Goal: Transaction & Acquisition: Purchase product/service

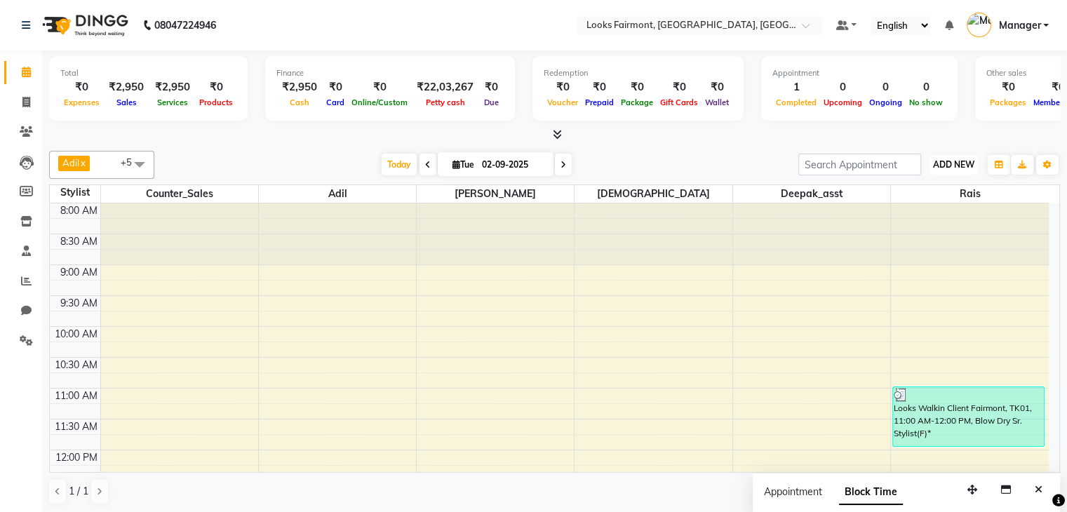
click at [945, 162] on span "ADD NEW" at bounding box center [953, 164] width 41 height 11
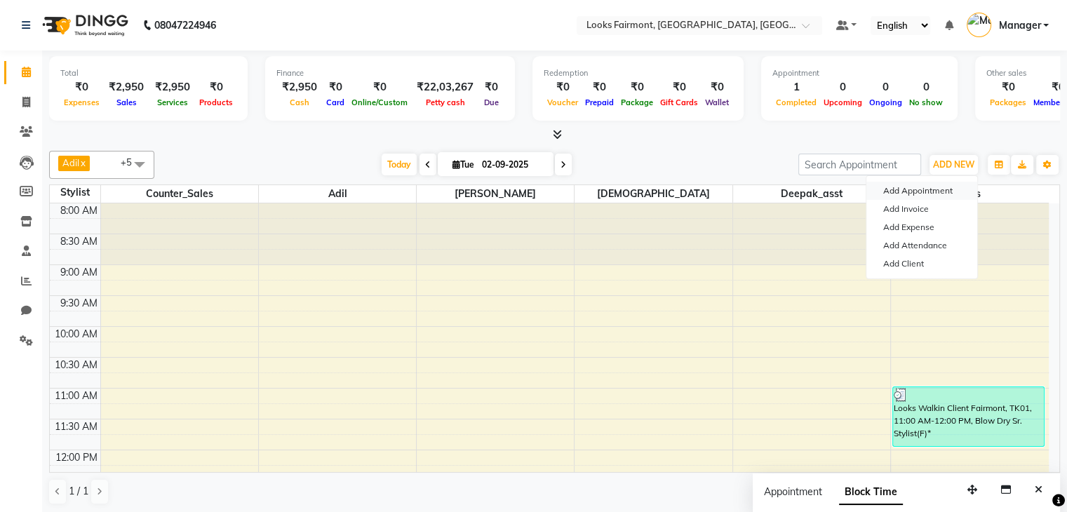
click at [944, 190] on button "Add Appointment" at bounding box center [922, 191] width 111 height 18
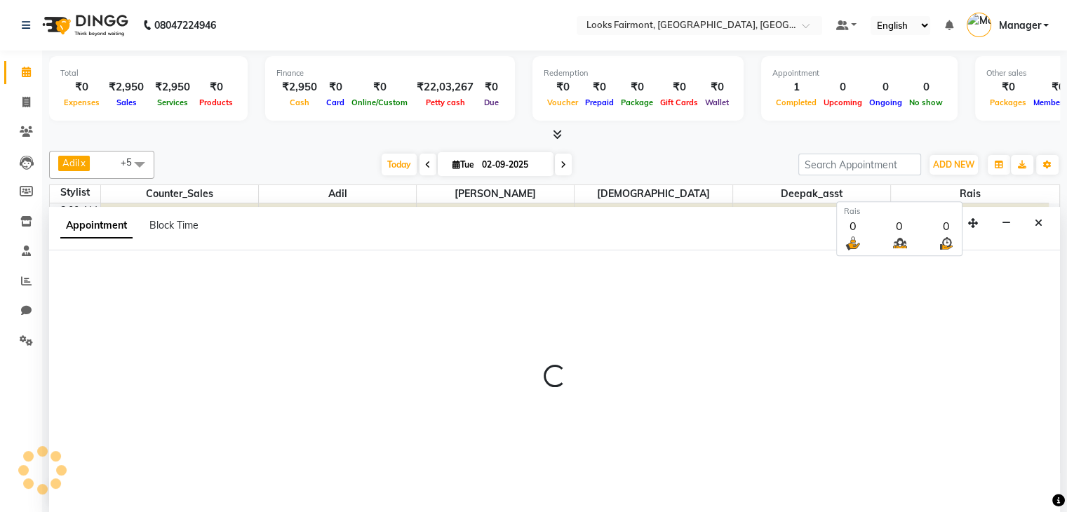
scroll to position [1, 0]
select select "540"
select select "tentative"
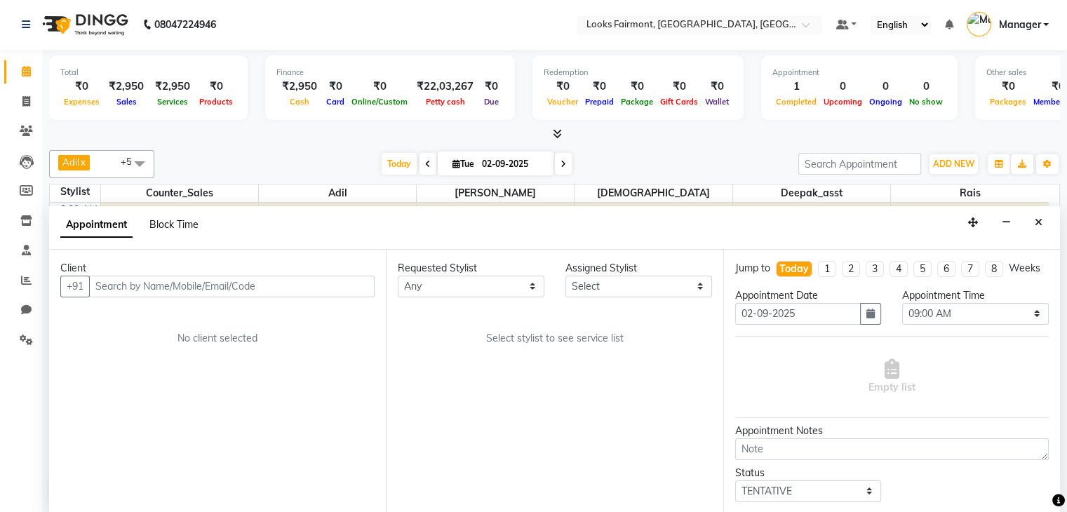
click at [181, 224] on span "Block Time" at bounding box center [173, 224] width 49 height 13
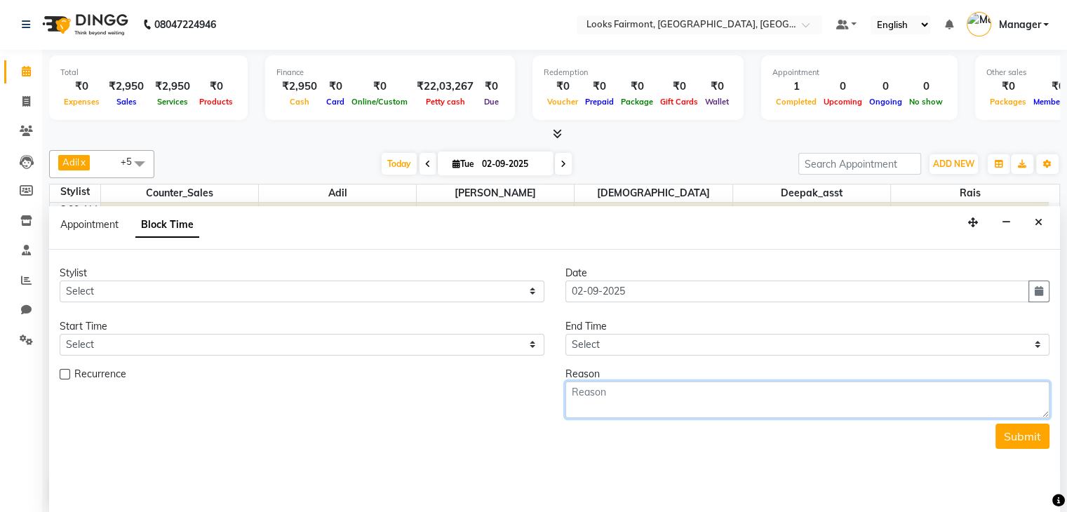
click at [625, 409] on textarea at bounding box center [808, 400] width 485 height 36
type textarea "730"
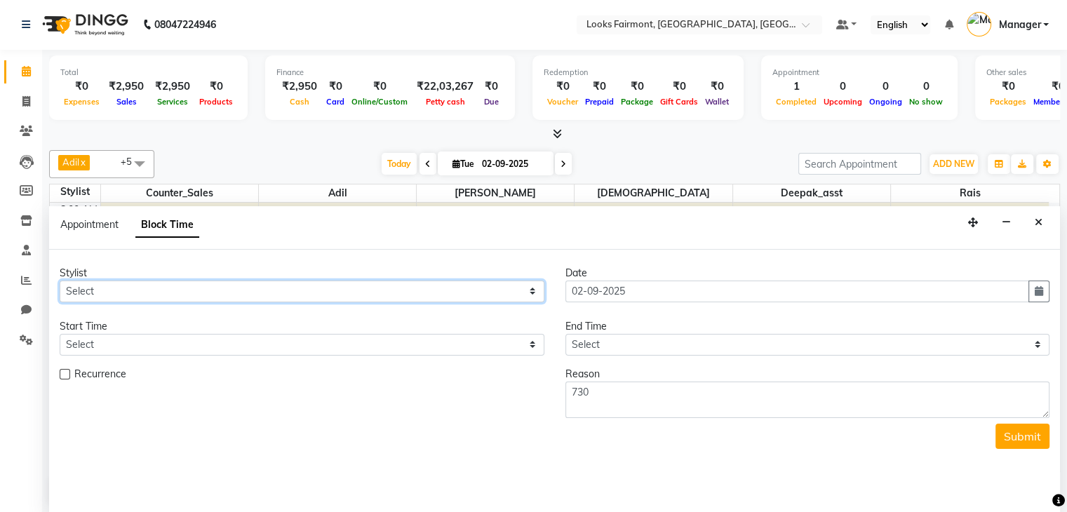
click at [112, 287] on select "Select Adil Anisa Counter_Sales Deepak_asst Nisha Preeti Rais Soring_mgr Sunita…" at bounding box center [302, 292] width 485 height 22
select select "76347"
click at [60, 281] on select "Select Adil Anisa Counter_Sales Deepak_asst Nisha Preeti Rais Soring_mgr Sunita…" at bounding box center [302, 292] width 485 height 22
click at [104, 327] on div "Start Time" at bounding box center [302, 326] width 485 height 15
click at [114, 343] on select "Select" at bounding box center [302, 345] width 485 height 22
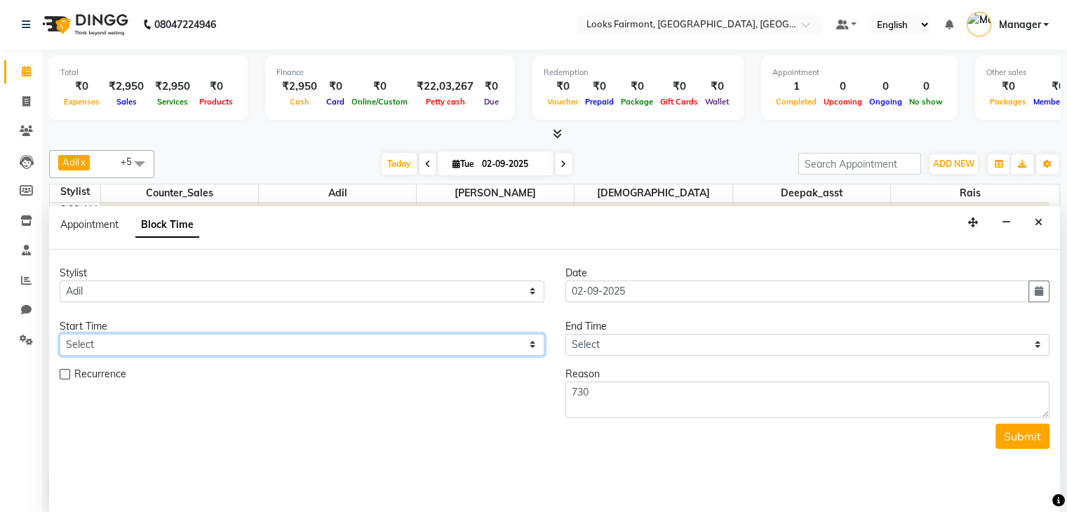
drag, startPoint x: 194, startPoint y: 347, endPoint x: 361, endPoint y: 338, distance: 167.2
click at [202, 345] on select "Select" at bounding box center [302, 345] width 485 height 22
click at [1037, 220] on icon "Close" at bounding box center [1039, 223] width 8 height 10
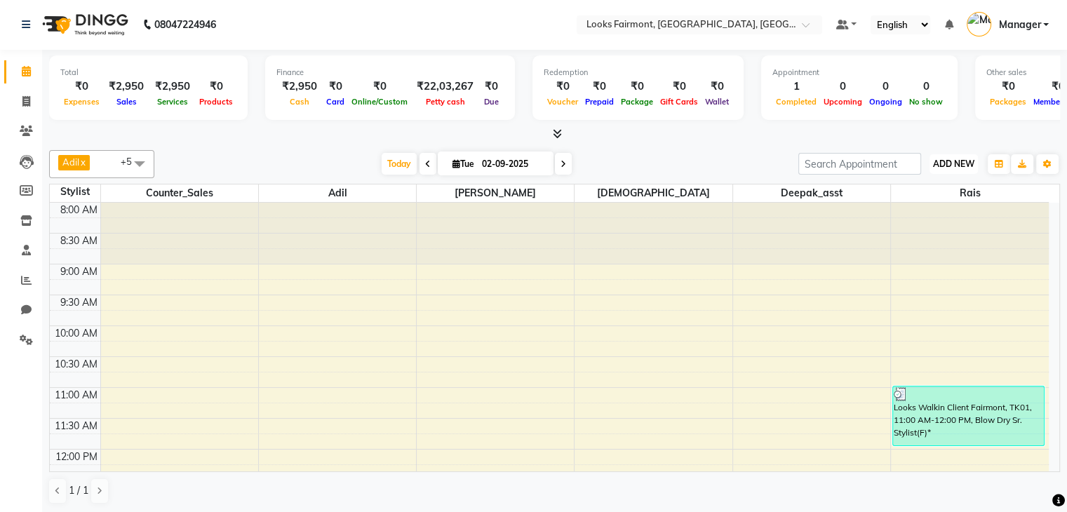
click at [949, 164] on span "ADD NEW" at bounding box center [953, 164] width 41 height 11
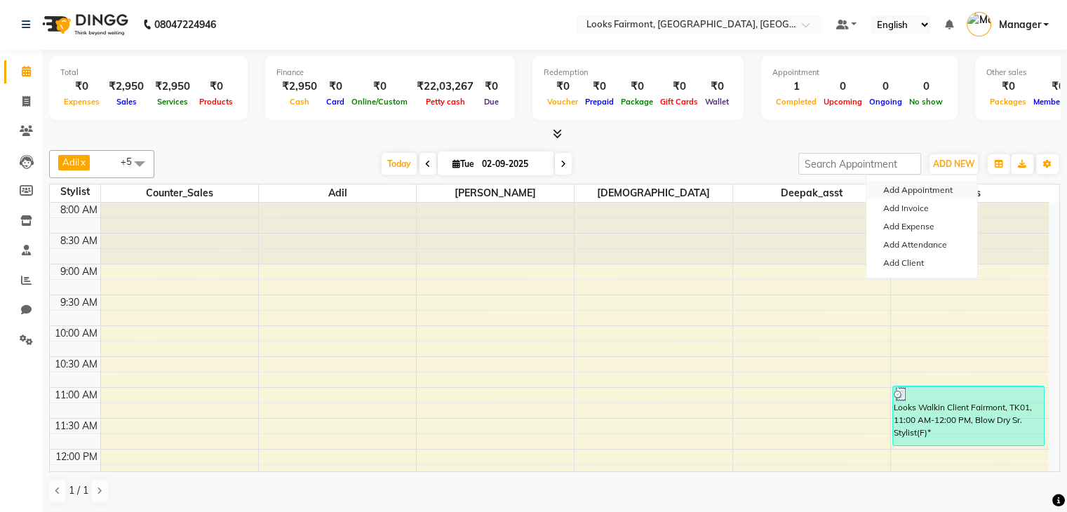
click at [940, 192] on button "Add Appointment" at bounding box center [922, 190] width 111 height 18
select select "540"
select select "tentative"
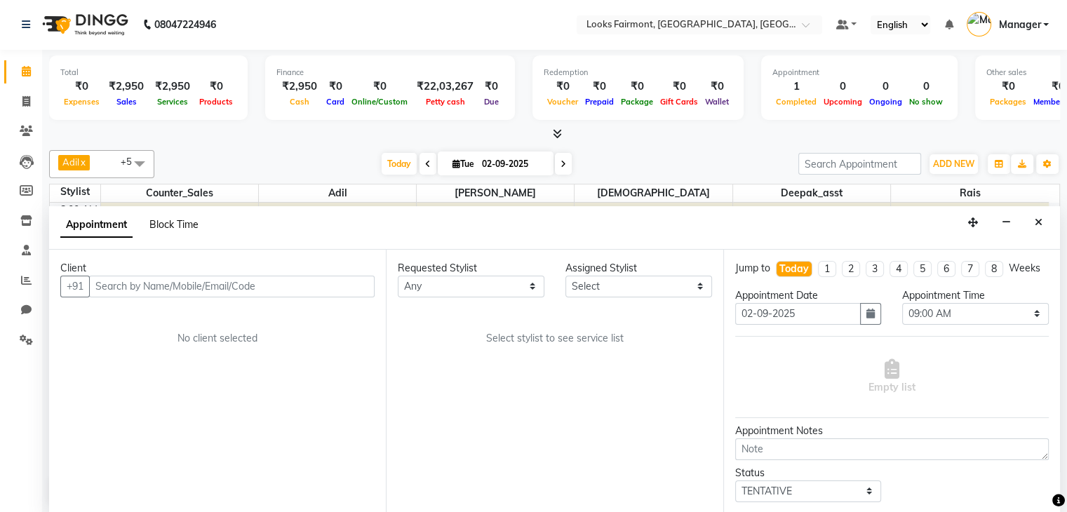
click at [165, 228] on span "Block Time" at bounding box center [173, 224] width 49 height 13
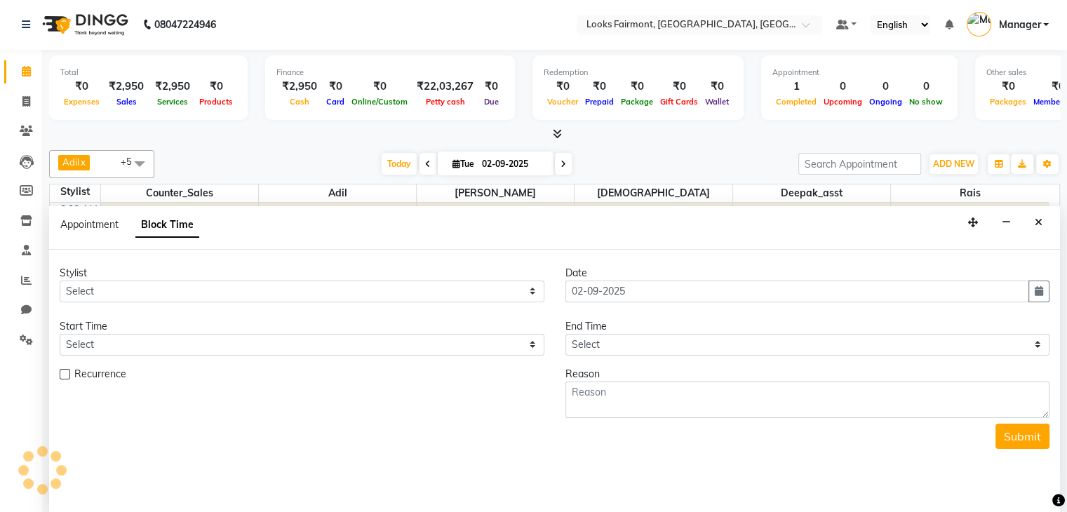
scroll to position [306, 0]
click at [145, 287] on select "Select Adil Anisa Counter_Sales Deepak_asst Nisha Preeti Rais Soring_mgr Sunita…" at bounding box center [302, 292] width 485 height 22
select select "76347"
click at [60, 281] on select "Select Adil Anisa Counter_Sales Deepak_asst Nisha Preeti Rais Soring_mgr Sunita…" at bounding box center [302, 292] width 485 height 22
drag, startPoint x: 177, startPoint y: 362, endPoint x: 179, endPoint y: 351, distance: 11.4
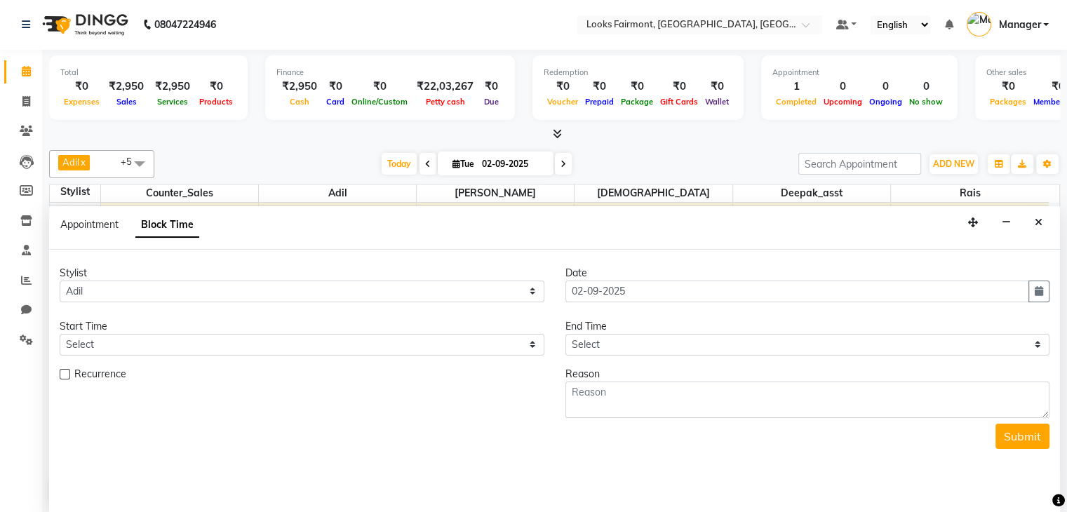
click at [177, 361] on form "Stylist Select Adil Anisa Counter_Sales Deepak_asst Nisha Preeti Rais Soring_mg…" at bounding box center [555, 357] width 990 height 183
click at [180, 350] on select "Select 09:00 AM 09:15 AM 09:30 AM 09:45 AM 10:00 AM 10:15 AM 10:30 AM 10:45 AM …" at bounding box center [302, 345] width 485 height 22
select select "960"
click at [60, 334] on select "Select 09:00 AM 09:15 AM 09:30 AM 09:45 AM 10:00 AM 10:15 AM 10:30 AM 10:45 AM …" at bounding box center [302, 345] width 485 height 22
click at [610, 341] on select "Select 09:00 AM 09:15 AM 09:30 AM 09:45 AM 10:00 AM 10:15 AM 10:30 AM 10:45 AM …" at bounding box center [808, 345] width 485 height 22
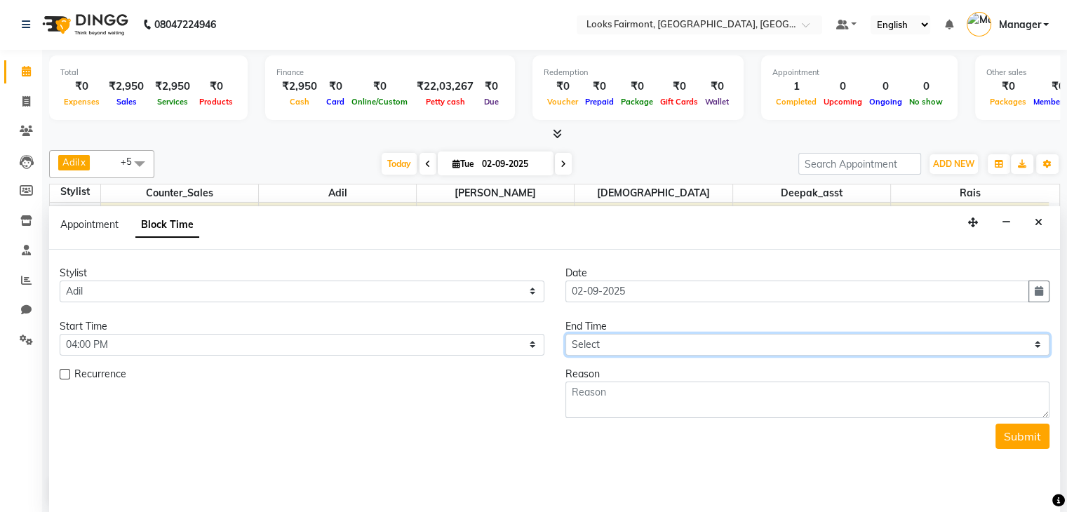
select select "1020"
click at [566, 334] on select "Select 09:00 AM 09:15 AM 09:30 AM 09:45 AM 10:00 AM 10:15 AM 10:30 AM 10:45 AM …" at bounding box center [808, 345] width 485 height 22
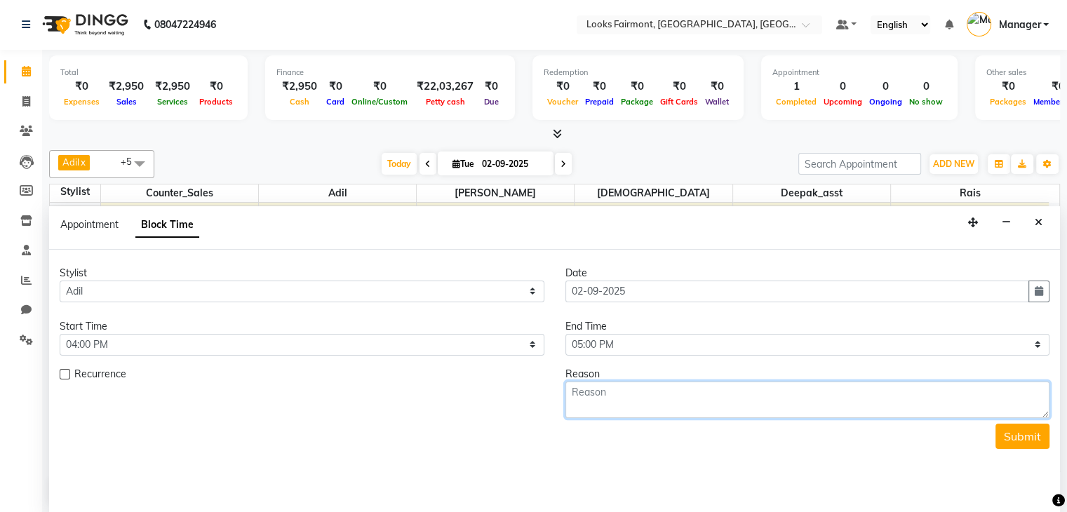
click at [632, 388] on textarea at bounding box center [808, 400] width 485 height 36
type textarea "730 W/B [PERSON_NAME]"
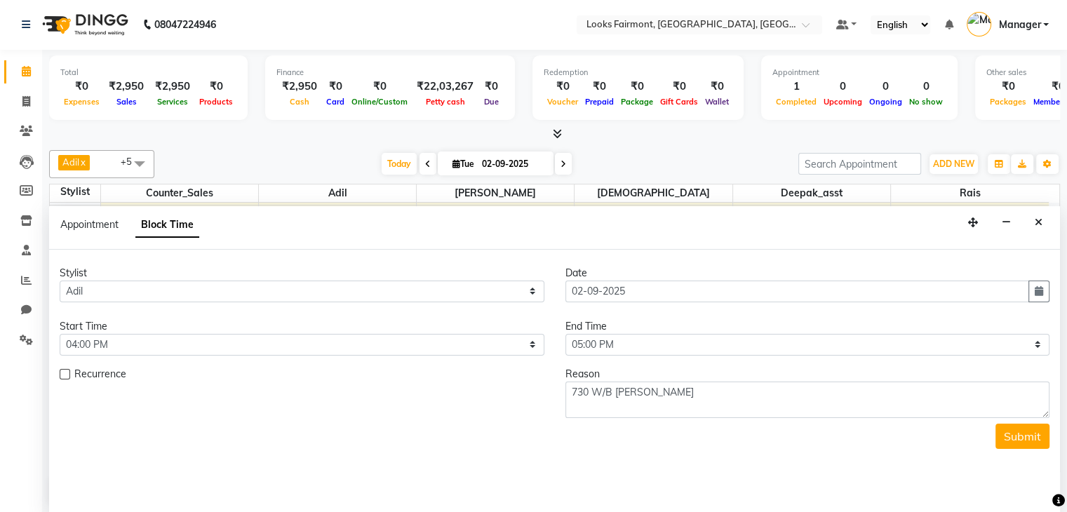
click at [1026, 447] on div "Stylist Select Adil Anisa Counter_Sales Deepak_asst Nisha Preeti Rais Soring_mg…" at bounding box center [554, 382] width 1011 height 264
click at [1027, 437] on button "Submit" at bounding box center [1023, 436] width 54 height 25
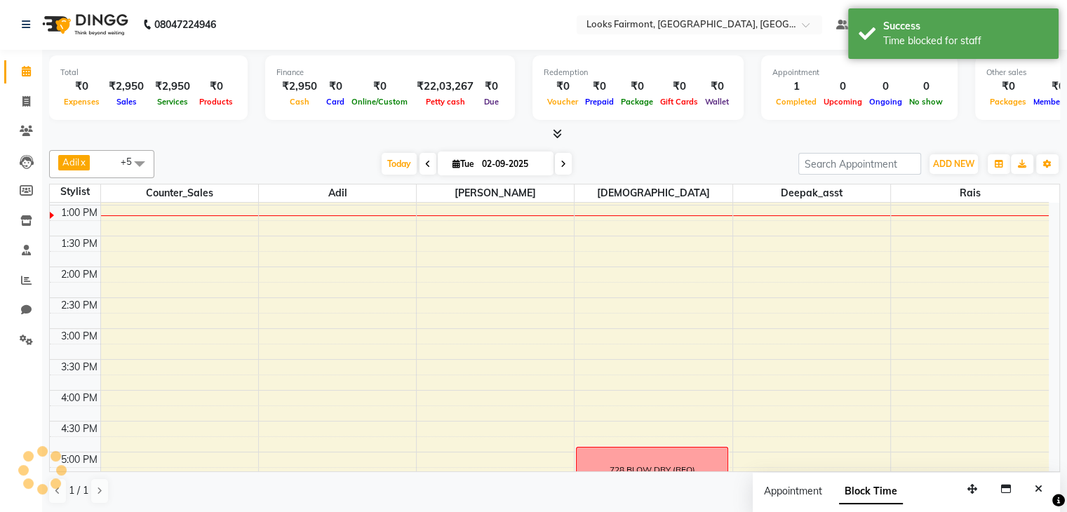
scroll to position [0, 0]
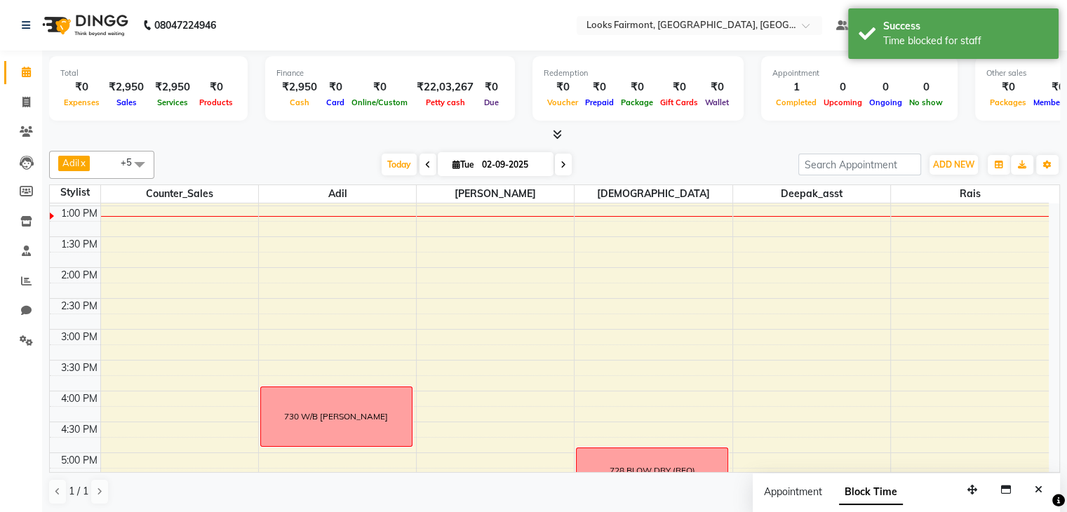
click at [1042, 492] on icon "Close" at bounding box center [1039, 490] width 8 height 10
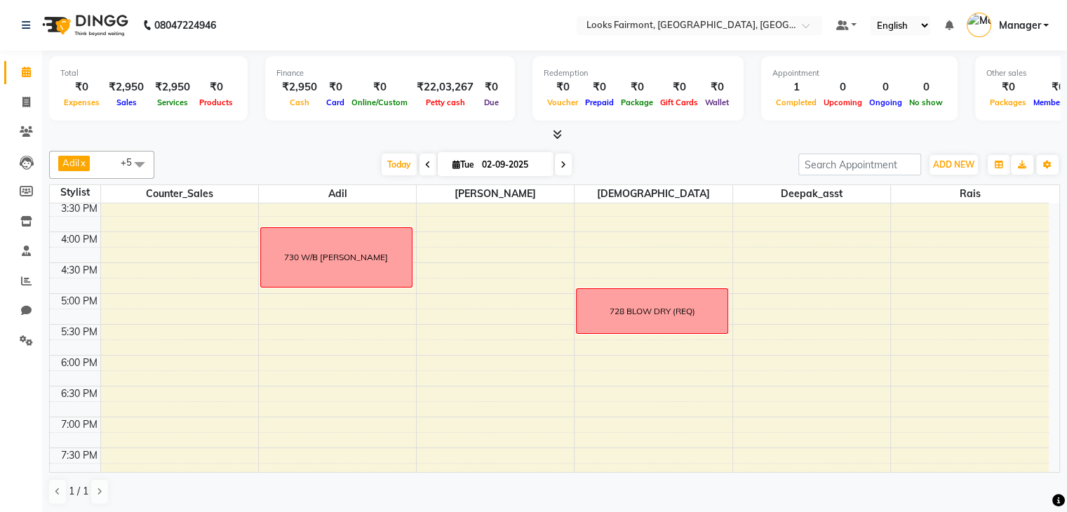
scroll to position [315, 0]
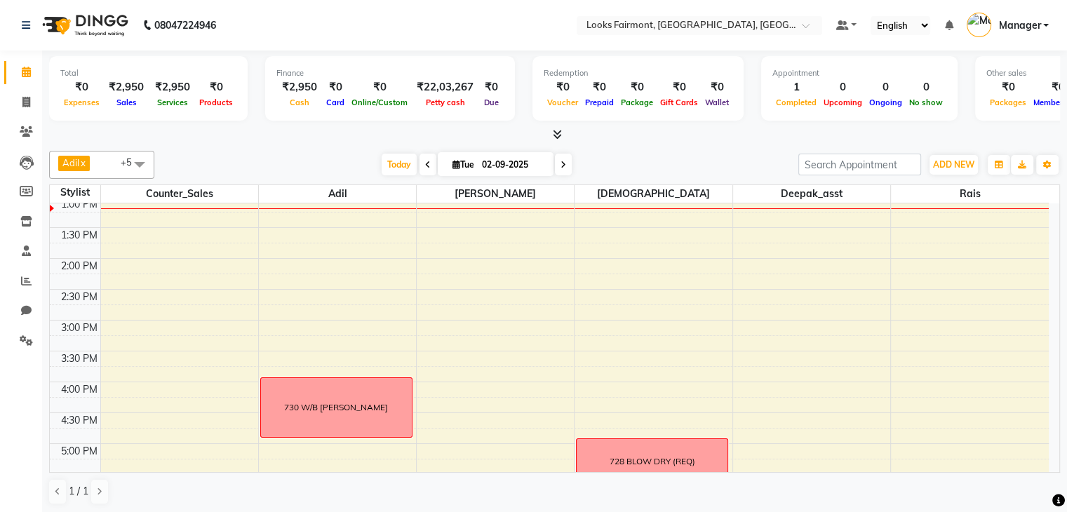
drag, startPoint x: 705, startPoint y: 405, endPoint x: 648, endPoint y: 147, distance: 264.3
click at [648, 147] on div "Adil x Counter_Sales x Deepak_asst x Sunita x Tajuddin x Rais x +5 Select All A…" at bounding box center [554, 328] width 1011 height 366
click at [946, 159] on span "ADD NEW" at bounding box center [953, 164] width 41 height 11
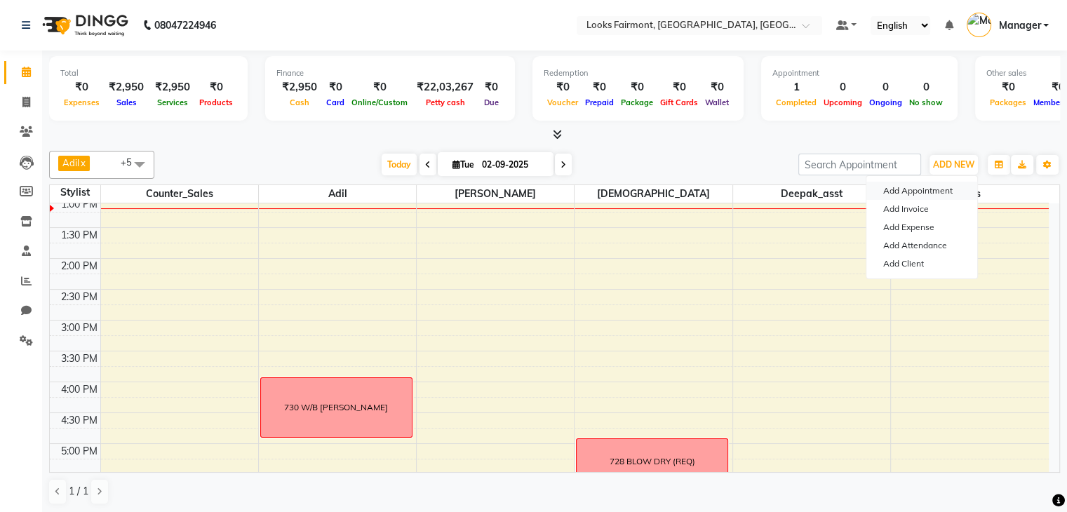
click at [938, 189] on button "Add Appointment" at bounding box center [922, 191] width 111 height 18
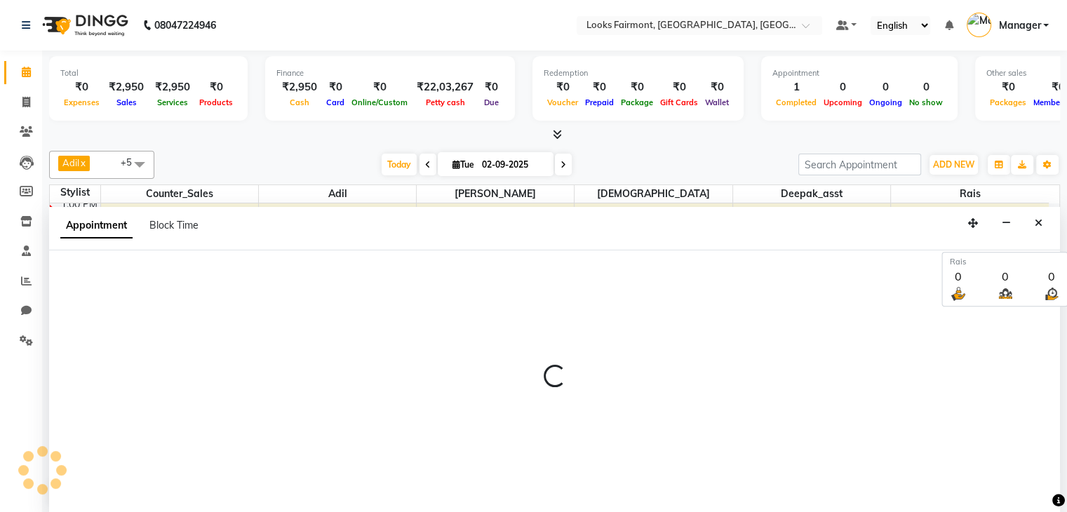
select select "540"
select select "tentative"
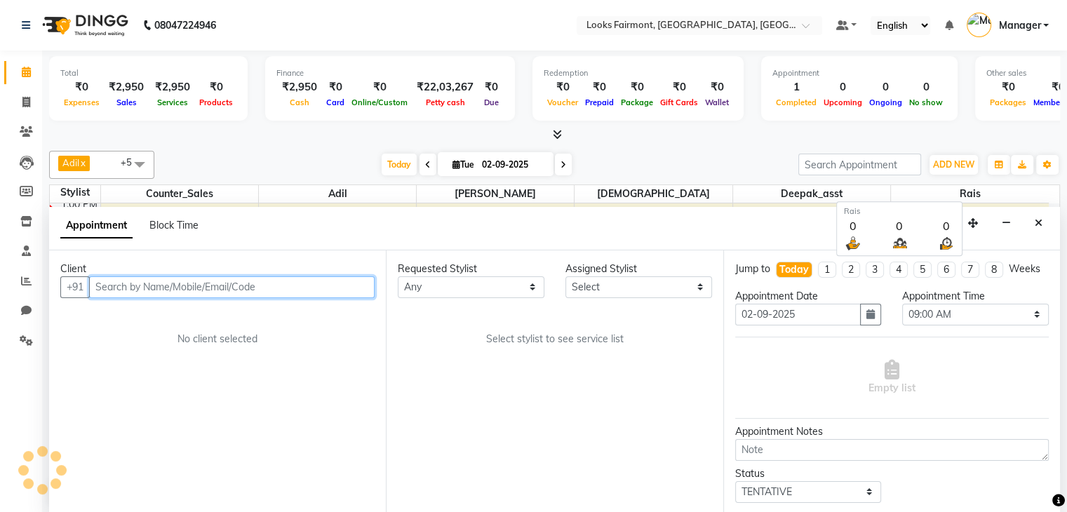
scroll to position [1, 0]
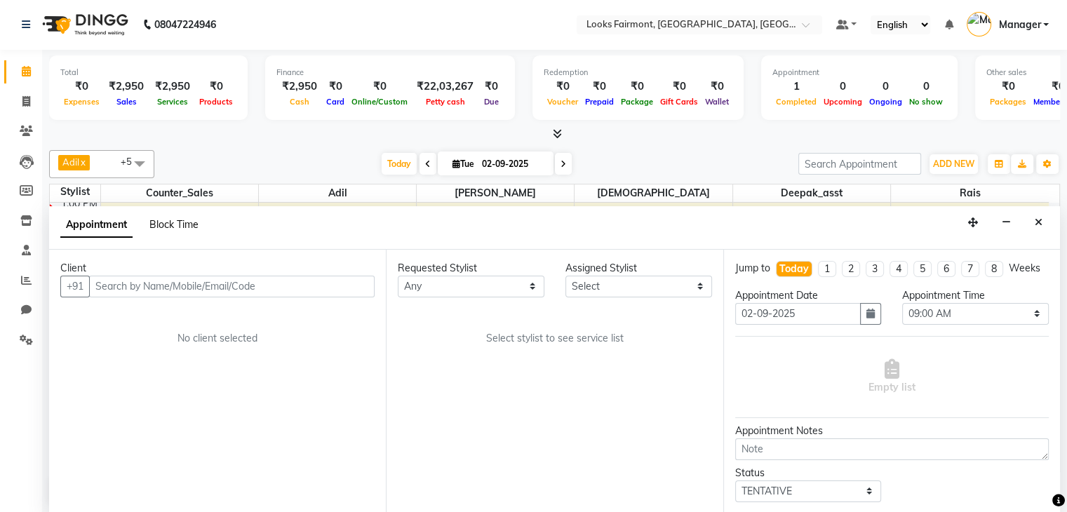
click at [188, 225] on span "Block Time" at bounding box center [173, 224] width 49 height 13
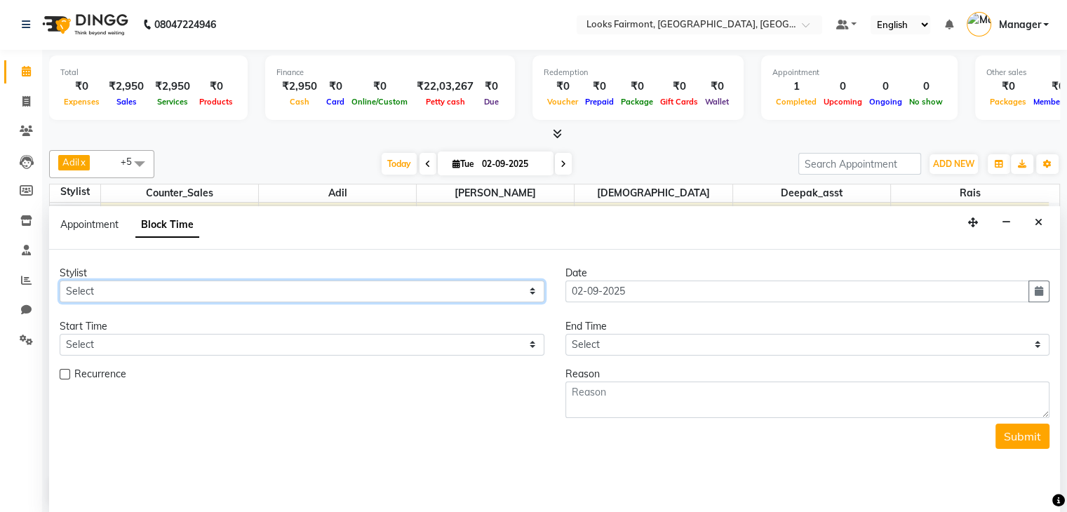
click at [230, 291] on select "Select Adil Anisa Counter_Sales Deepak_asst Nisha Preeti Rais Soring_mgr Sunita…" at bounding box center [302, 292] width 485 height 22
select select "85721"
click at [60, 281] on select "Select Adil Anisa Counter_Sales Deepak_asst Nisha Preeti Rais Soring_mgr Sunita…" at bounding box center [302, 292] width 485 height 22
click at [1039, 222] on icon "Close" at bounding box center [1039, 223] width 8 height 10
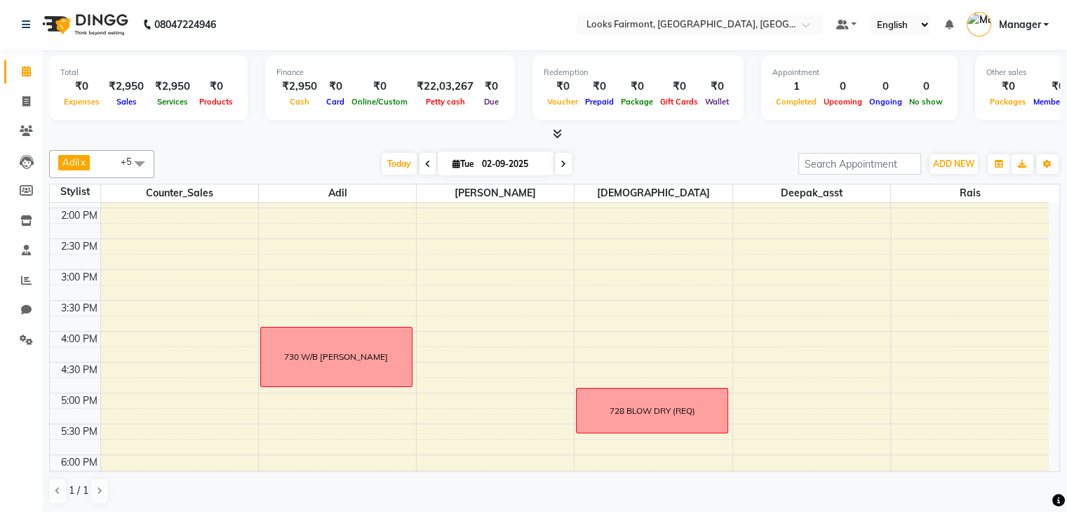
scroll to position [517, 0]
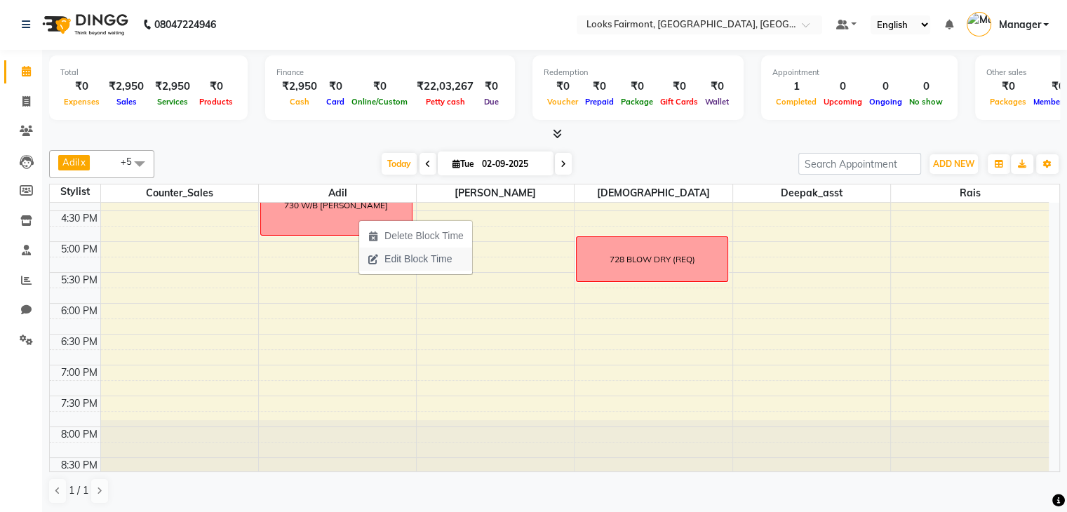
click at [400, 258] on span "Edit Block Time" at bounding box center [418, 259] width 67 height 15
select select "76347"
select select "960"
select select "1020"
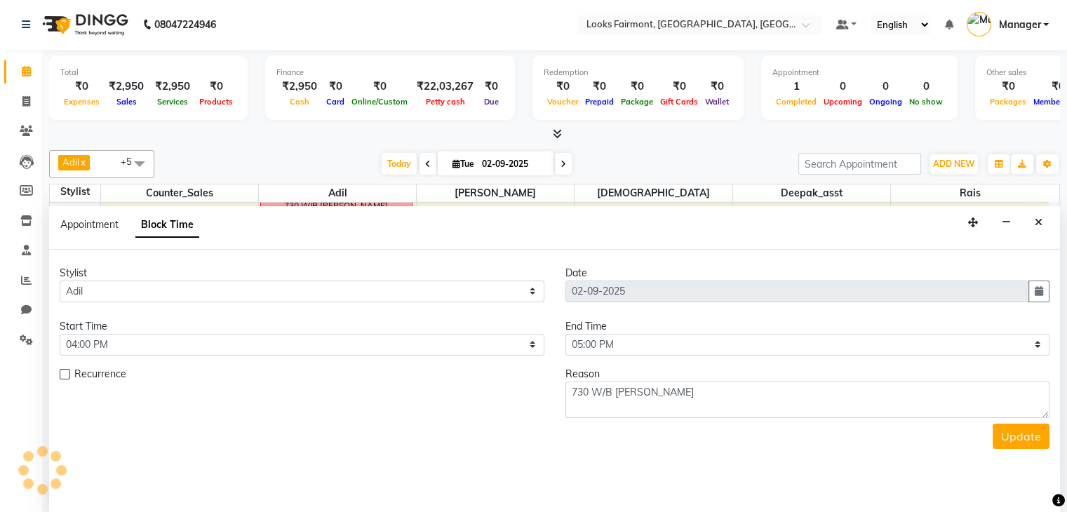
scroll to position [306, 0]
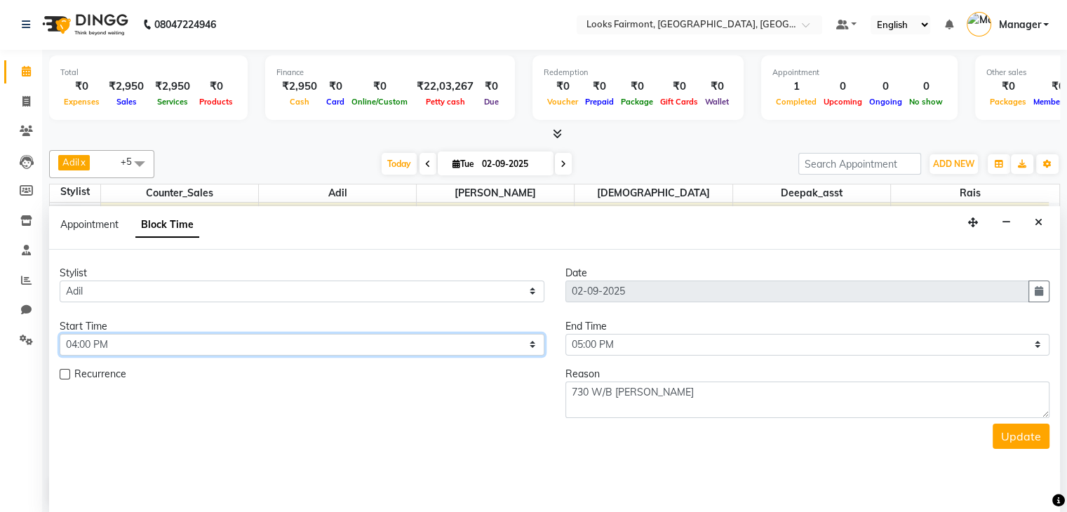
click at [393, 347] on select "Select 09:00 AM 09:15 AM 09:30 AM 09:45 AM 10:00 AM 10:15 AM 10:30 AM 10:45 AM …" at bounding box center [302, 345] width 485 height 22
select select "990"
click at [60, 334] on select "Select 09:00 AM 09:15 AM 09:30 AM 09:45 AM 10:00 AM 10:15 AM 10:30 AM 10:45 AM …" at bounding box center [302, 345] width 485 height 22
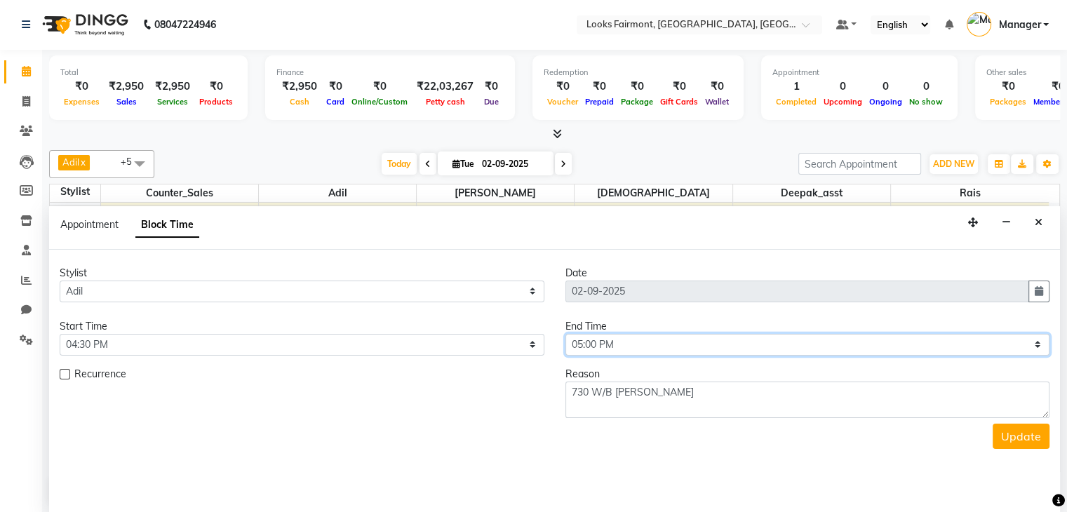
click at [618, 337] on select "Select 09:00 AM 09:15 AM 09:30 AM 09:45 AM 10:00 AM 10:15 AM 10:30 AM 10:45 AM …" at bounding box center [808, 345] width 485 height 22
select select "1050"
click at [566, 334] on select "Select 09:00 AM 09:15 AM 09:30 AM 09:45 AM 10:00 AM 10:15 AM 10:30 AM 10:45 AM …" at bounding box center [808, 345] width 485 height 22
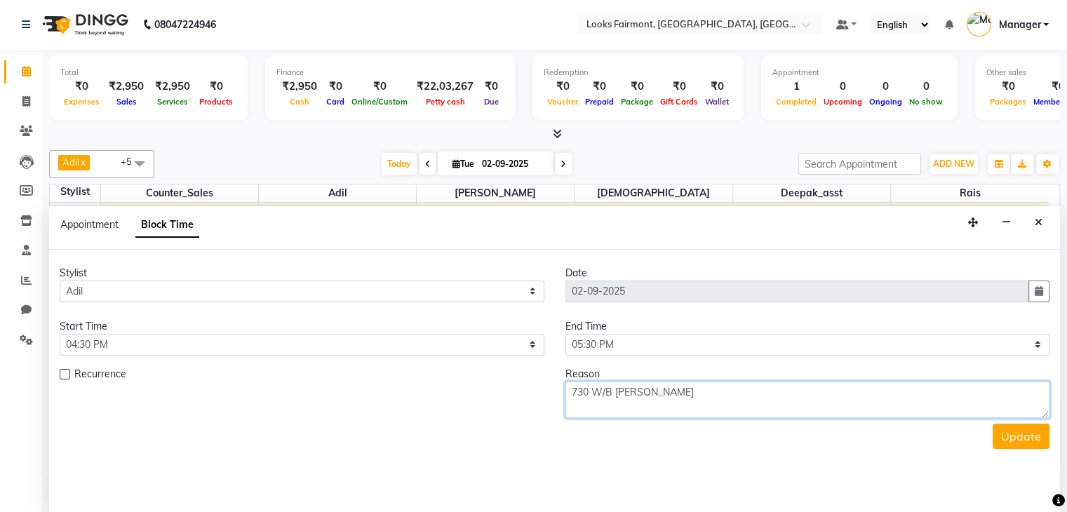
click at [782, 401] on textarea "730 W/B [PERSON_NAME]" at bounding box center [808, 400] width 485 height 36
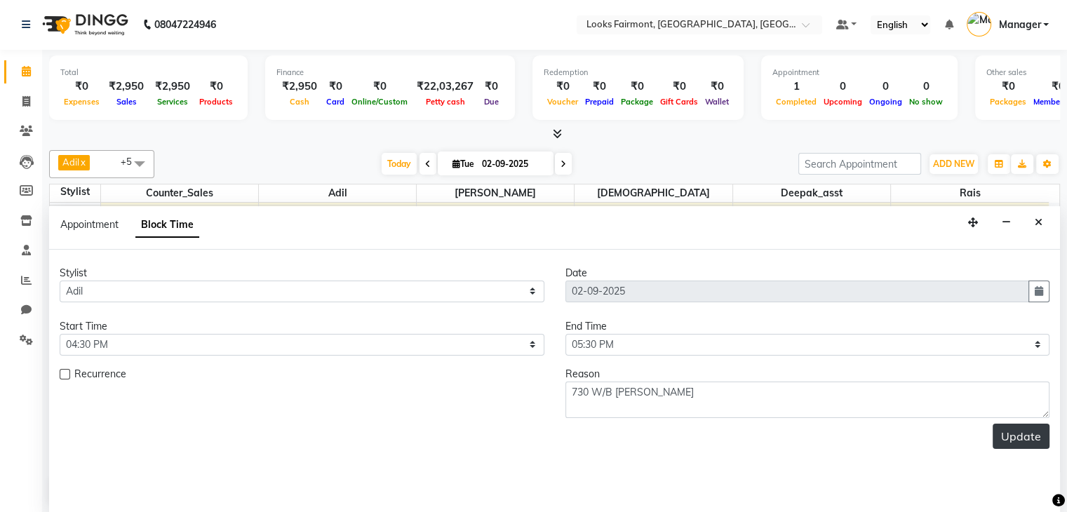
click at [1006, 433] on button "Update" at bounding box center [1021, 436] width 57 height 25
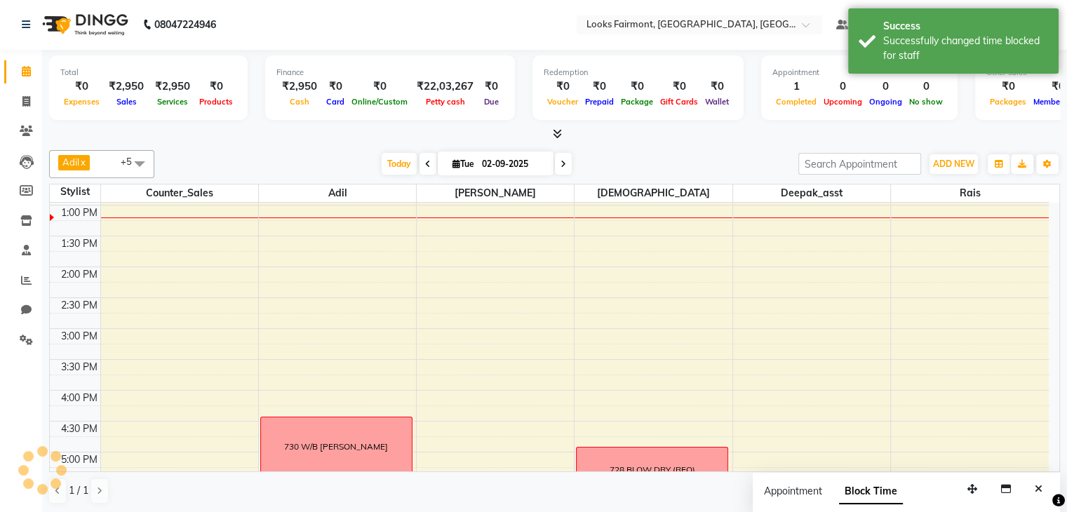
scroll to position [0, 0]
click at [1048, 489] on button "Close" at bounding box center [1039, 490] width 20 height 22
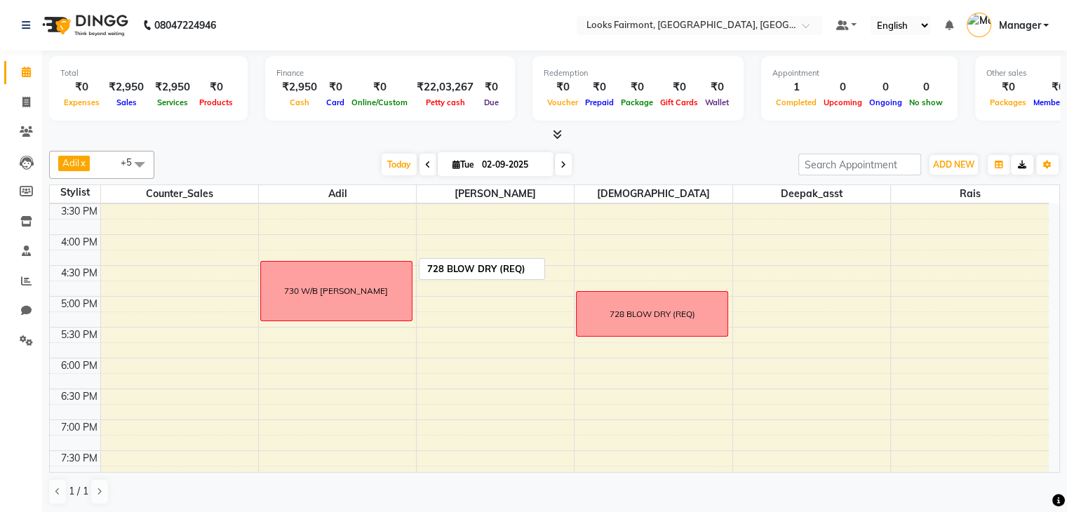
scroll to position [376, 0]
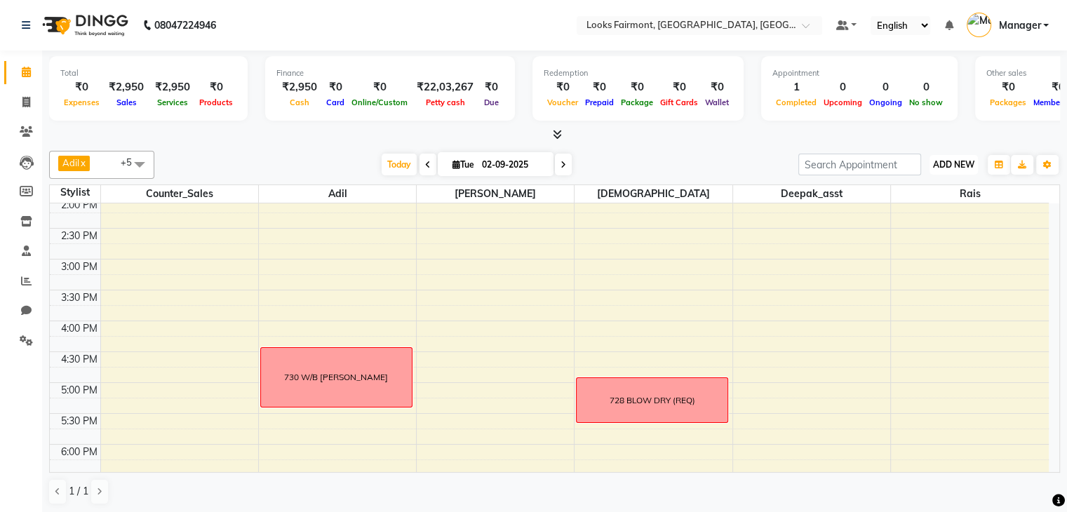
click at [954, 167] on span "ADD NEW" at bounding box center [953, 164] width 41 height 11
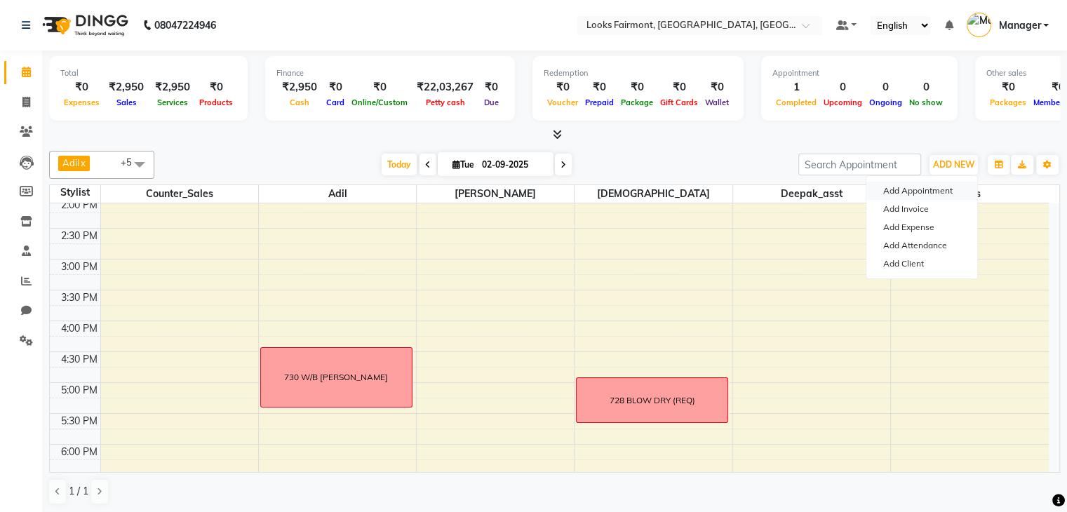
click at [942, 190] on button "Add Appointment" at bounding box center [922, 191] width 111 height 18
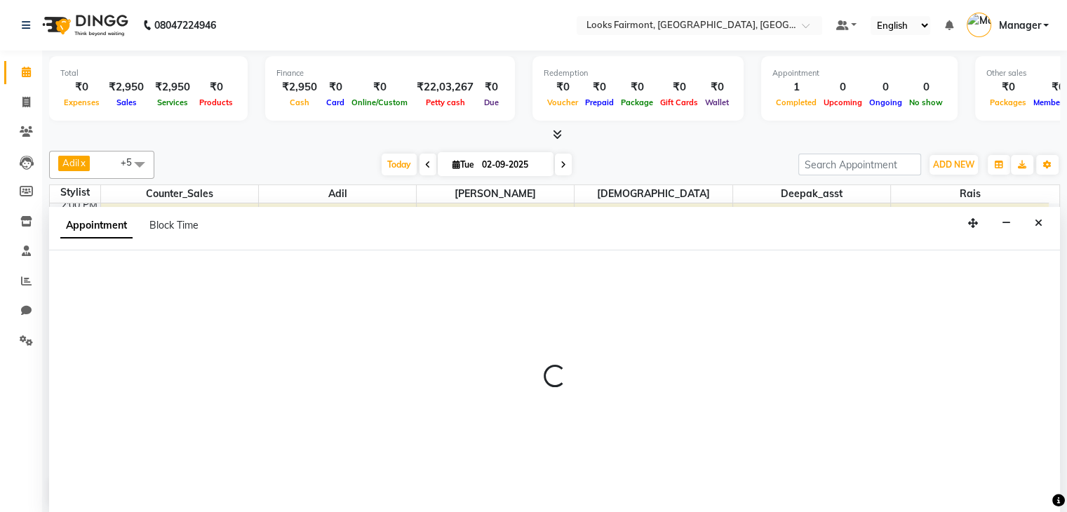
scroll to position [1, 0]
select select "tentative"
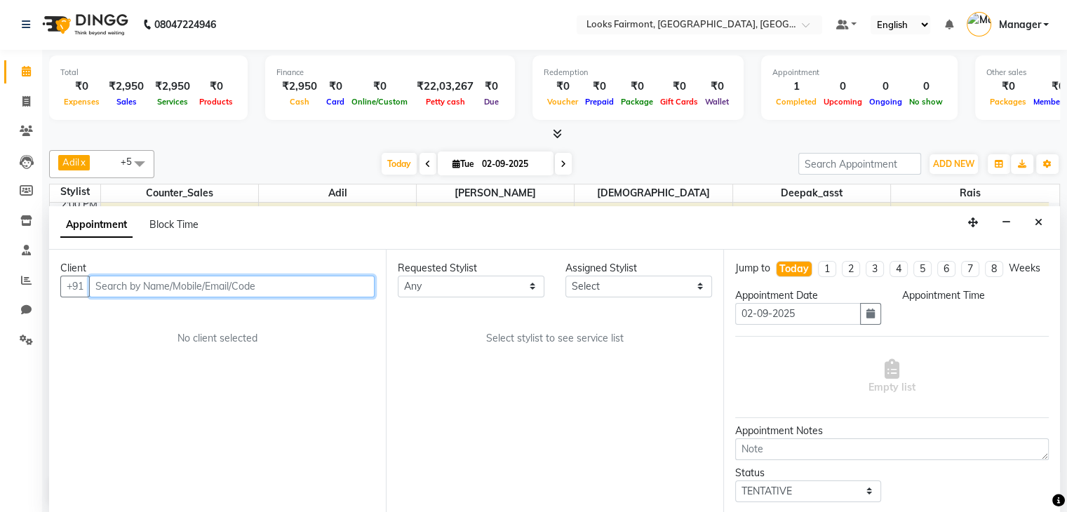
select select "540"
click at [175, 220] on span "Block Time" at bounding box center [173, 224] width 49 height 13
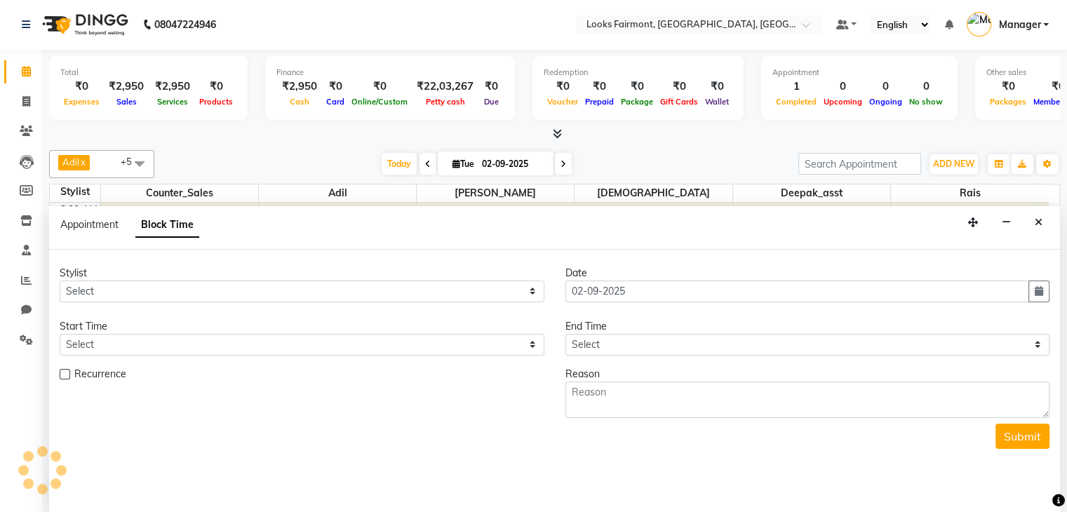
scroll to position [368, 0]
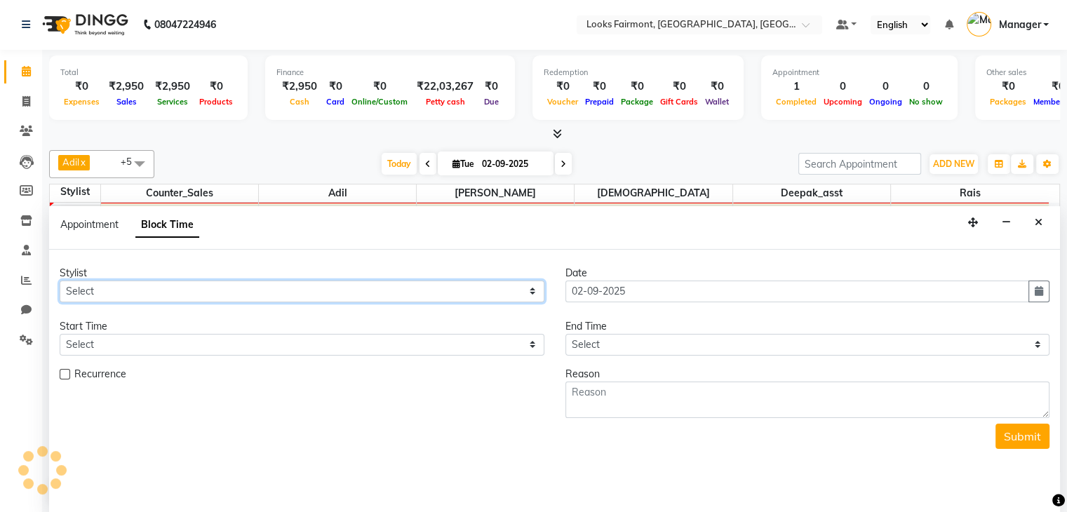
click at [194, 291] on select "Select Adil Anisa Counter_Sales Deepak_asst Nisha Preeti Rais Soring_mgr Sunita…" at bounding box center [302, 292] width 485 height 22
click at [60, 281] on select "Select Adil Anisa Counter_Sales Deepak_asst Nisha Preeti Rais Soring_mgr Sunita…" at bounding box center [302, 292] width 485 height 22
click at [145, 292] on select "Select Adil Anisa Counter_Sales Deepak_asst Nisha Preeti Rais Soring_mgr Sunita…" at bounding box center [302, 292] width 485 height 22
select select "76348"
click at [60, 281] on select "Select Adil Anisa Counter_Sales Deepak_asst Nisha Preeti Rais Soring_mgr Sunita…" at bounding box center [302, 292] width 485 height 22
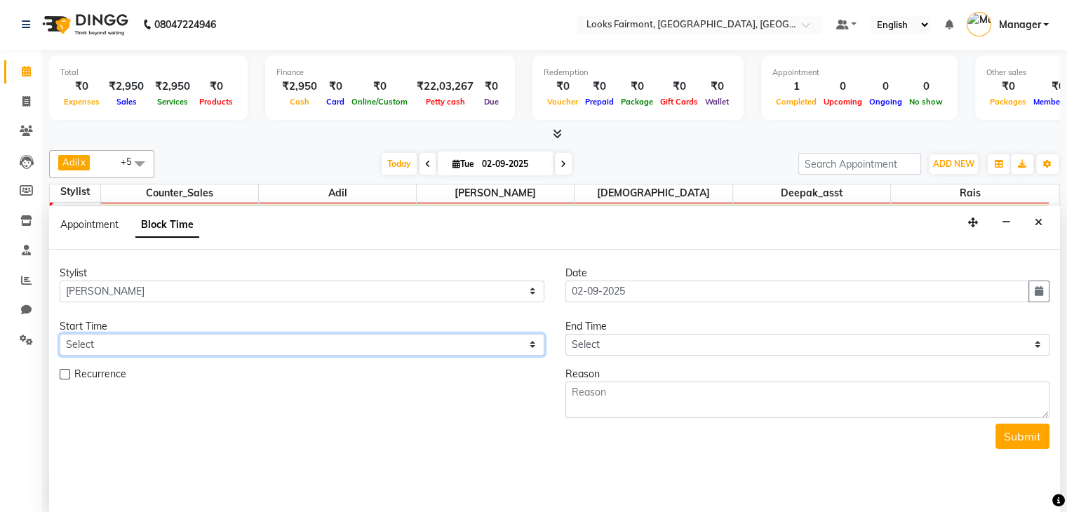
click at [143, 341] on select "Select 09:00 AM 09:15 AM 09:30 AM 09:45 AM 10:00 AM 10:15 AM 10:30 AM 10:45 AM …" at bounding box center [302, 345] width 485 height 22
select select "930"
click at [60, 334] on select "Select 09:00 AM 09:15 AM 09:30 AM 09:45 AM 10:00 AM 10:15 AM 10:30 AM 10:45 AM …" at bounding box center [302, 345] width 485 height 22
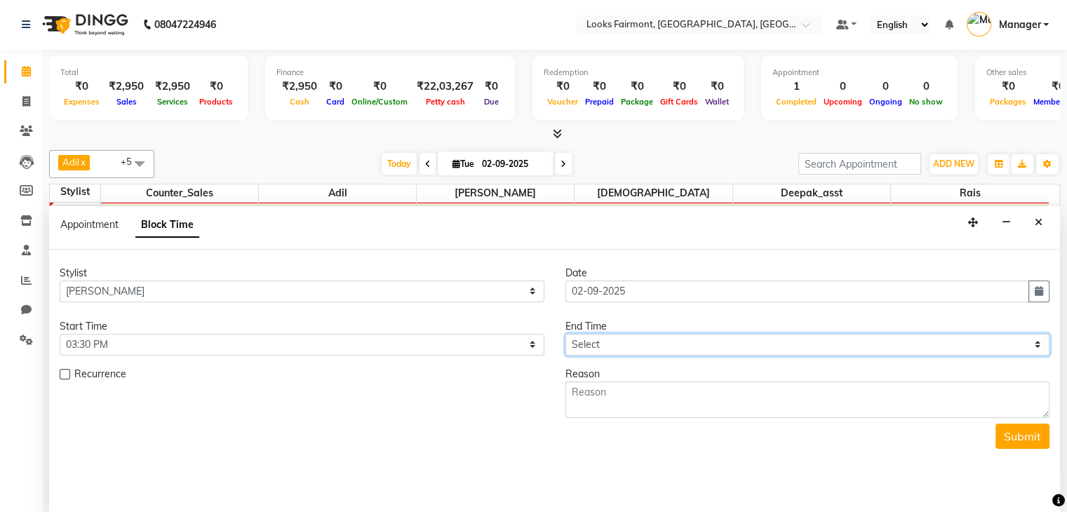
drag, startPoint x: 587, startPoint y: 342, endPoint x: 599, endPoint y: 333, distance: 15.6
click at [588, 341] on select "Select 09:00 AM 09:15 AM 09:30 AM 09:45 AM 10:00 AM 10:15 AM 10:30 AM 10:45 AM …" at bounding box center [808, 345] width 485 height 22
select select "990"
click at [566, 334] on select "Select 09:00 AM 09:15 AM 09:30 AM 09:45 AM 10:00 AM 10:15 AM 10:30 AM 10:45 AM …" at bounding box center [808, 345] width 485 height 22
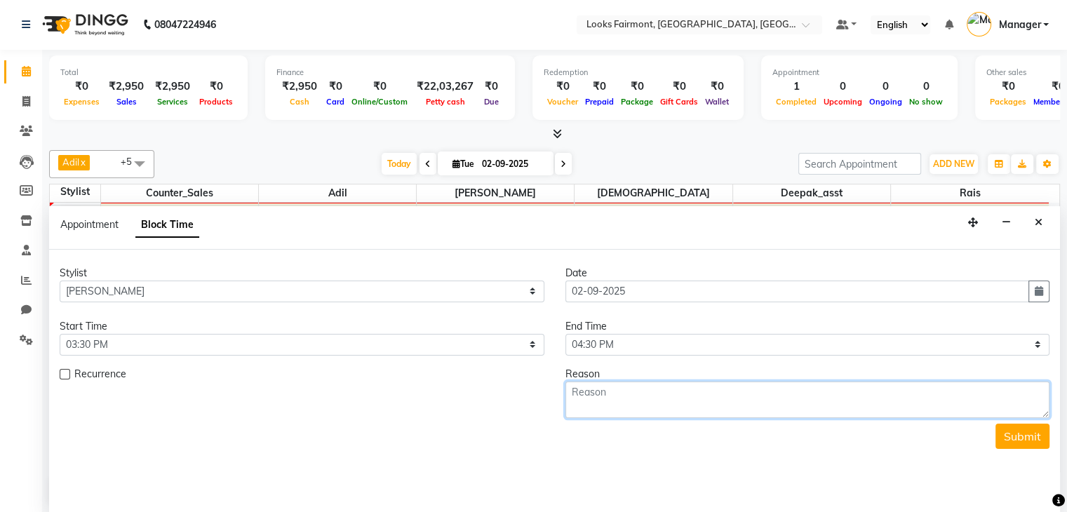
click at [623, 382] on textarea at bounding box center [808, 400] width 485 height 36
type textarea "HAIR CUT/ [PERSON_NAME] TRIM 730"
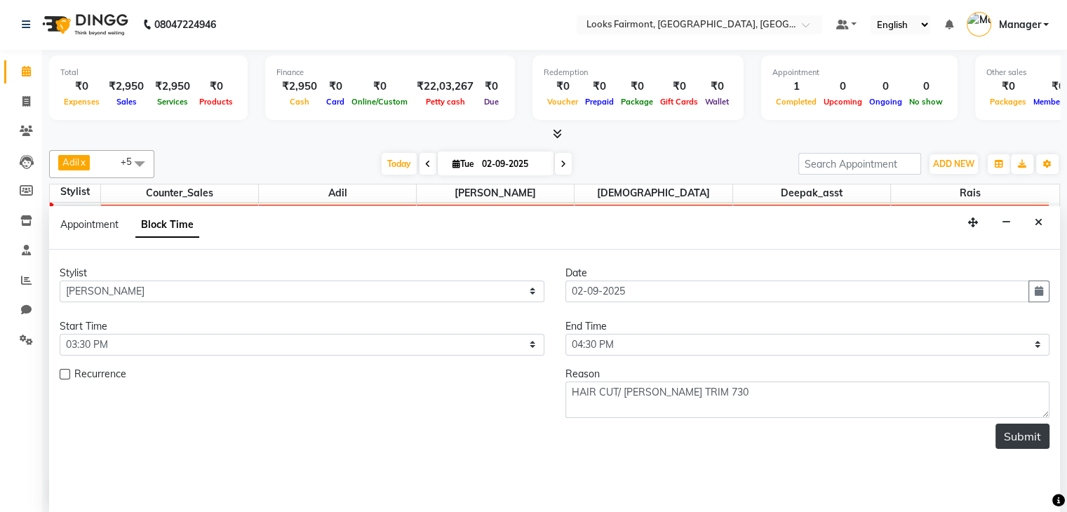
click at [1041, 444] on button "Submit" at bounding box center [1023, 436] width 54 height 25
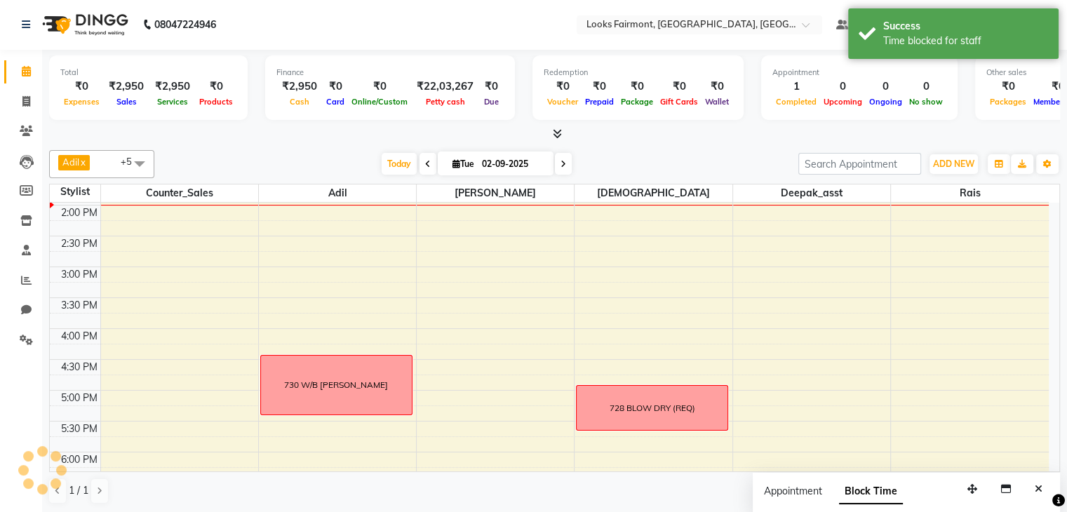
scroll to position [0, 0]
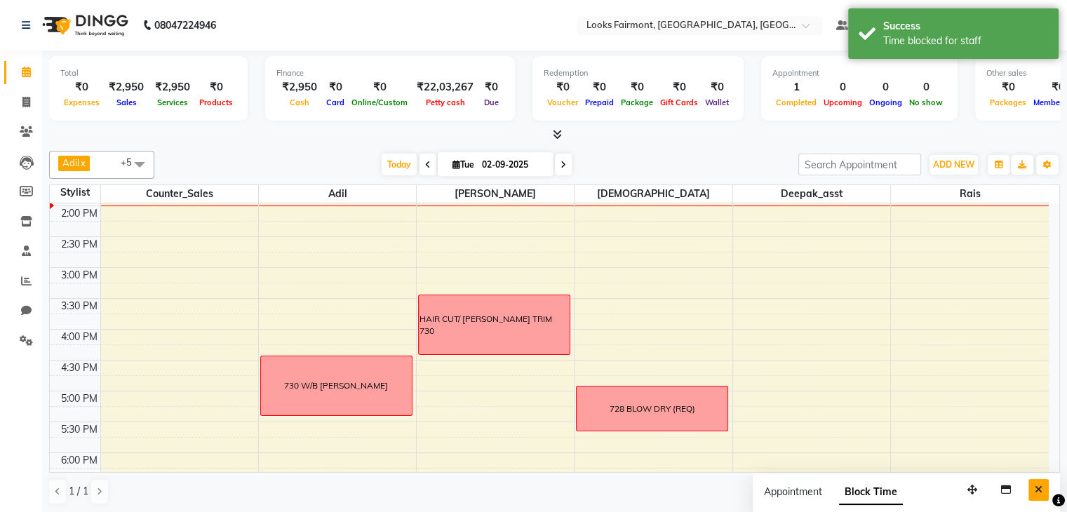
click at [1040, 489] on icon "Close" at bounding box center [1039, 490] width 8 height 10
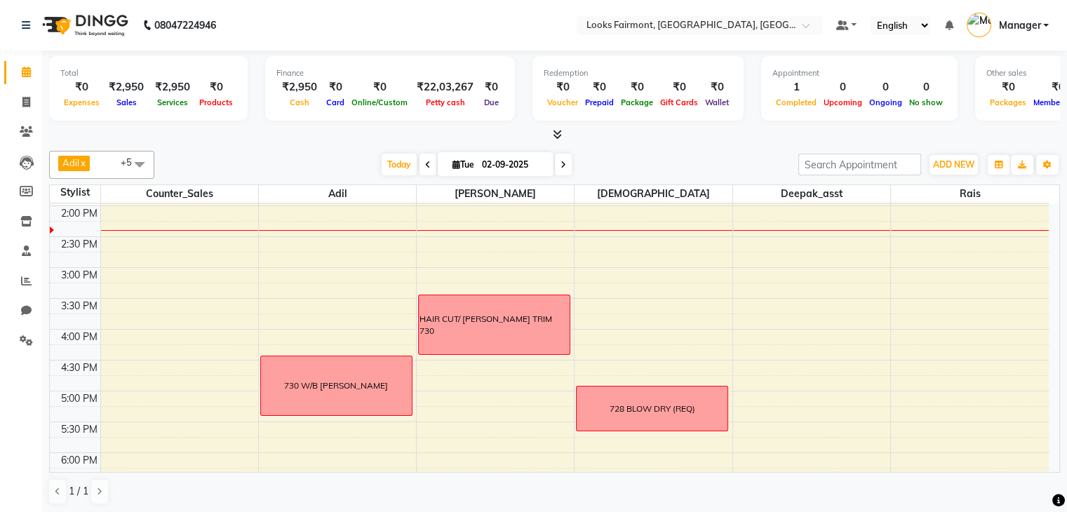
scroll to position [1, 0]
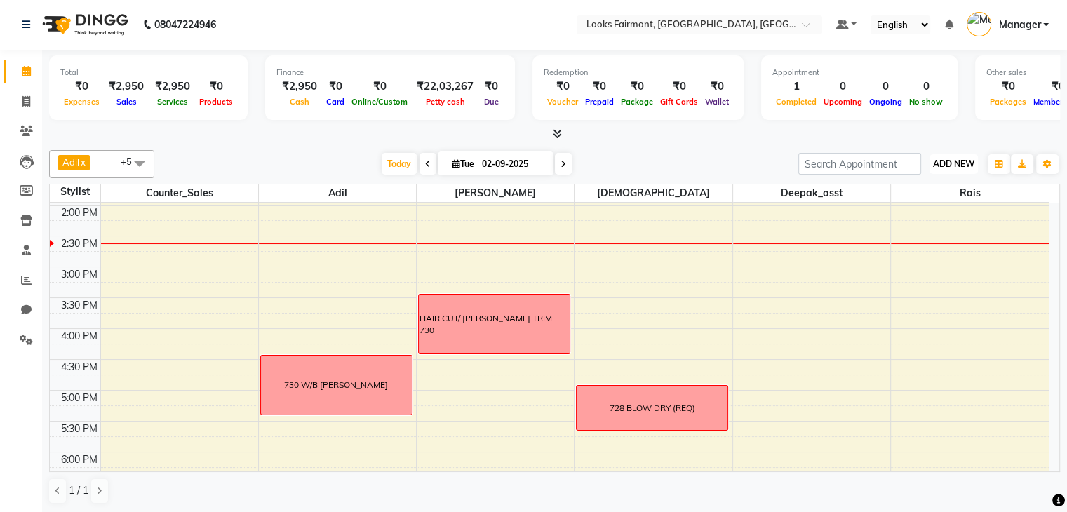
click at [959, 159] on span "ADD NEW" at bounding box center [953, 164] width 41 height 11
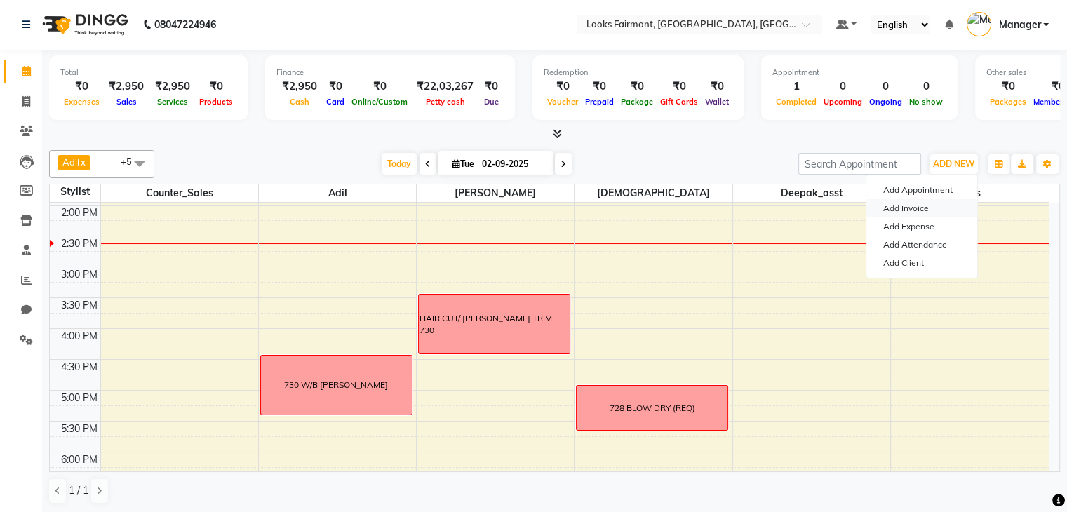
click at [905, 207] on link "Add Invoice" at bounding box center [922, 208] width 111 height 18
select select "8139"
select select "service"
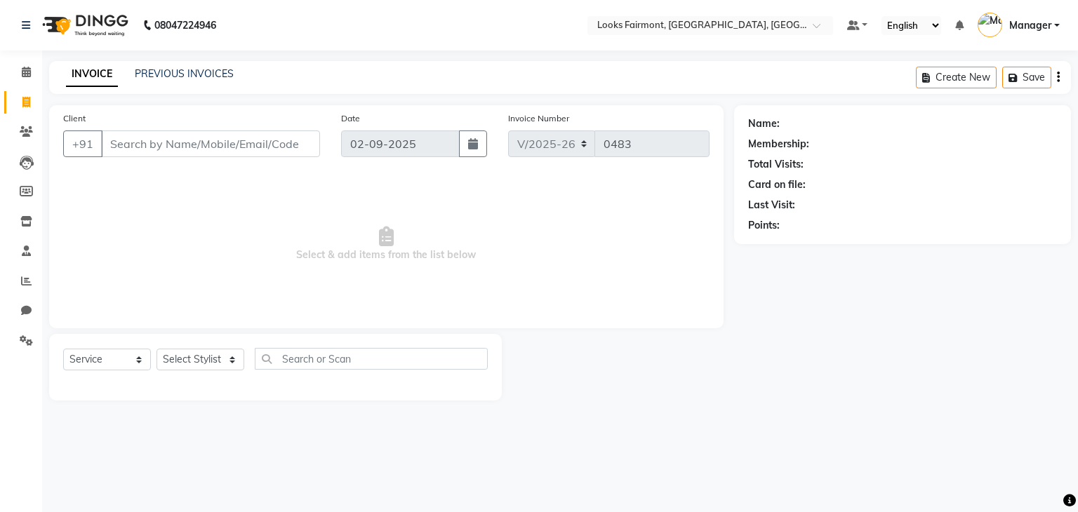
click at [186, 147] on input "Client" at bounding box center [210, 144] width 219 height 27
type input "9599928352"
click at [289, 138] on span "Add Client" at bounding box center [283, 144] width 55 height 14
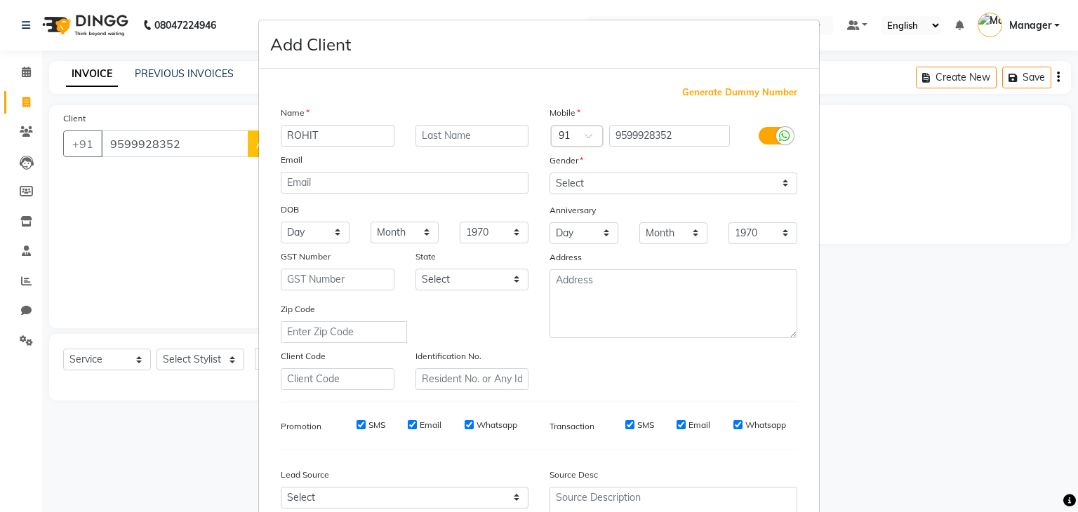
type input "ROHIT"
click at [736, 184] on select "Select Male Female Other Prefer Not To Say" at bounding box center [674, 184] width 248 height 22
select select "male"
click at [550, 173] on select "Select Male Female Other Prefer Not To Say" at bounding box center [674, 184] width 248 height 22
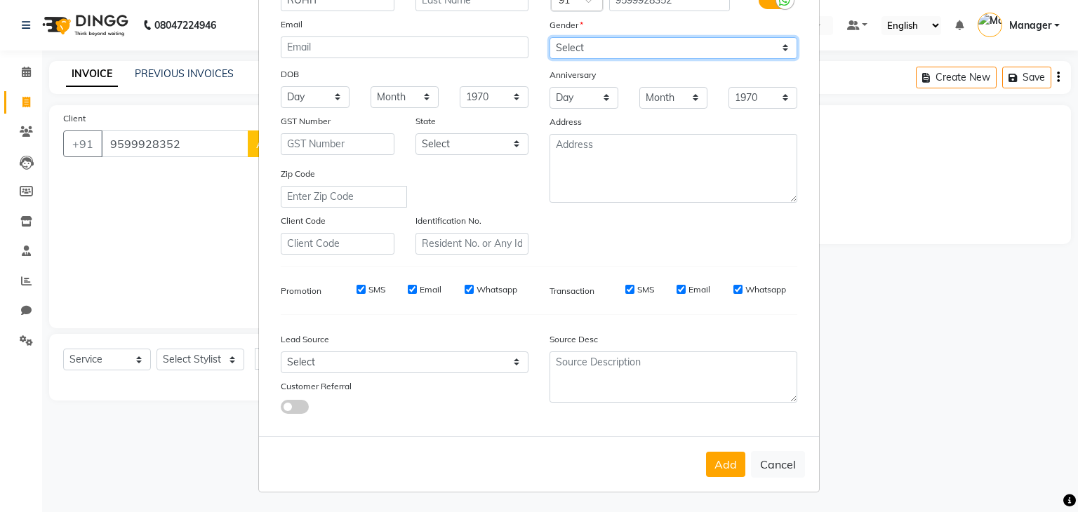
scroll to position [142, 0]
click at [731, 460] on button "Add" at bounding box center [725, 464] width 39 height 25
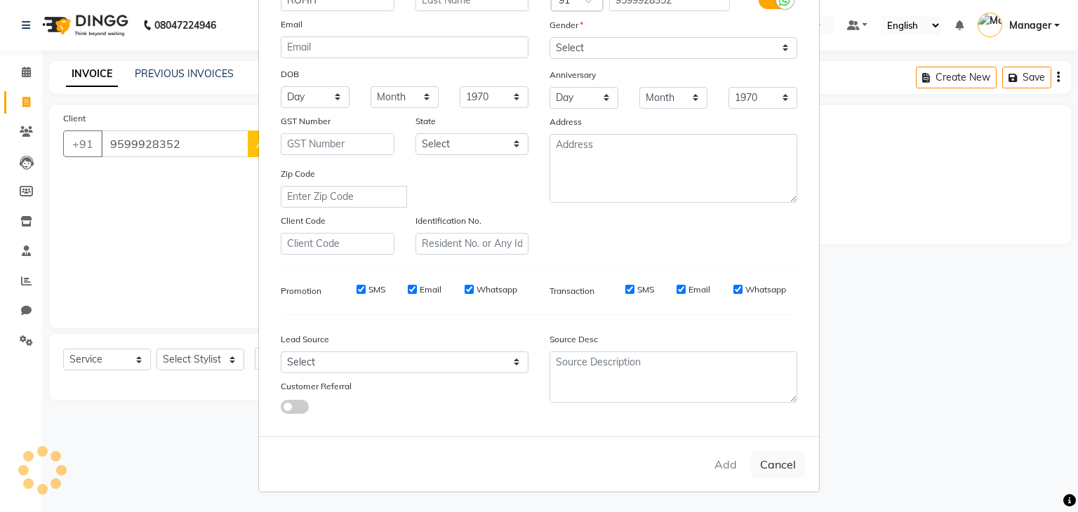
scroll to position [0, 0]
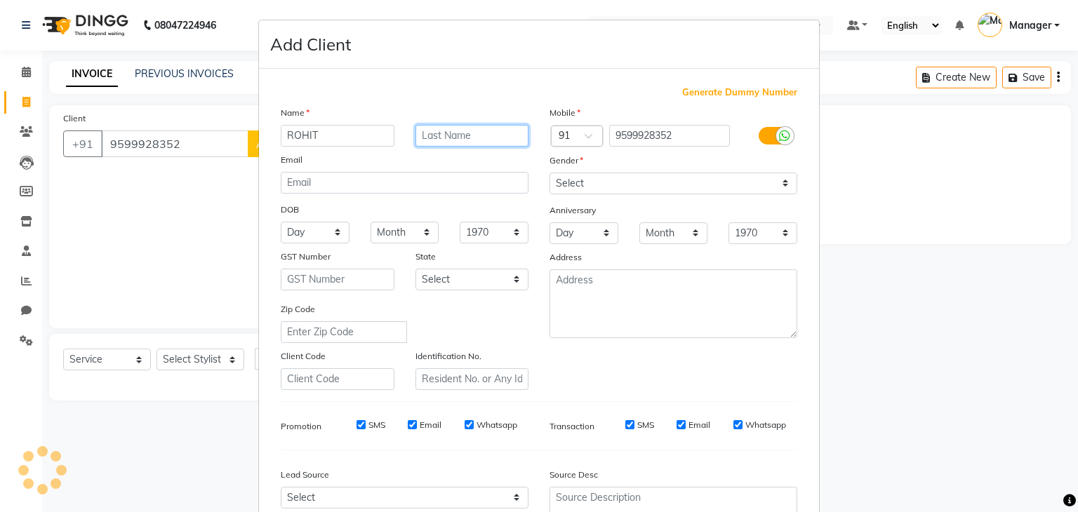
click at [484, 133] on input "text" at bounding box center [472, 136] width 114 height 22
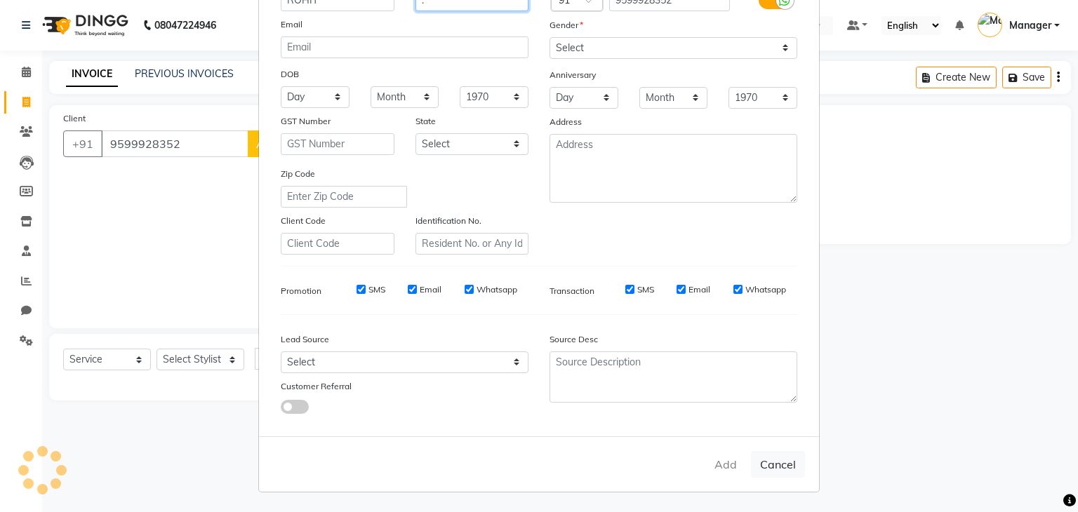
type input "."
drag, startPoint x: 718, startPoint y: 463, endPoint x: 698, endPoint y: 413, distance: 54.5
click at [717, 463] on div "Add Cancel" at bounding box center [539, 464] width 560 height 55
select select
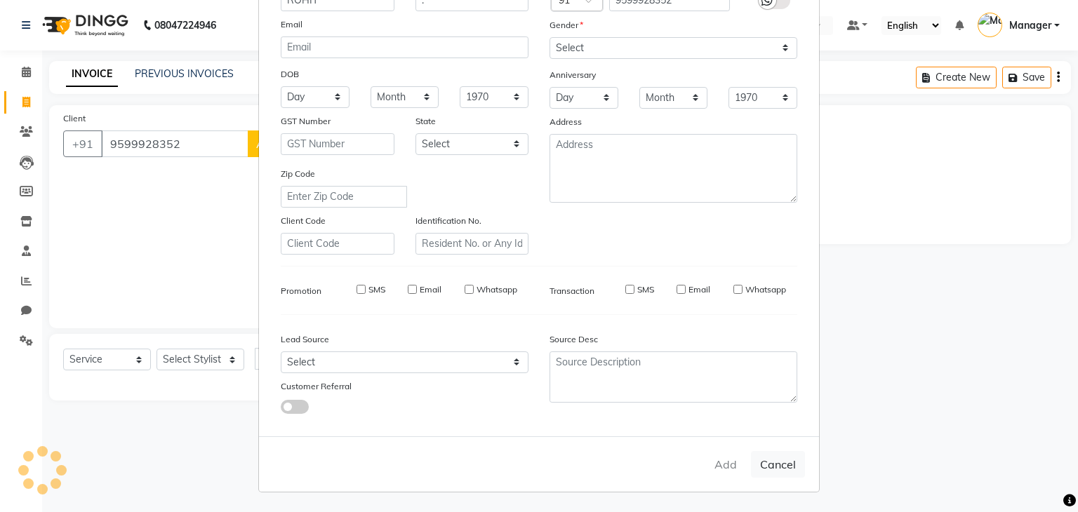
select select
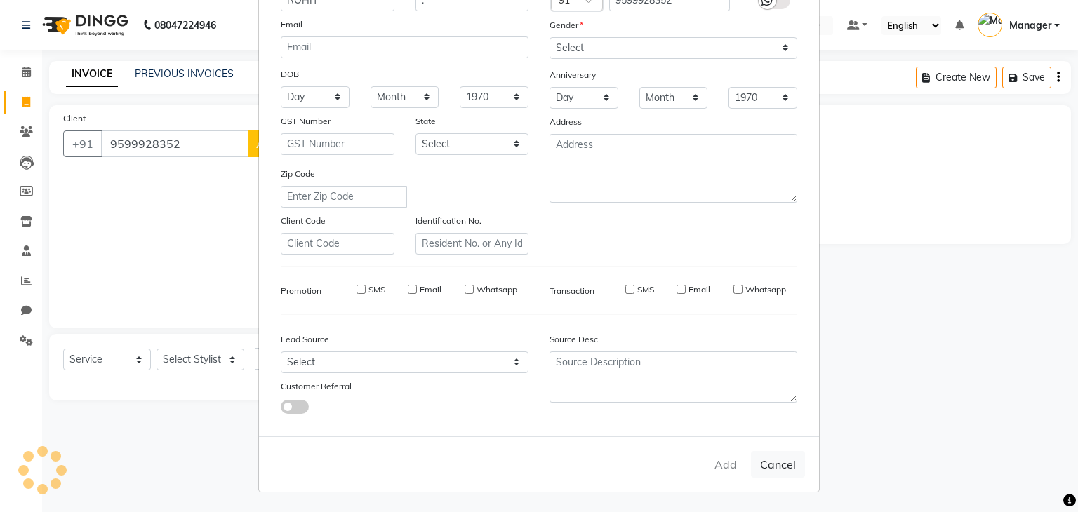
checkbox input "false"
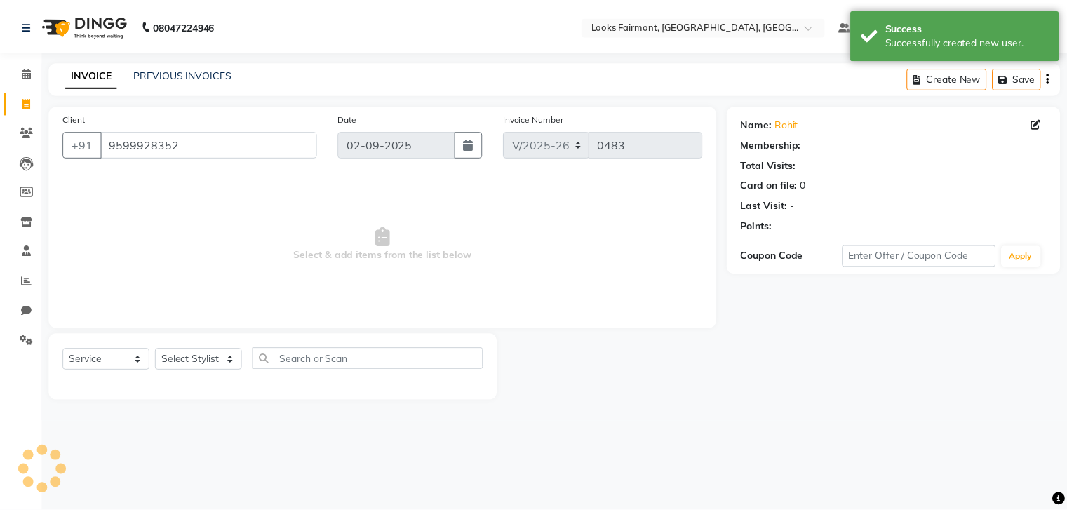
scroll to position [0, 0]
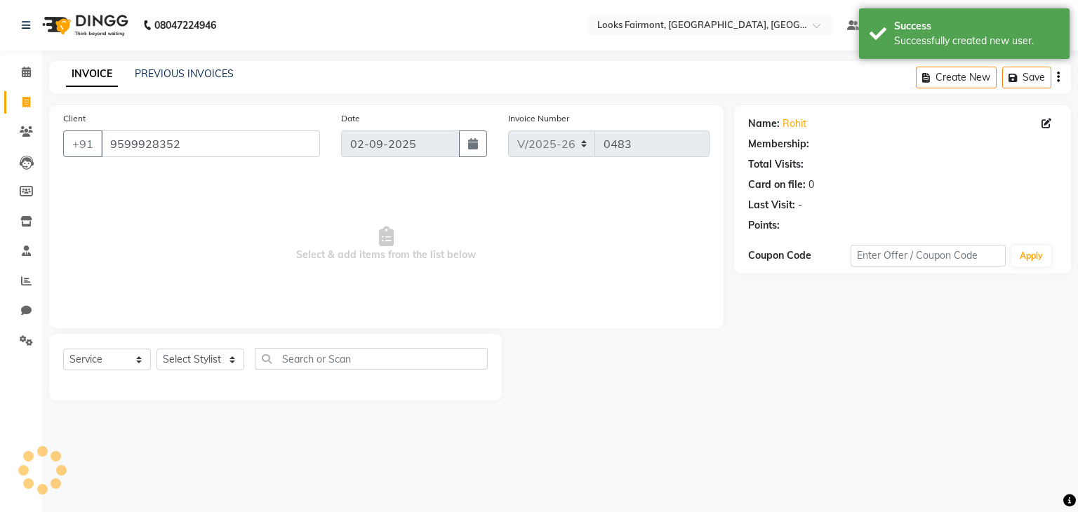
select select "1: Object"
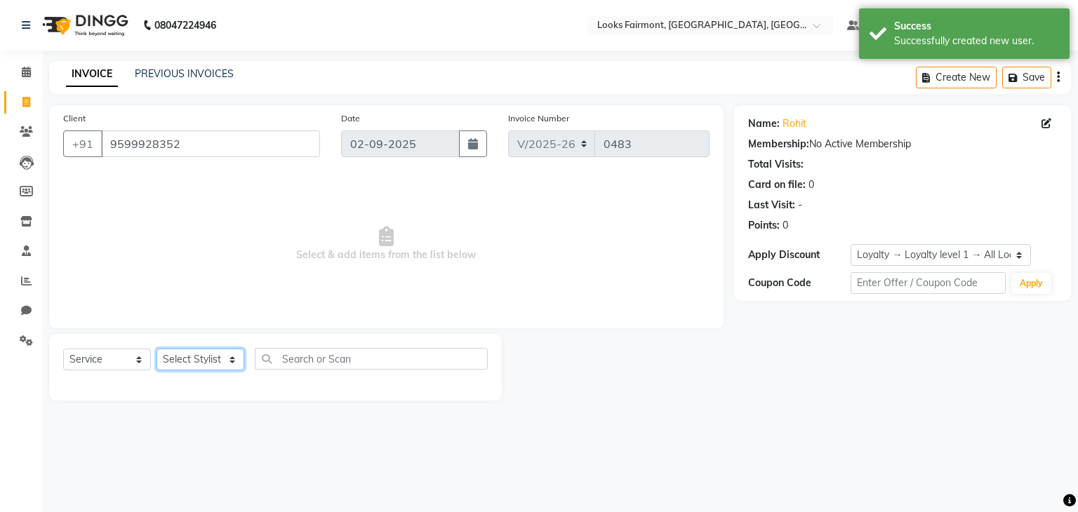
click at [209, 357] on select "Select Stylist Adil Anisa Counter_Sales Deepak_asst Manager Nisha Preeti Rais S…" at bounding box center [201, 360] width 88 height 22
select select "76348"
click at [157, 350] on select "Select Stylist Adil Anisa Counter_Sales Deepak_asst Manager Nisha Preeti Rais S…" at bounding box center [201, 360] width 88 height 22
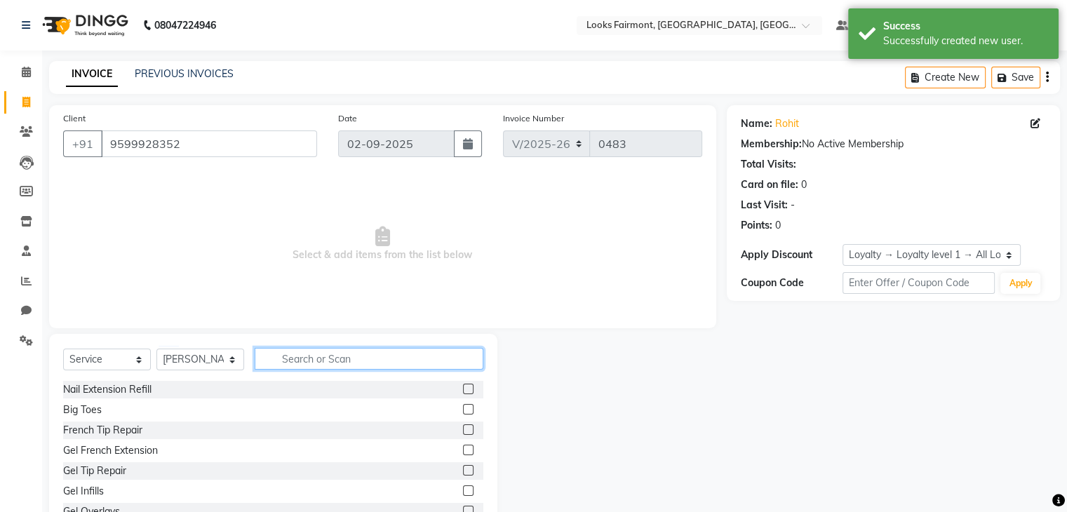
click at [312, 362] on input "text" at bounding box center [369, 359] width 229 height 22
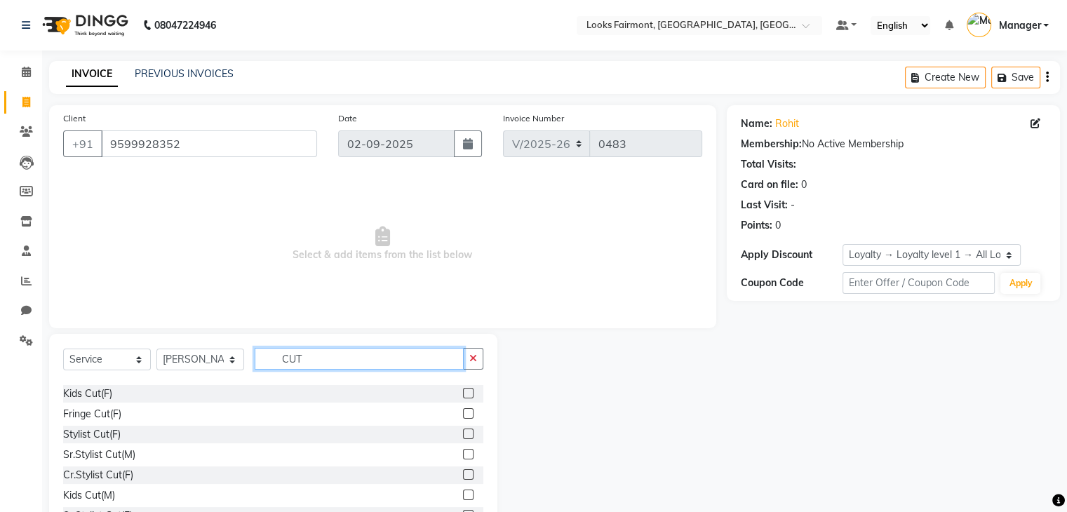
scroll to position [70, 0]
type input "CUT"
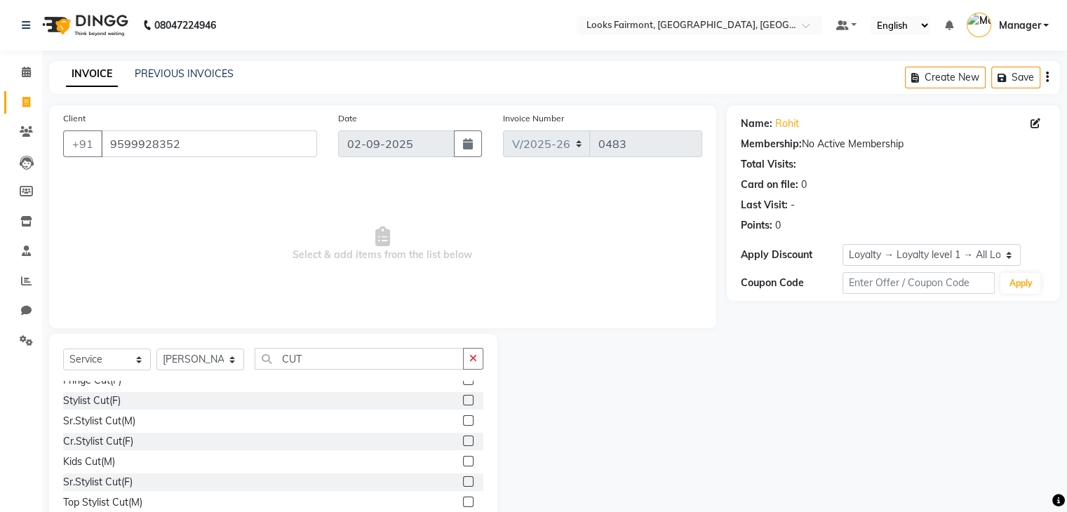
click at [463, 423] on label at bounding box center [468, 420] width 11 height 11
click at [463, 423] on input "checkbox" at bounding box center [467, 421] width 9 height 9
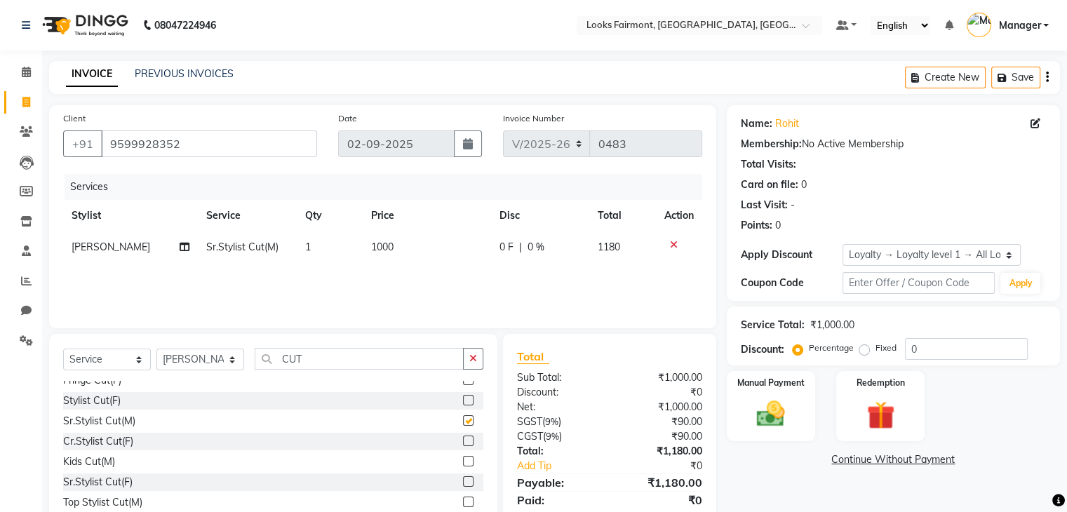
checkbox input "false"
click at [399, 248] on td "1000" at bounding box center [427, 248] width 128 height 32
select select "76348"
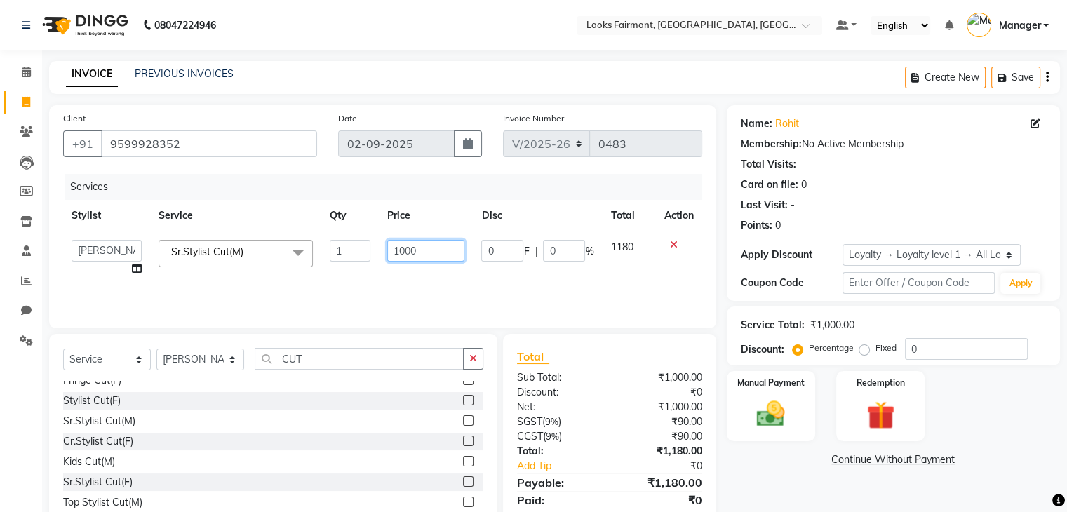
click at [418, 248] on input "1000" at bounding box center [425, 251] width 77 height 22
type input "1"
type input "2500"
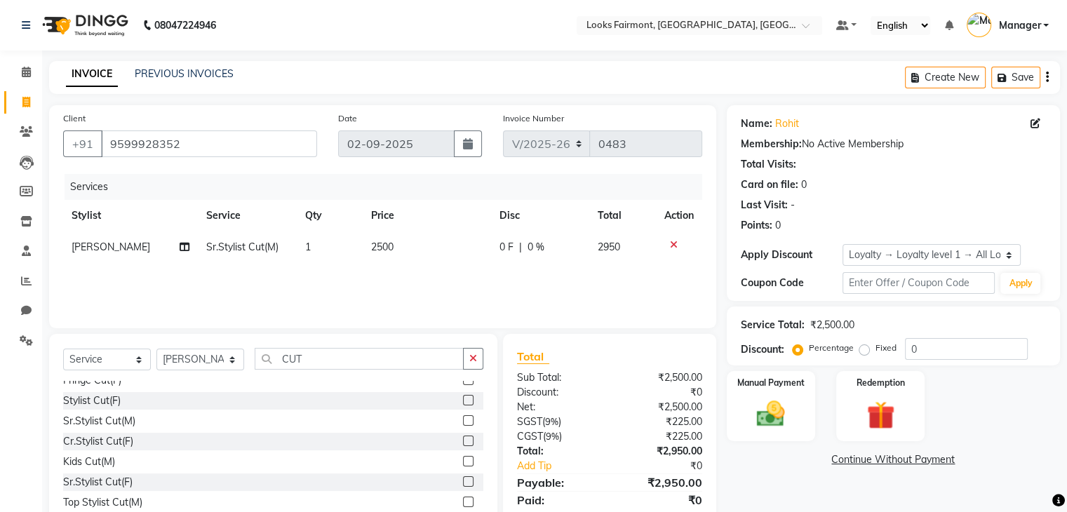
click at [768, 489] on div "Name: Rohit Membership: No Active Membership Total Visits: Card on file: 0 Last…" at bounding box center [899, 323] width 344 height 436
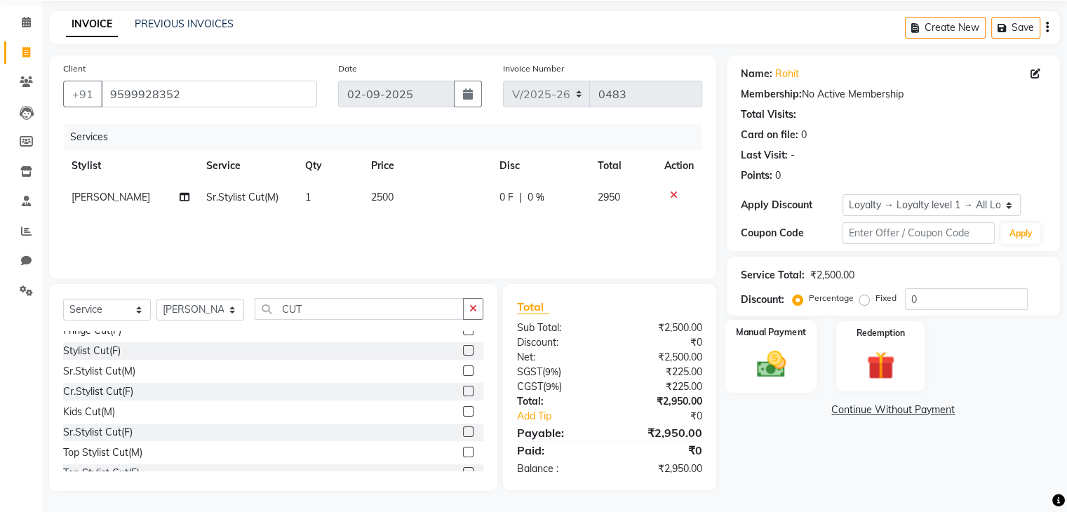
click at [752, 354] on img at bounding box center [770, 365] width 47 height 34
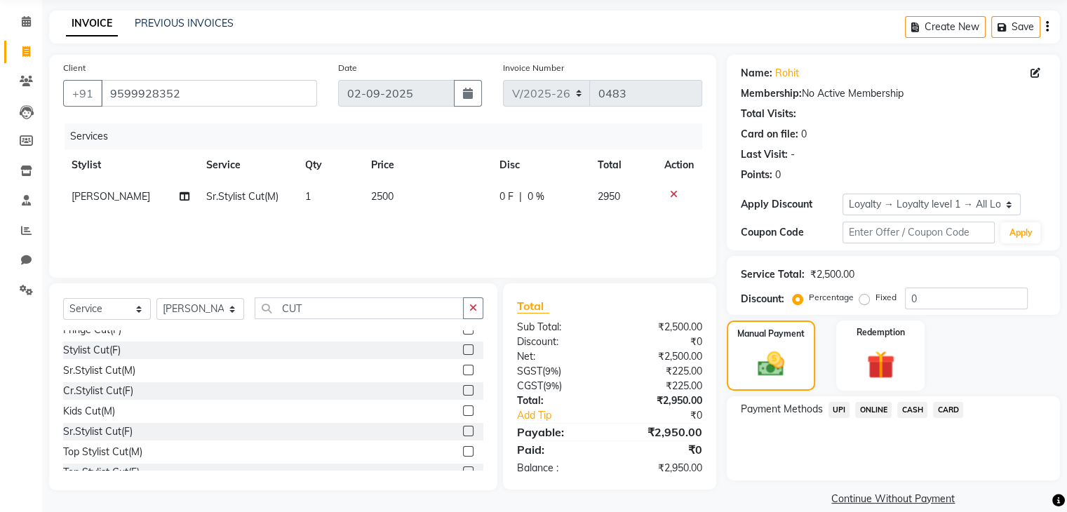
scroll to position [68, 0]
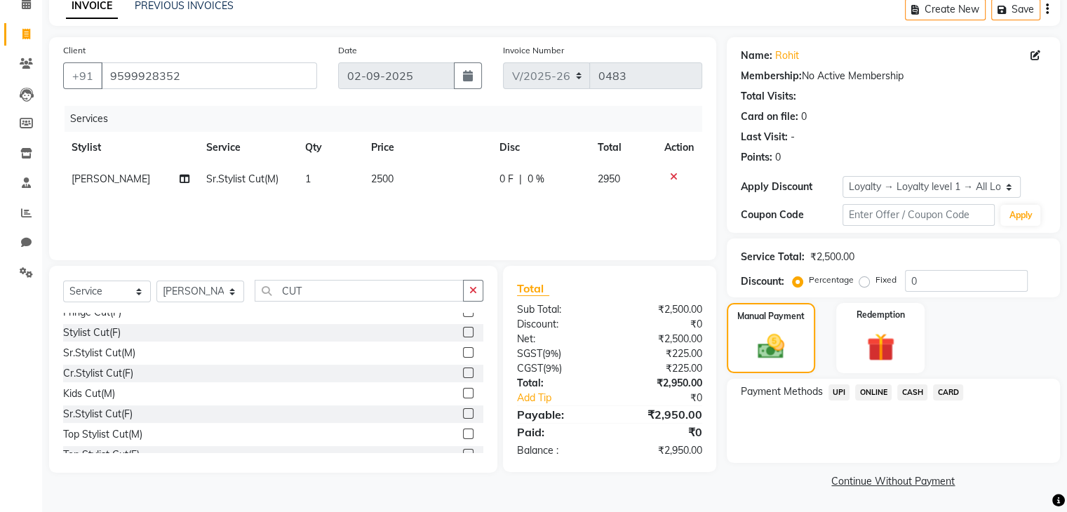
click at [913, 393] on span "CASH" at bounding box center [913, 393] width 30 height 16
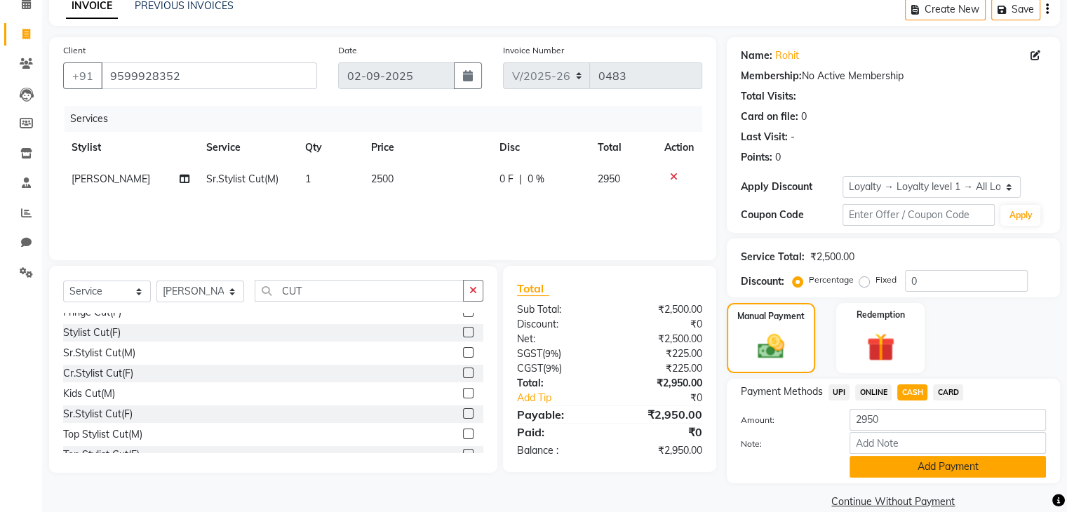
scroll to position [90, 0]
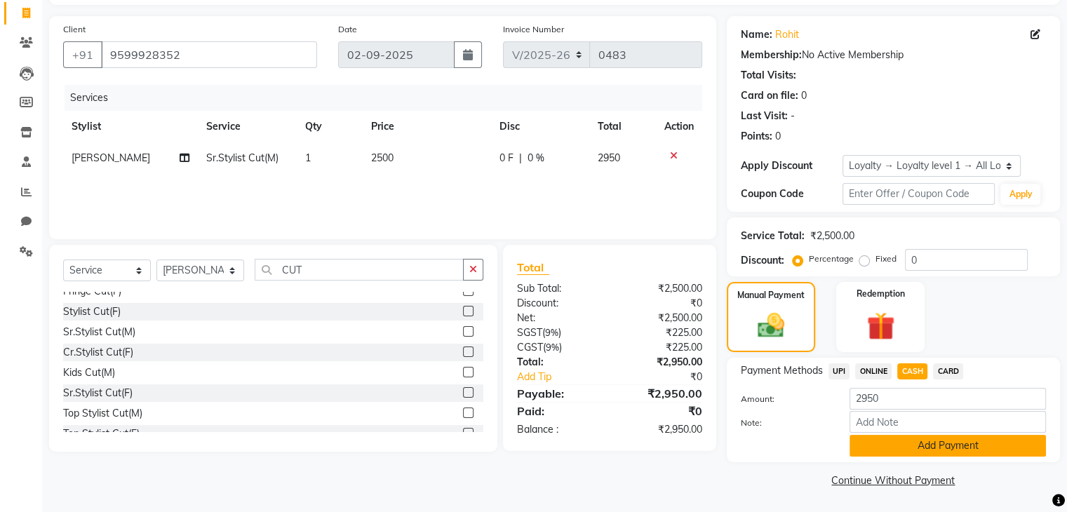
click at [902, 449] on button "Add Payment" at bounding box center [948, 446] width 197 height 22
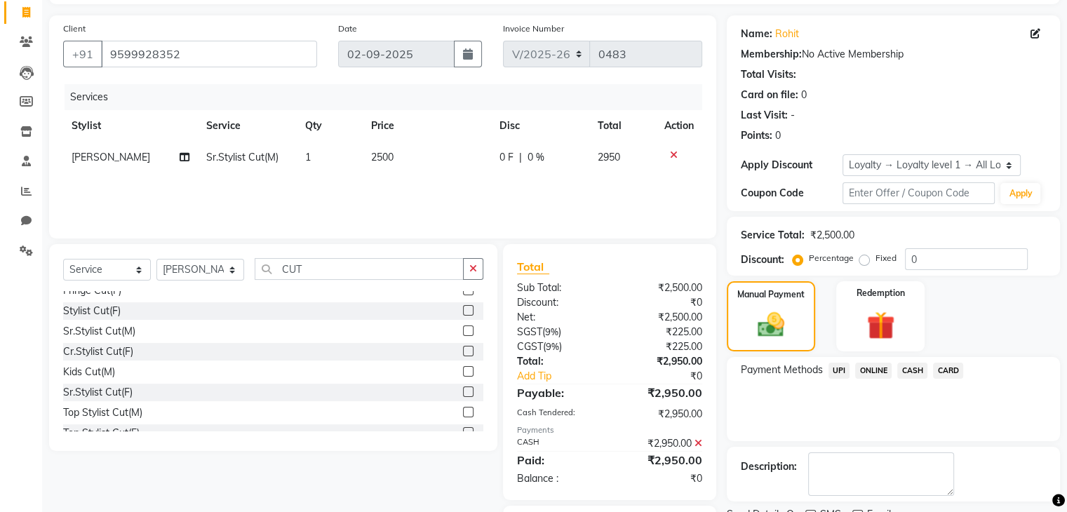
scroll to position [170, 0]
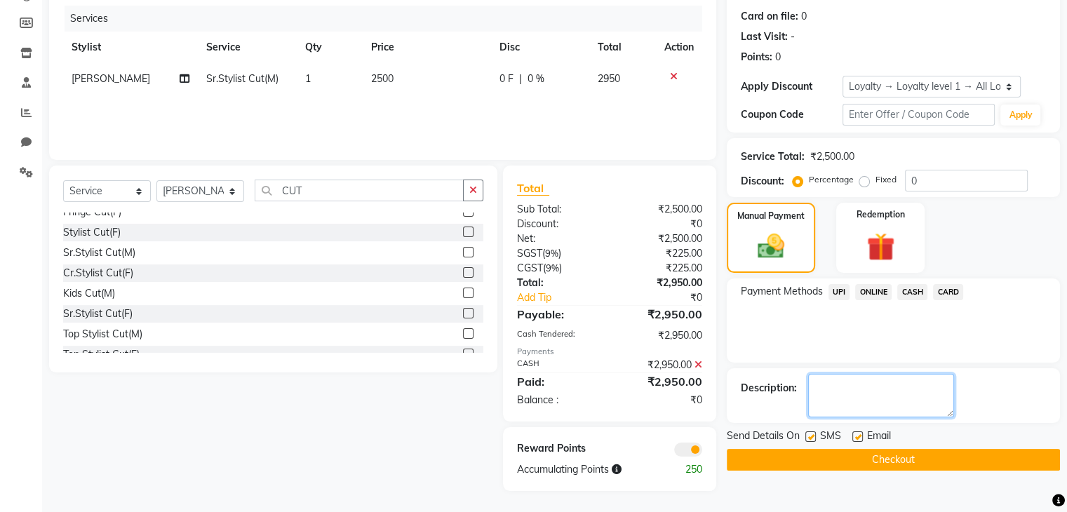
click at [879, 395] on textarea at bounding box center [881, 396] width 146 height 44
type textarea "CASH"
click at [848, 453] on button "Checkout" at bounding box center [893, 460] width 333 height 22
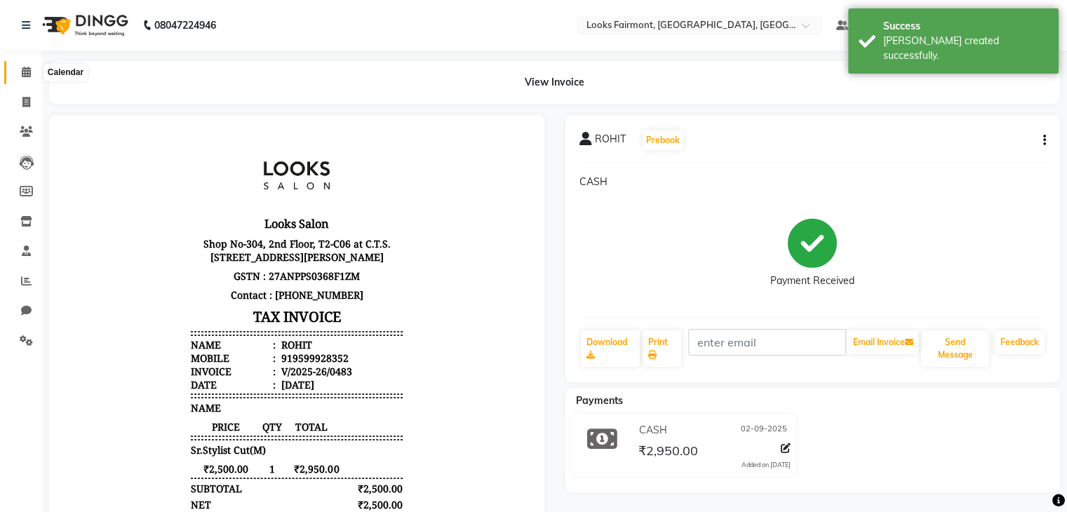
click at [19, 74] on span at bounding box center [26, 73] width 25 height 16
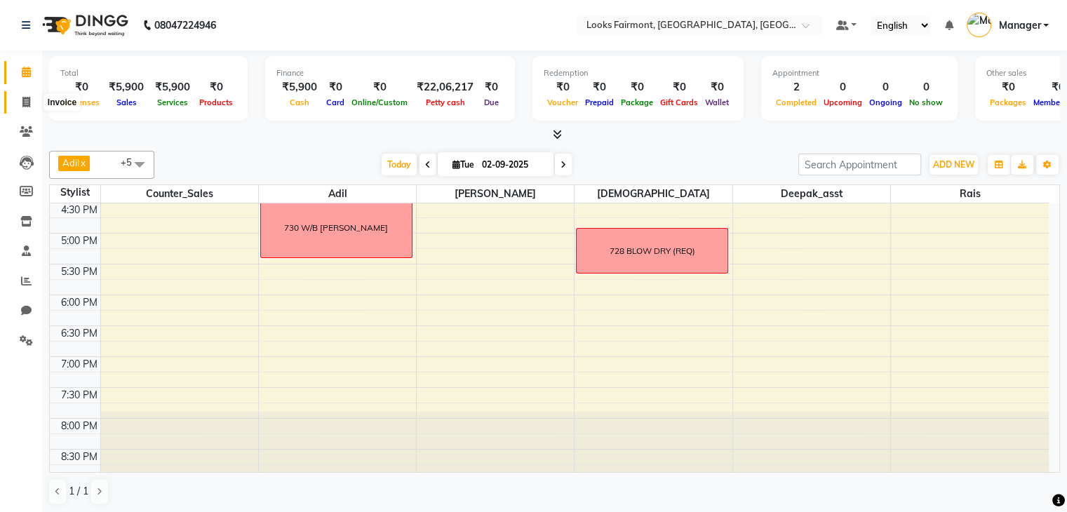
click at [25, 102] on icon at bounding box center [26, 102] width 8 height 11
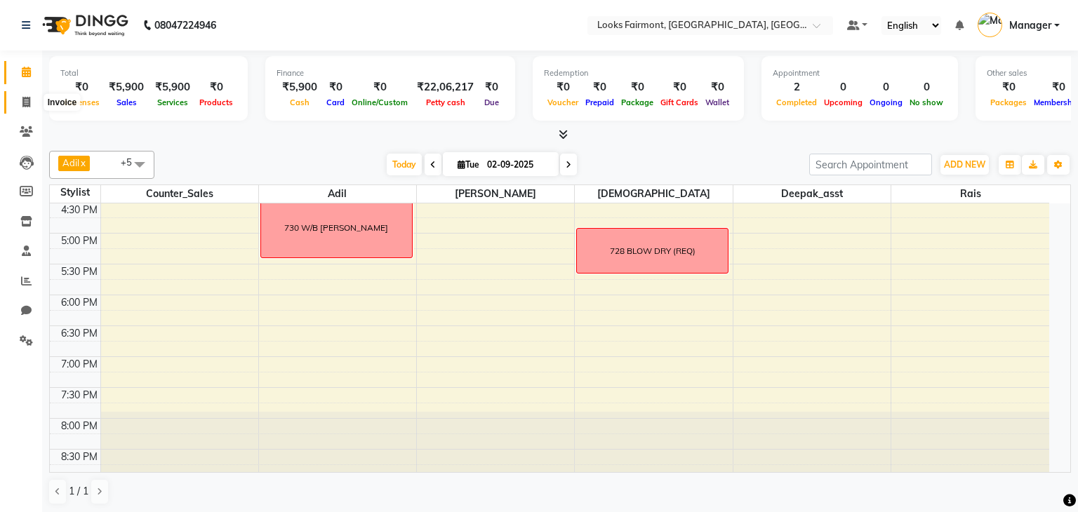
select select "8139"
select select "service"
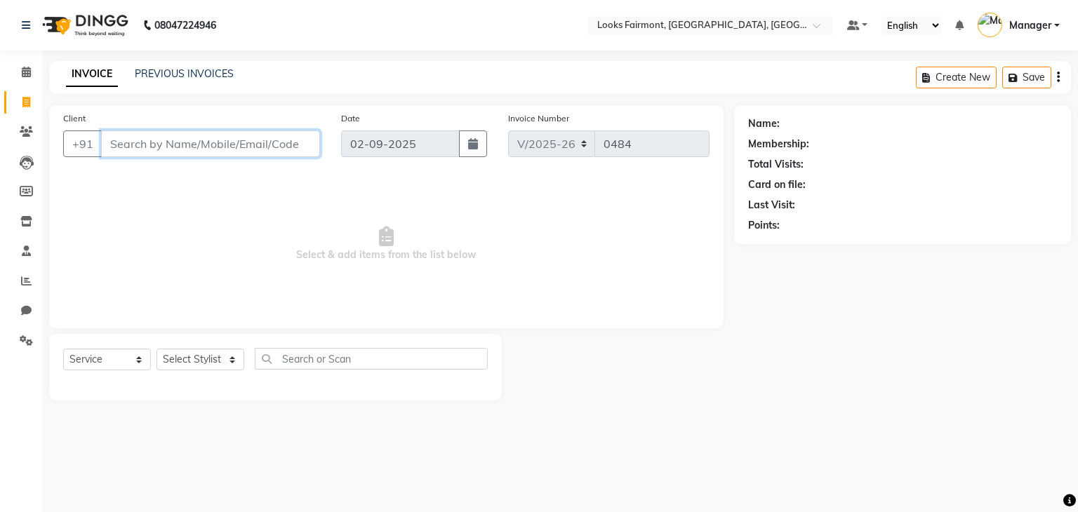
click at [214, 149] on input "Client" at bounding box center [210, 144] width 219 height 27
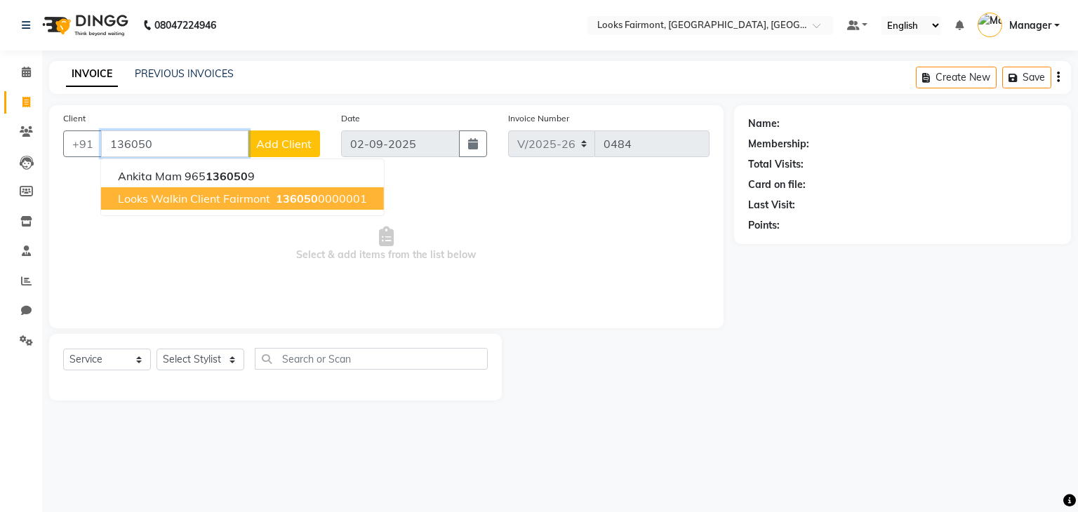
click at [259, 196] on span "Looks Walkin Client Fairmont" at bounding box center [194, 199] width 152 height 14
type input "1360500000001"
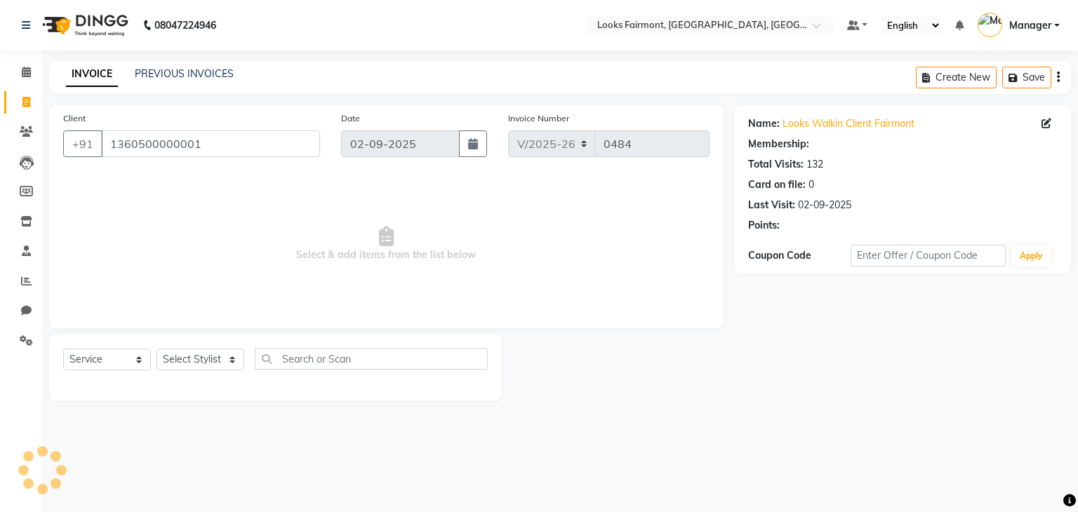
select select "1: Object"
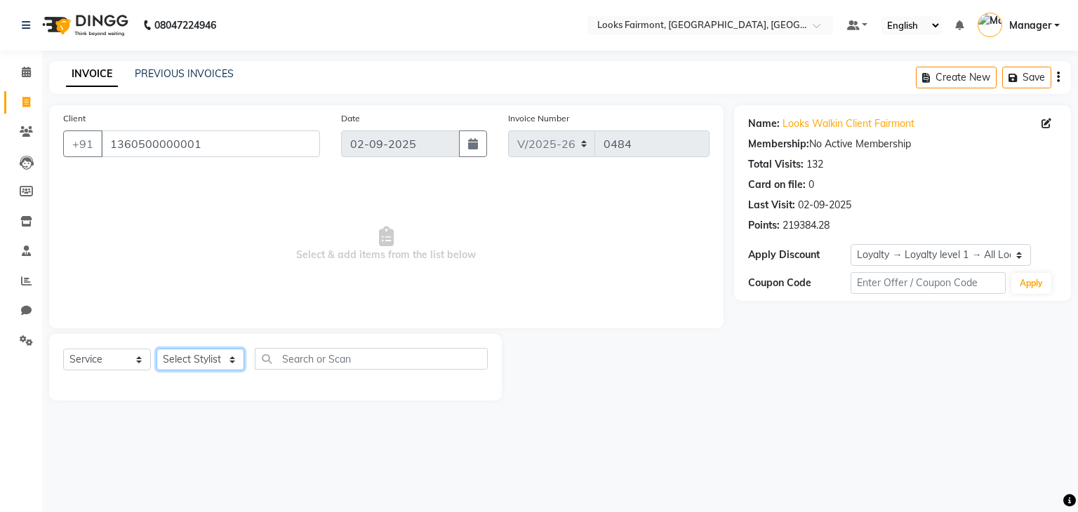
drag, startPoint x: 202, startPoint y: 361, endPoint x: 200, endPoint y: 352, distance: 9.4
click at [200, 352] on select "Select Stylist Adil Anisa Counter_Sales Deepak_asst Manager Nisha Preeti Rais S…" at bounding box center [201, 360] width 88 height 22
select select "76349"
click at [157, 350] on select "Select Stylist Adil Anisa Counter_Sales Deepak_asst Manager Nisha Preeti Rais S…" at bounding box center [201, 360] width 88 height 22
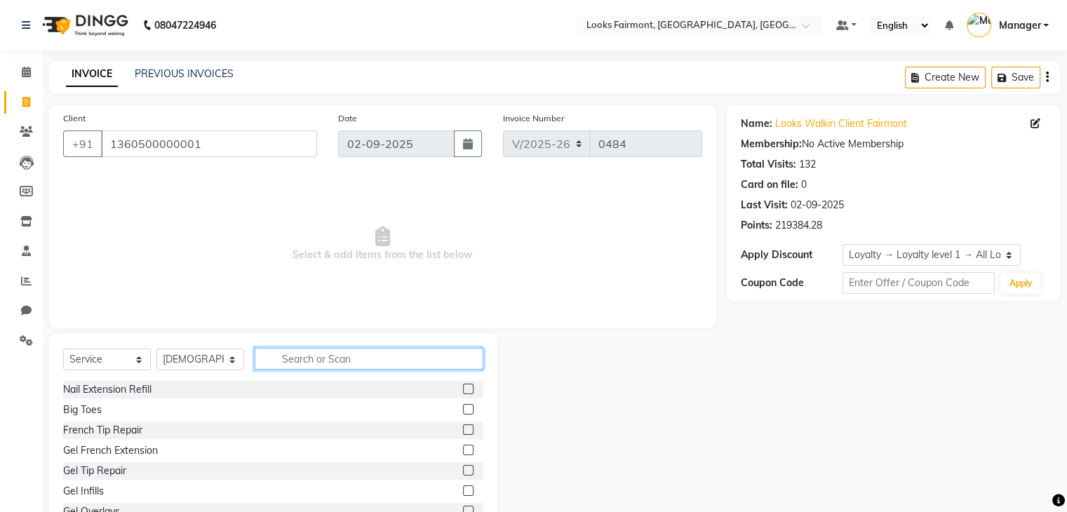
click at [318, 362] on input "text" at bounding box center [369, 359] width 229 height 22
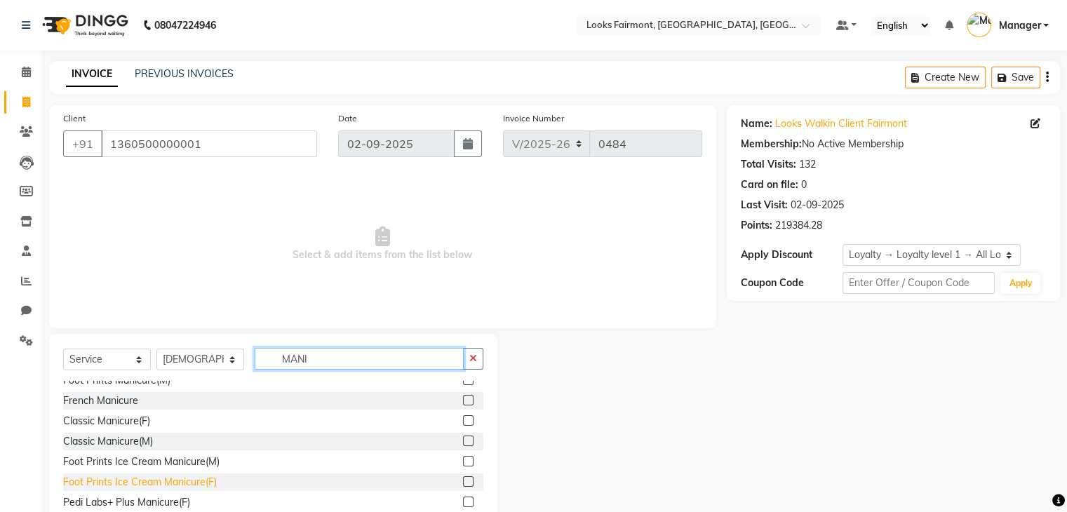
type input "MANI"
click at [213, 483] on div "Foot Prints Ice Cream Manicure(F)" at bounding box center [140, 482] width 154 height 15
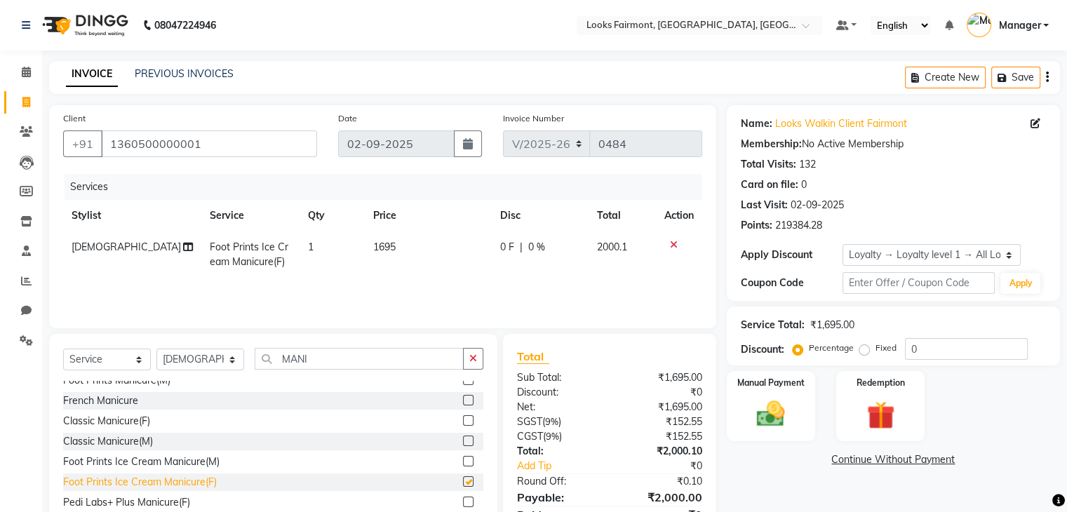
checkbox input "false"
drag, startPoint x: 329, startPoint y: 353, endPoint x: 236, endPoint y: 360, distance: 93.6
click at [244, 359] on div "Select Service Product Membership Package Voucher Prepaid Gift Card Select Styl…" at bounding box center [273, 364] width 420 height 33
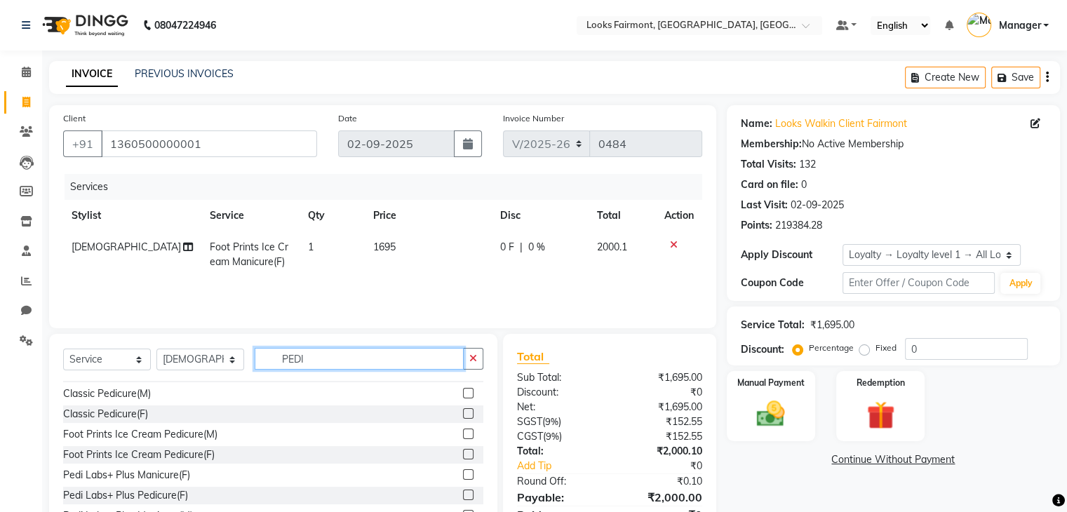
scroll to position [140, 0]
type input "PEDI"
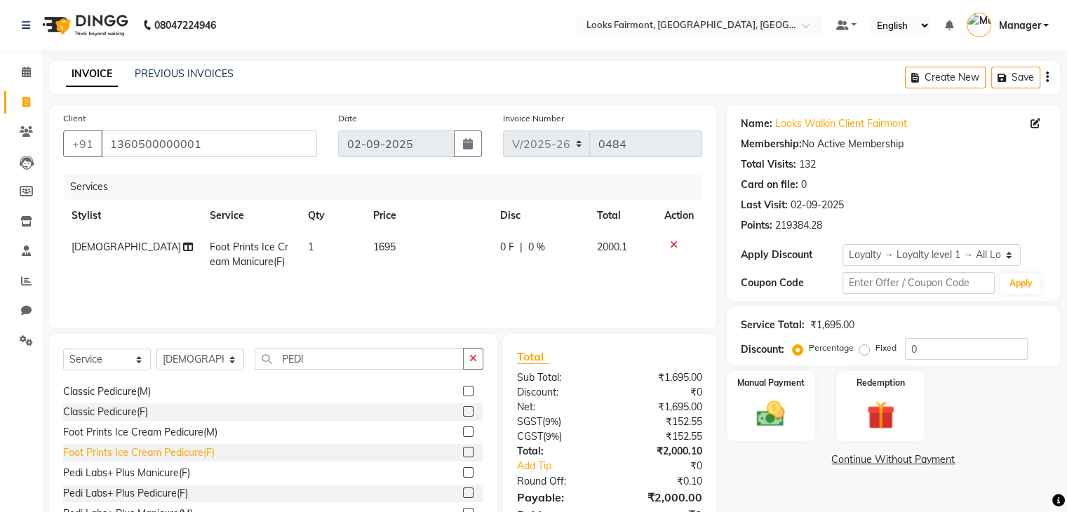
click at [211, 455] on div "Foot Prints Ice Cream Pedicure(F)" at bounding box center [139, 453] width 152 height 15
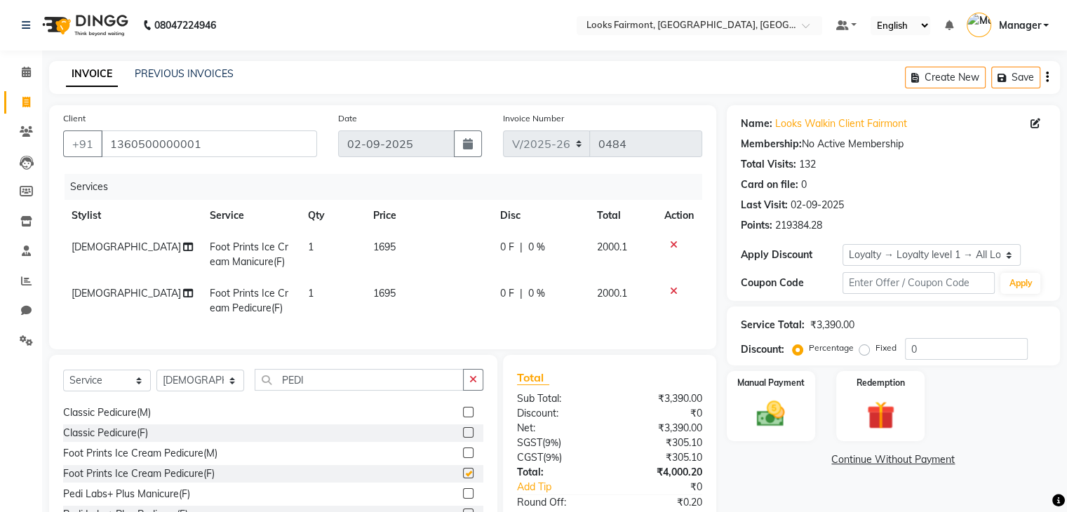
checkbox input "false"
drag, startPoint x: 338, startPoint y: 394, endPoint x: 253, endPoint y: 391, distance: 85.7
click at [253, 391] on div "Select Service Product Membership Package Voucher Prepaid Gift Card Select Styl…" at bounding box center [273, 385] width 420 height 33
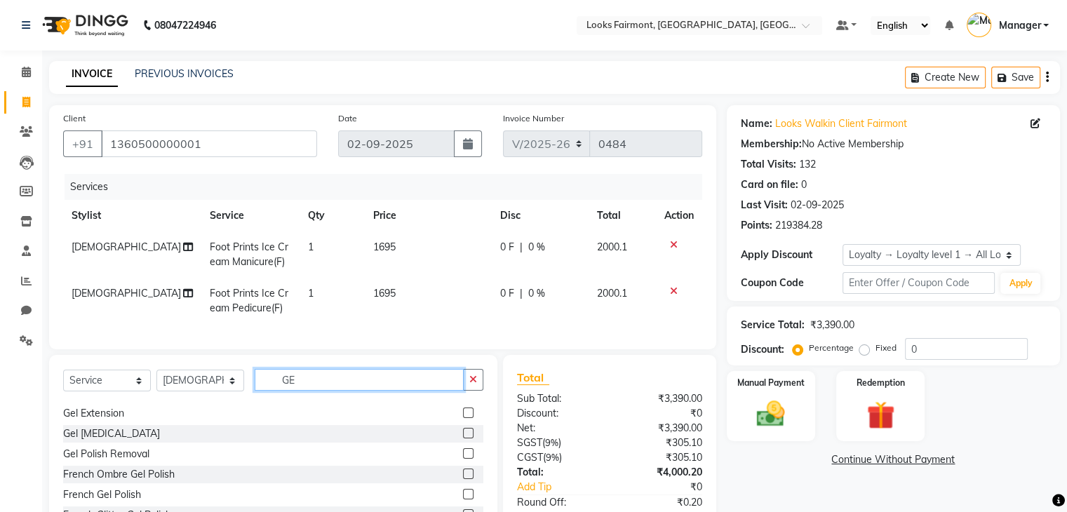
scroll to position [79, 0]
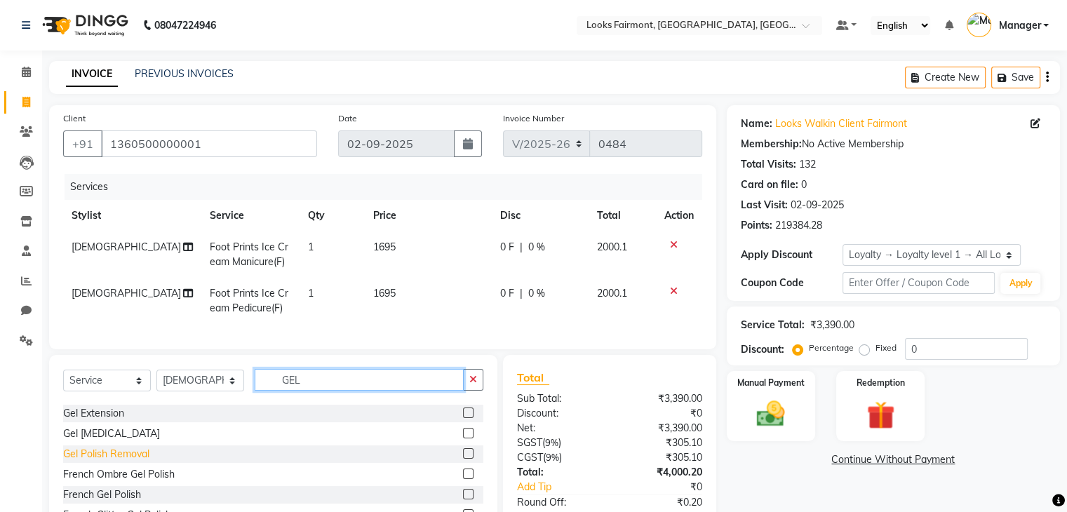
type input "GEL"
click at [127, 462] on div "Gel Polish Removal" at bounding box center [106, 454] width 86 height 15
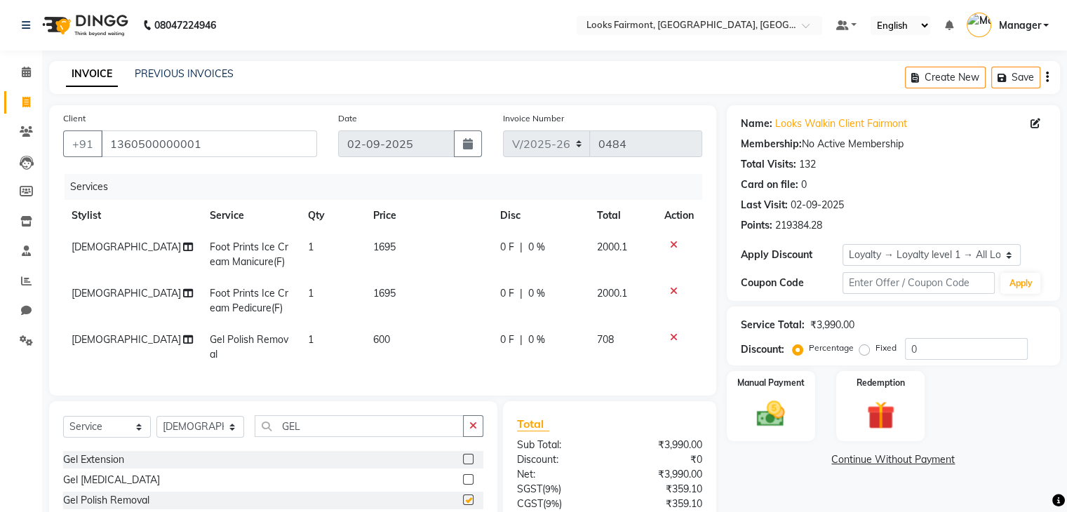
checkbox input "false"
click at [191, 437] on select "Select Stylist Adil Anisa Counter_Sales Deepak_asst Manager Nisha Preeti Rais S…" at bounding box center [201, 427] width 88 height 22
click at [157, 428] on select "Select Stylist Adil Anisa Counter_Sales Deepak_asst Manager Nisha Preeti Rais S…" at bounding box center [201, 427] width 88 height 22
drag, startPoint x: 191, startPoint y: 440, endPoint x: 195, endPoint y: 432, distance: 9.4
click at [195, 432] on select "Select Stylist Adil Anisa Counter_Sales Deepak_asst Manager Nisha Preeti Rais S…" at bounding box center [201, 427] width 88 height 22
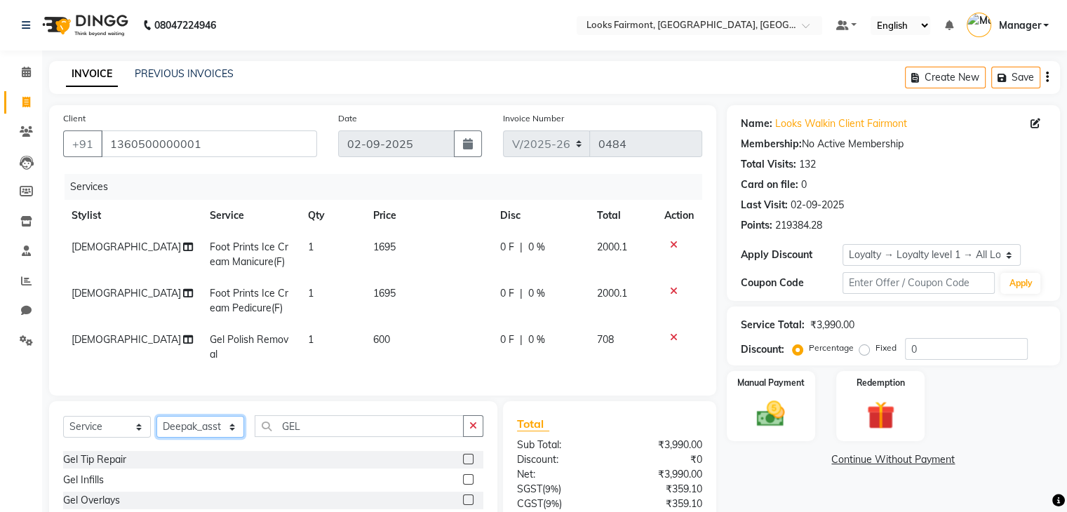
select select "76346"
click at [157, 428] on select "Select Stylist Adil Anisa Counter_Sales Deepak_asst Manager Nisha Preeti Rais S…" at bounding box center [201, 427] width 88 height 22
drag, startPoint x: 321, startPoint y: 441, endPoint x: 277, endPoint y: 439, distance: 44.3
click at [277, 437] on input "GEL" at bounding box center [359, 426] width 209 height 22
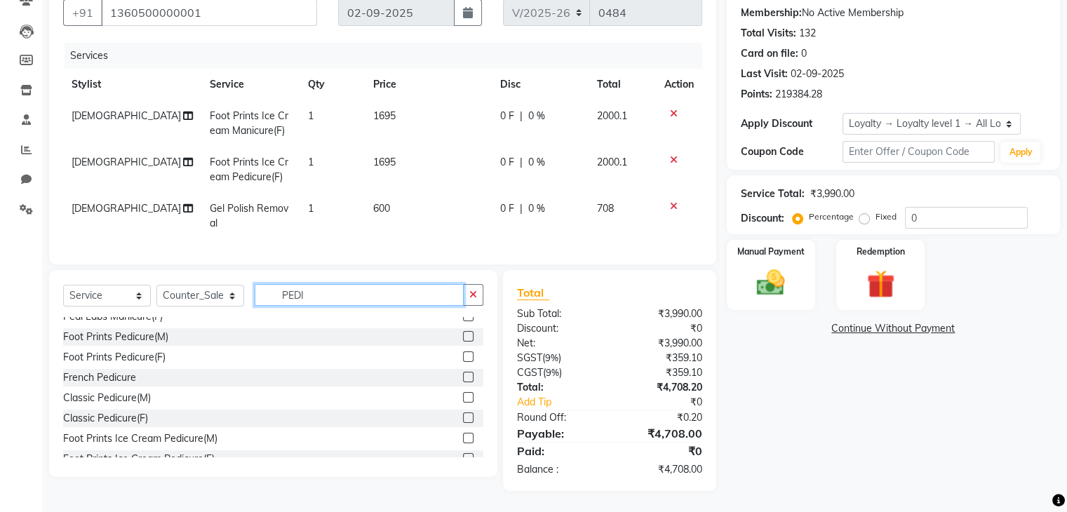
scroll to position [140, 0]
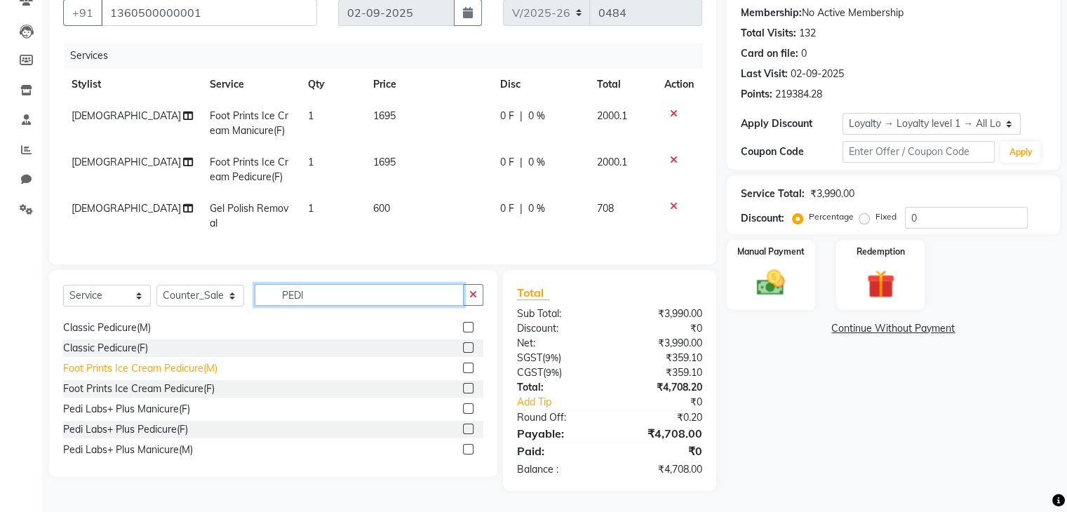
type input "PEDI"
click at [208, 371] on div "Foot Prints Ice Cream Pedicure(M)" at bounding box center [140, 368] width 154 height 15
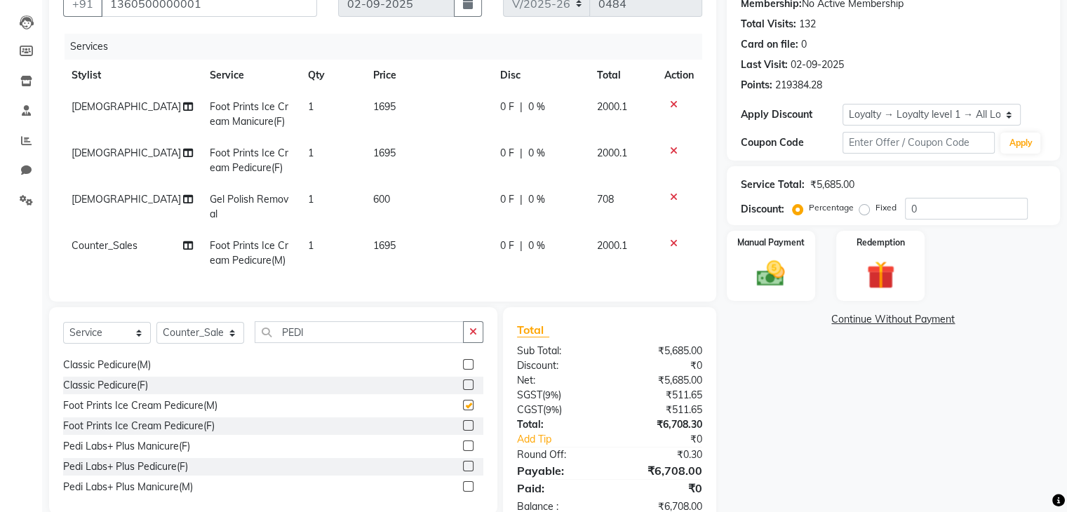
checkbox input "false"
drag, startPoint x: 328, startPoint y: 342, endPoint x: 253, endPoint y: 341, distance: 75.1
click at [253, 341] on div "Select Service Product Membership Package Voucher Prepaid Gift Card Select Styl…" at bounding box center [273, 337] width 420 height 33
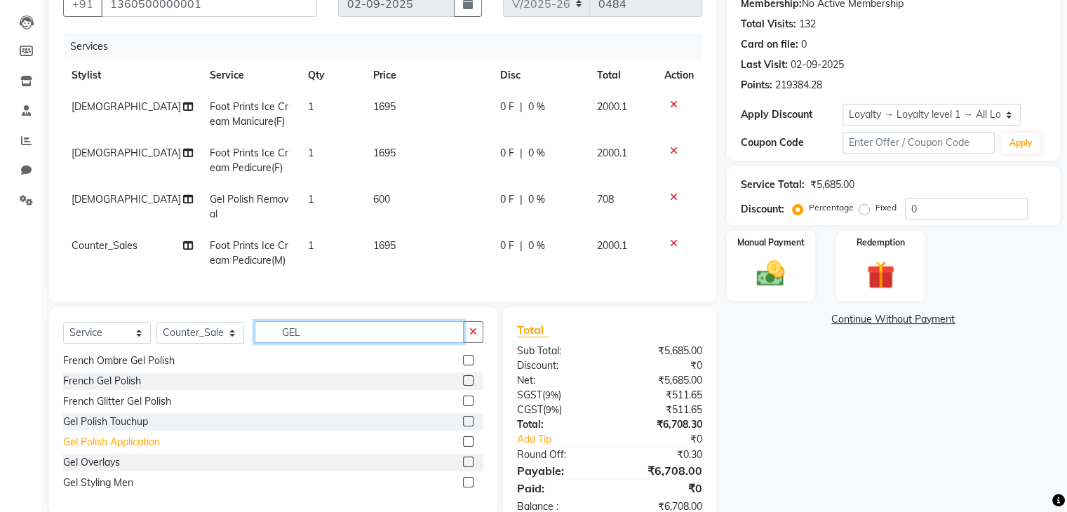
scroll to position [189, 0]
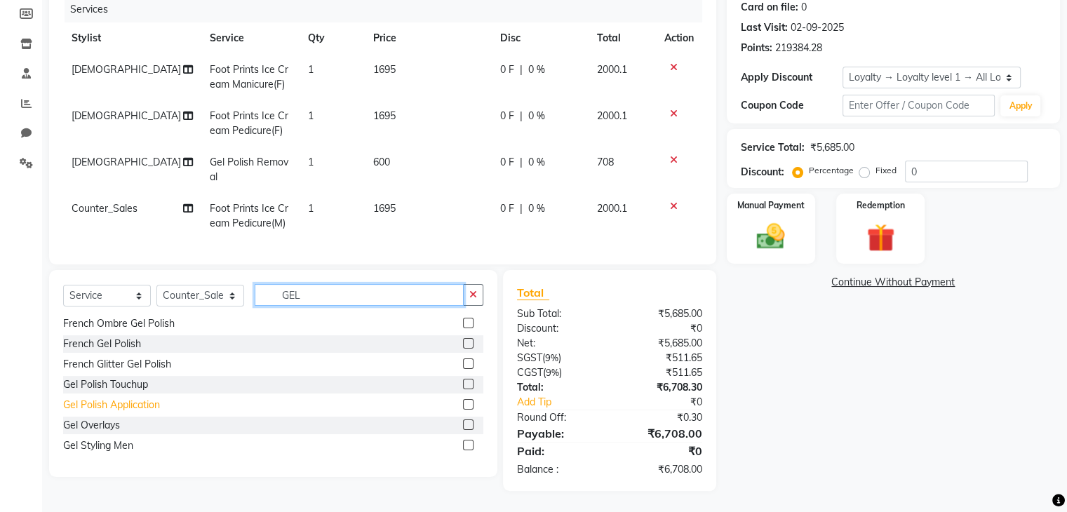
type input "GEL"
click at [150, 408] on div "Gel Polish Application" at bounding box center [111, 405] width 97 height 15
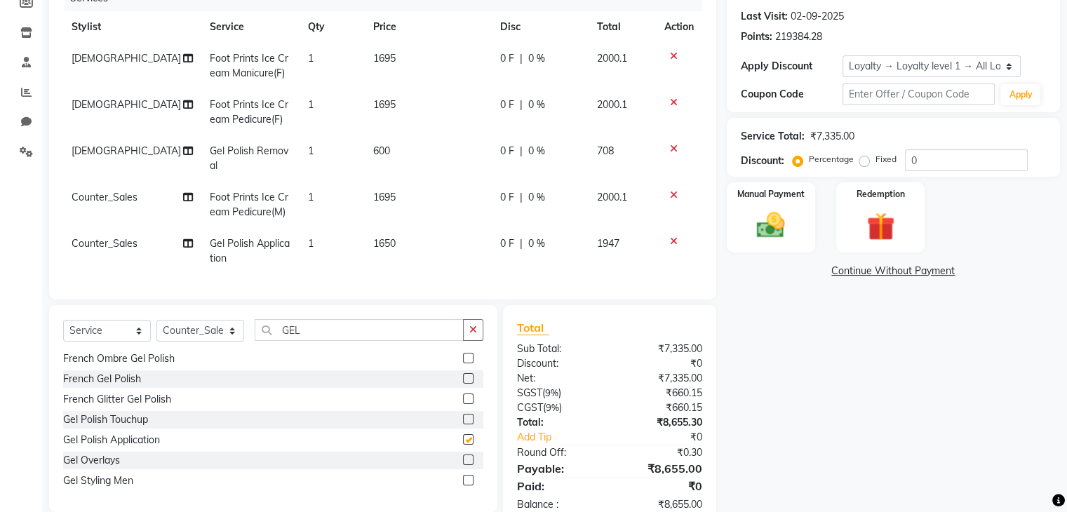
checkbox input "false"
click at [448, 242] on td "1650" at bounding box center [428, 251] width 127 height 46
select select "76346"
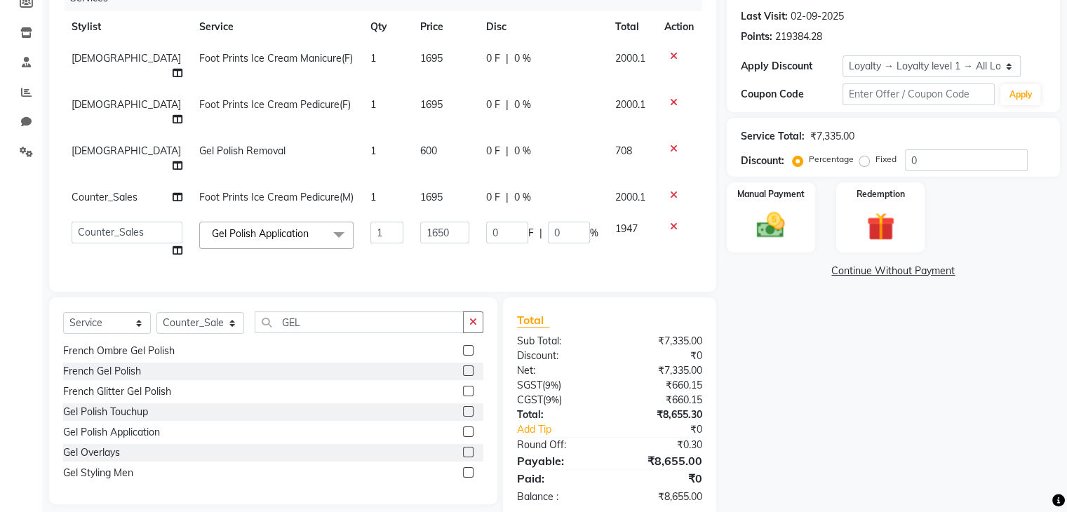
scroll to position [183, 0]
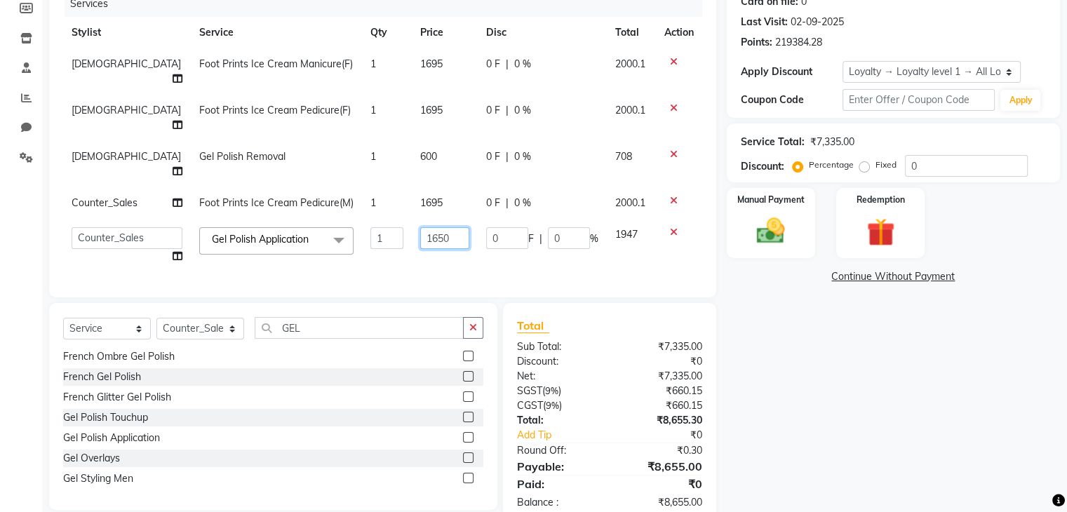
drag, startPoint x: 438, startPoint y: 188, endPoint x: 316, endPoint y: 203, distance: 123.0
click at [317, 219] on tr "Adil Anisa Counter_Sales Deepak_asst Manager Nisha Preeti Rais Soring_mgr Sunit…" at bounding box center [382, 245] width 639 height 53
type input "2000"
click at [415, 178] on tbody "Sunita Foot Prints Ice Cream Manicure(F) 1 1695 0 F | 0 % 2000.1 Sunita Foot Pr…" at bounding box center [382, 160] width 639 height 224
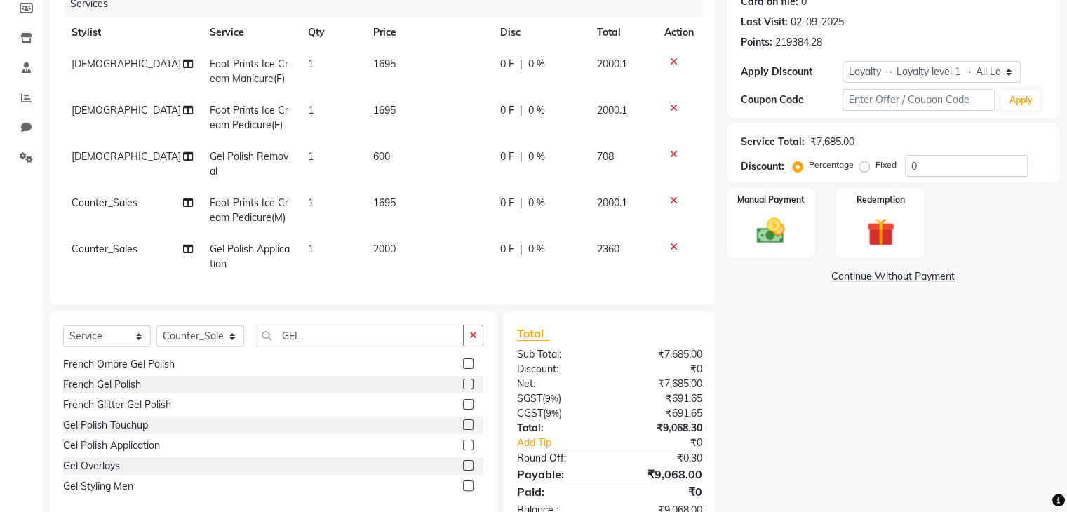
click at [422, 203] on td "1695" at bounding box center [428, 210] width 127 height 46
select select "76346"
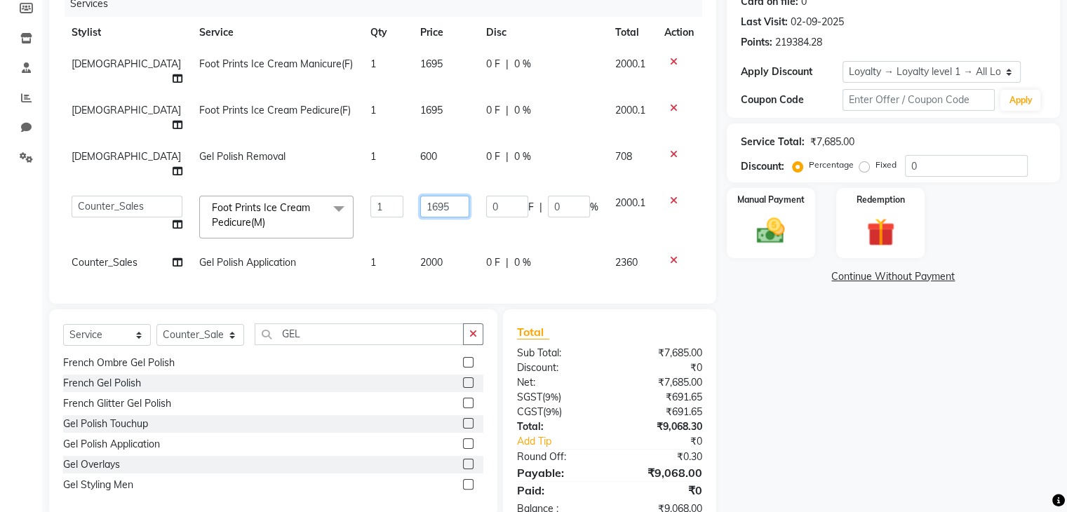
drag, startPoint x: 449, startPoint y: 169, endPoint x: 344, endPoint y: 155, distance: 106.2
click at [345, 187] on tr "Adil Anisa Counter_Sales Deepak_asst Manager Nisha Preeti Rais Soring_mgr Sunit…" at bounding box center [382, 217] width 639 height 60
type input "2800"
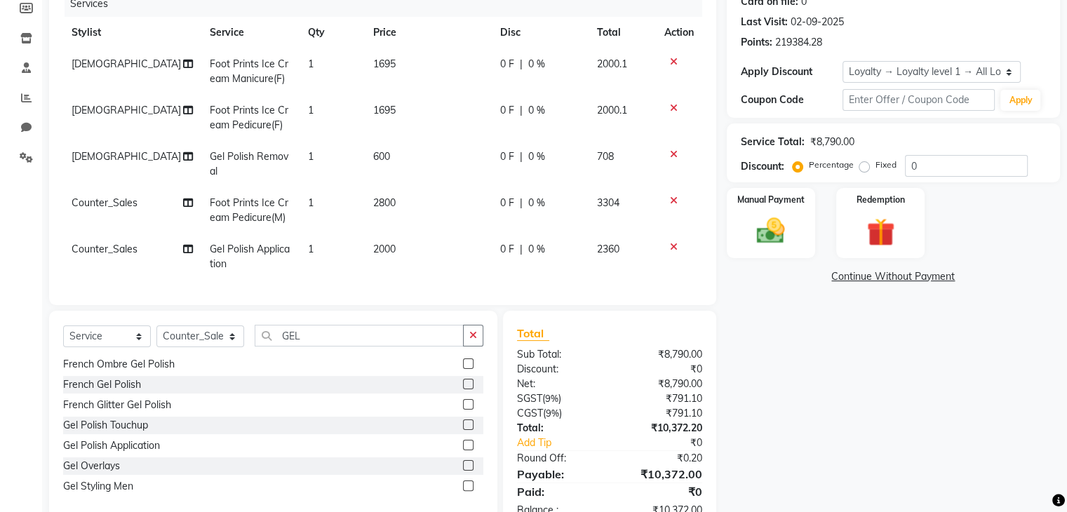
click at [449, 136] on tbody "Sunita Foot Prints Ice Cream Manicure(F) 1 1695 0 F | 0 % 2000.1 Sunita Foot Pr…" at bounding box center [382, 164] width 639 height 232
click at [429, 157] on td "600" at bounding box center [428, 164] width 127 height 46
select select "76349"
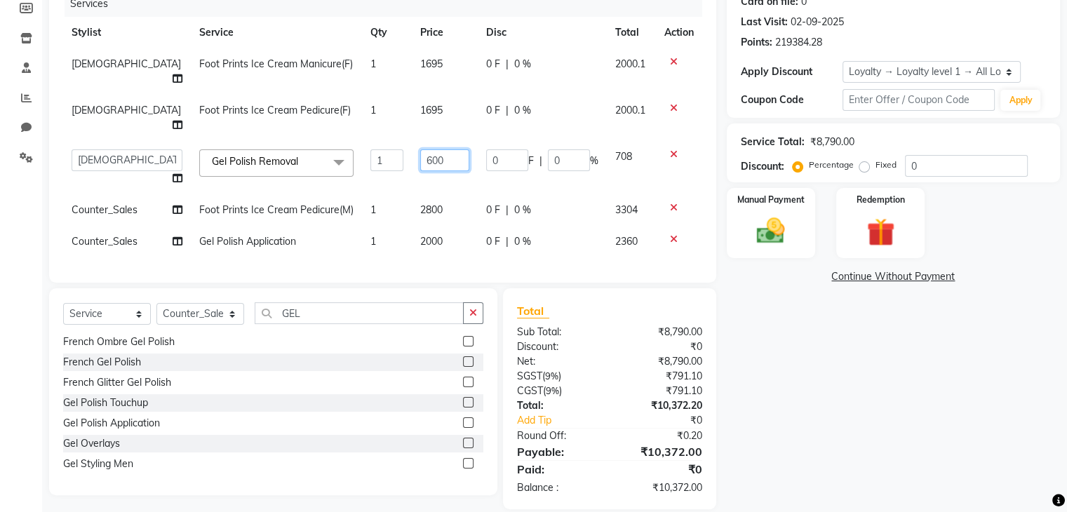
drag, startPoint x: 430, startPoint y: 127, endPoint x: 351, endPoint y: 132, distance: 79.5
click at [353, 141] on tr "Adil Anisa Counter_Sales Deepak_asst Manager Nisha Preeti Rais Soring_mgr Sunit…" at bounding box center [382, 167] width 639 height 53
type input "800"
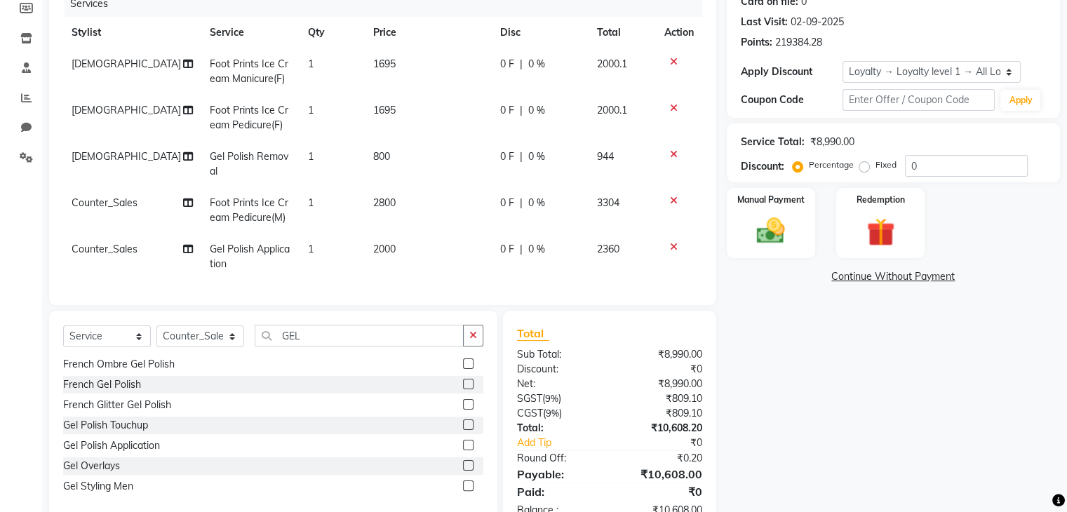
click at [441, 105] on td "1695" at bounding box center [428, 118] width 127 height 46
select select "76349"
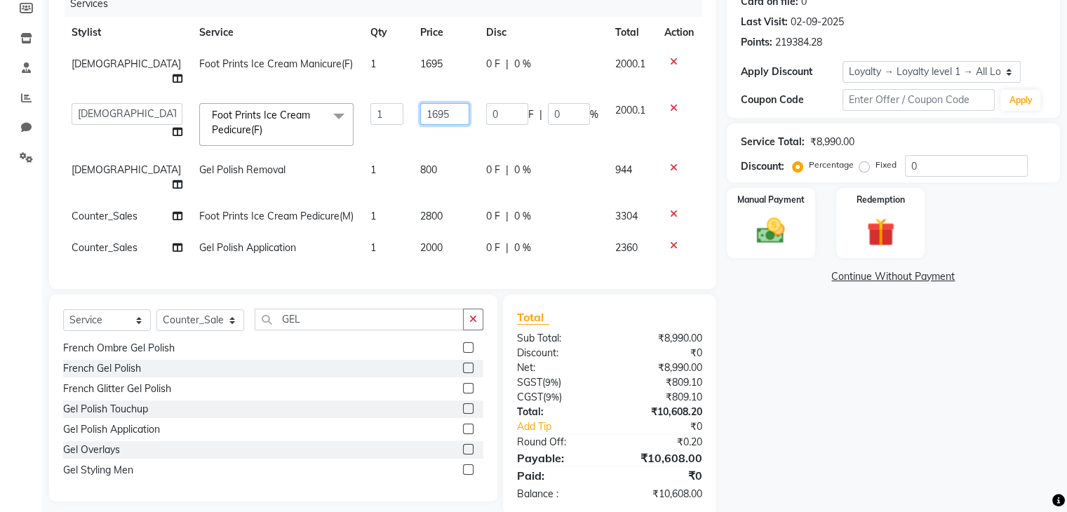
drag, startPoint x: 357, startPoint y: 91, endPoint x: 308, endPoint y: 86, distance: 49.4
click at [311, 95] on tr "Adil Anisa Counter_Sales Deepak_asst Manager Nisha Preeti Rais Soring_mgr Sunit…" at bounding box center [382, 125] width 639 height 60
type input "2800"
click at [444, 65] on td "1695" at bounding box center [445, 71] width 66 height 46
select select "76349"
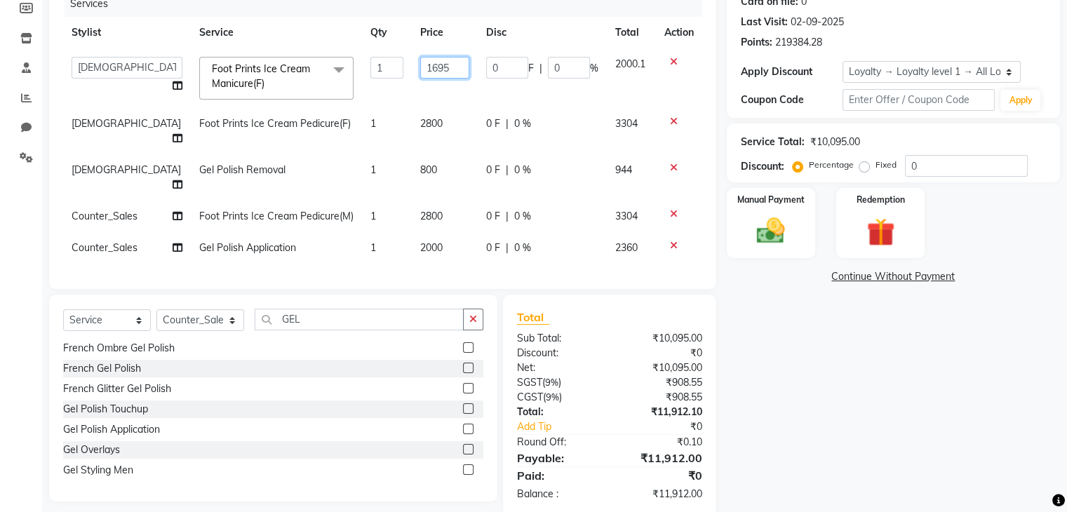
drag, startPoint x: 444, startPoint y: 65, endPoint x: 326, endPoint y: 76, distance: 119.1
click at [331, 73] on tr "Adil Anisa Counter_Sales Deepak_asst Manager Nisha Preeti Rais Soring_mgr Sunit…" at bounding box center [382, 78] width 639 height 60
type input "2800"
drag, startPoint x: 865, startPoint y: 351, endPoint x: 834, endPoint y: 328, distance: 38.8
click at [866, 349] on div "Name: Looks Walkin Client Fairmont Membership: No Active Membership Total Visit…" at bounding box center [899, 219] width 344 height 594
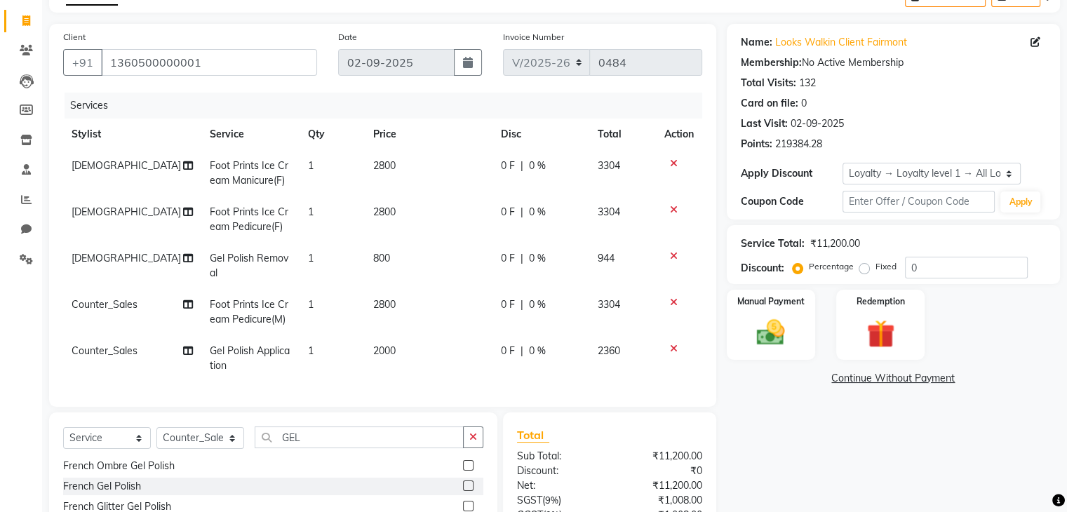
scroll to position [140, 0]
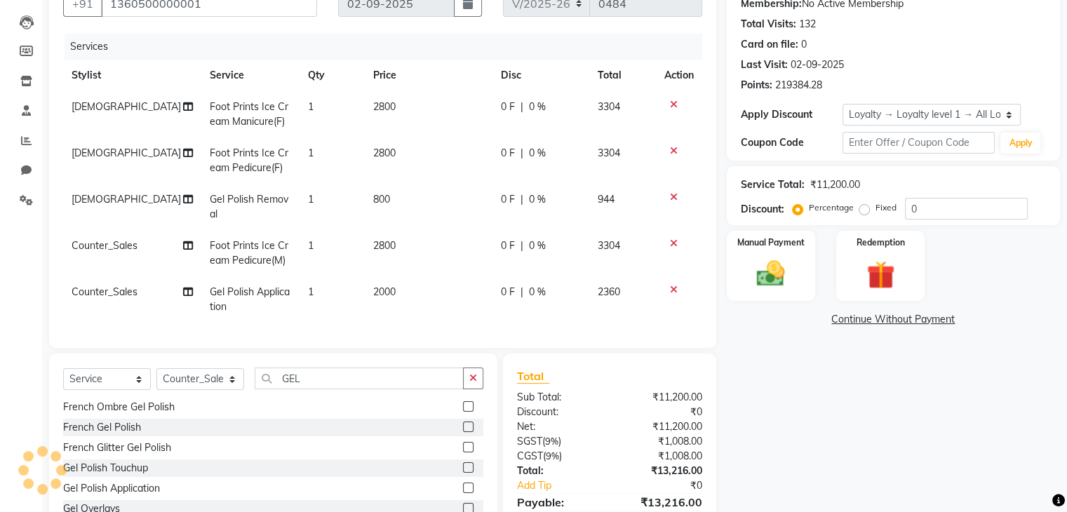
click at [881, 470] on div "Name: Looks Walkin Client Fairmont Membership: No Active Membership Total Visit…" at bounding box center [899, 263] width 344 height 596
click at [786, 432] on div "Name: Looks Walkin Client Fairmont Membership: No Active Membership Total Visit…" at bounding box center [899, 263] width 344 height 596
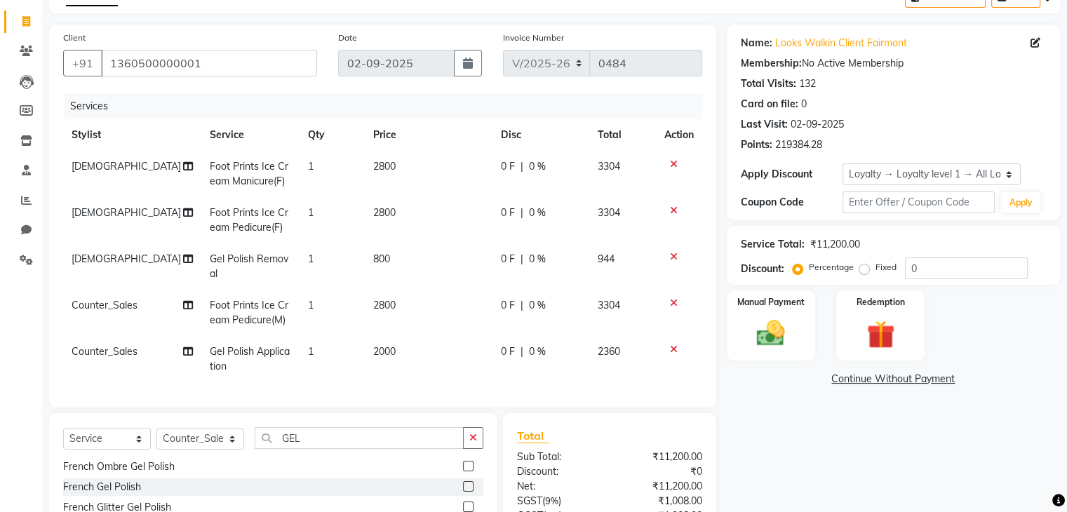
scroll to position [151, 0]
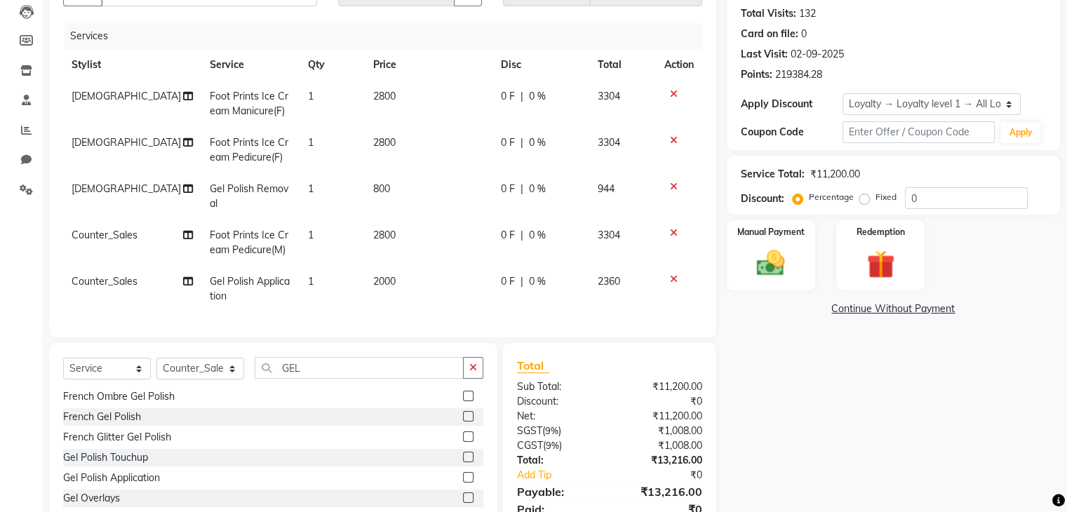
drag, startPoint x: 825, startPoint y: 424, endPoint x: 837, endPoint y: 418, distance: 13.2
click at [825, 424] on div "Name: Looks Walkin Client Fairmont Membership: No Active Membership Total Visit…" at bounding box center [899, 252] width 344 height 596
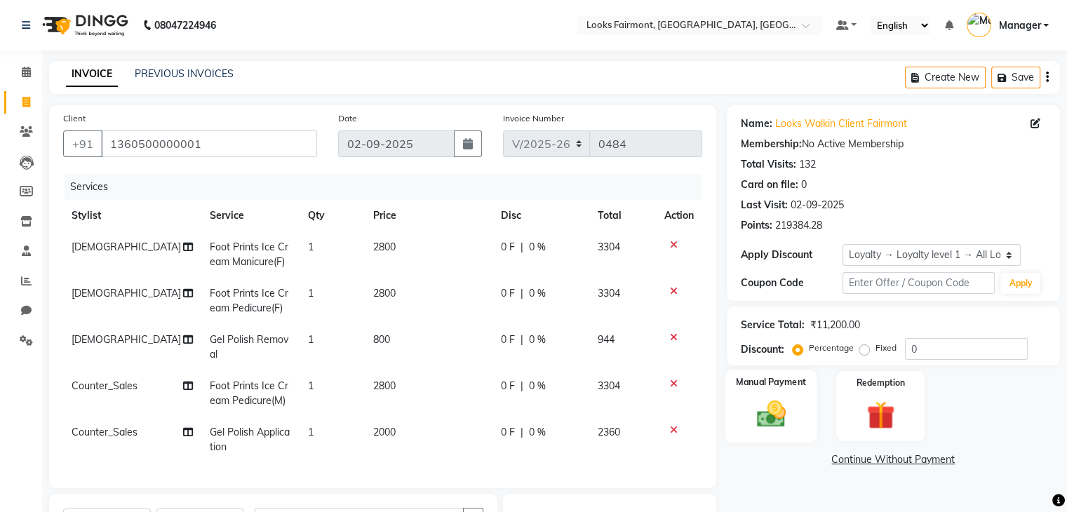
click at [778, 400] on img at bounding box center [770, 415] width 47 height 34
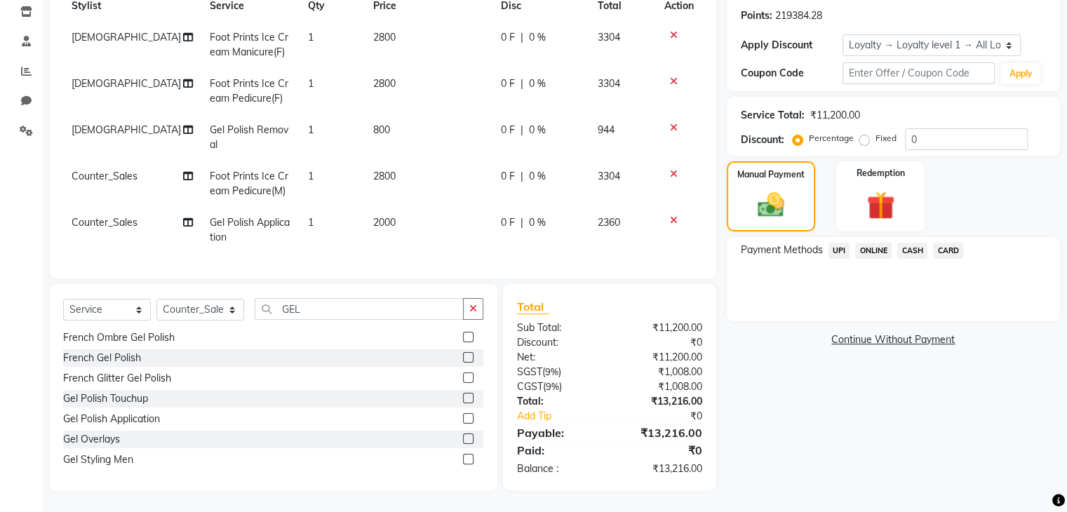
click at [918, 246] on span "CASH" at bounding box center [913, 251] width 30 height 16
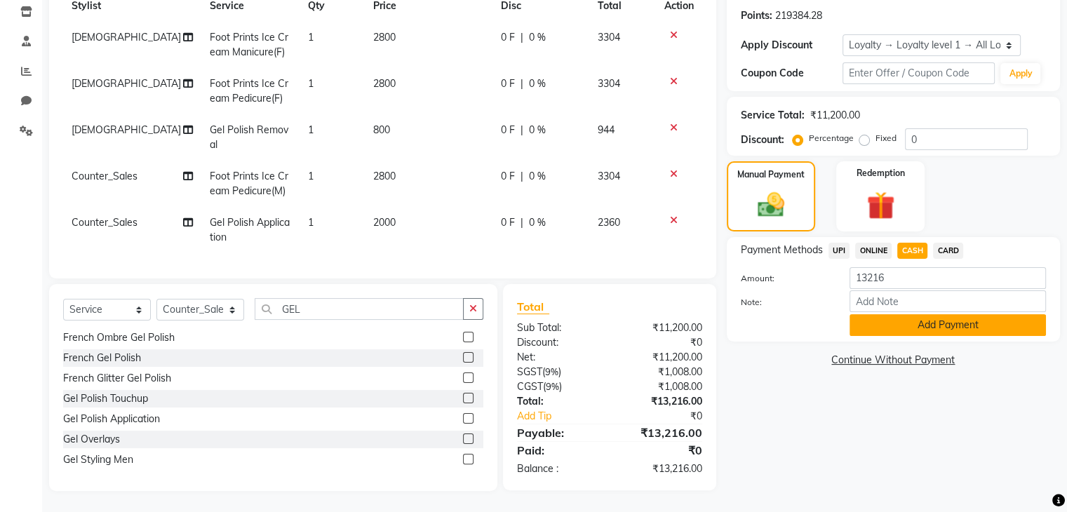
click at [933, 317] on button "Add Payment" at bounding box center [948, 325] width 197 height 22
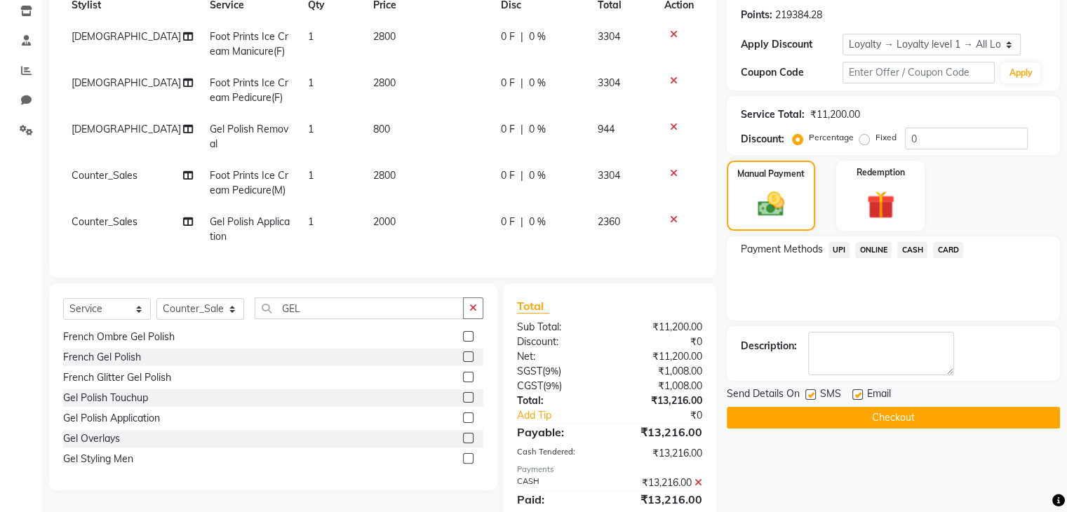
scroll to position [340, 0]
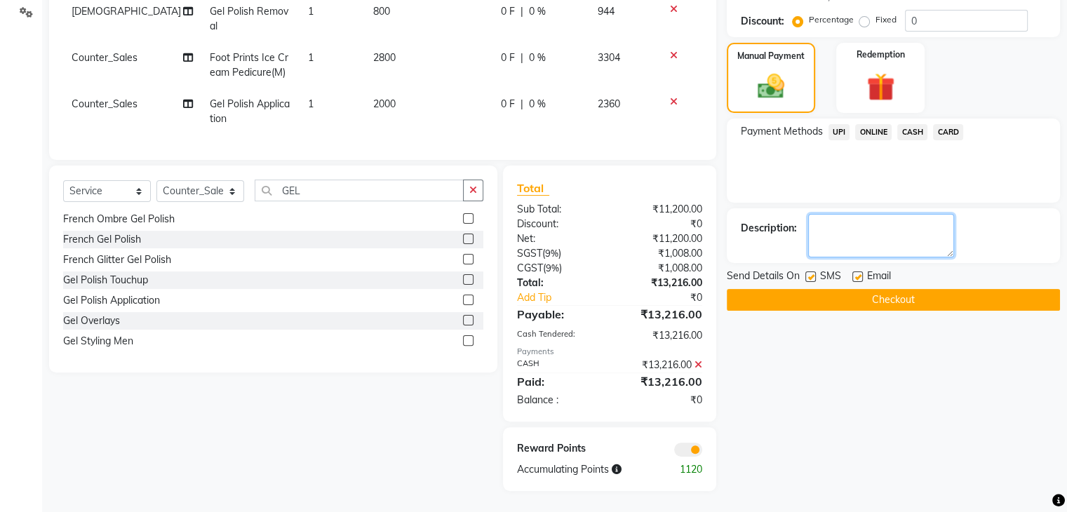
click at [896, 219] on textarea at bounding box center [881, 236] width 146 height 44
type textarea "CARD 0556"
click at [1013, 289] on button "Checkout" at bounding box center [893, 300] width 333 height 22
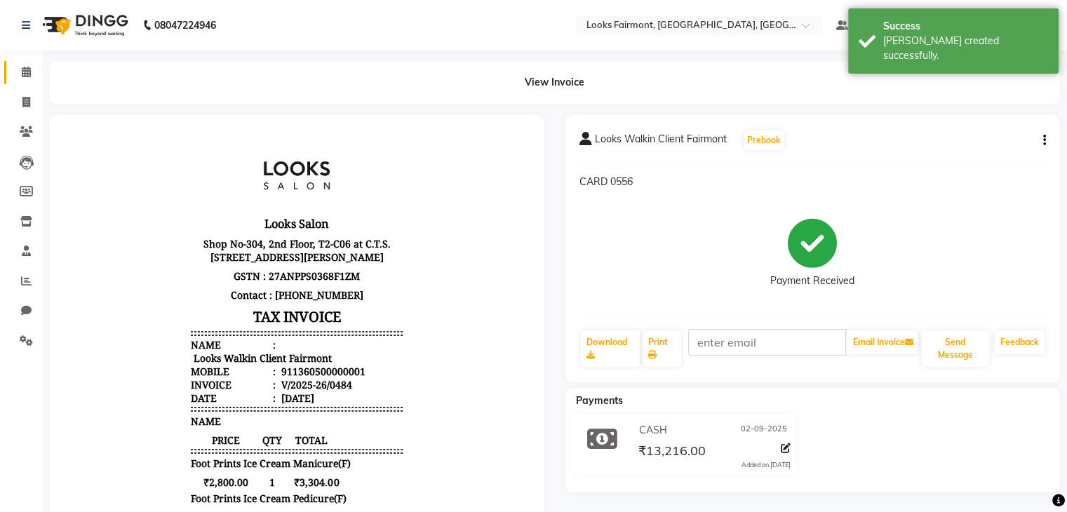
click at [23, 61] on link "Calendar" at bounding box center [21, 72] width 34 height 23
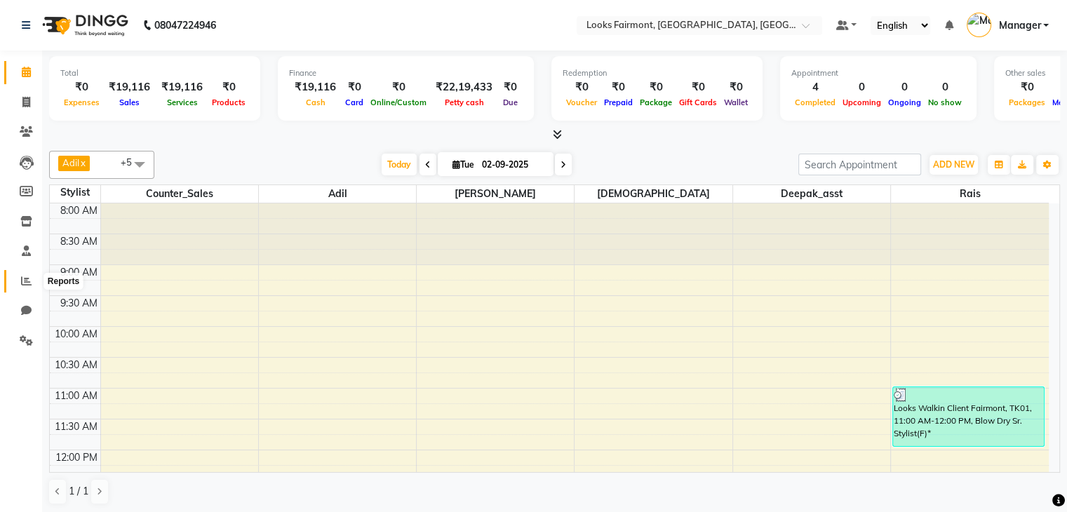
click at [17, 281] on span at bounding box center [26, 282] width 25 height 16
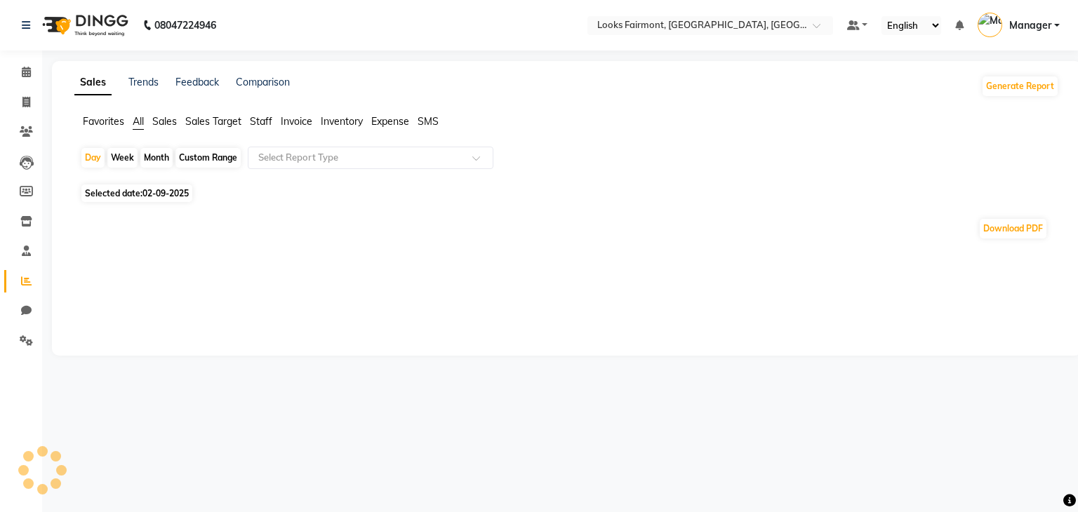
click at [160, 124] on span "Sales" at bounding box center [164, 121] width 25 height 13
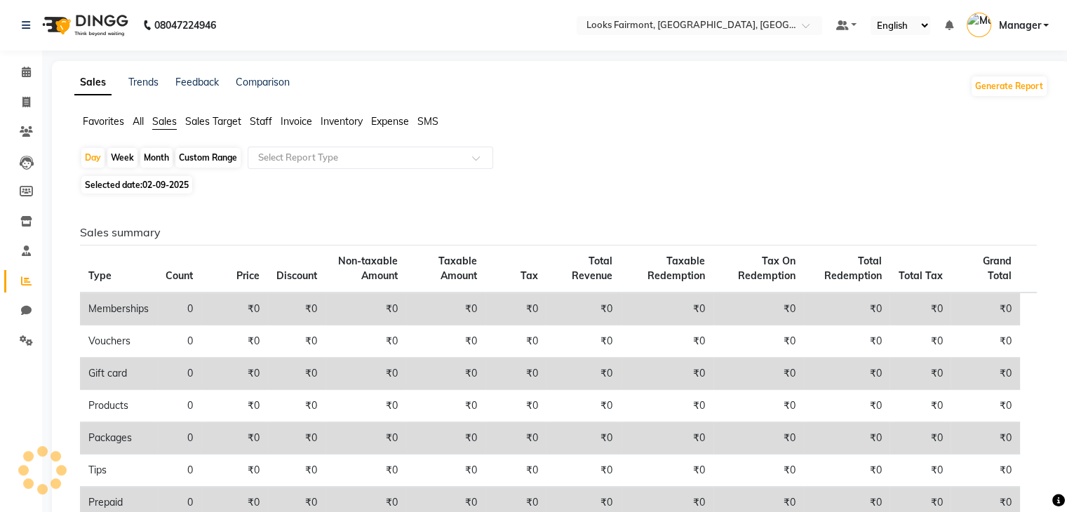
click at [592, 173] on div "Day Week Month Custom Range Select Report Type Selected date: 02-09-2025 Sales …" at bounding box center [561, 442] width 974 height 590
click at [29, 69] on icon at bounding box center [26, 72] width 9 height 11
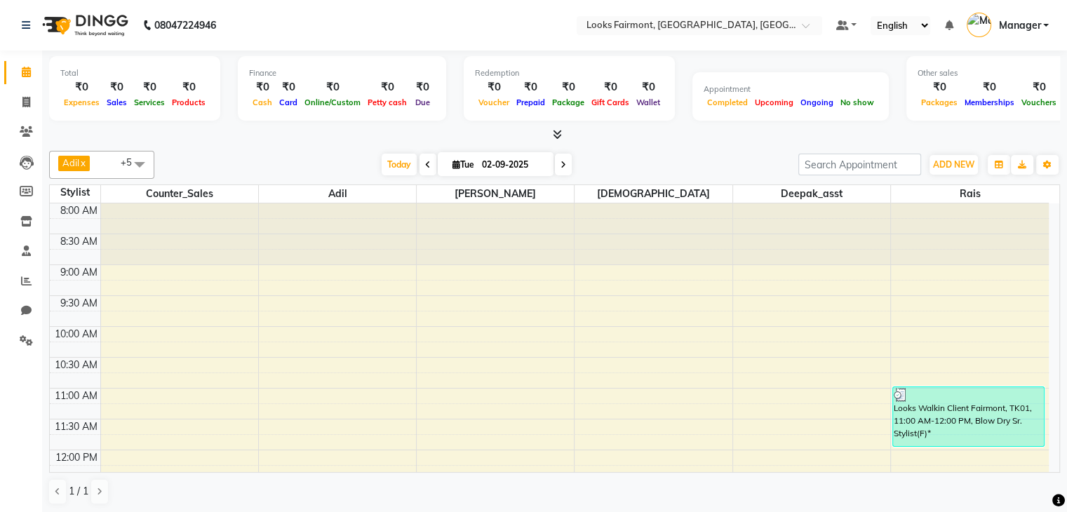
click at [560, 133] on icon at bounding box center [557, 134] width 9 height 11
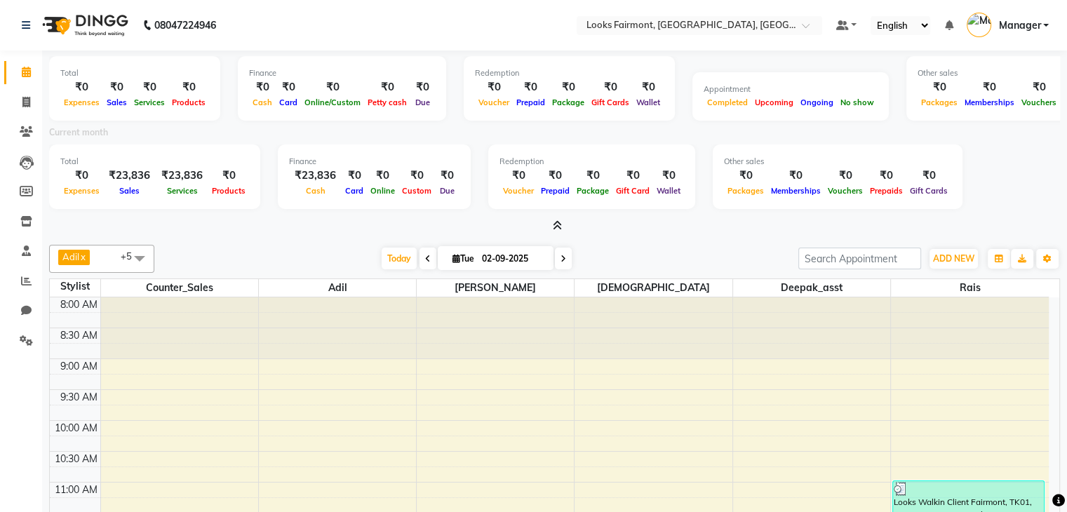
click at [557, 220] on icon at bounding box center [557, 225] width 9 height 11
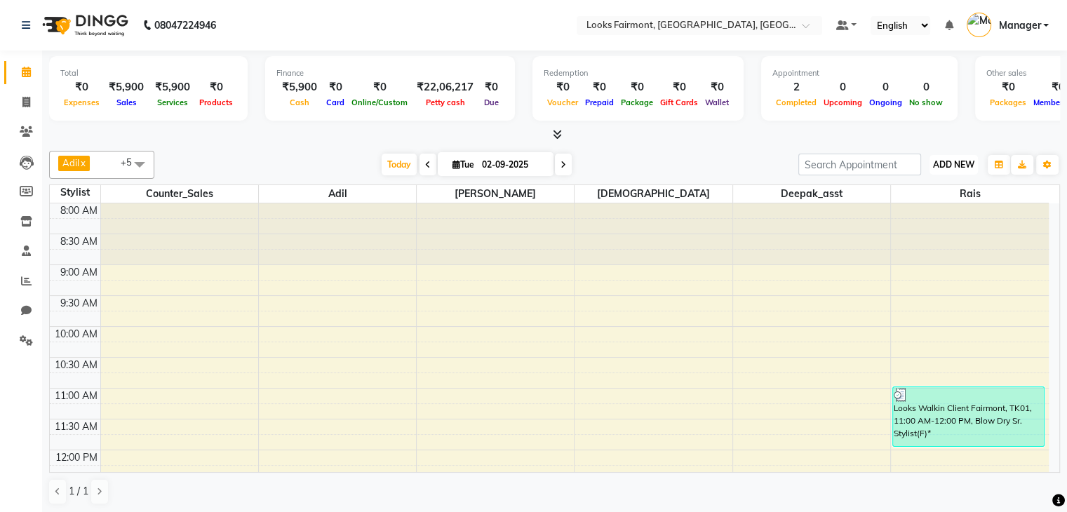
click at [966, 164] on span "ADD NEW" at bounding box center [953, 164] width 41 height 11
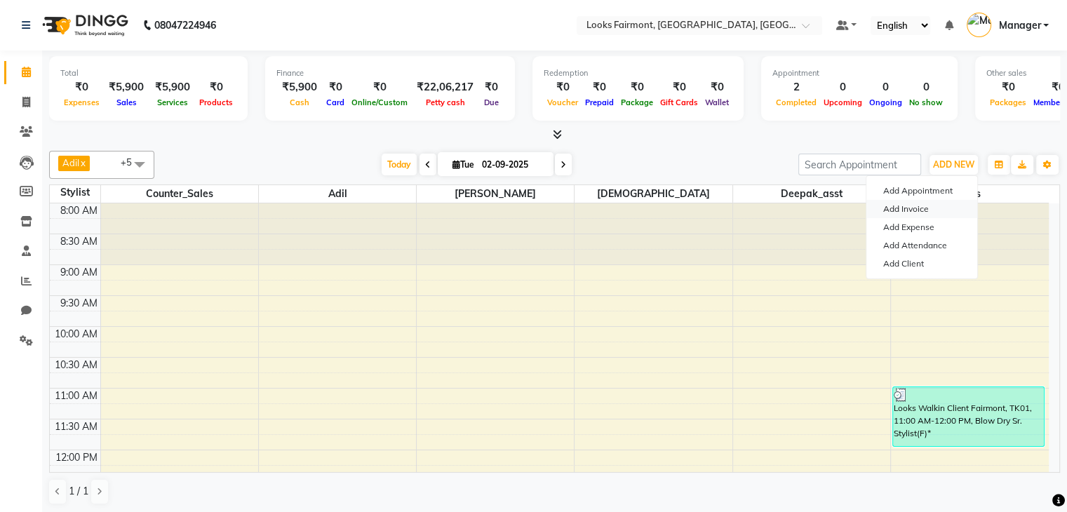
click at [917, 206] on link "Add Invoice" at bounding box center [922, 209] width 111 height 18
select select "service"
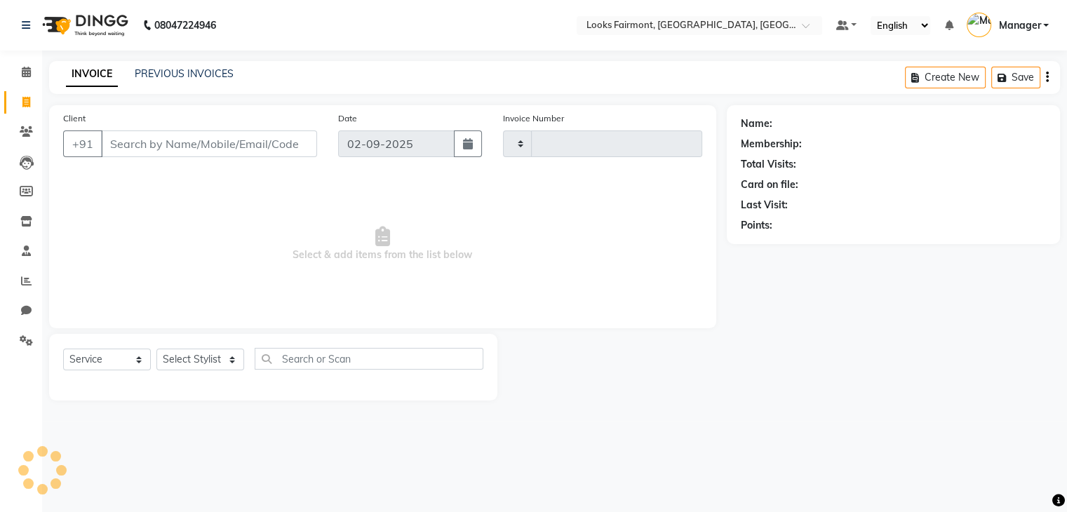
type input "0484"
select select "8139"
click at [204, 144] on input "Client" at bounding box center [210, 144] width 219 height 27
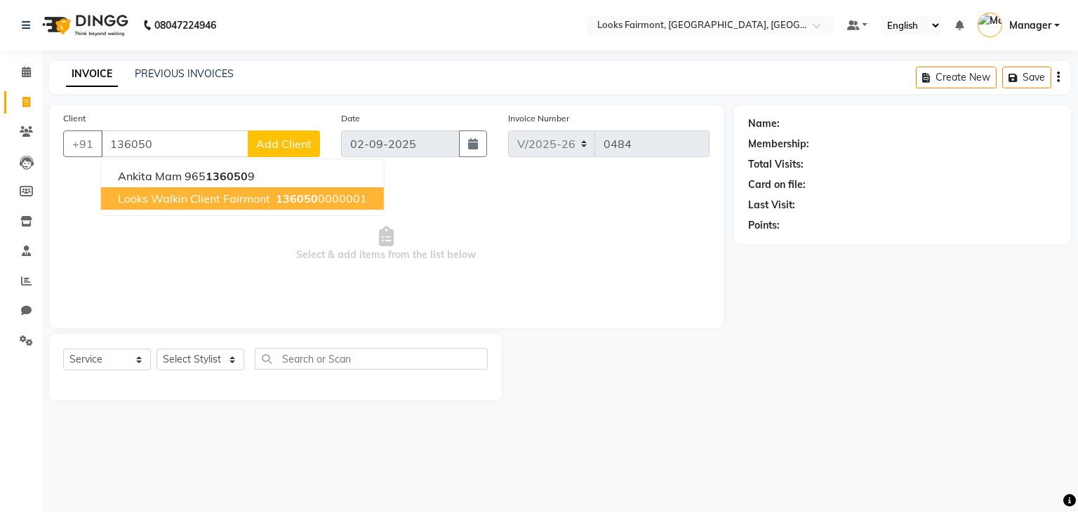
click at [197, 197] on span "Looks Walkin Client Fairmont" at bounding box center [194, 199] width 152 height 14
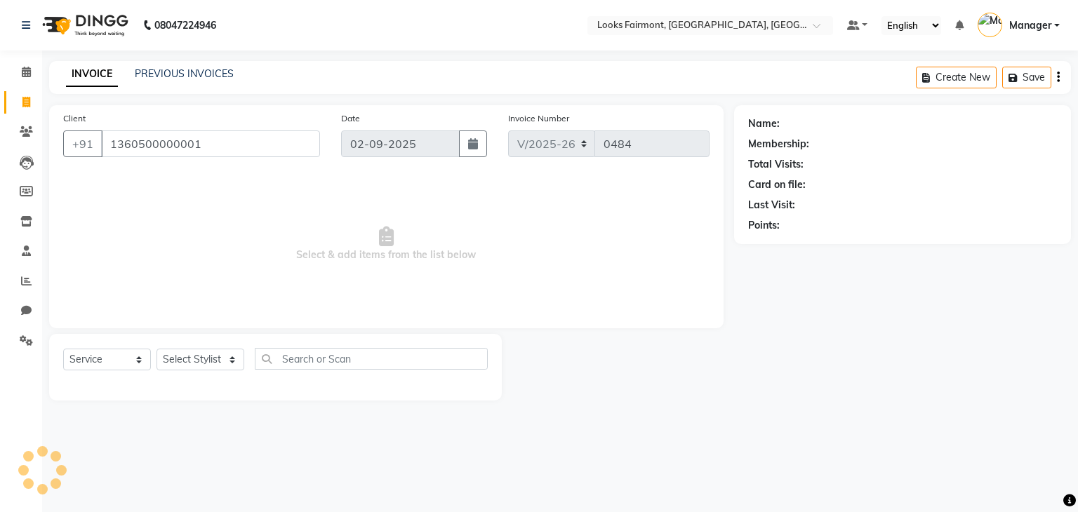
type input "1360500000001"
select select "1: Object"
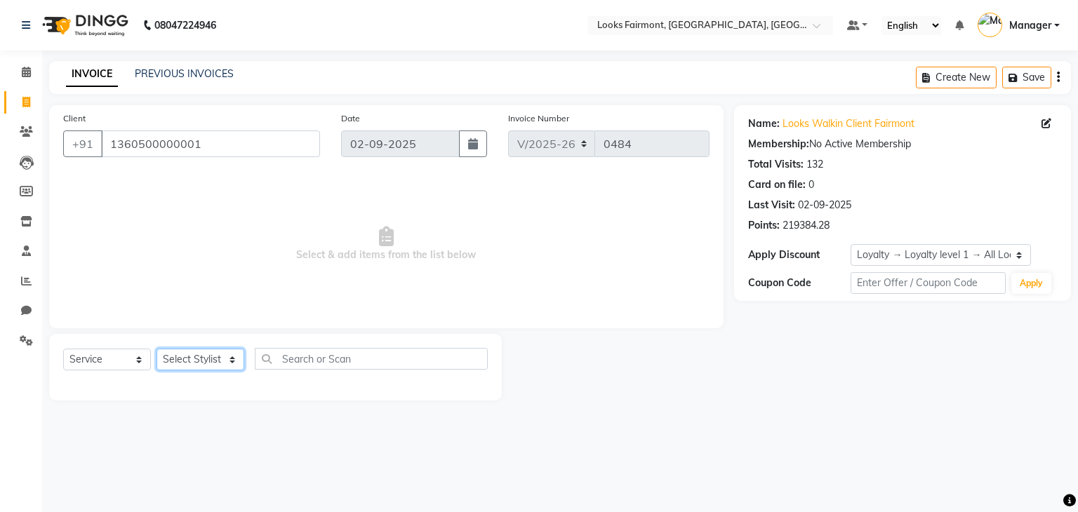
click at [192, 366] on select "Select Stylist [PERSON_NAME] Counter_Sales Deepak_asst Manager [PERSON_NAME] So…" at bounding box center [201, 360] width 88 height 22
select select "76349"
click at [157, 350] on select "Select Stylist [PERSON_NAME] Counter_Sales Deepak_asst Manager [PERSON_NAME] So…" at bounding box center [201, 360] width 88 height 22
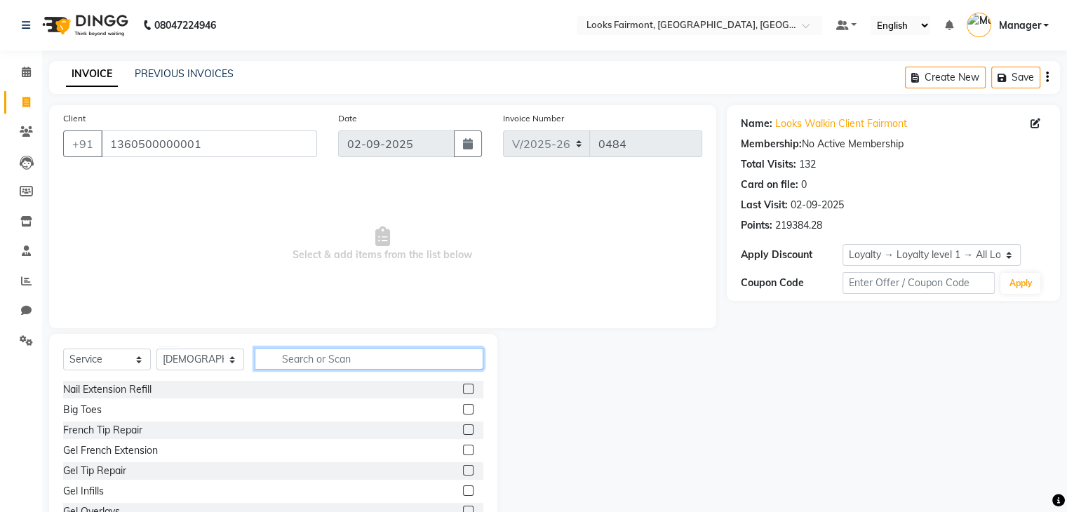
click at [308, 363] on input "text" at bounding box center [369, 359] width 229 height 22
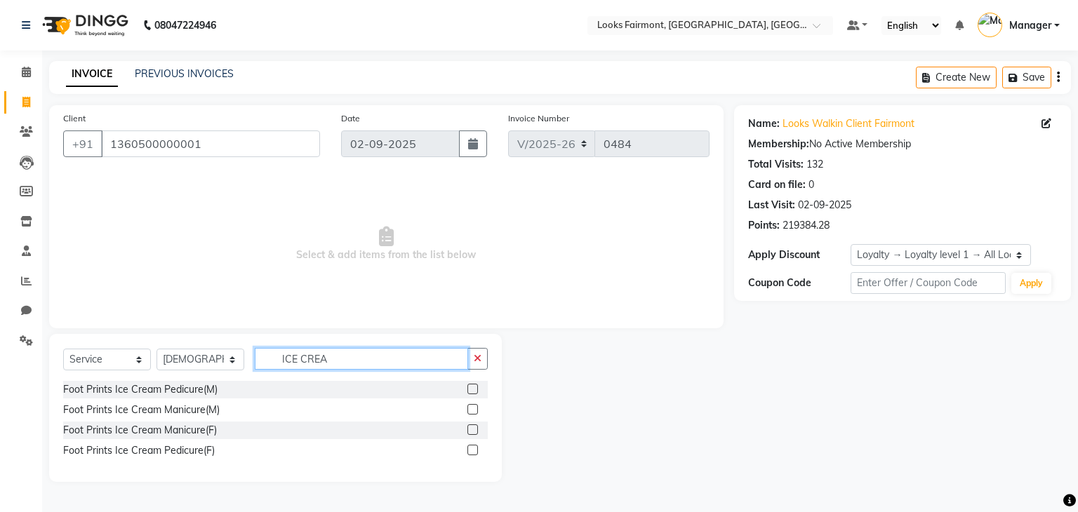
type input "ICE CREA"
click at [477, 430] on label at bounding box center [472, 430] width 11 height 11
click at [477, 430] on input "checkbox" at bounding box center [471, 430] width 9 height 9
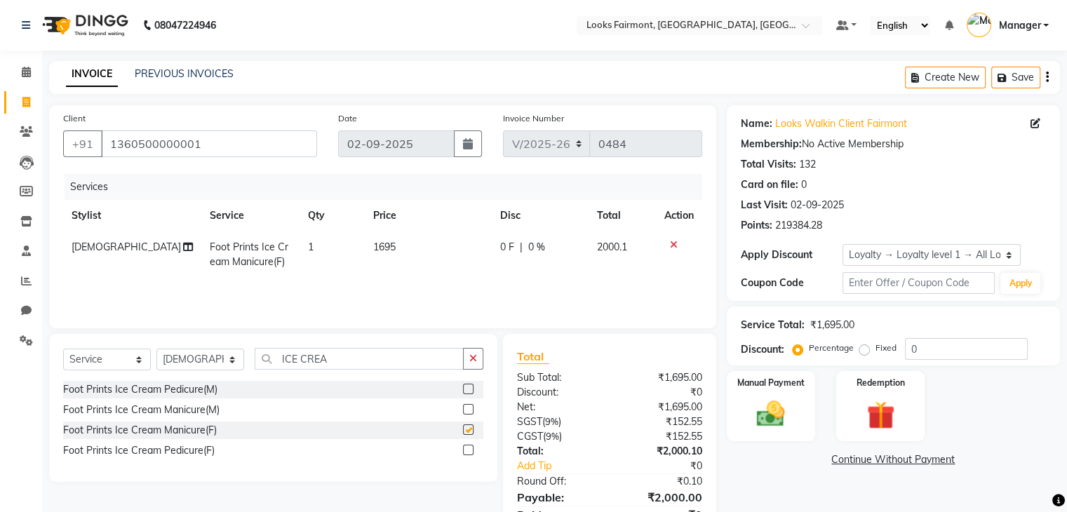
checkbox input "false"
drag, startPoint x: 470, startPoint y: 450, endPoint x: 445, endPoint y: 439, distance: 26.7
click at [469, 450] on label at bounding box center [468, 450] width 11 height 11
click at [469, 450] on input "checkbox" at bounding box center [467, 450] width 9 height 9
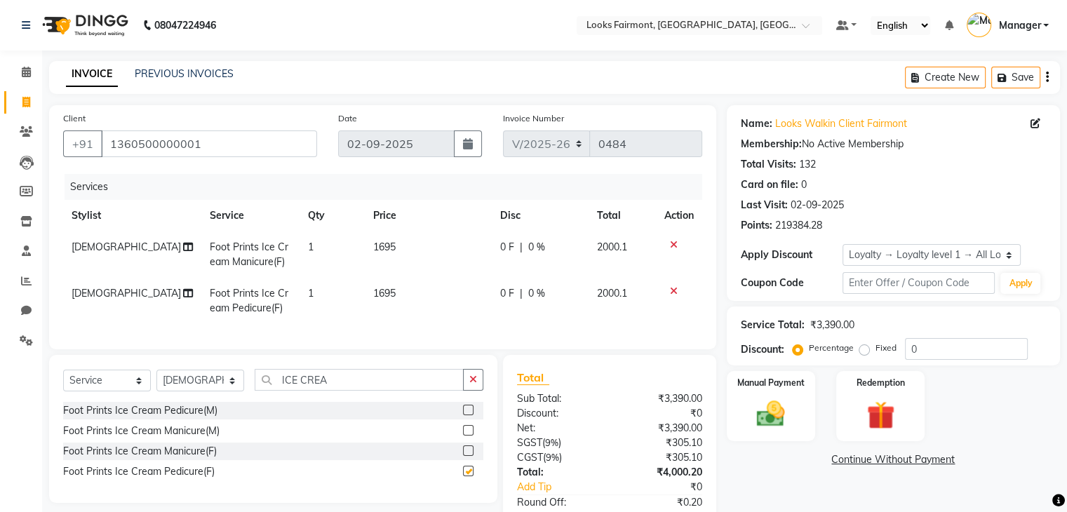
checkbox input "false"
click at [395, 244] on td "1695" at bounding box center [428, 255] width 127 height 46
select select "76349"
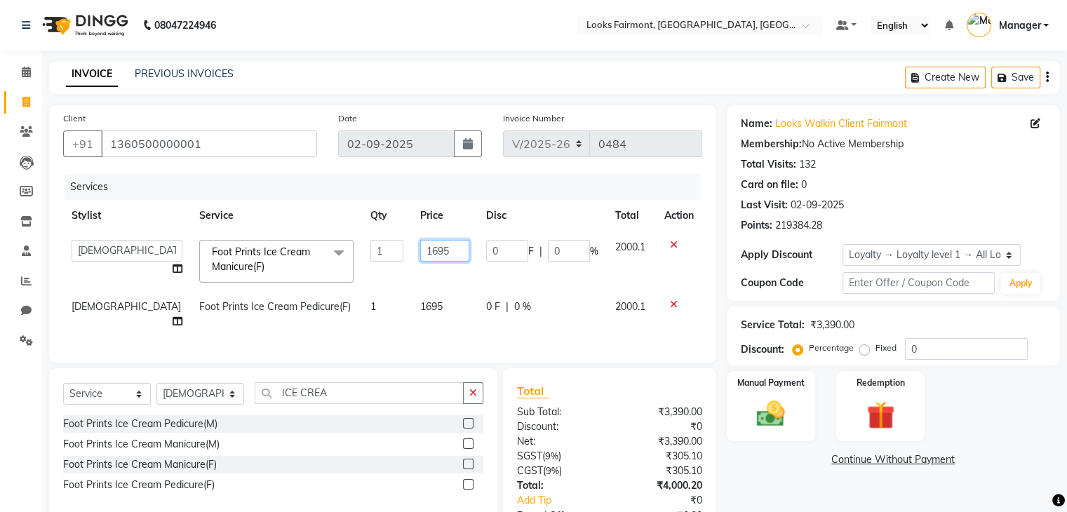
click at [420, 249] on input "1695" at bounding box center [444, 251] width 49 height 22
type input "1"
type input "2800"
click at [423, 311] on td "1695" at bounding box center [445, 314] width 66 height 46
select select "76349"
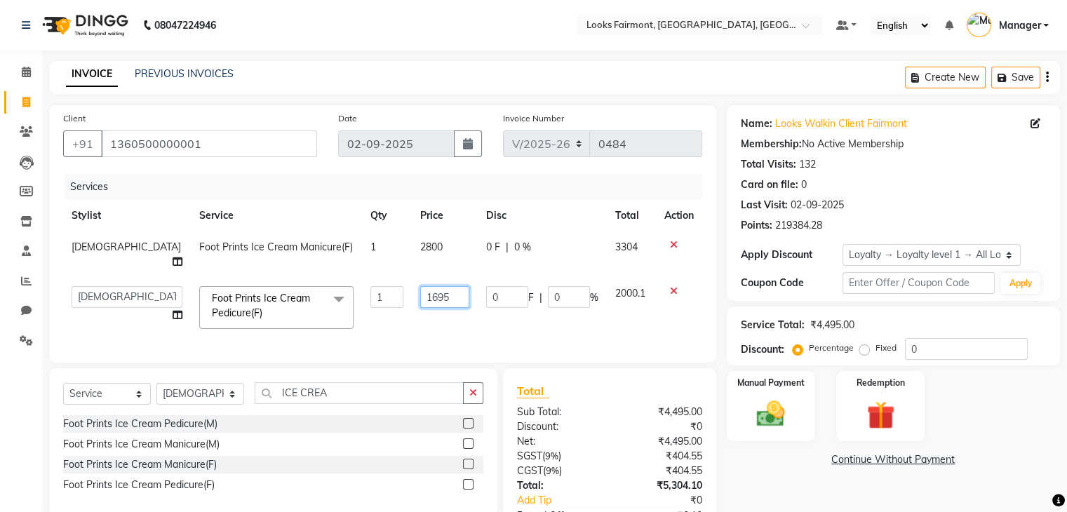
click at [441, 286] on input "1695" at bounding box center [444, 297] width 49 height 22
type input "1"
type input "8"
type input "2800"
click at [745, 478] on div "Name: Looks Walkin Client Fairmont Membership: No Active Membership Total Visit…" at bounding box center [899, 347] width 344 height 484
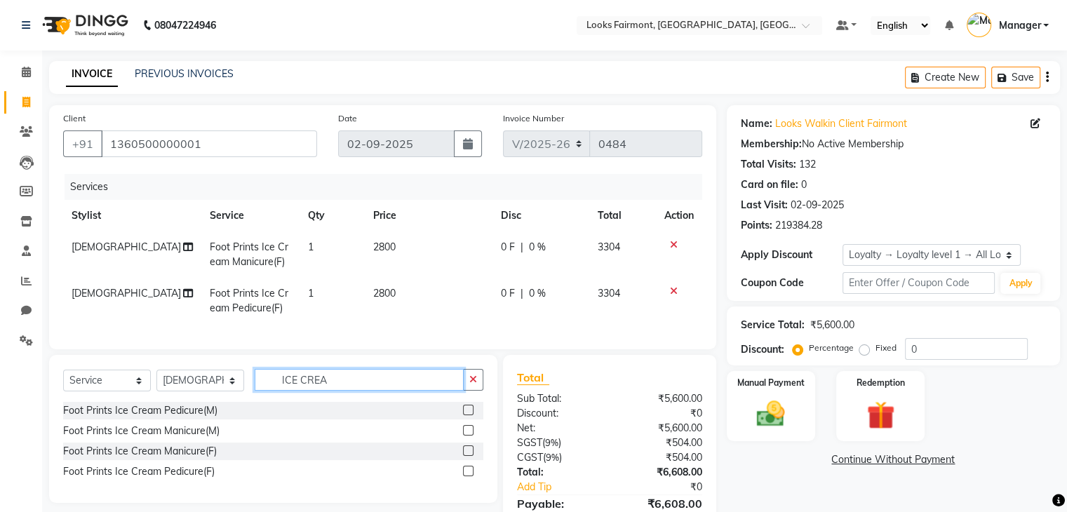
drag, startPoint x: 415, startPoint y: 393, endPoint x: 294, endPoint y: 382, distance: 121.9
click at [404, 391] on input "ICE CREA" at bounding box center [359, 380] width 209 height 22
click at [206, 392] on select "Select Stylist [PERSON_NAME] Counter_Sales Deepak_asst Manager [PERSON_NAME] So…" at bounding box center [201, 381] width 88 height 22
select select "76346"
click at [157, 382] on select "Select Stylist [PERSON_NAME] Counter_Sales Deepak_asst Manager [PERSON_NAME] So…" at bounding box center [201, 381] width 88 height 22
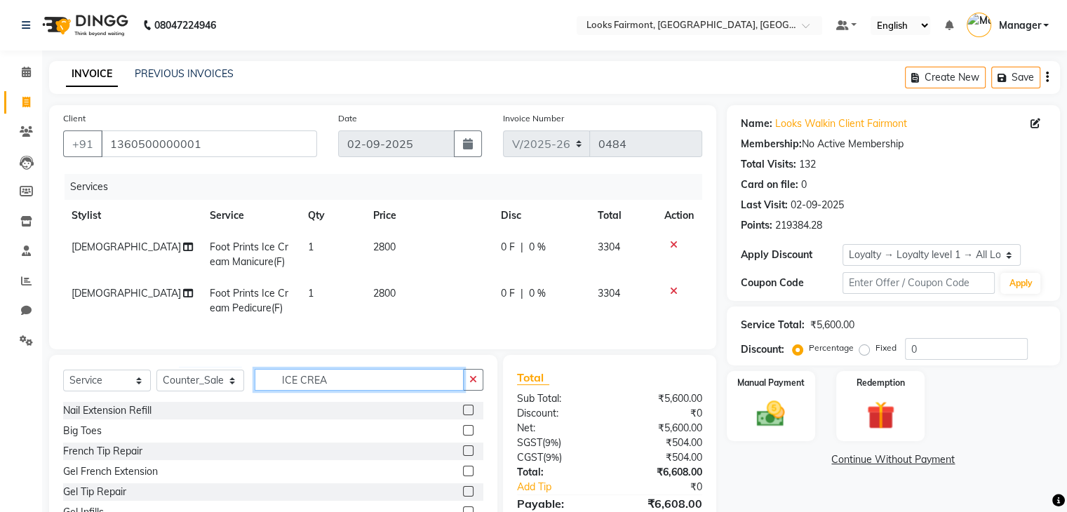
click at [392, 390] on input "ICE CREA" at bounding box center [359, 380] width 209 height 22
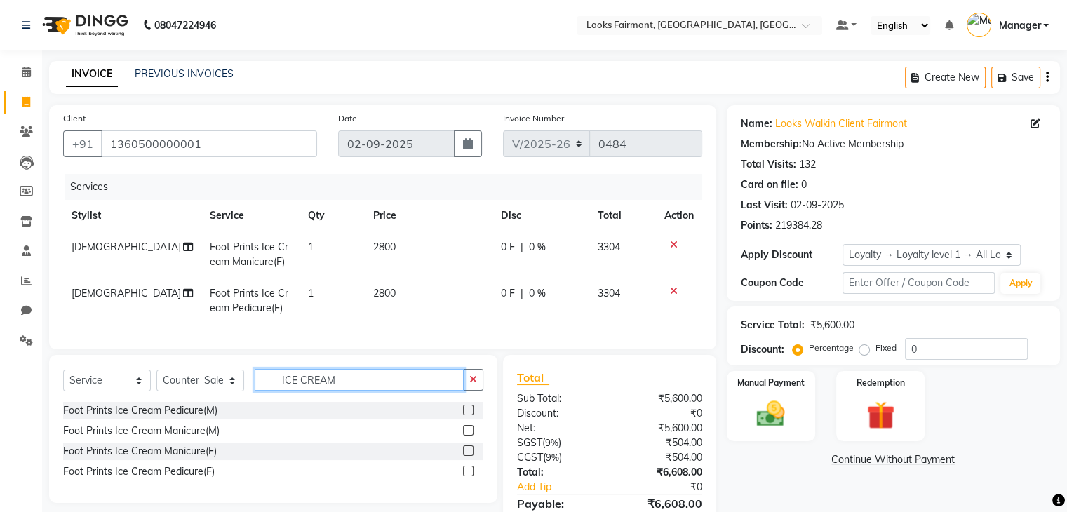
type input "ICE CREAM"
drag, startPoint x: 468, startPoint y: 421, endPoint x: 411, endPoint y: 380, distance: 70.5
click at [467, 415] on label at bounding box center [468, 410] width 11 height 11
click at [467, 415] on input "checkbox" at bounding box center [467, 410] width 9 height 9
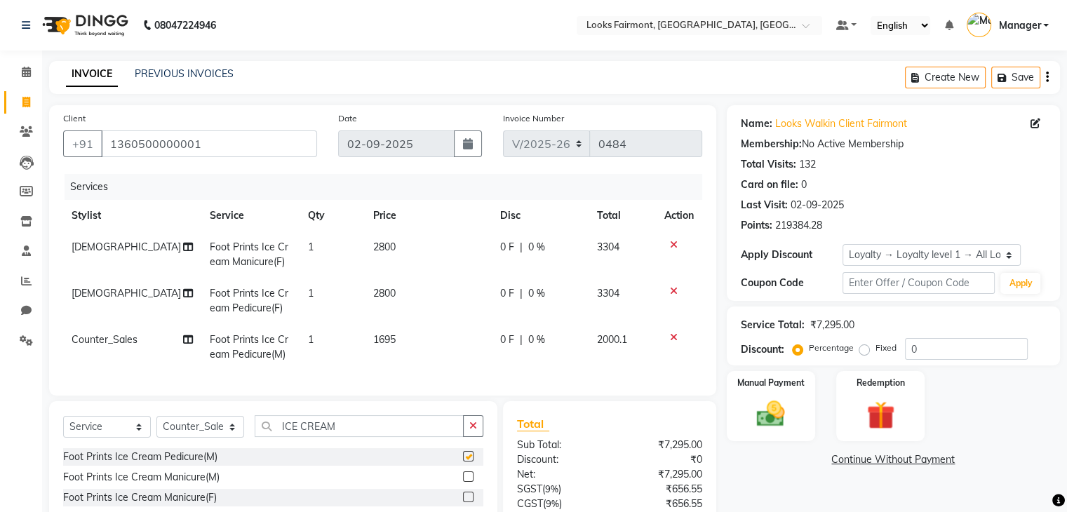
checkbox input "false"
click at [415, 339] on td "1695" at bounding box center [428, 347] width 127 height 46
select select "76346"
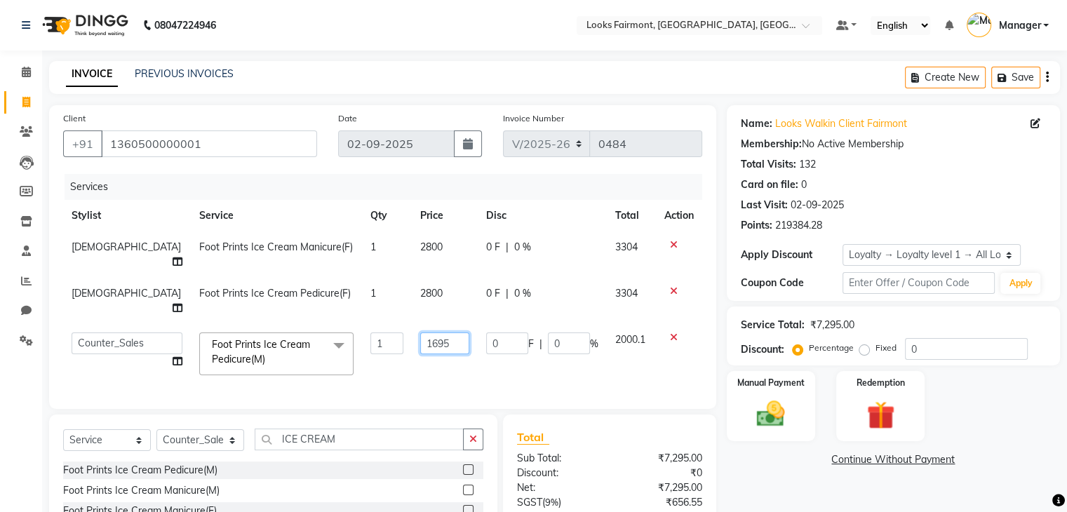
drag, startPoint x: 441, startPoint y: 318, endPoint x: 444, endPoint y: 333, distance: 15.7
click at [441, 333] on input "1695" at bounding box center [444, 344] width 49 height 22
type input "1"
type input "2800"
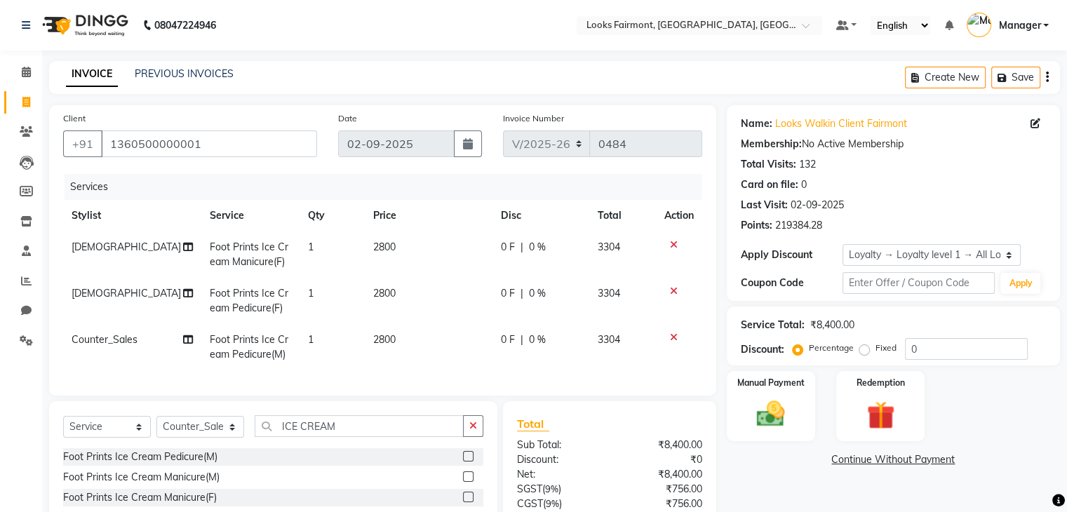
click at [774, 490] on div "Name: Looks Walkin Client Fairmont Membership: No Active Membership Total Visit…" at bounding box center [899, 356] width 344 height 503
click at [123, 435] on select "Select Service Product Membership Package Voucher Prepaid Gift Card" at bounding box center [107, 427] width 88 height 22
click at [229, 438] on select "Select Stylist [PERSON_NAME] Counter_Sales Deepak_asst Manager [PERSON_NAME] So…" at bounding box center [201, 427] width 88 height 22
select select "76349"
click at [157, 428] on select "Select Stylist [PERSON_NAME] Counter_Sales Deepak_asst Manager [PERSON_NAME] So…" at bounding box center [201, 427] width 88 height 22
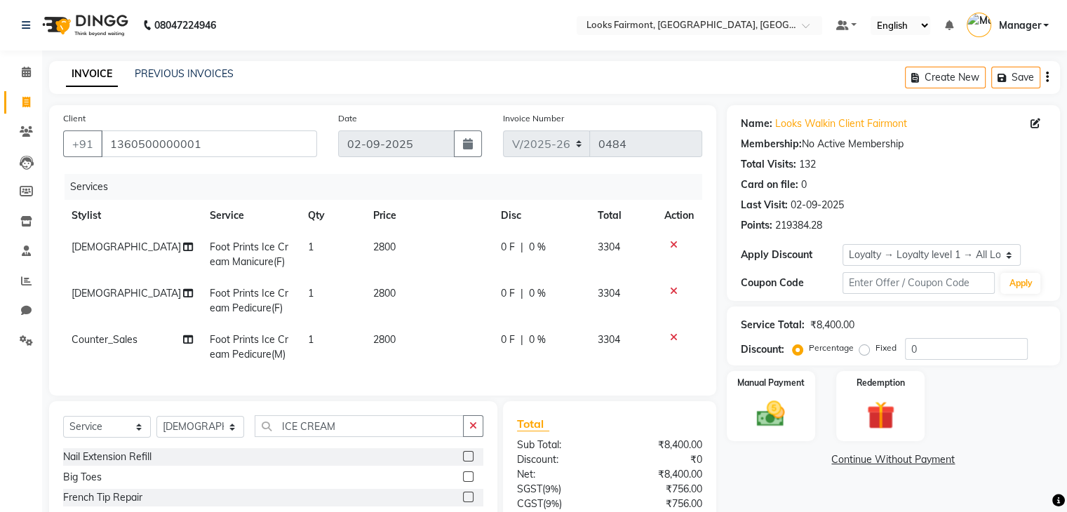
click at [317, 244] on td "1" at bounding box center [332, 255] width 65 height 46
select select "76349"
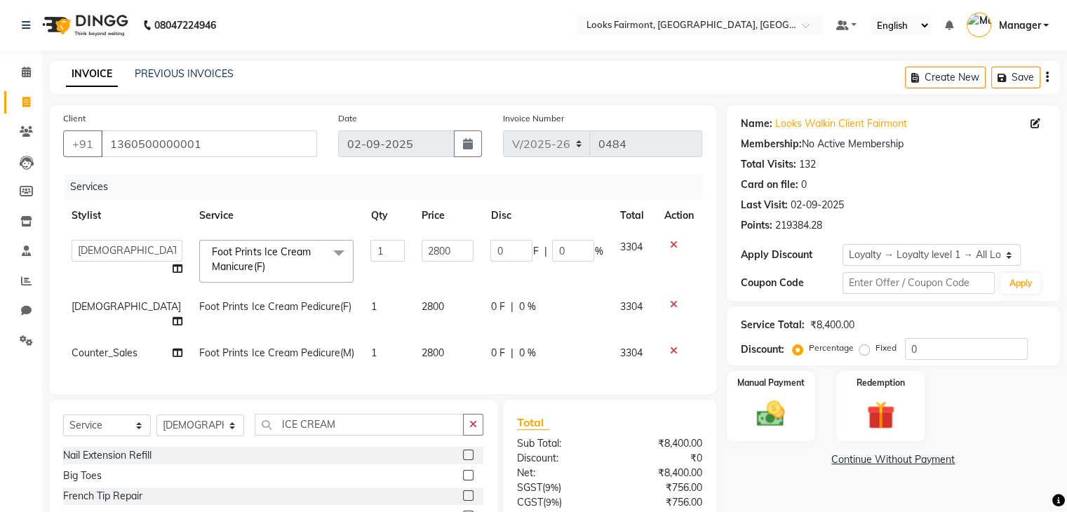
click at [674, 244] on icon at bounding box center [674, 245] width 8 height 10
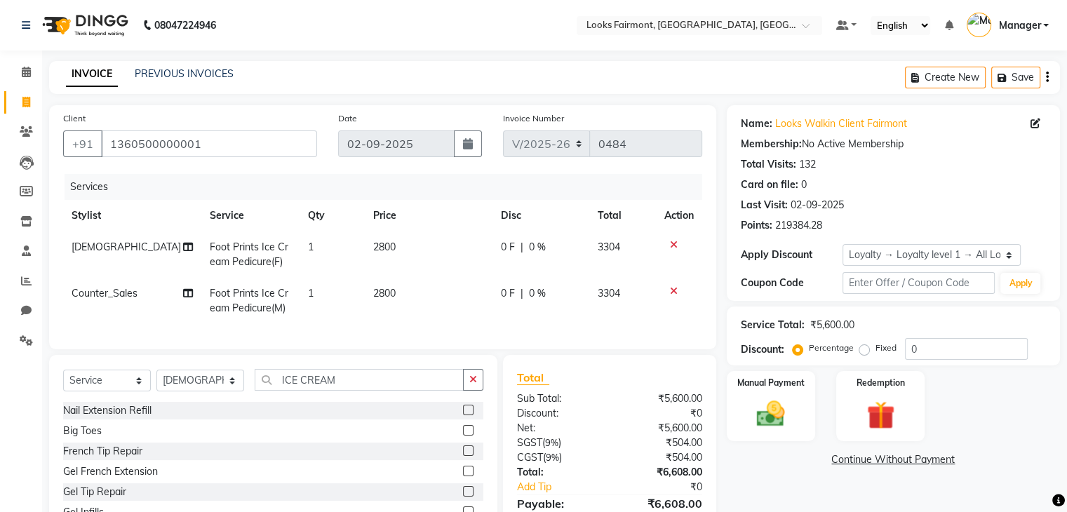
click at [314, 243] on td "1" at bounding box center [332, 255] width 65 height 46
select select "76349"
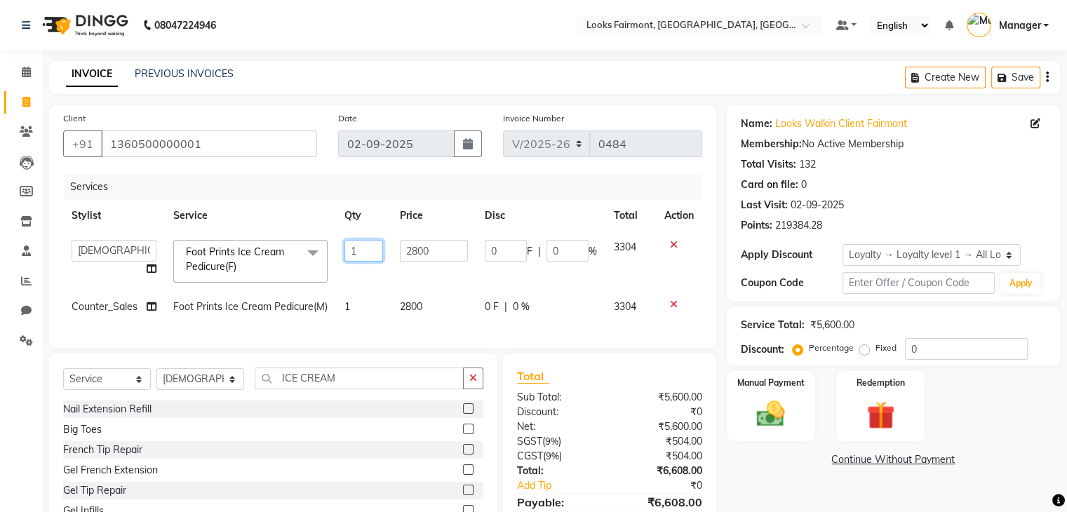
click at [379, 255] on input "1" at bounding box center [364, 251] width 39 height 22
type input "2"
drag, startPoint x: 779, startPoint y: 474, endPoint x: 747, endPoint y: 450, distance: 40.1
click at [776, 472] on div "Name: Looks Walkin Client Fairmont Membership: No Active Membership Total Visit…" at bounding box center [899, 332] width 344 height 455
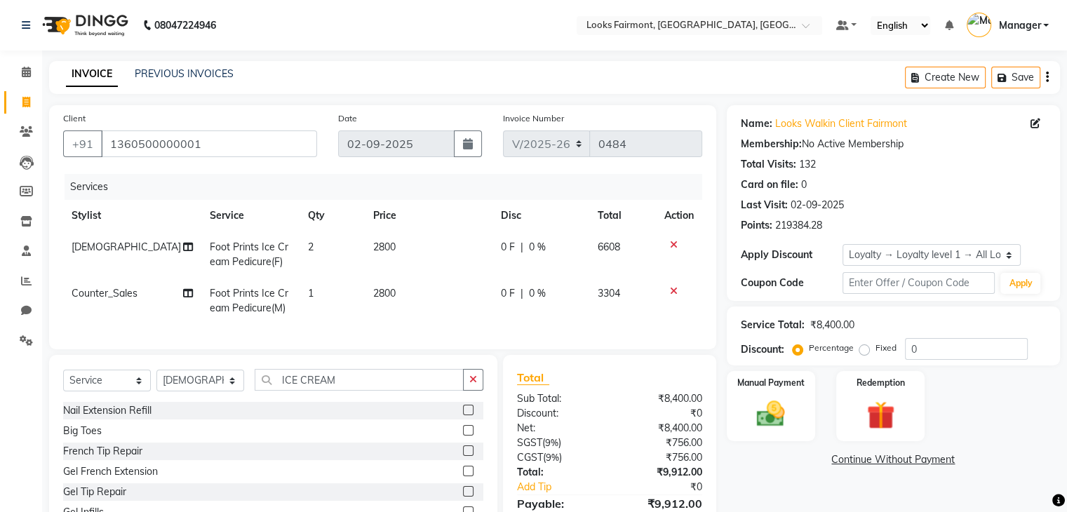
scroll to position [82, 0]
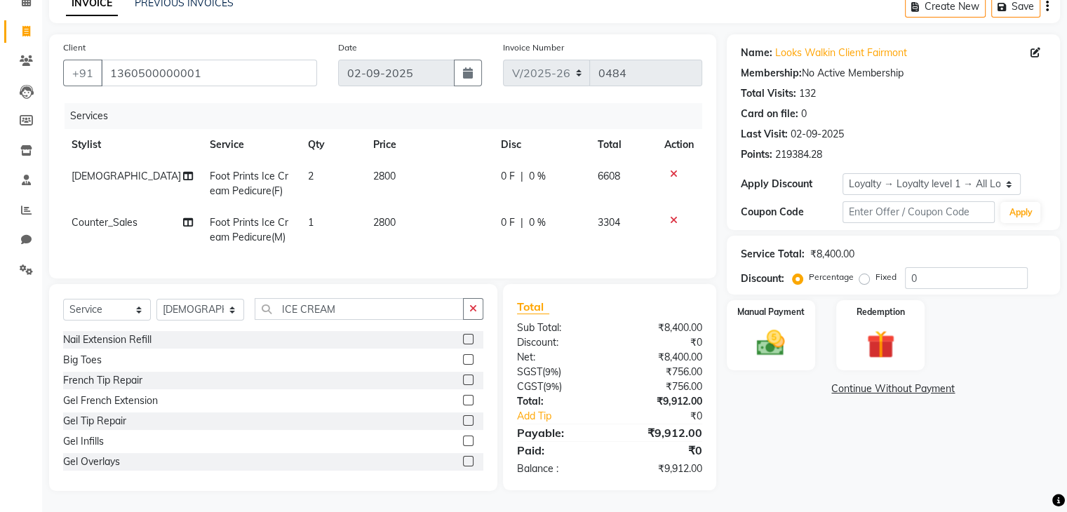
click at [674, 169] on icon at bounding box center [674, 174] width 8 height 10
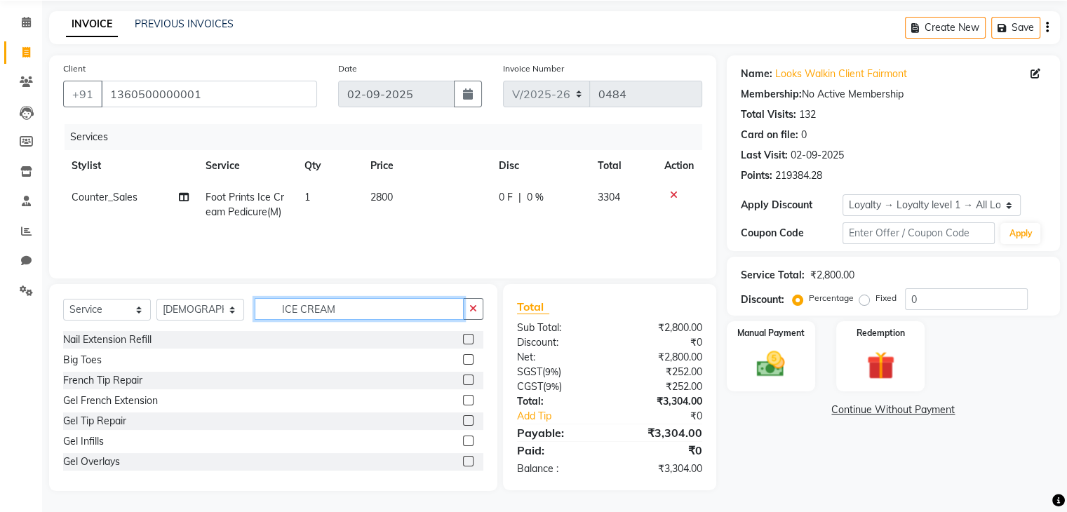
click at [418, 307] on input "ICE CREAM" at bounding box center [359, 309] width 209 height 22
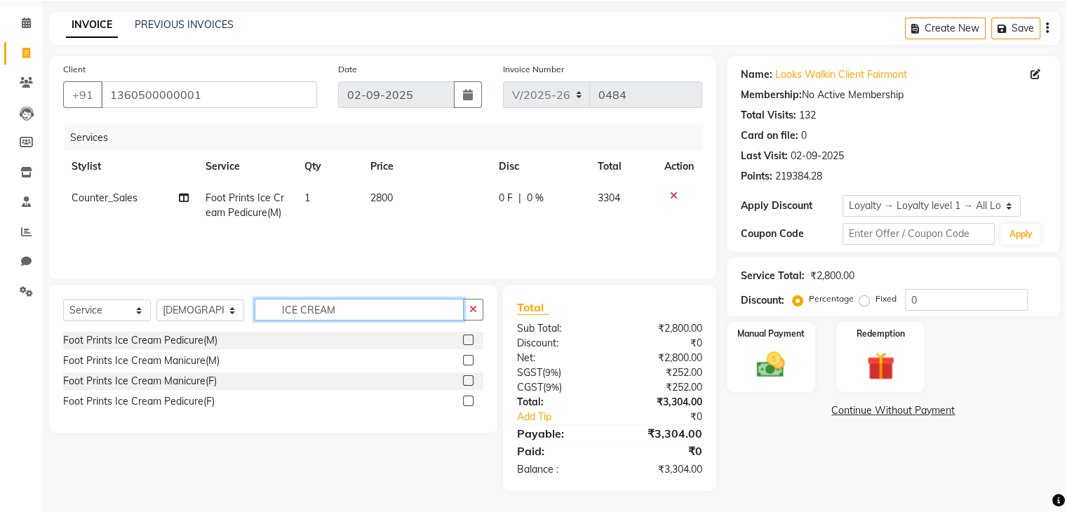
scroll to position [50, 0]
click at [468, 401] on label at bounding box center [468, 401] width 11 height 11
click at [468, 401] on input "checkbox" at bounding box center [467, 401] width 9 height 9
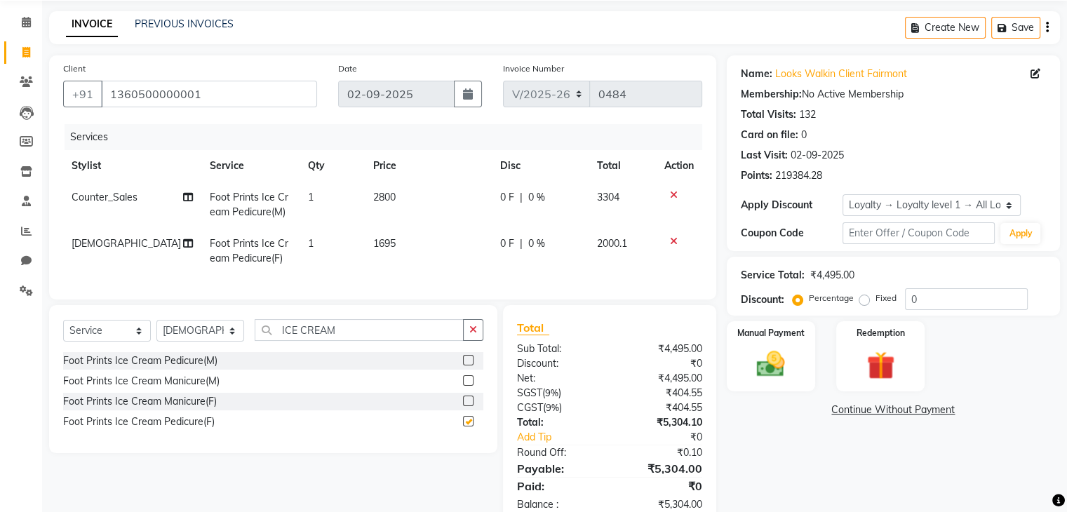
checkbox input "false"
click at [404, 243] on td "1695" at bounding box center [428, 251] width 127 height 46
select select "76349"
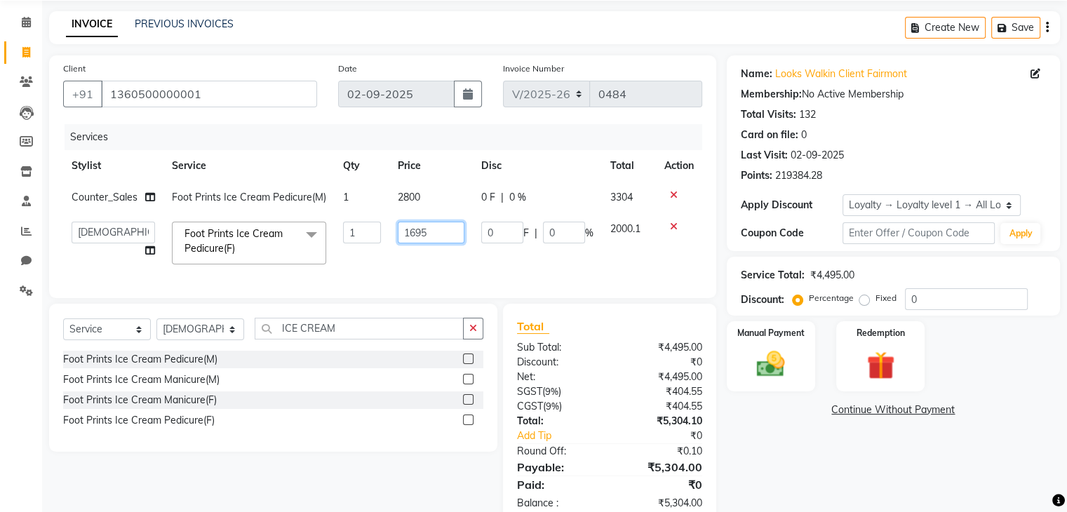
click at [441, 234] on input "1695" at bounding box center [431, 233] width 67 height 22
type input "1"
type input "2800"
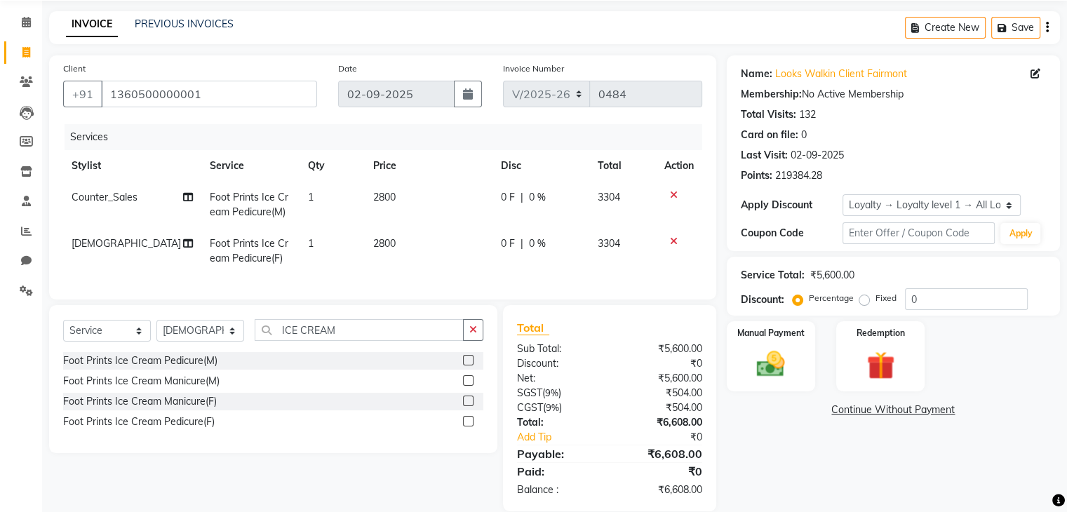
click at [316, 241] on td "1" at bounding box center [332, 251] width 65 height 46
select select "76349"
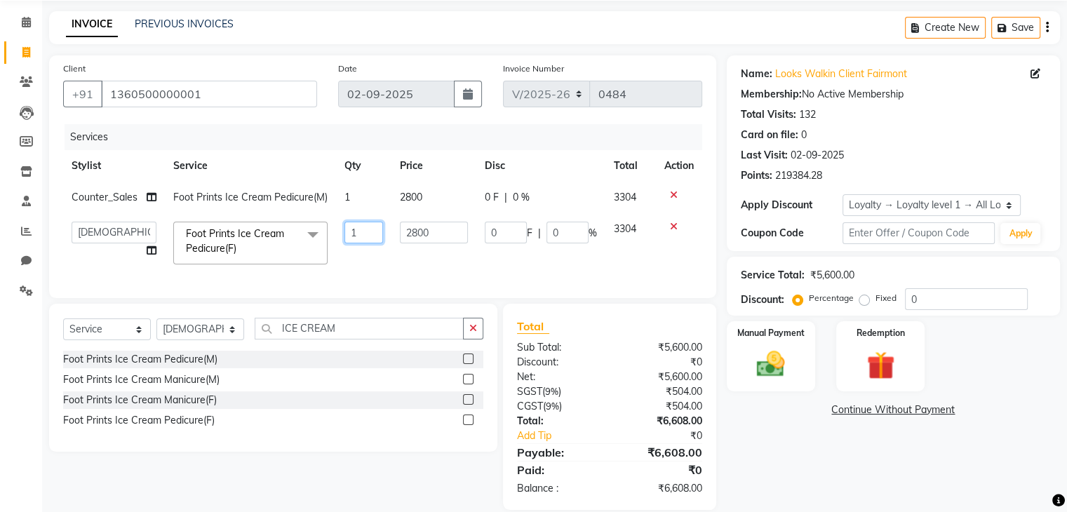
click at [358, 231] on input "1" at bounding box center [364, 233] width 39 height 22
type input "2"
click at [778, 455] on div "Name: Looks Walkin Client Fairmont Membership: No Active Membership Total Visit…" at bounding box center [899, 282] width 344 height 455
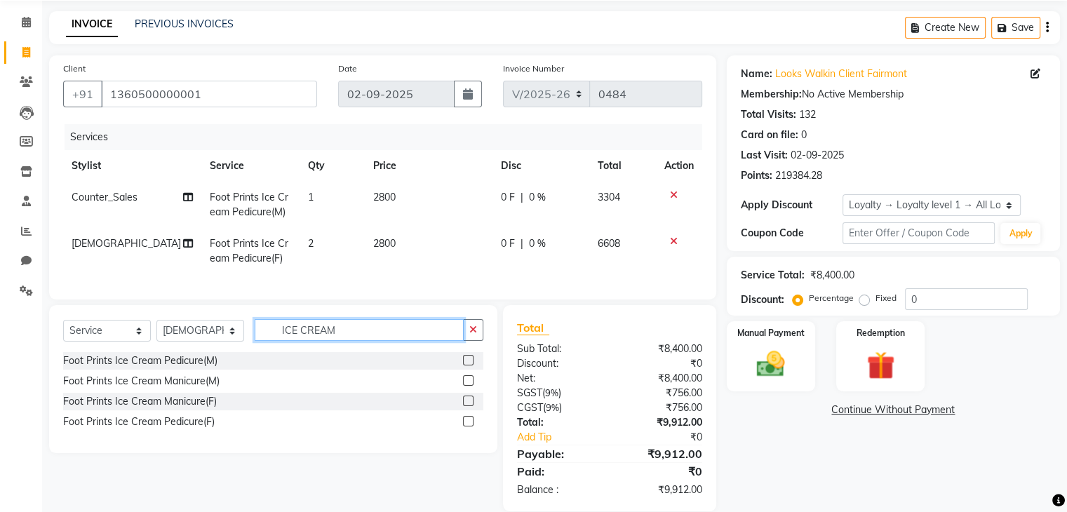
click at [363, 339] on input "ICE CREAM" at bounding box center [359, 330] width 209 height 22
type input "I"
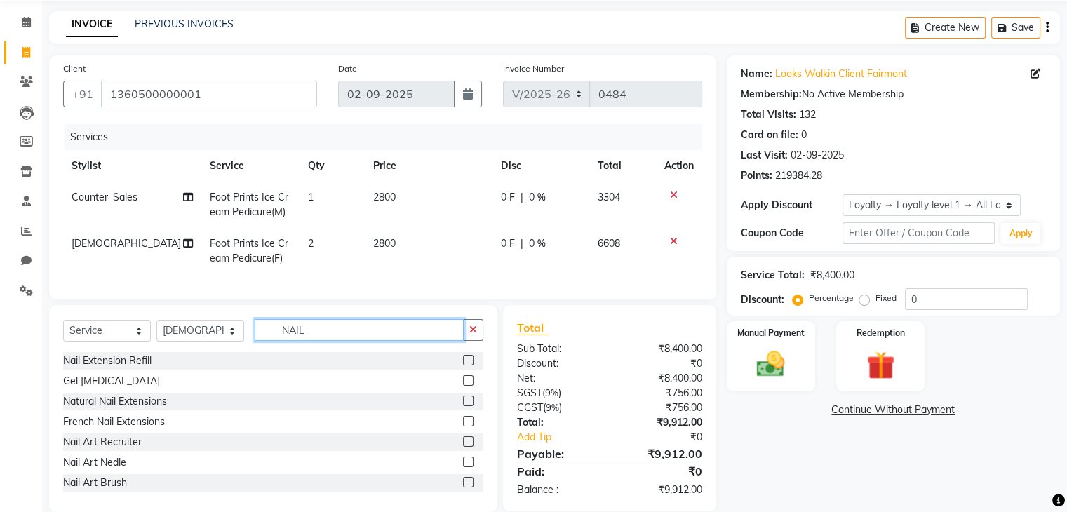
type input "NAIL"
click at [463, 386] on label at bounding box center [468, 380] width 11 height 11
click at [463, 386] on input "checkbox" at bounding box center [467, 381] width 9 height 9
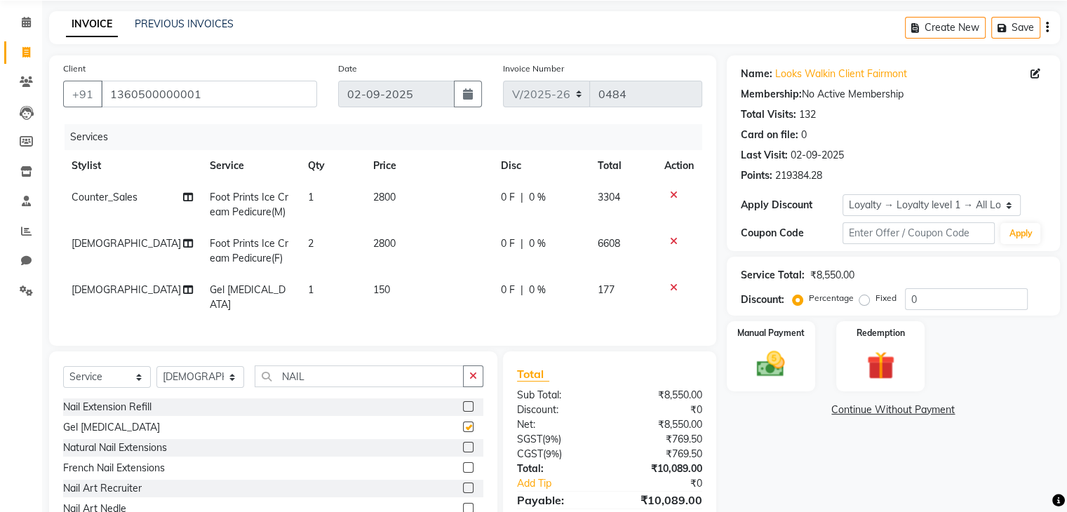
checkbox input "false"
click at [401, 284] on td "150" at bounding box center [428, 297] width 127 height 46
select select "76349"
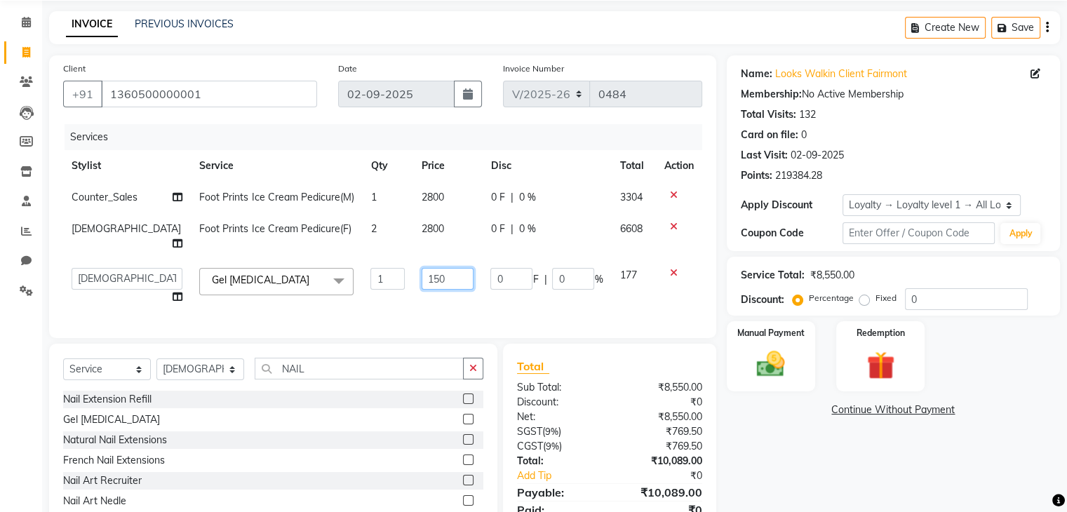
click at [431, 270] on input "150" at bounding box center [448, 279] width 52 height 22
type input "1"
type input "800"
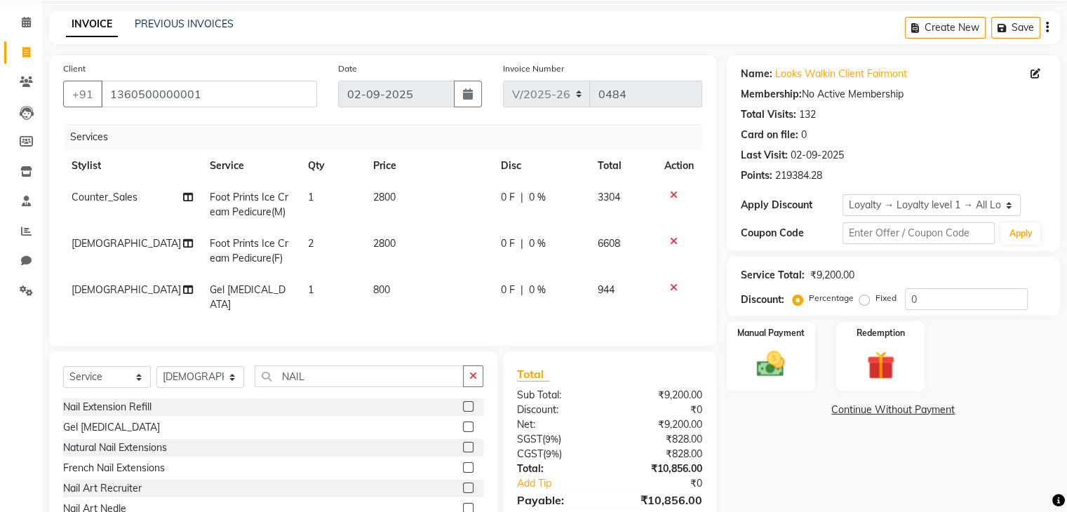
drag, startPoint x: 775, startPoint y: 464, endPoint x: 520, endPoint y: 335, distance: 285.6
click at [774, 464] on div "Name: Looks Walkin Client Fairmont Membership: No Active Membership Total Visit…" at bounding box center [899, 306] width 344 height 503
click at [383, 372] on input "NAIL" at bounding box center [359, 377] width 209 height 22
type input "N"
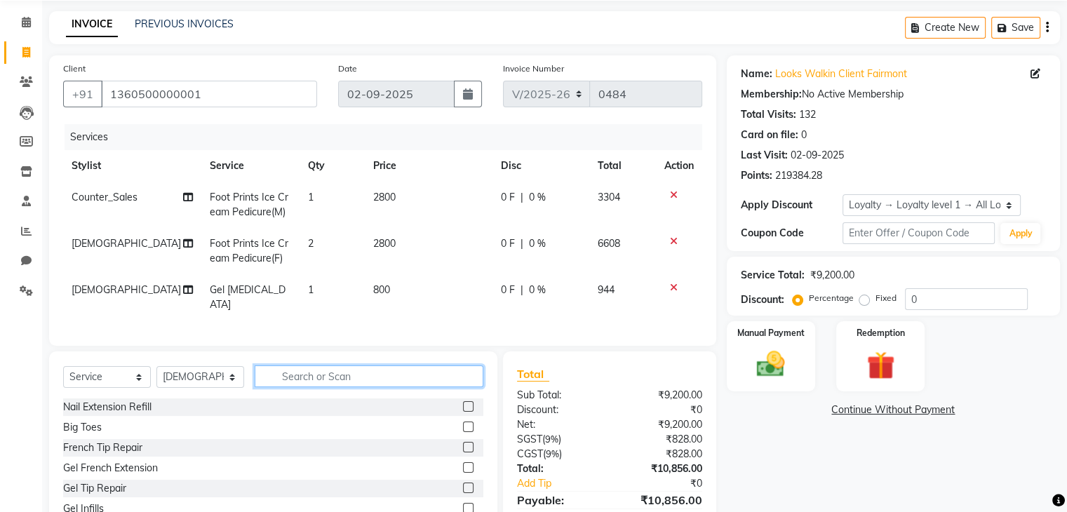
click at [338, 370] on input "text" at bounding box center [369, 377] width 229 height 22
click at [319, 366] on input "text" at bounding box center [369, 377] width 229 height 22
click at [312, 370] on input "text" at bounding box center [369, 377] width 229 height 22
type input "G"
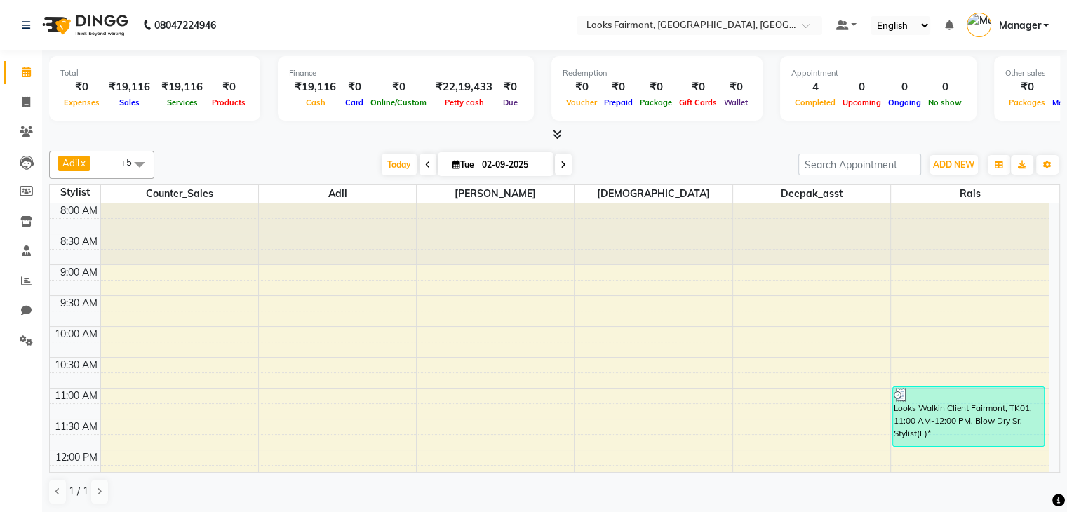
click at [551, 135] on span at bounding box center [554, 135] width 15 height 15
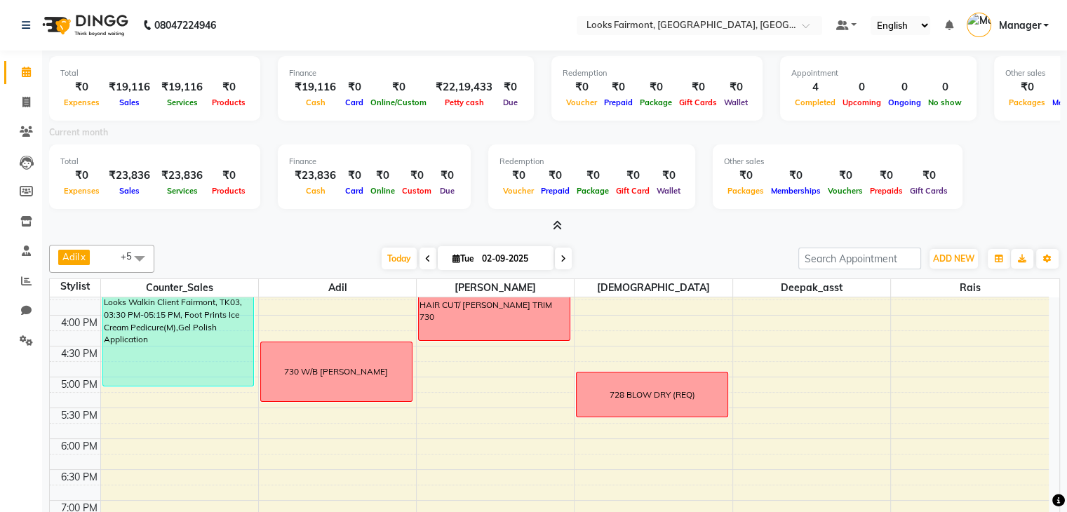
scroll to position [526, 0]
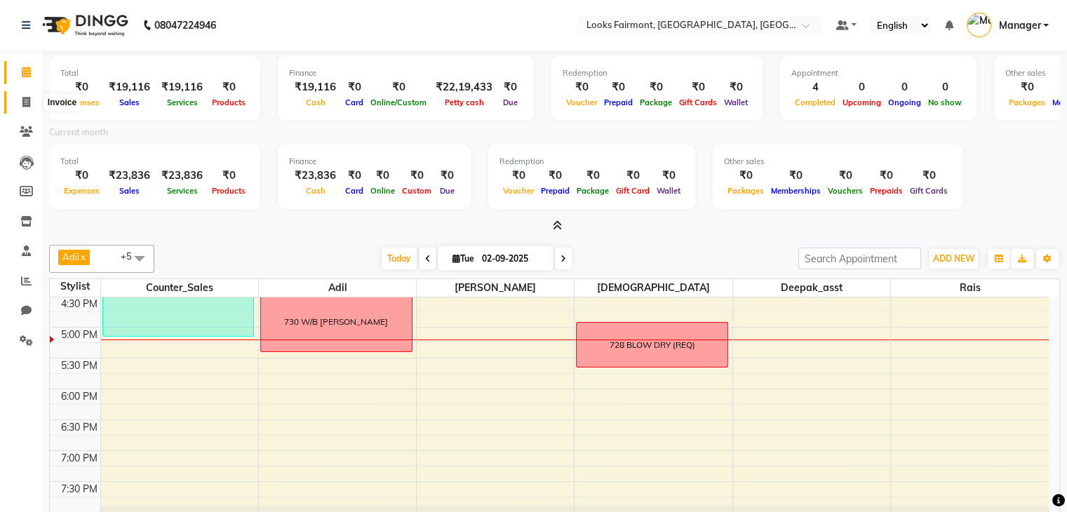
click at [16, 108] on span at bounding box center [26, 103] width 25 height 16
select select "service"
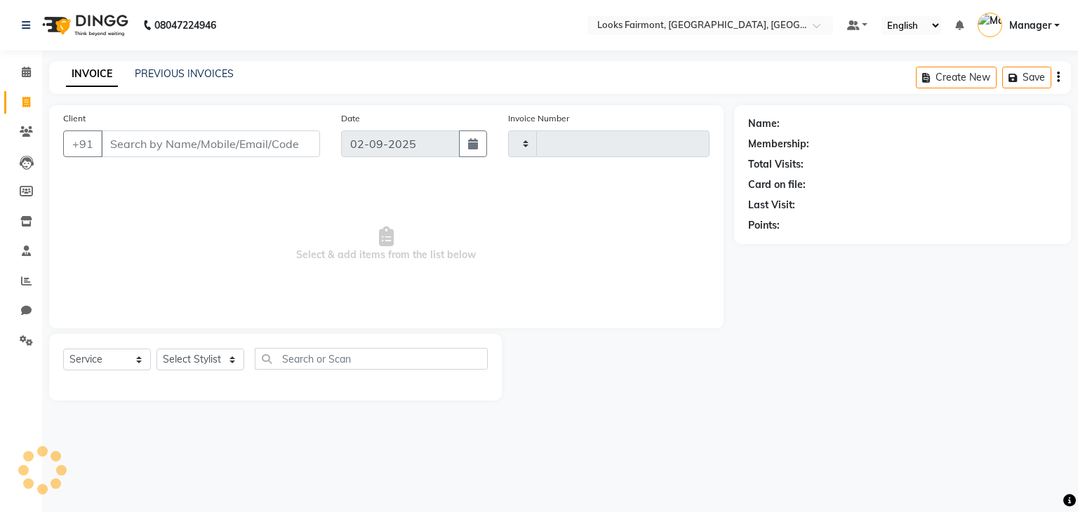
type input "0485"
select select "8139"
drag, startPoint x: 149, startPoint y: 135, endPoint x: 149, endPoint y: 143, distance: 7.8
click at [149, 141] on input "Client" at bounding box center [210, 144] width 219 height 27
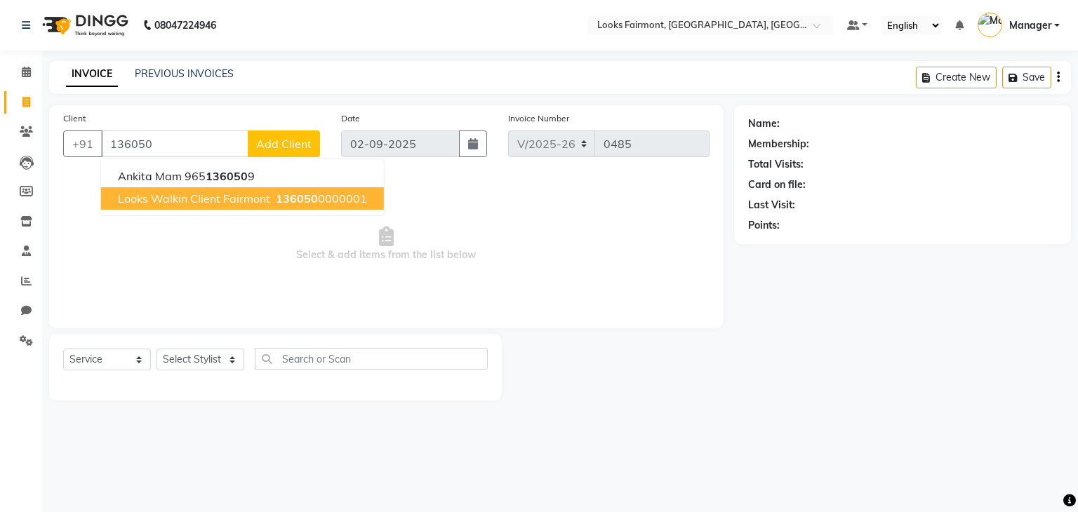
click at [239, 196] on span "Looks Walkin Client Fairmont" at bounding box center [194, 199] width 152 height 14
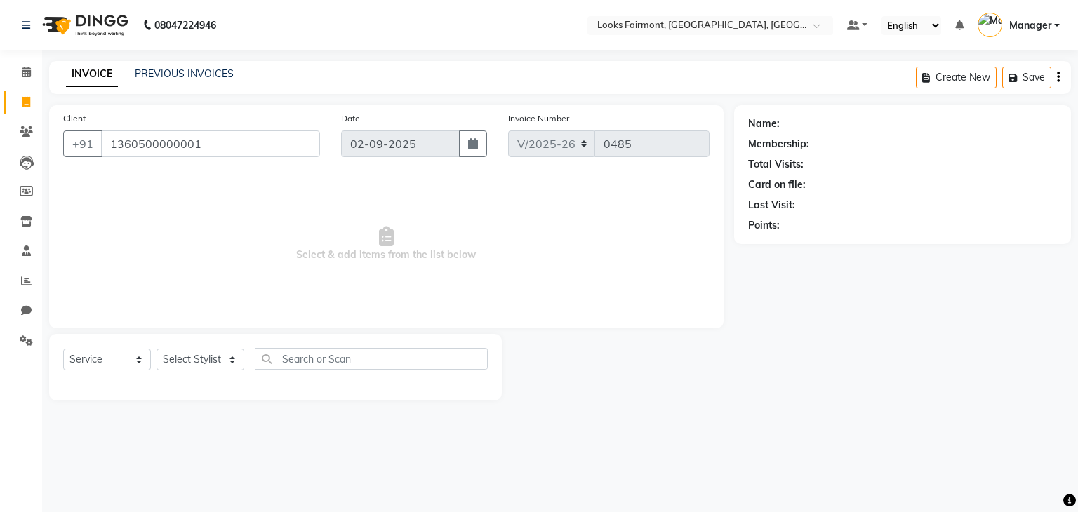
type input "1360500000001"
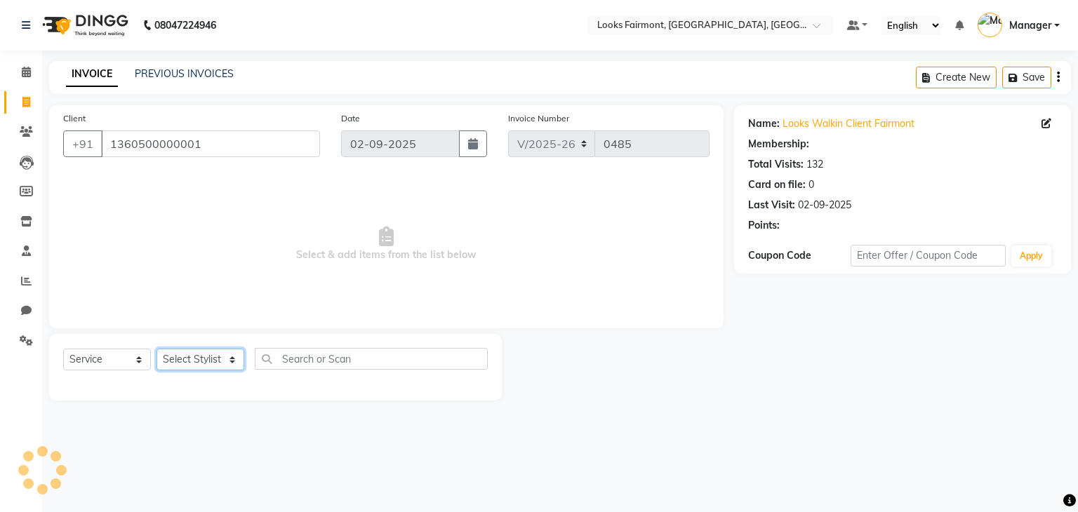
click at [191, 355] on select "Select Stylist [PERSON_NAME] Counter_Sales Deepak_asst Manager [PERSON_NAME] So…" at bounding box center [201, 360] width 88 height 22
select select "1: Object"
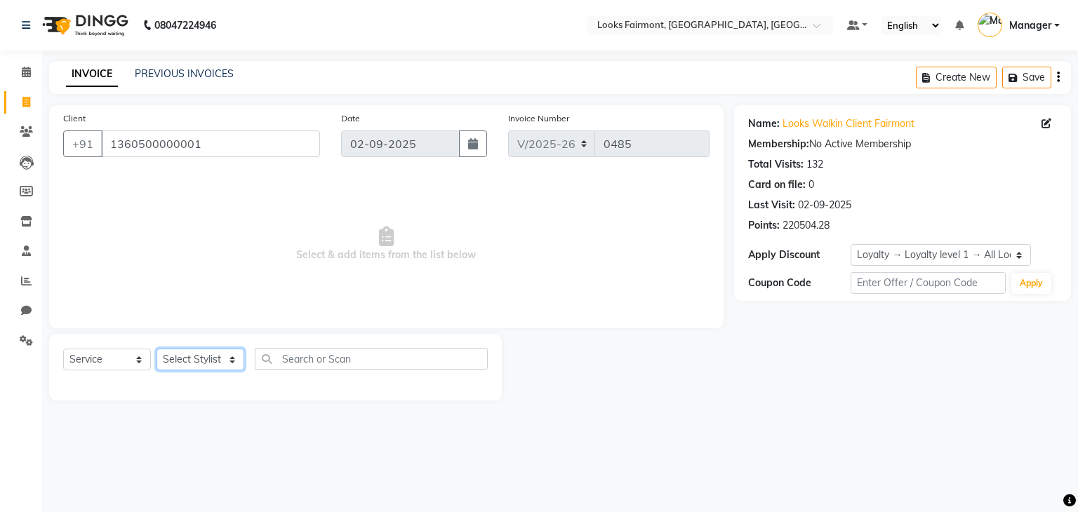
select select "76349"
click at [157, 350] on select "Select Stylist [PERSON_NAME] Counter_Sales Deepak_asst Manager [PERSON_NAME] So…" at bounding box center [201, 360] width 88 height 22
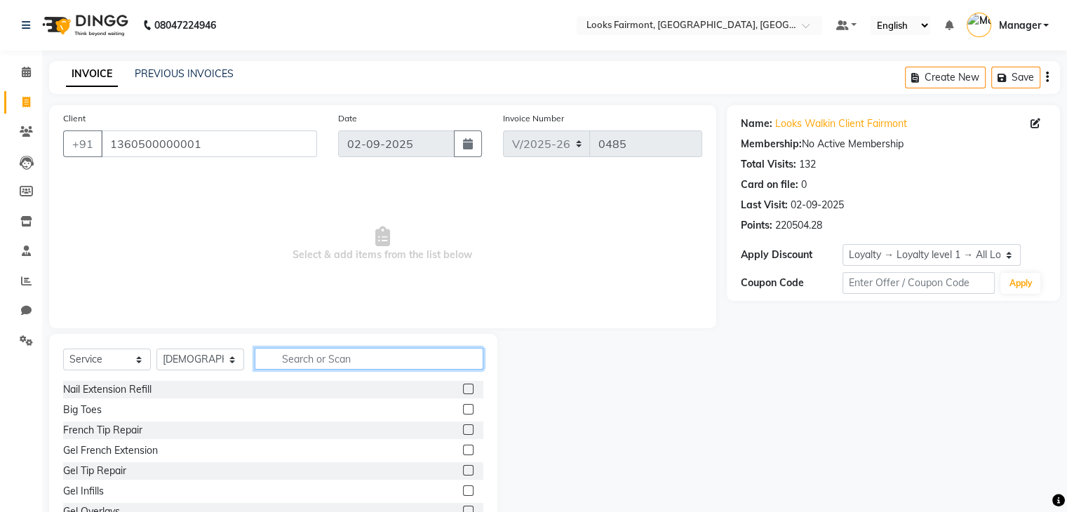
click at [337, 357] on input "text" at bounding box center [369, 359] width 229 height 22
type input "B"
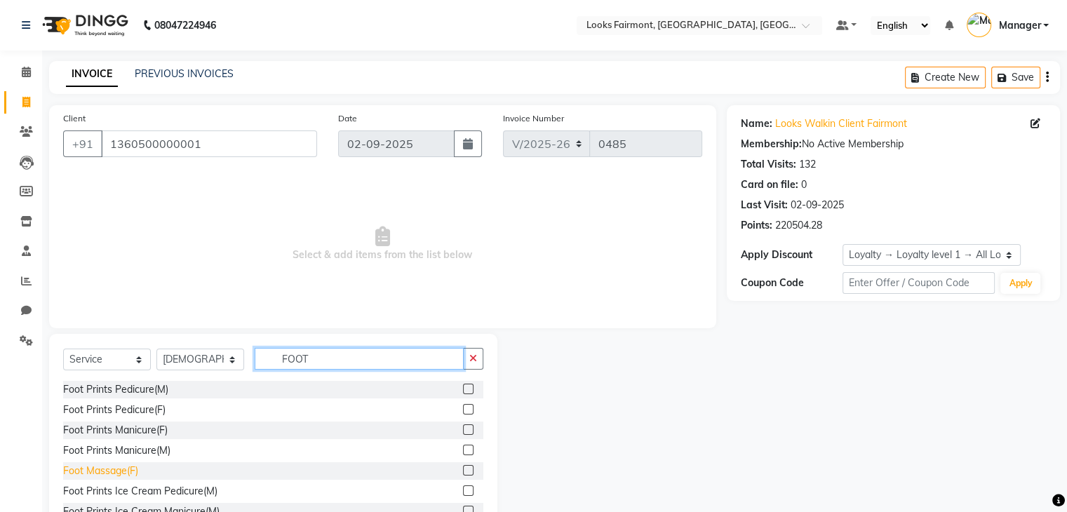
type input "FOOT"
click at [119, 472] on div "Foot Massage(F)" at bounding box center [100, 471] width 75 height 15
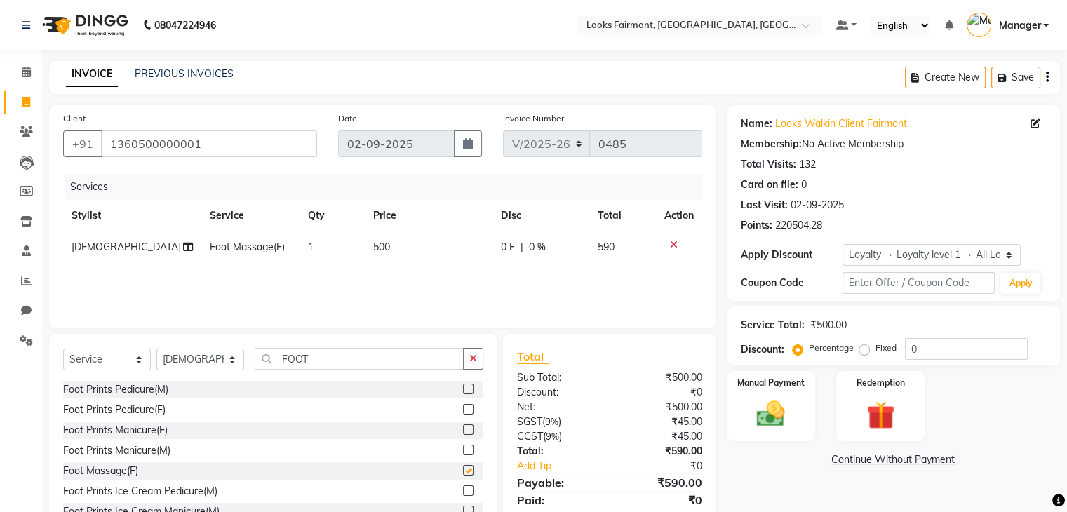
checkbox input "false"
click at [399, 248] on td "500" at bounding box center [428, 248] width 127 height 32
select select "76349"
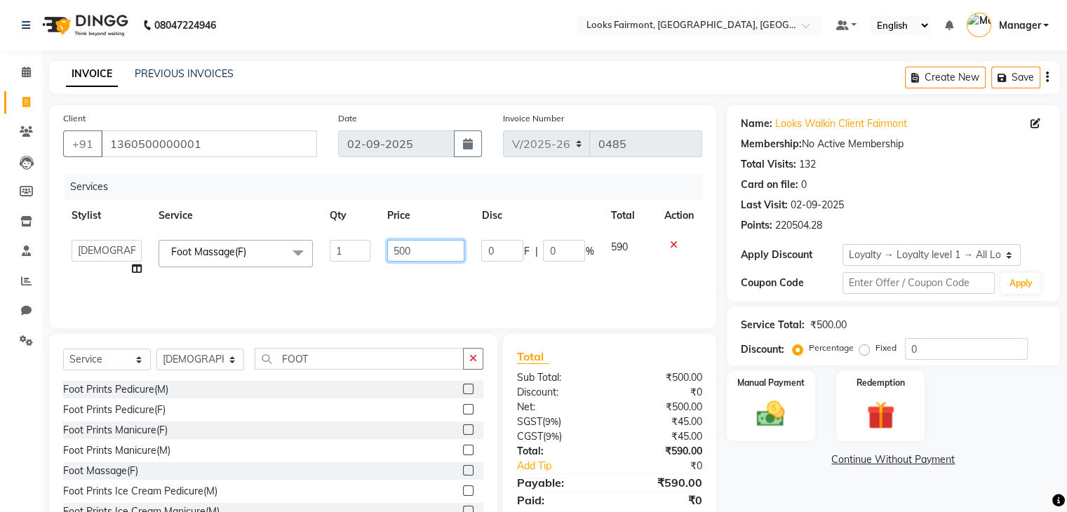
click at [394, 251] on input "500" at bounding box center [425, 251] width 77 height 22
type input "2500"
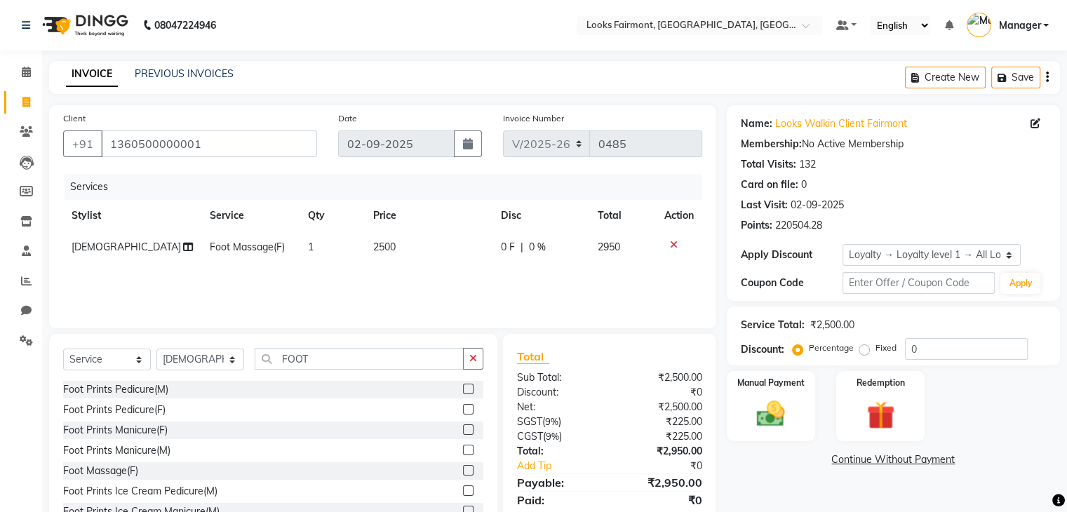
click at [738, 460] on link "Continue Without Payment" at bounding box center [894, 460] width 328 height 15
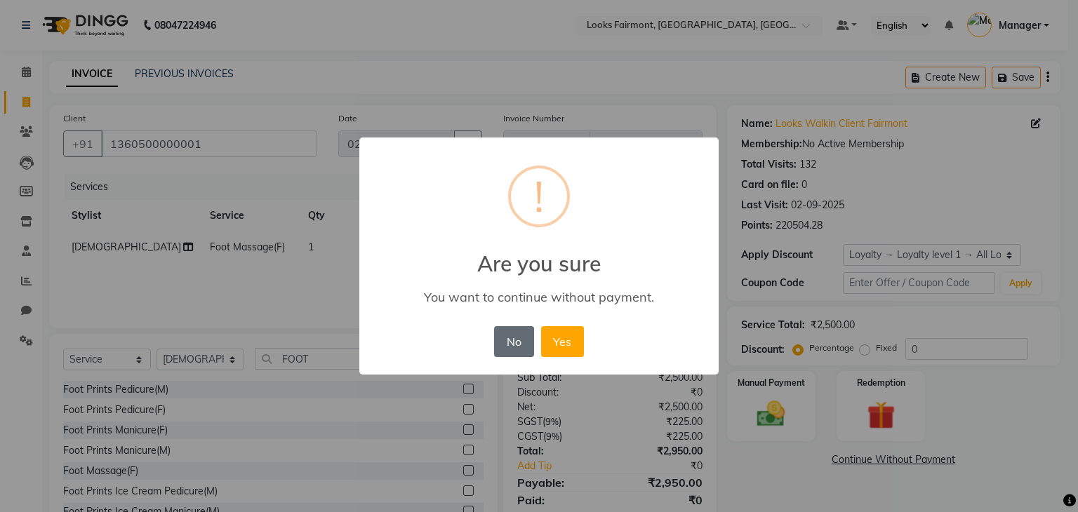
click at [507, 346] on button "No" at bounding box center [513, 341] width 39 height 31
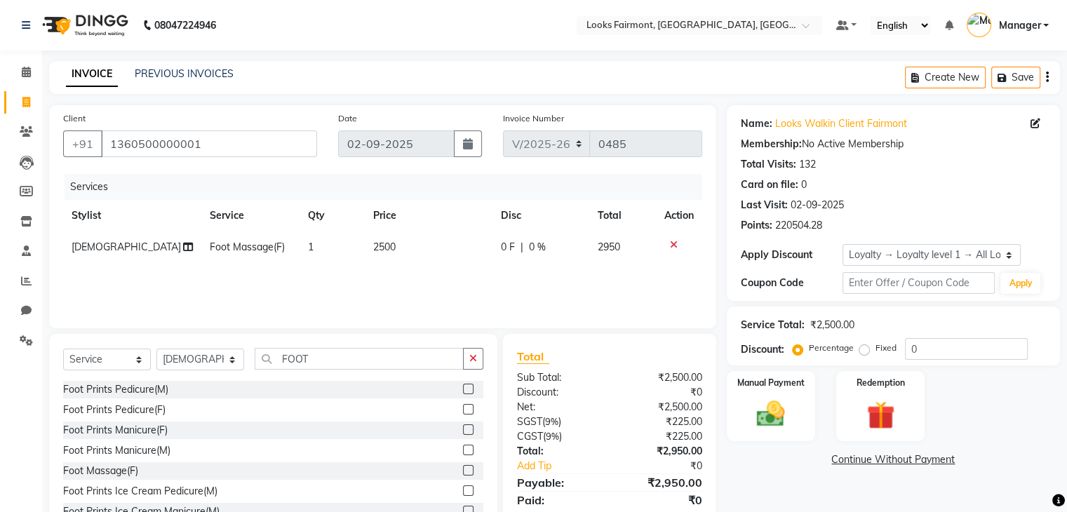
drag, startPoint x: 498, startPoint y: 343, endPoint x: 497, endPoint y: 432, distance: 88.4
click at [498, 430] on div "Total Sub Total: ₹2,500.00 Discount: ₹0 Net: ₹2,500.00 SGST ( 9% ) ₹225.00 CGST…" at bounding box center [612, 437] width 229 height 207
click at [98, 245] on span "[DEMOGRAPHIC_DATA]" at bounding box center [126, 247] width 109 height 13
select select "76349"
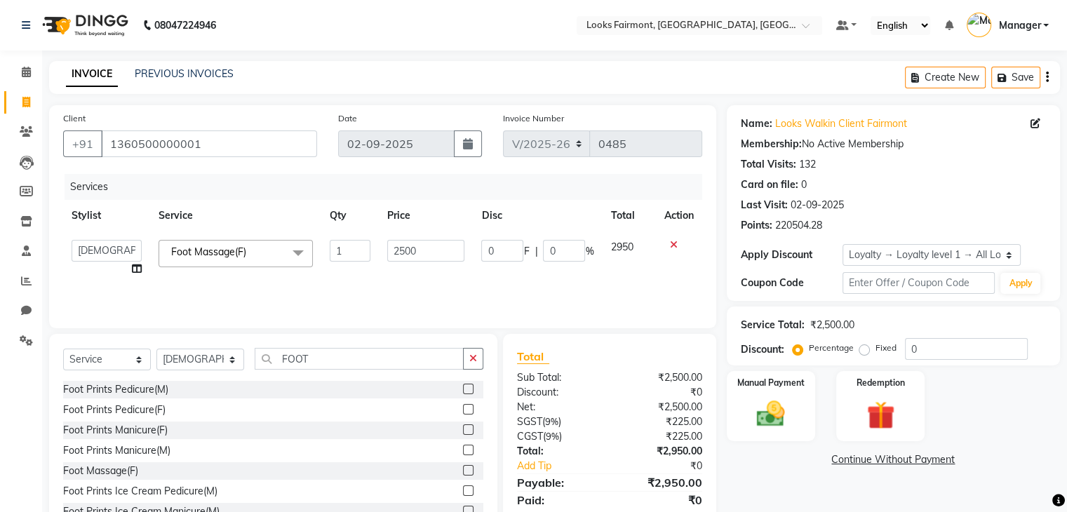
click at [670, 245] on icon at bounding box center [674, 245] width 8 height 10
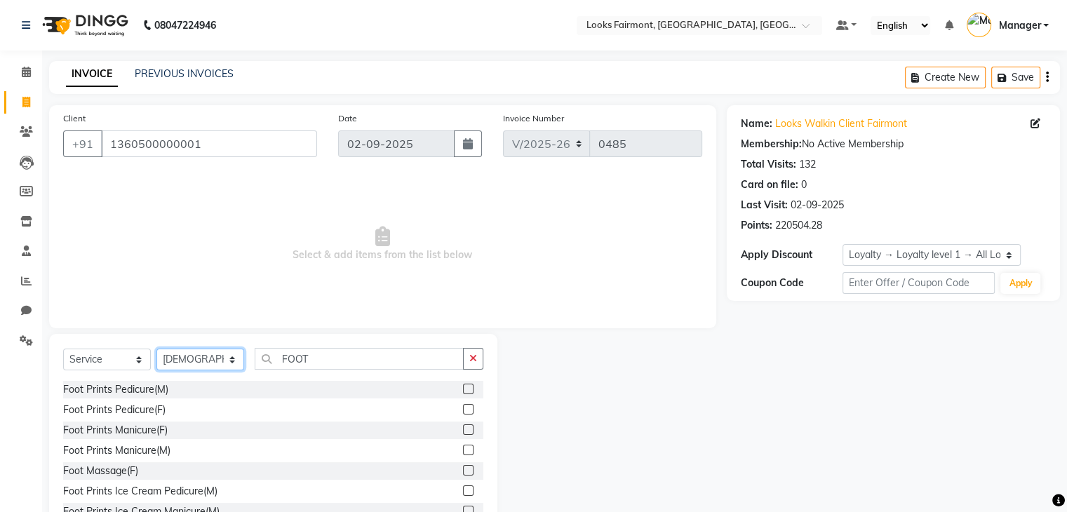
click at [197, 362] on select "Select Stylist [PERSON_NAME] Counter_Sales Deepak_asst Manager [PERSON_NAME] So…" at bounding box center [201, 360] width 88 height 22
select select "85721"
click at [157, 350] on select "Select Stylist [PERSON_NAME] Counter_Sales Deepak_asst Manager [PERSON_NAME] So…" at bounding box center [201, 360] width 88 height 22
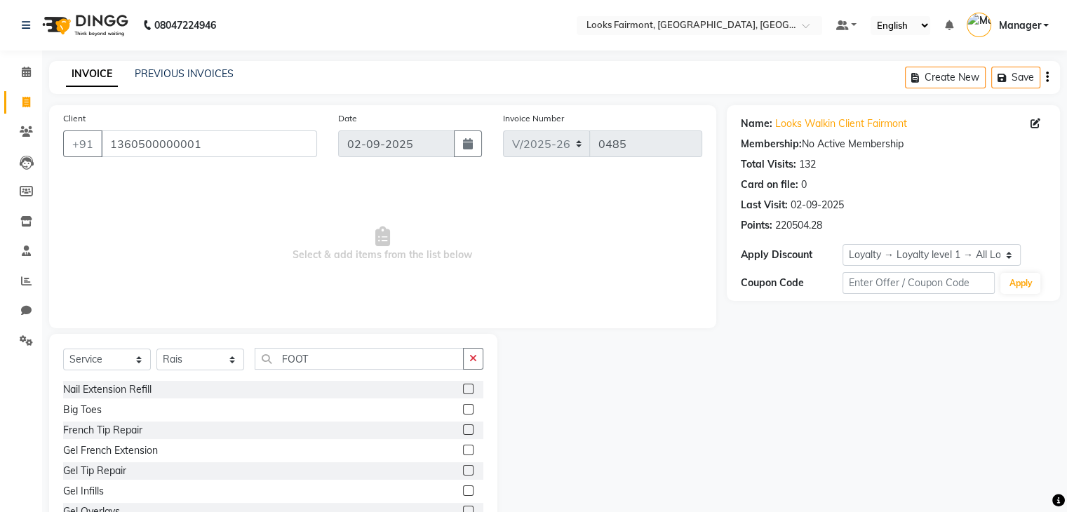
drag, startPoint x: 479, startPoint y: 357, endPoint x: 434, endPoint y: 357, distance: 44.2
click at [475, 357] on button "button" at bounding box center [473, 359] width 20 height 22
click at [428, 358] on input "text" at bounding box center [369, 359] width 229 height 22
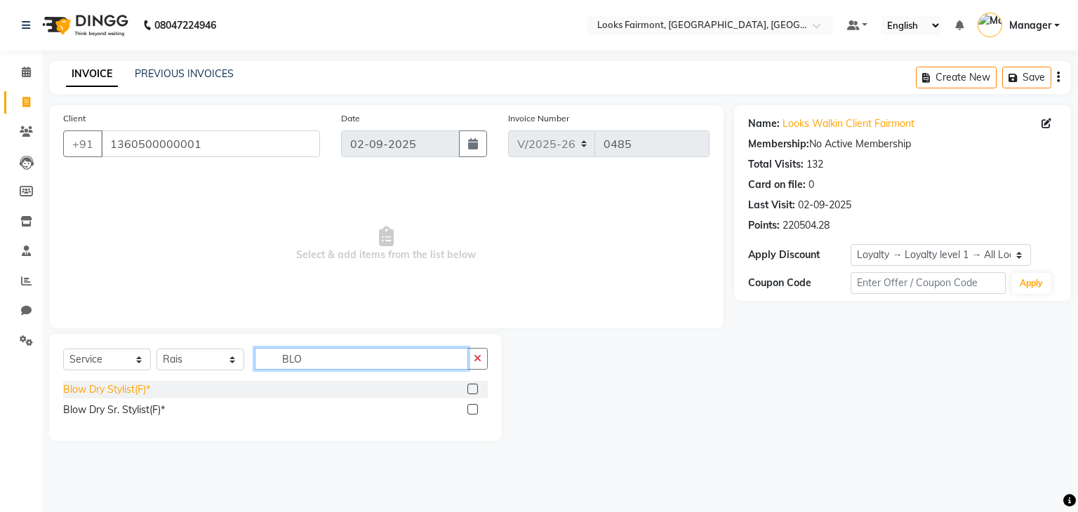
type input "BLO"
click at [140, 390] on div "Blow Dry Stylist(F)*" at bounding box center [106, 389] width 87 height 15
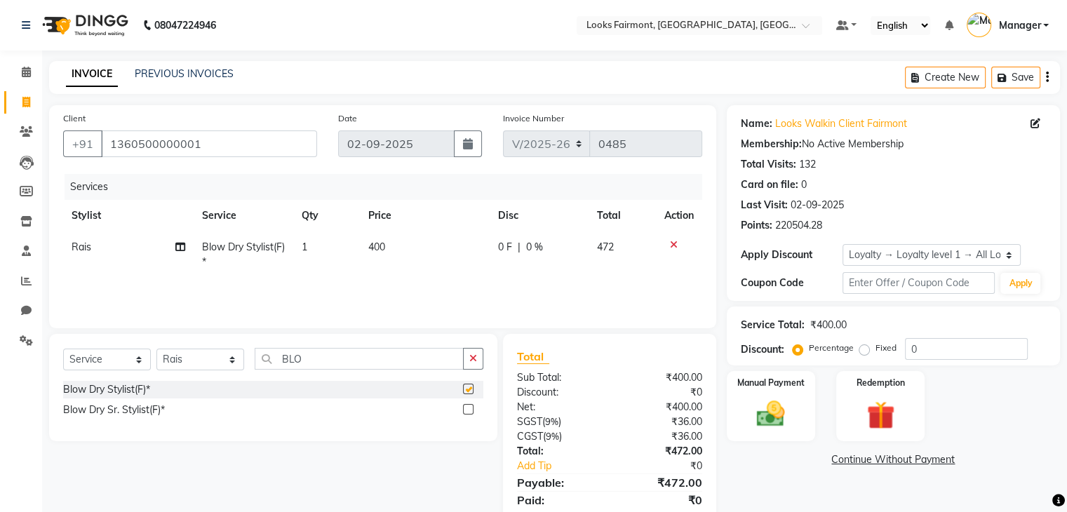
checkbox input "false"
click at [407, 251] on td "400" at bounding box center [425, 255] width 130 height 46
select select "85721"
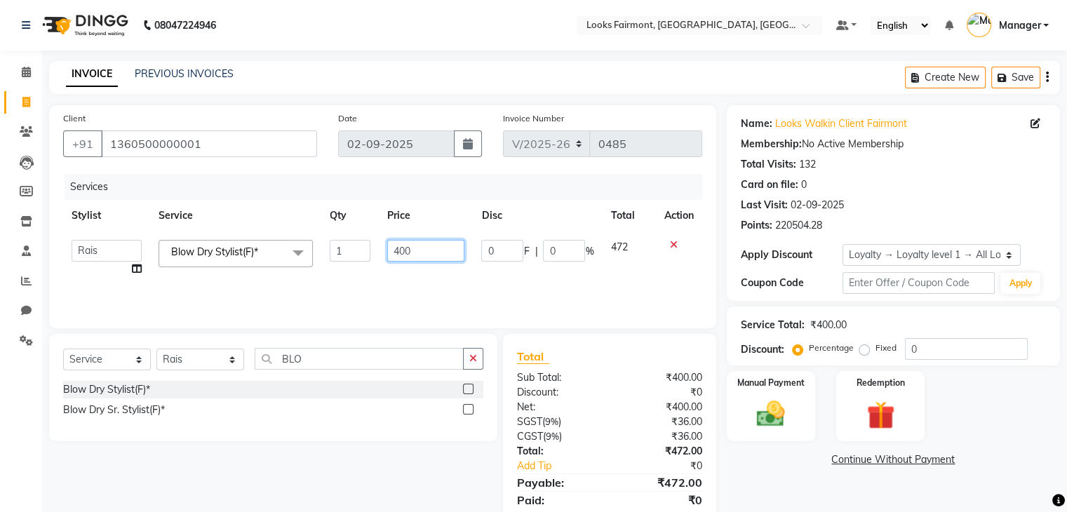
drag, startPoint x: 441, startPoint y: 249, endPoint x: 360, endPoint y: 249, distance: 81.4
click at [360, 249] on tr "Adil Anisa Counter_Sales Deepak_asst Manager Nisha Preeti Rais Soring_mgr Sunit…" at bounding box center [382, 258] width 639 height 53
type input "2500"
drag, startPoint x: 479, startPoint y: 358, endPoint x: 347, endPoint y: 357, distance: 131.9
click at [478, 358] on button "button" at bounding box center [473, 359] width 20 height 22
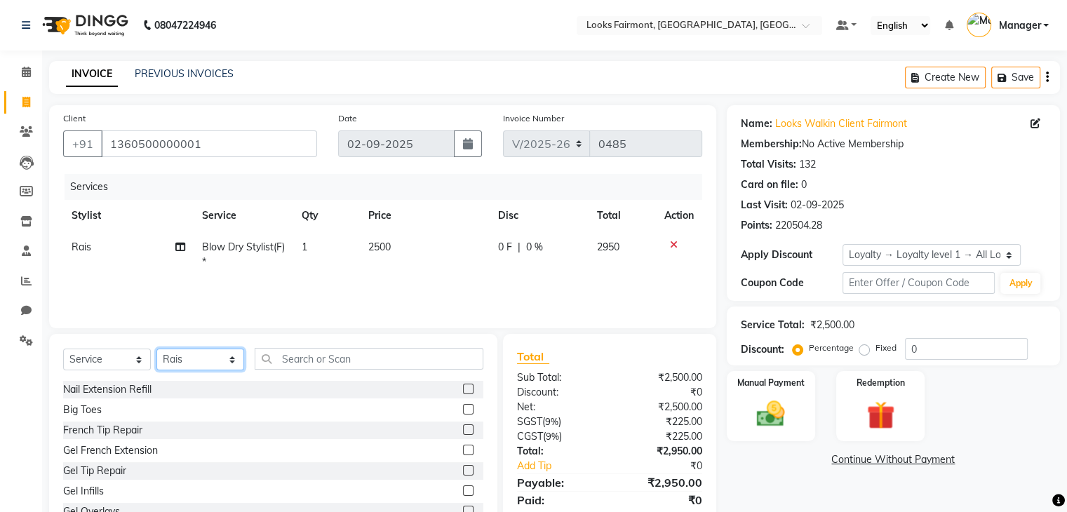
click at [211, 360] on select "Select Stylist Adil Anisa Counter_Sales Deepak_asst Manager Nisha Preeti Rais S…" at bounding box center [201, 360] width 88 height 22
click at [157, 350] on select "Select Stylist Adil Anisa Counter_Sales Deepak_asst Manager Nisha Preeti Rais S…" at bounding box center [201, 360] width 88 height 22
click at [296, 361] on input "text" at bounding box center [369, 359] width 229 height 22
drag, startPoint x: 173, startPoint y: 362, endPoint x: 177, endPoint y: 354, distance: 8.8
click at [175, 360] on select "Select Stylist Adil Anisa Counter_Sales Deepak_asst Manager Nisha Preeti Rais S…" at bounding box center [201, 360] width 88 height 22
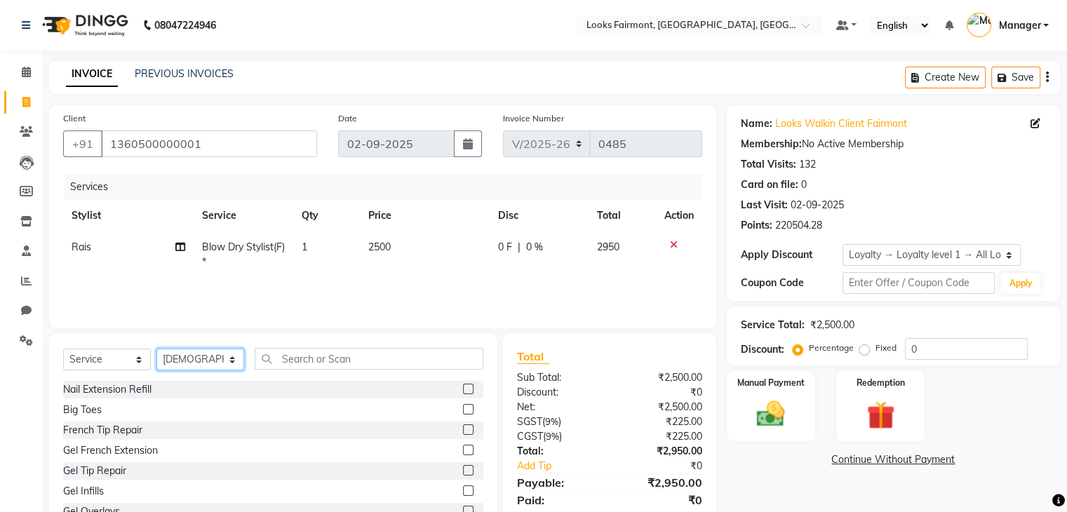
select select "76346"
click at [157, 350] on select "Select Stylist Adil Anisa Counter_Sales Deepak_asst Manager Nisha Preeti Rais S…" at bounding box center [201, 360] width 88 height 22
click at [305, 359] on input "text" at bounding box center [369, 359] width 229 height 22
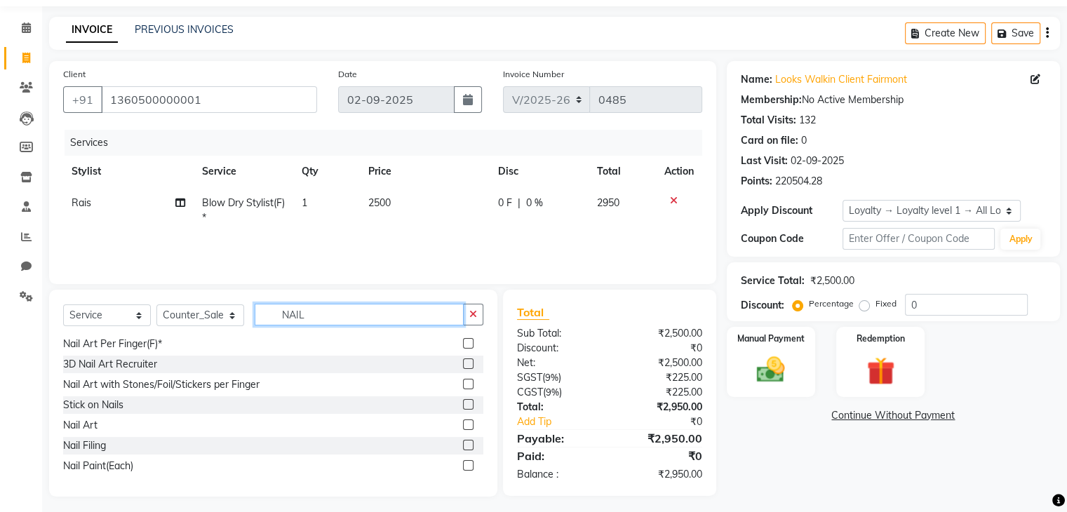
scroll to position [51, 0]
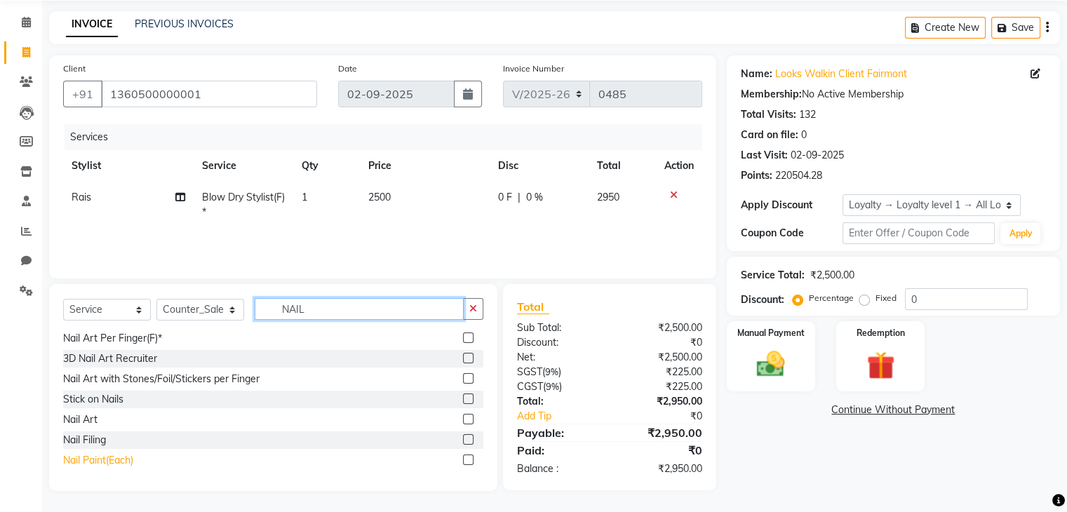
type input "NAIL"
click at [115, 461] on div "Nail Paint(Each)" at bounding box center [98, 460] width 70 height 15
checkbox input "false"
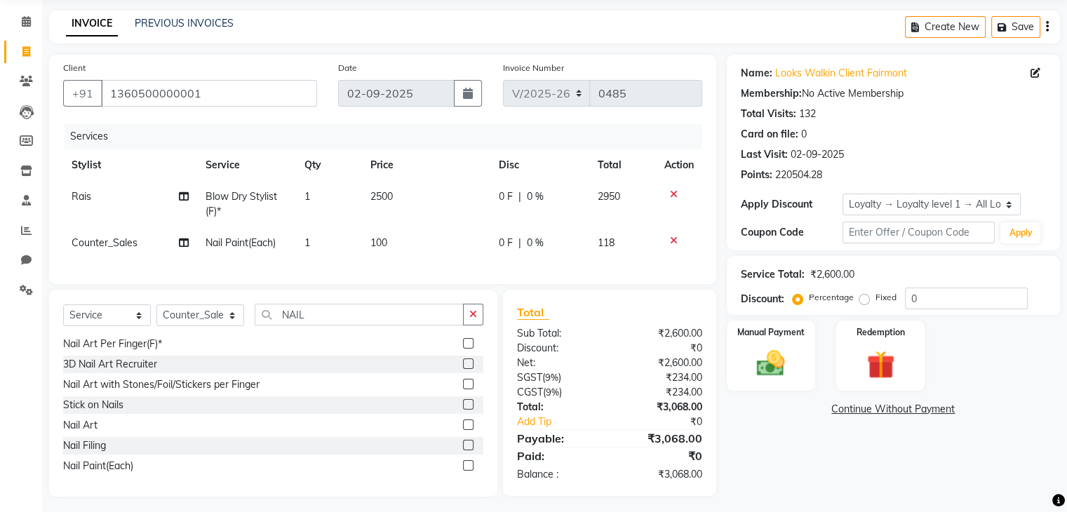
click at [421, 231] on td "100" at bounding box center [426, 243] width 129 height 32
select select "76346"
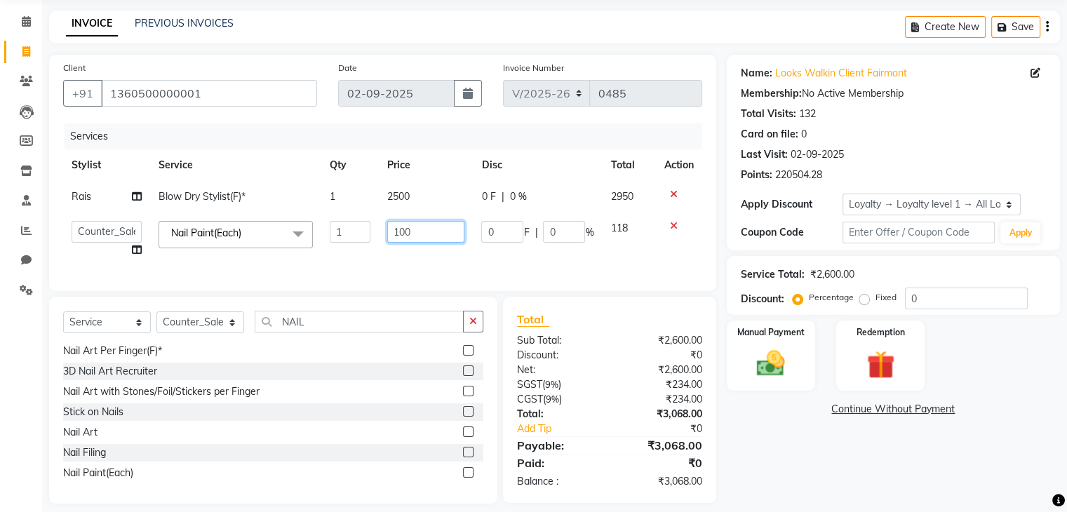
drag, startPoint x: 452, startPoint y: 234, endPoint x: 262, endPoint y: 253, distance: 191.1
click at [262, 252] on tr "Adil Anisa Counter_Sales Deepak_asst Manager Nisha Preeti Rais Soring_mgr Sunit…" at bounding box center [382, 239] width 639 height 53
type input "700"
click at [759, 504] on div "Name: Looks Walkin Client Fairmont Membership: No Active Membership Total Visit…" at bounding box center [899, 279] width 344 height 449
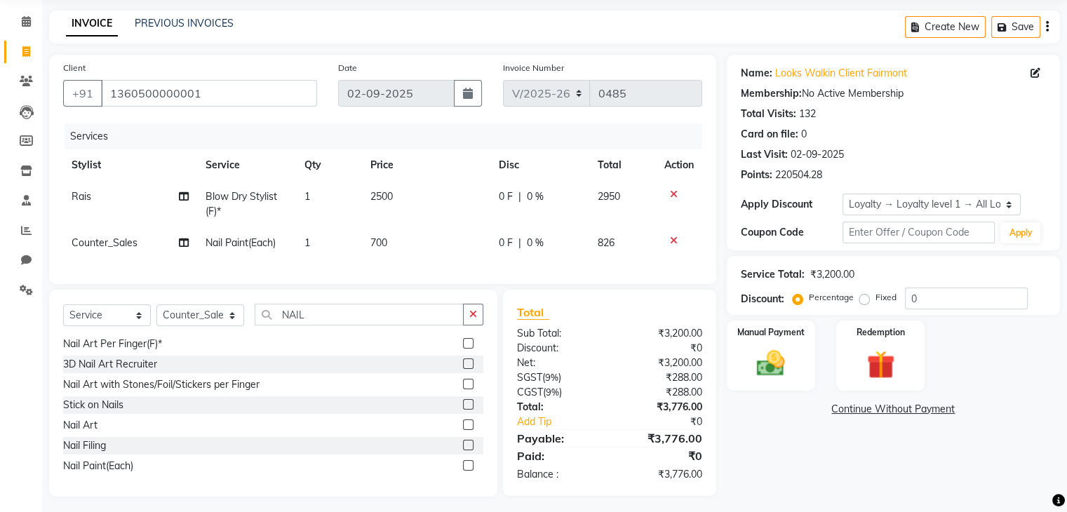
click at [834, 468] on div "Name: Looks Walkin Client Fairmont Membership: No Active Membership Total Visit…" at bounding box center [899, 276] width 344 height 442
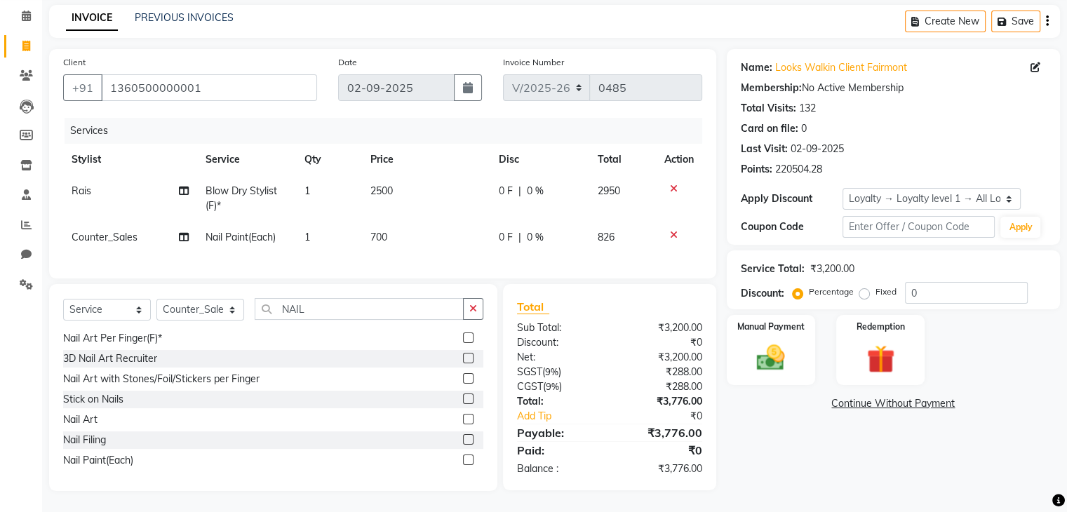
scroll to position [67, 0]
click at [771, 342] on img at bounding box center [770, 359] width 47 height 34
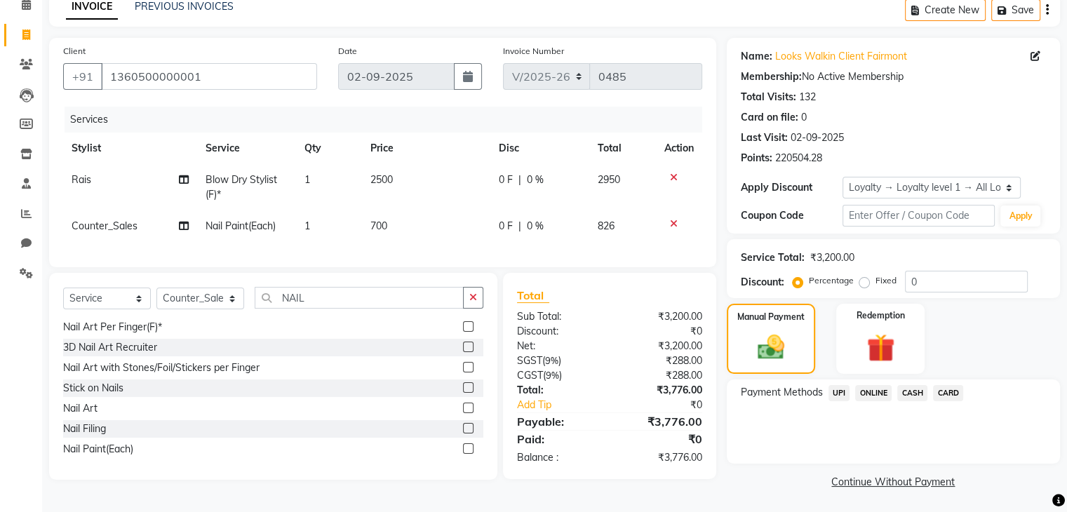
click at [903, 393] on span "CASH" at bounding box center [913, 393] width 30 height 16
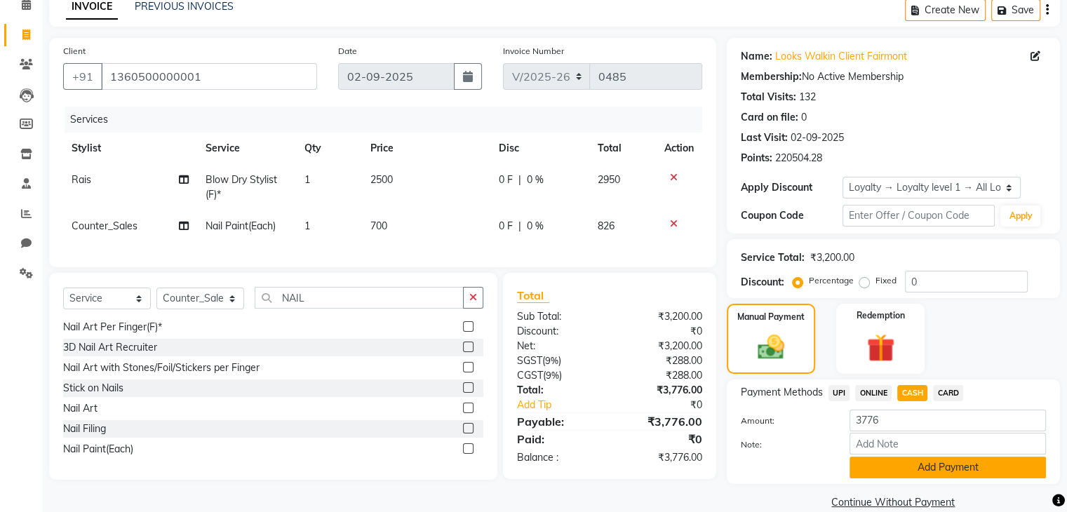
click at [921, 470] on button "Add Payment" at bounding box center [948, 468] width 197 height 22
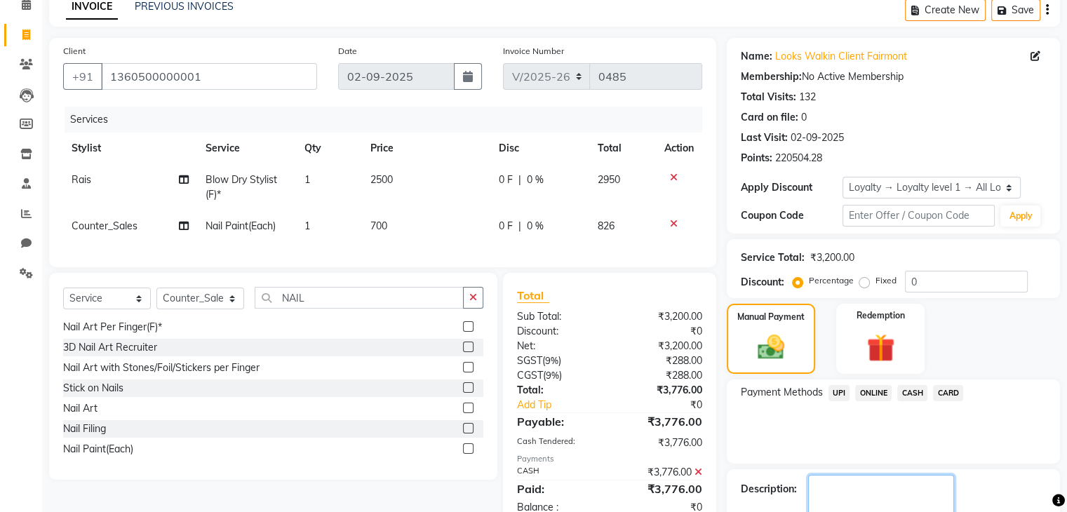
click at [872, 486] on textarea at bounding box center [881, 497] width 146 height 44
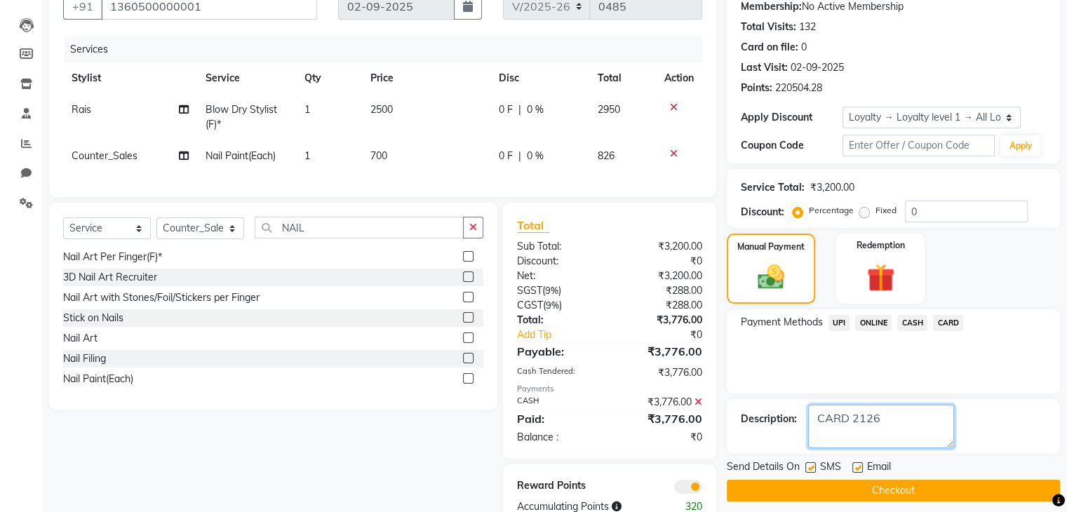
scroll to position [187, 0]
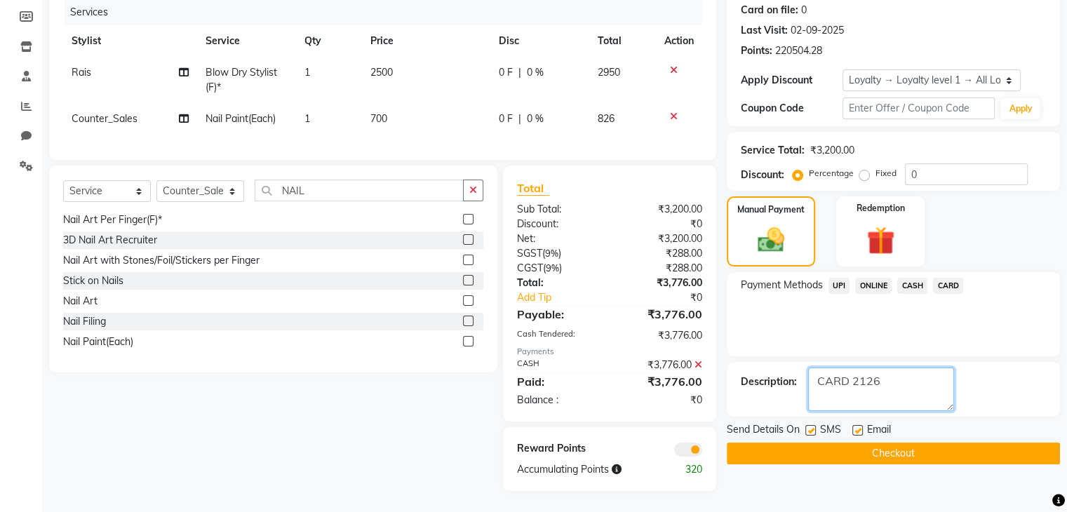
type textarea "CARD 2126"
click at [915, 447] on button "Checkout" at bounding box center [893, 454] width 333 height 22
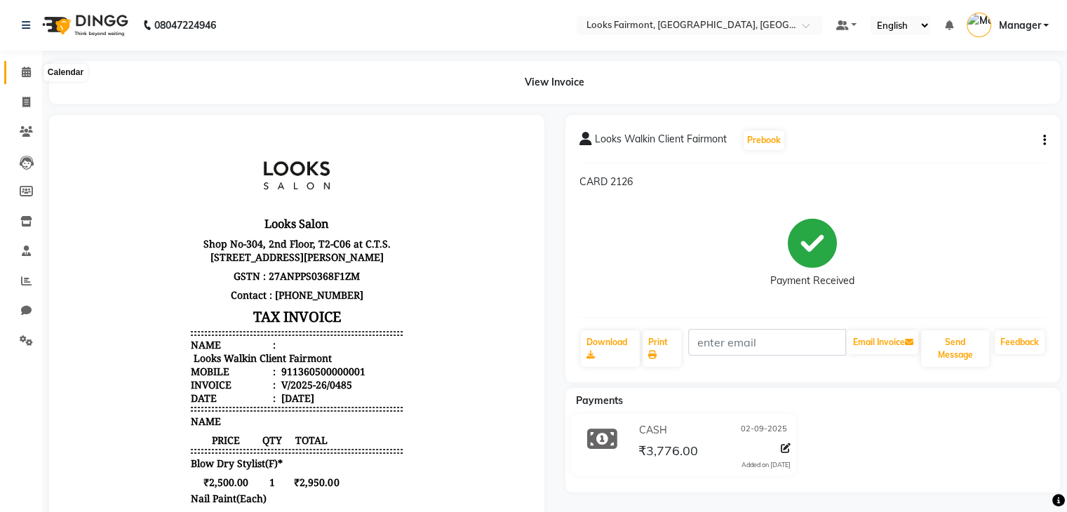
click at [14, 65] on span at bounding box center [26, 73] width 25 height 16
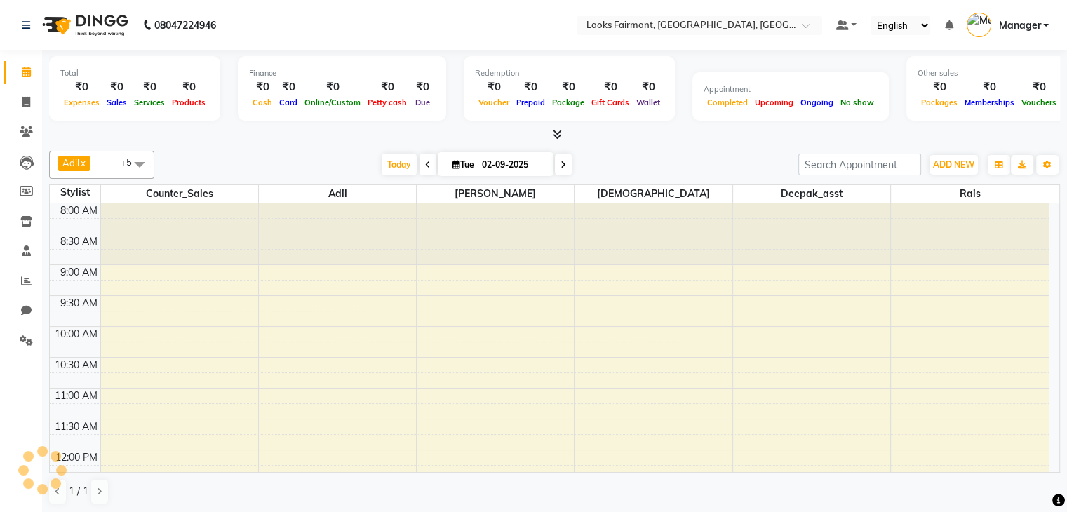
scroll to position [499, 0]
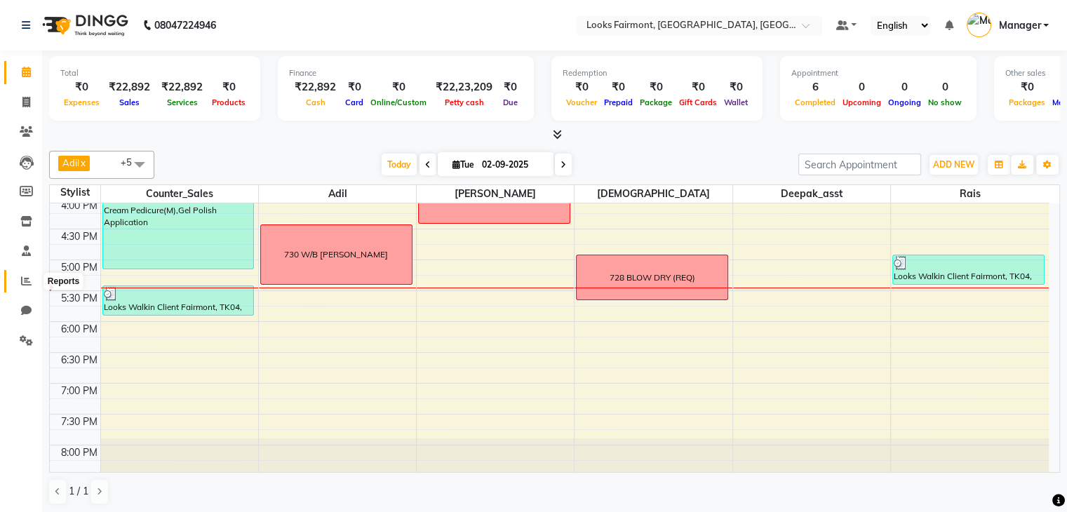
click at [25, 279] on icon at bounding box center [26, 281] width 11 height 11
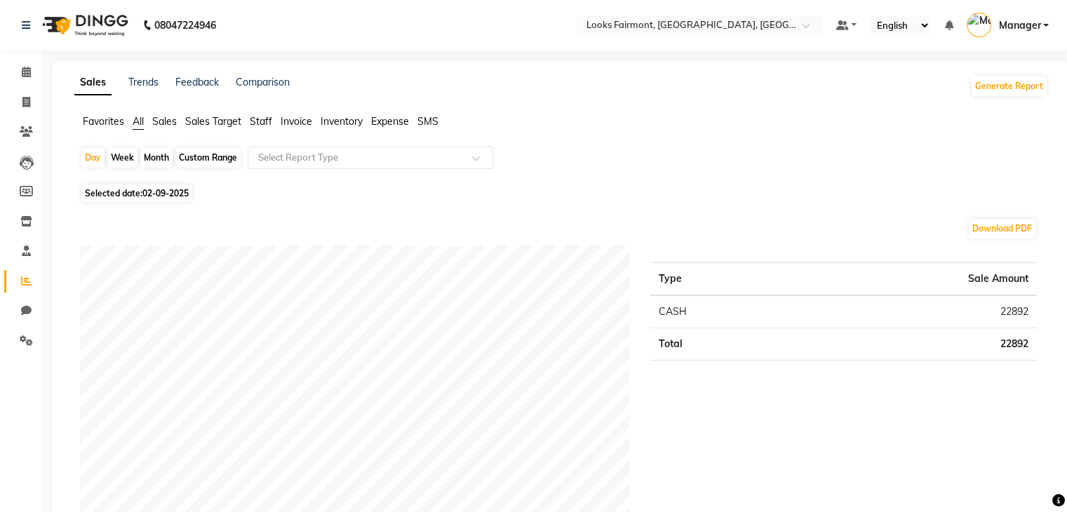
click at [264, 125] on span "Staff" at bounding box center [261, 121] width 22 height 13
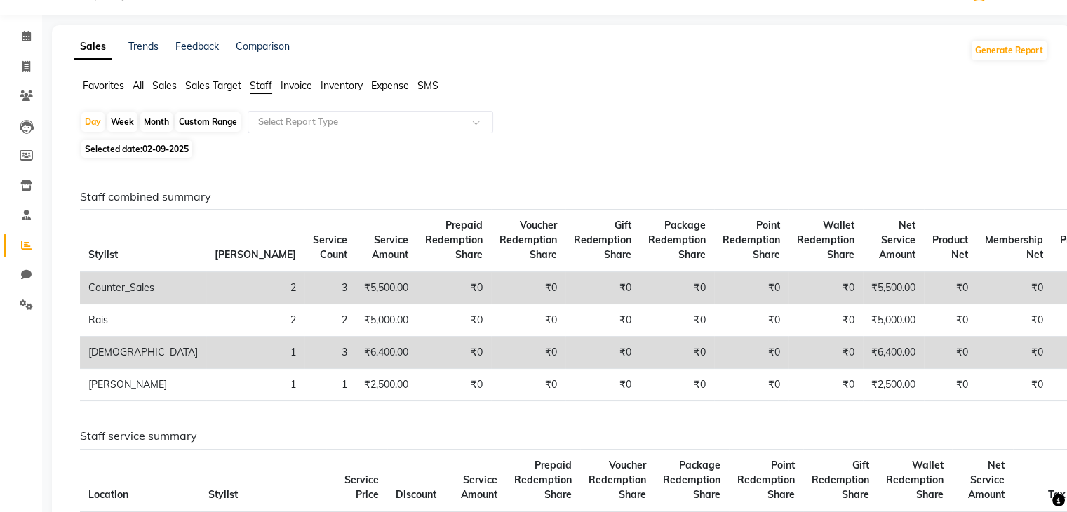
scroll to position [70, 0]
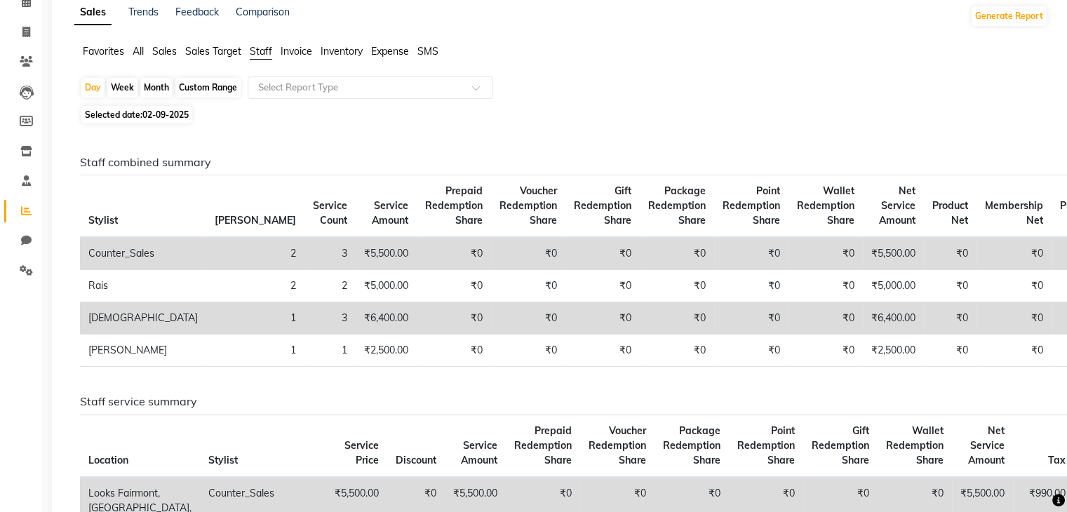
click at [166, 52] on span "Sales" at bounding box center [164, 51] width 25 height 13
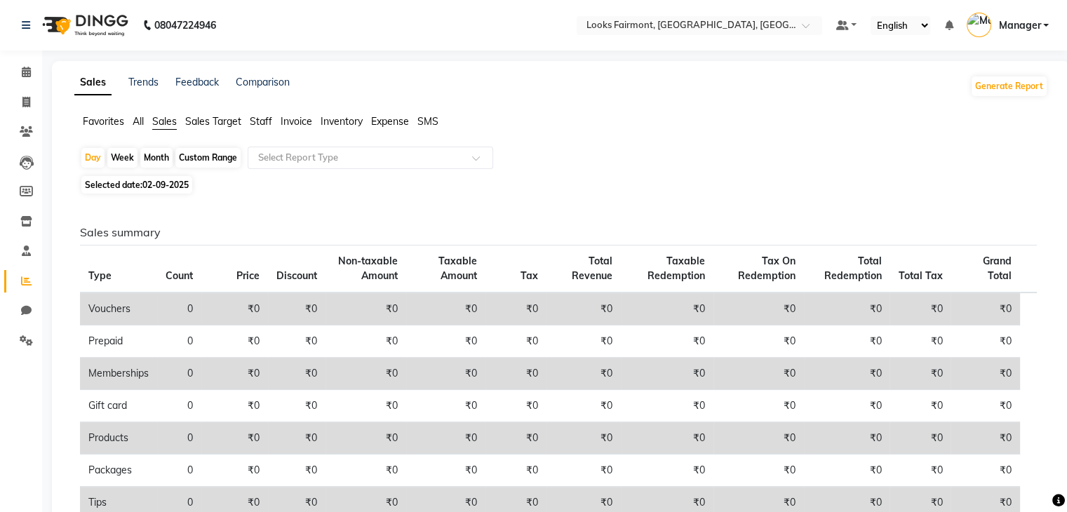
click at [615, 115] on ul "Favorites All Sales Sales Target Staff Invoice Inventory Expense SMS" at bounding box center [561, 121] width 974 height 15
click at [22, 72] on icon at bounding box center [26, 72] width 9 height 11
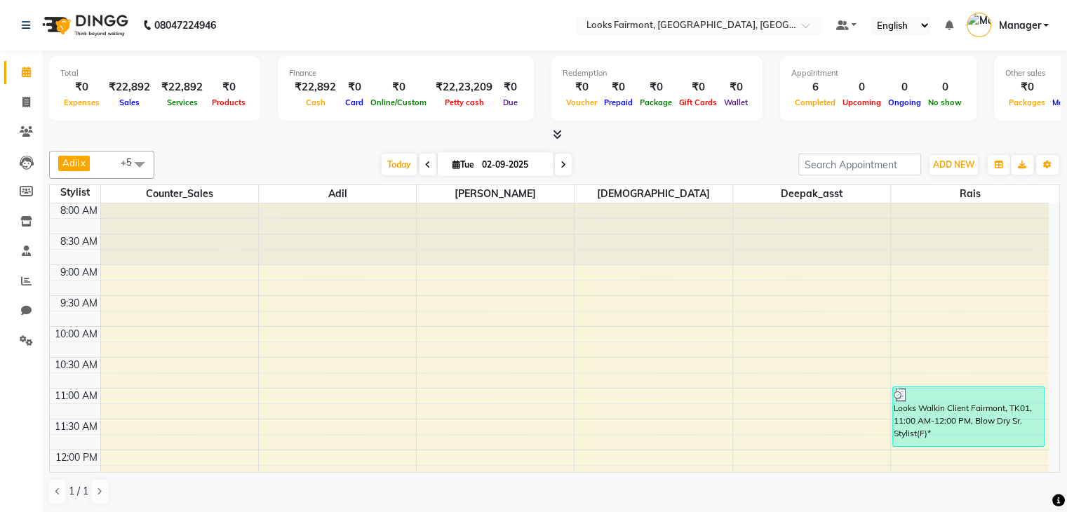
click at [557, 133] on icon at bounding box center [557, 134] width 9 height 11
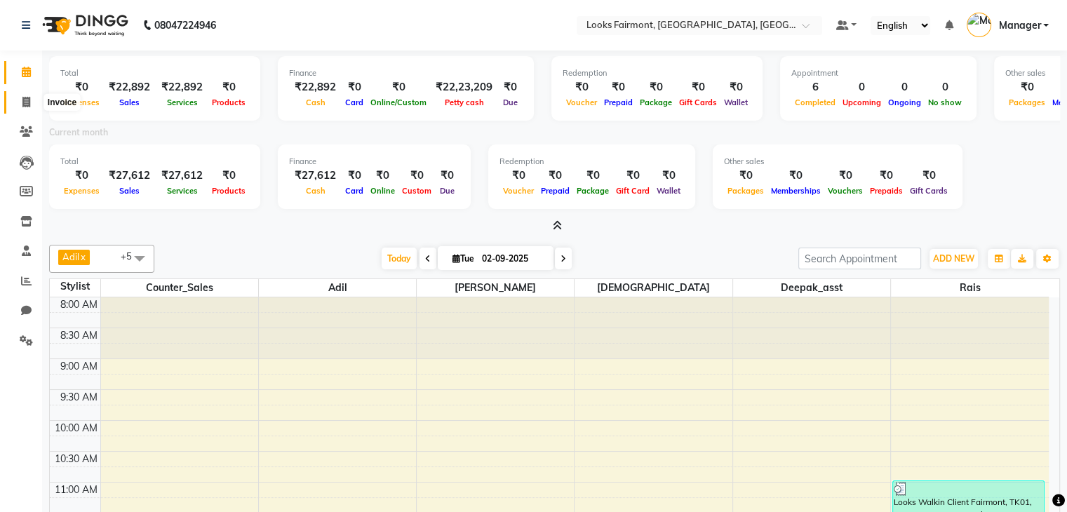
click at [22, 102] on icon at bounding box center [26, 102] width 8 height 11
select select "service"
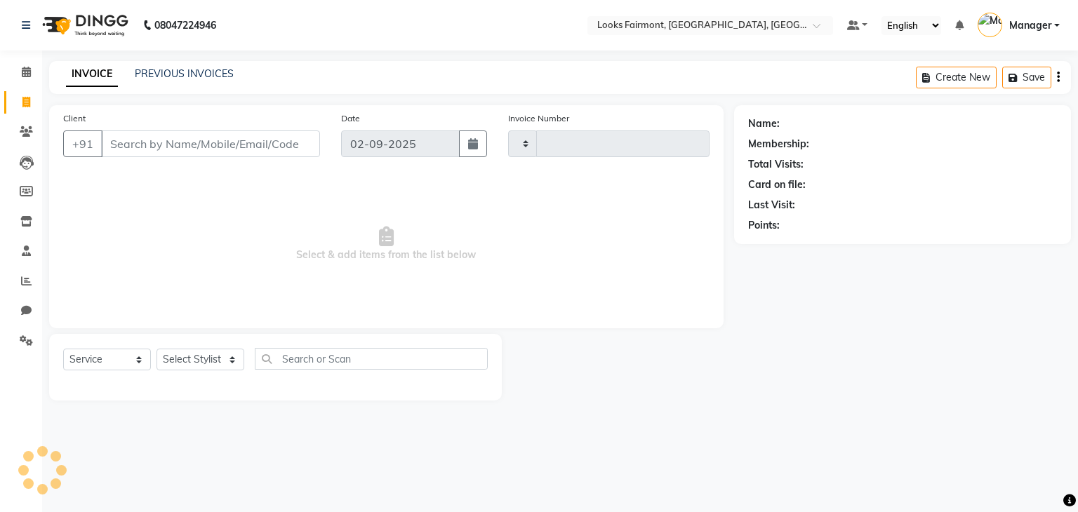
type input "0486"
select select "8139"
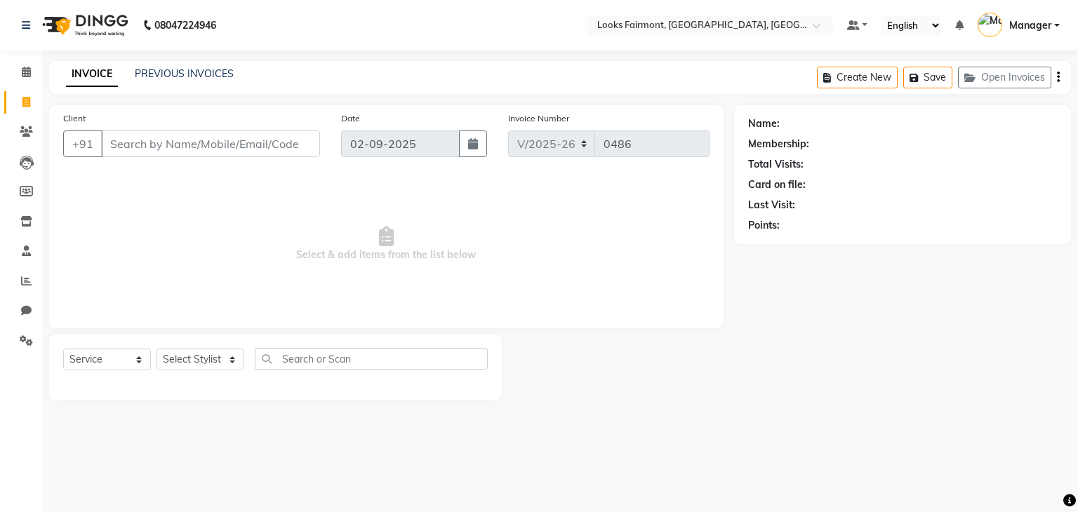
click at [132, 142] on input "Client" at bounding box center [210, 144] width 219 height 27
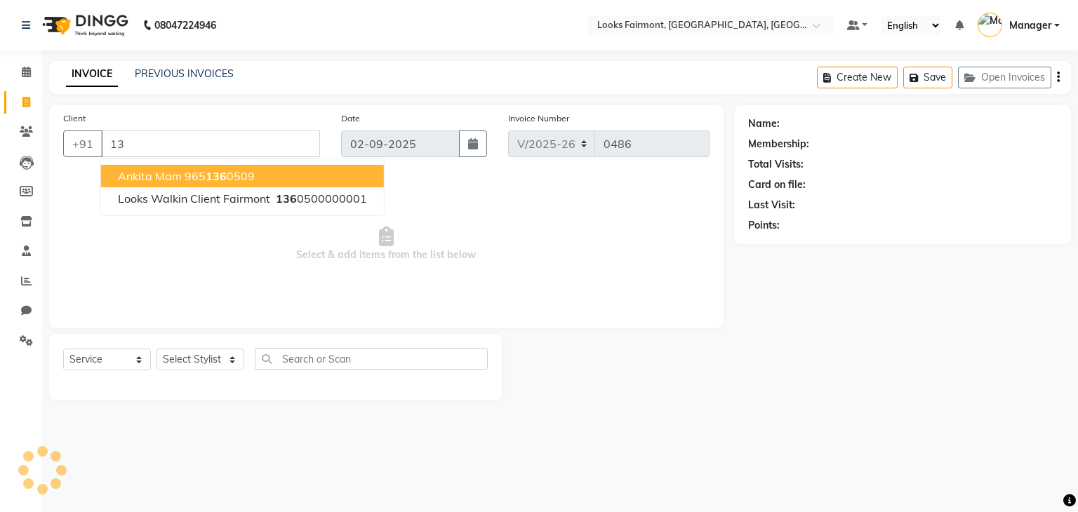
type input "1"
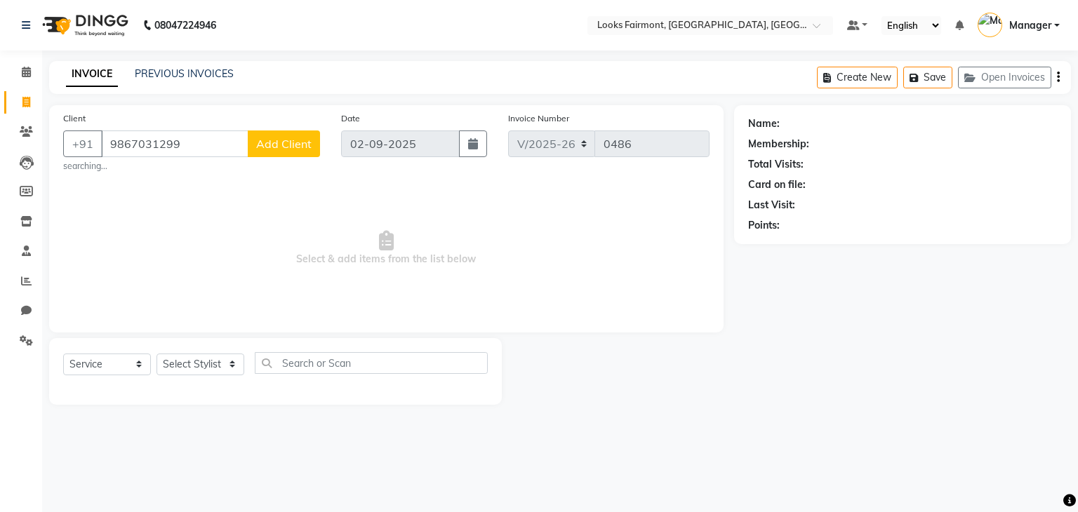
type input "9867031299"
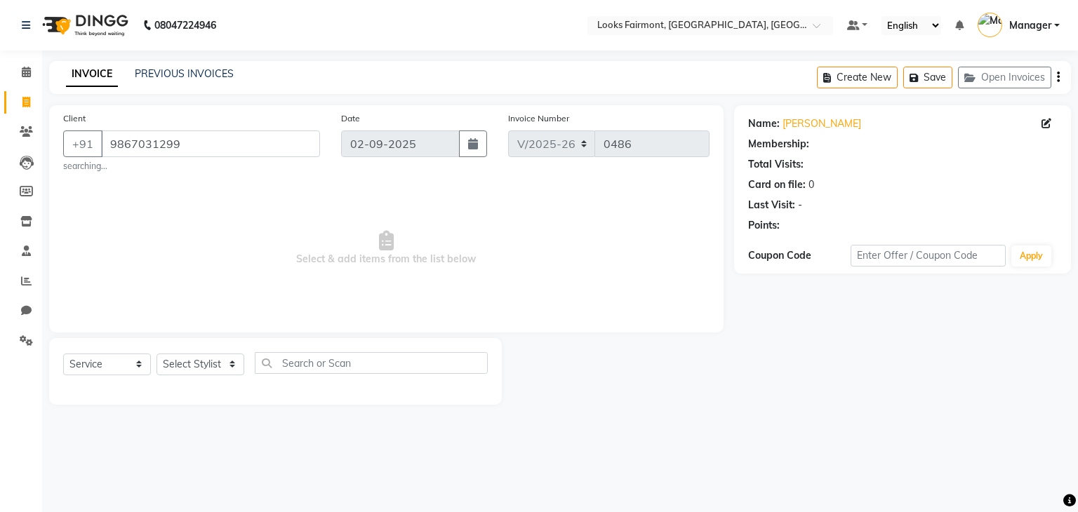
select select "1: Object"
click at [215, 189] on span "Select & add items from the list below" at bounding box center [386, 248] width 646 height 140
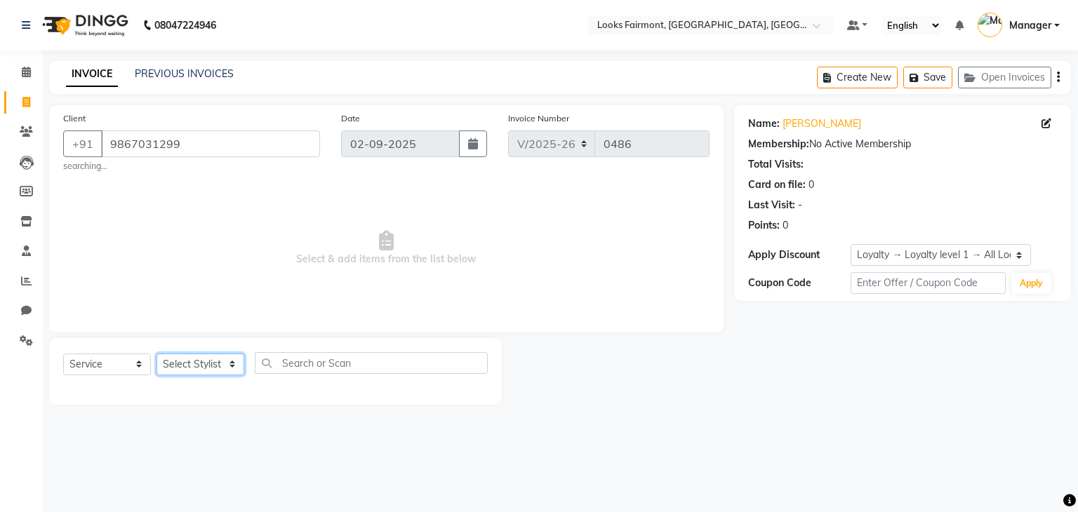
click at [175, 361] on select "Select Stylist Adil Anisa Counter_Sales Deepak_asst Manager Nisha Preeti Rais S…" at bounding box center [201, 365] width 88 height 22
select select "76348"
click at [157, 354] on select "Select Stylist Adil Anisa Counter_Sales Deepak_asst Manager Nisha Preeti Rais S…" at bounding box center [201, 365] width 88 height 22
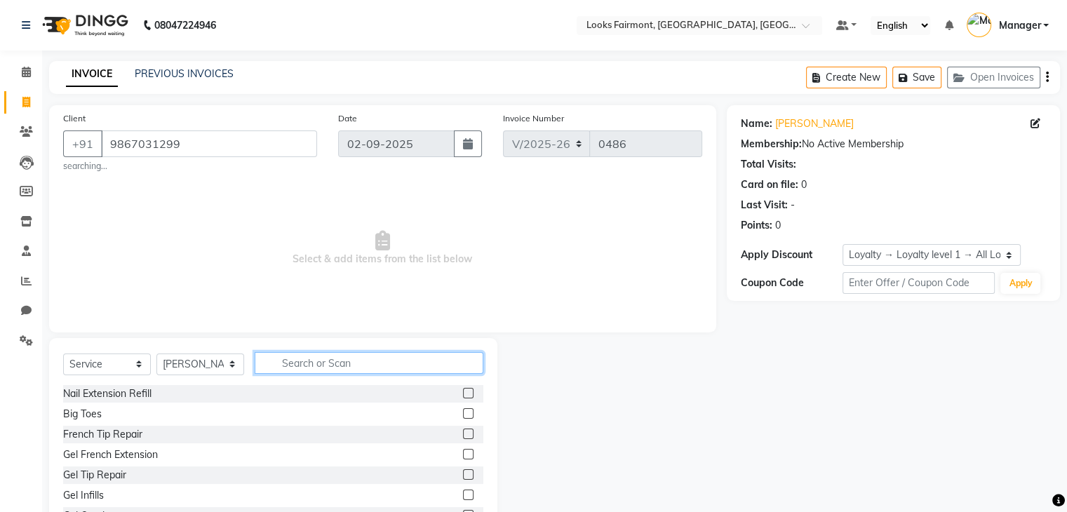
click at [307, 370] on input "text" at bounding box center [369, 363] width 229 height 22
type input "CUT"
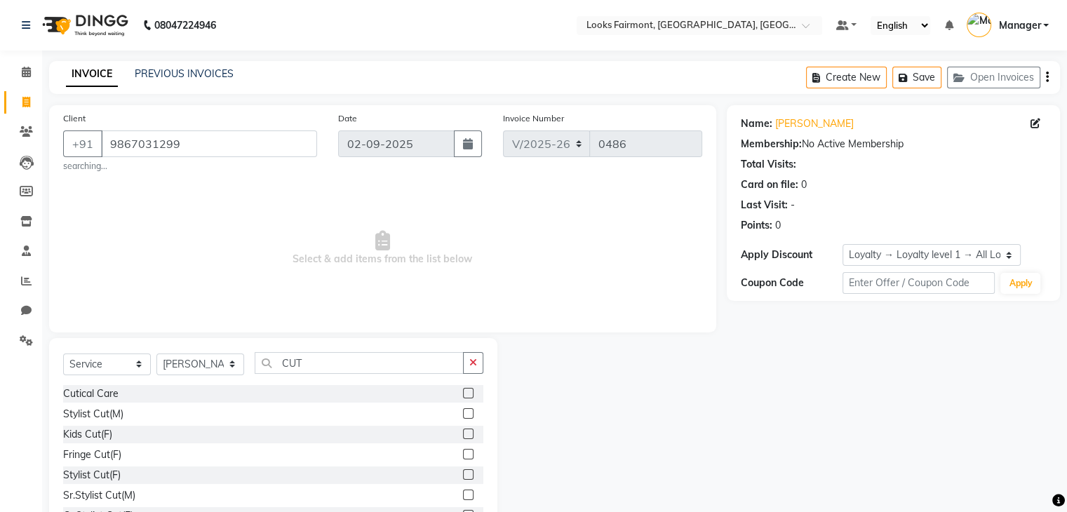
drag, startPoint x: 111, startPoint y: 414, endPoint x: 128, endPoint y: 402, distance: 20.6
click at [115, 413] on div "Stylist Cut(M)" at bounding box center [93, 414] width 60 height 15
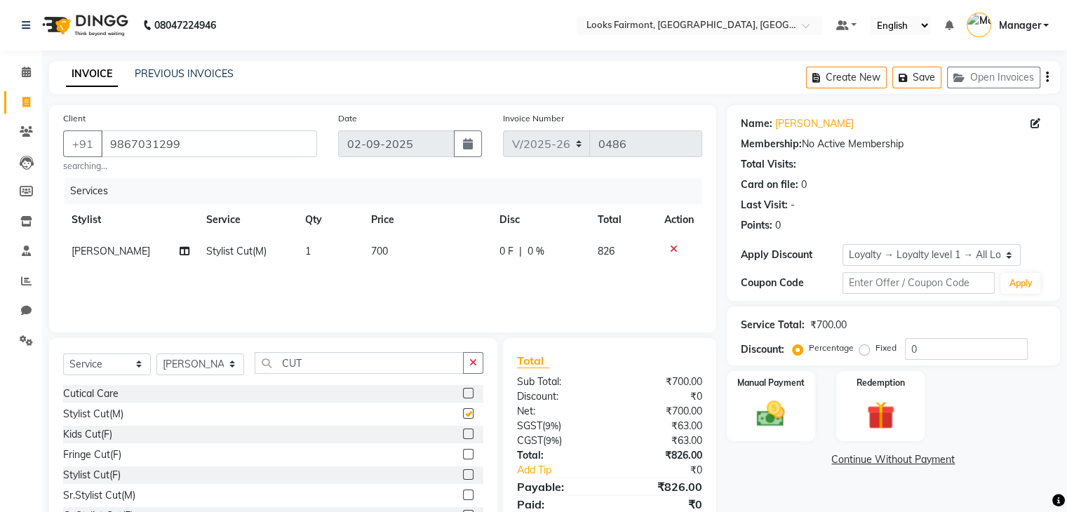
checkbox input "false"
drag, startPoint x: 320, startPoint y: 361, endPoint x: 237, endPoint y: 362, distance: 83.5
click at [237, 362] on div "Select Service Product Membership Package Voucher Prepaid Gift Card Select Styl…" at bounding box center [273, 368] width 420 height 33
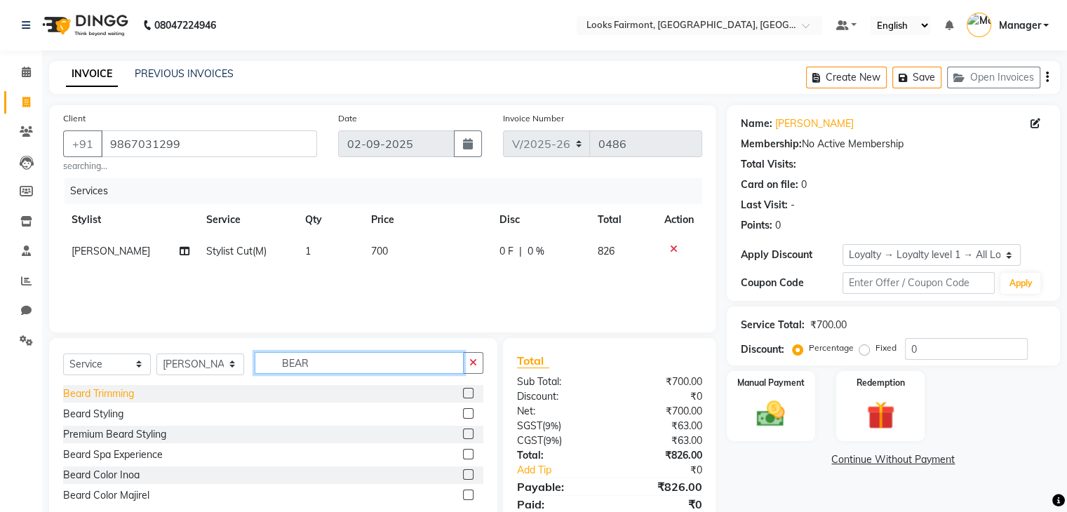
type input "BEAR"
click at [122, 399] on div "Beard Trimming" at bounding box center [98, 394] width 71 height 15
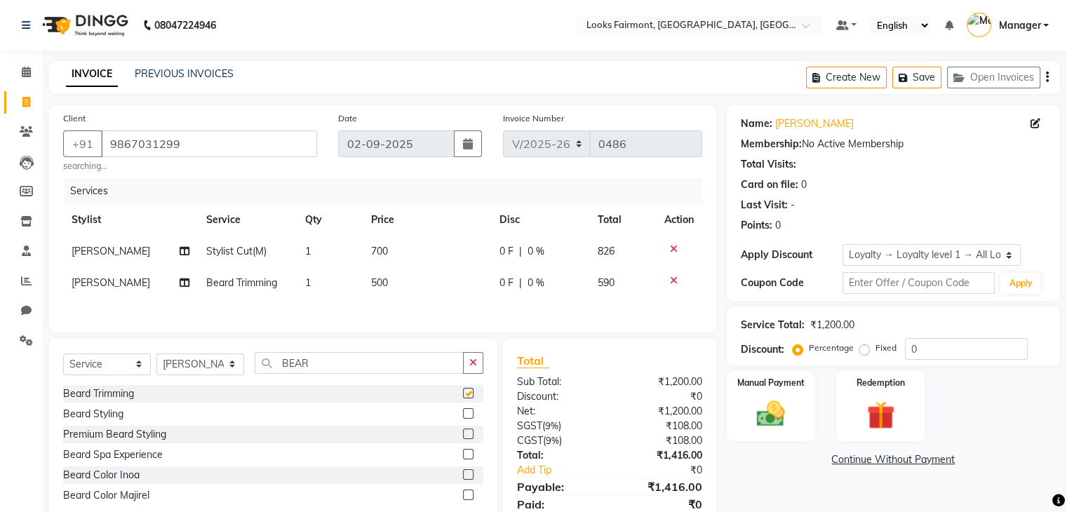
checkbox input "false"
click at [190, 366] on select "Select Stylist Adil Anisa Counter_Sales Deepak_asst Manager Nisha Preeti Rais S…" at bounding box center [201, 365] width 88 height 22
select select "76347"
click at [157, 357] on select "Select Stylist Adil Anisa Counter_Sales Deepak_asst Manager Nisha Preeti Rais S…" at bounding box center [201, 365] width 88 height 22
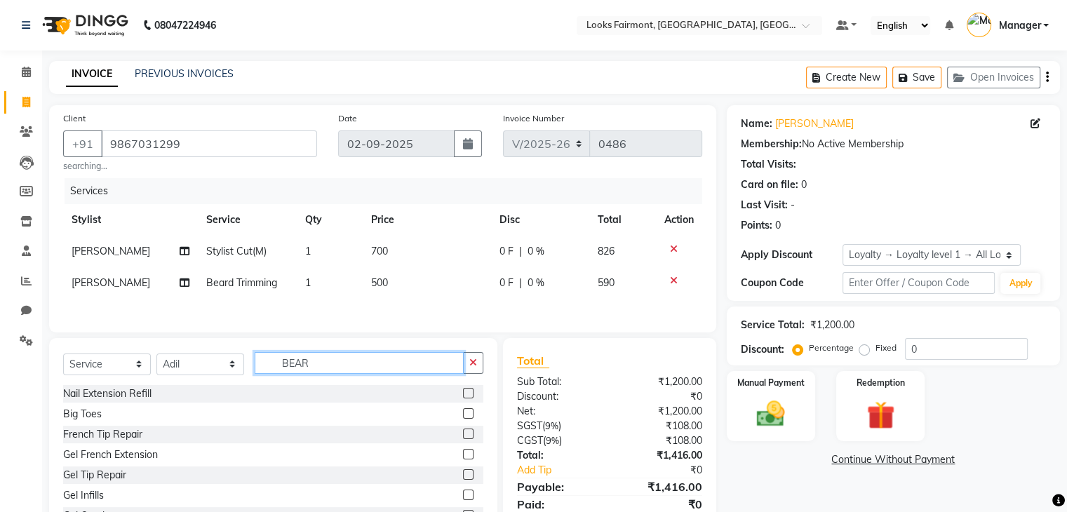
drag, startPoint x: 326, startPoint y: 362, endPoint x: 267, endPoint y: 361, distance: 59.7
click at [267, 361] on input "BEAR" at bounding box center [359, 363] width 209 height 22
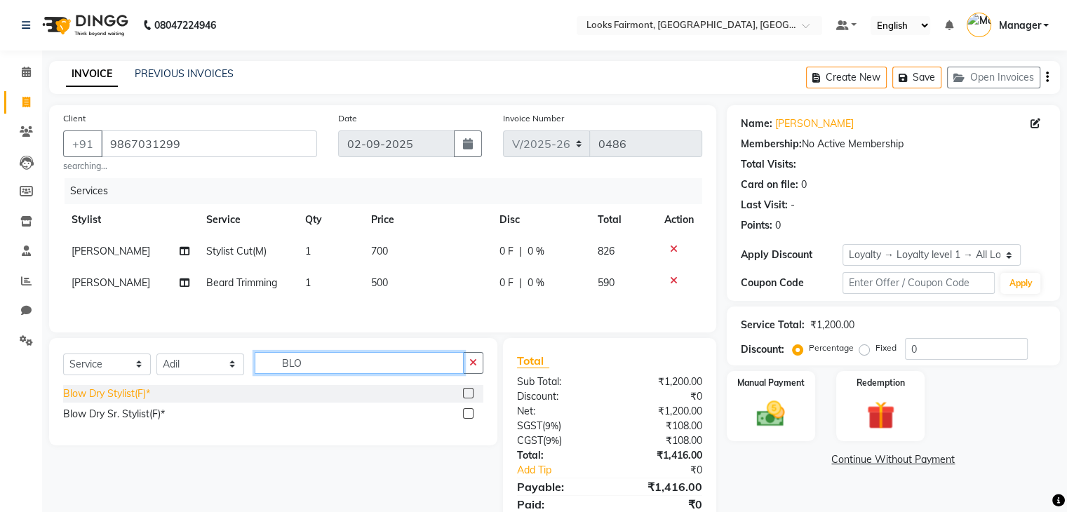
type input "BLO"
click at [140, 400] on div "Blow Dry Stylist(F)*" at bounding box center [106, 394] width 87 height 15
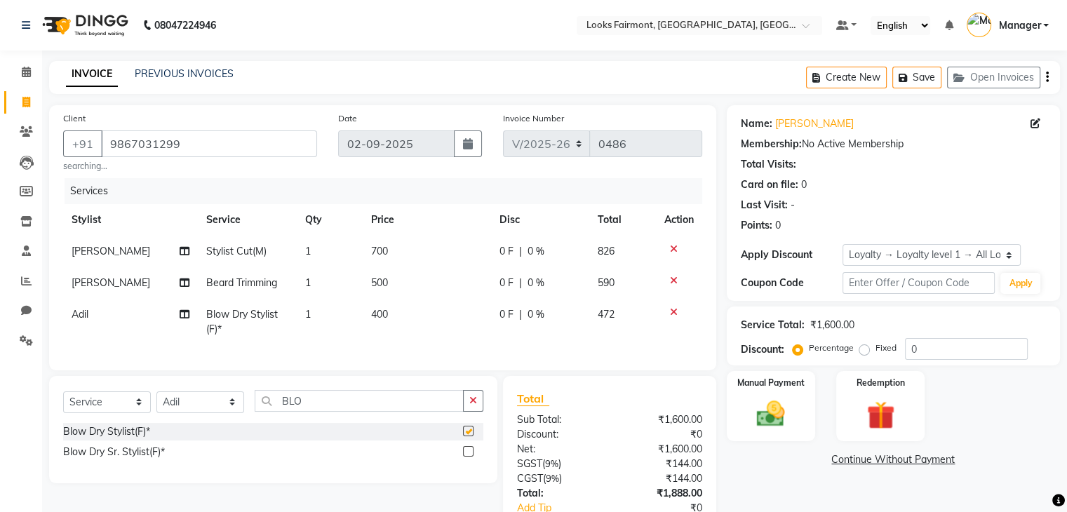
checkbox input "false"
click at [397, 307] on td "400" at bounding box center [427, 322] width 128 height 46
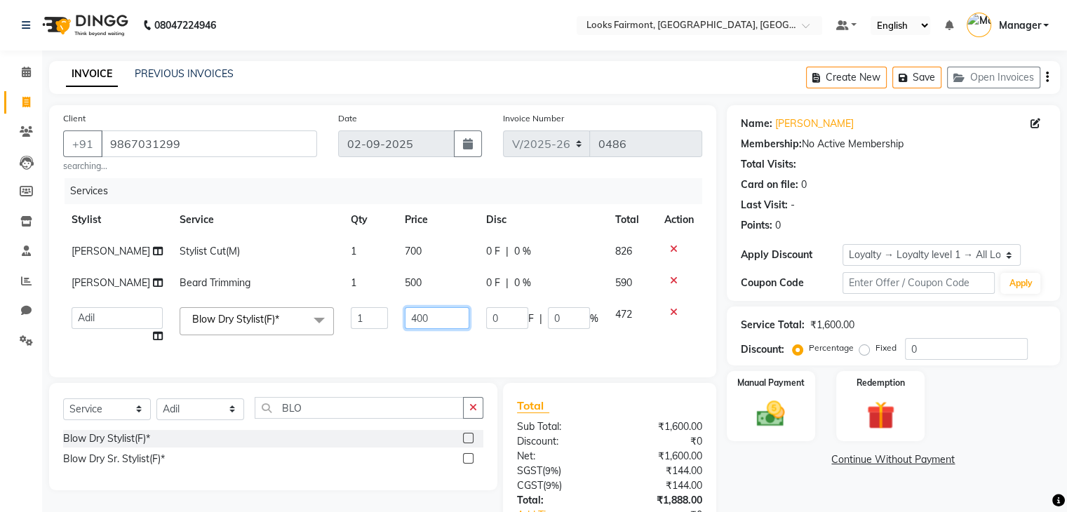
drag, startPoint x: 440, startPoint y: 318, endPoint x: 320, endPoint y: 319, distance: 120.0
click at [320, 319] on tr "Adil Anisa Counter_Sales Deepak_asst Manager Nisha Preeti Rais Soring_mgr Sunit…" at bounding box center [382, 325] width 639 height 53
type input "2500"
click at [413, 287] on td "500" at bounding box center [437, 283] width 81 height 32
select select "76348"
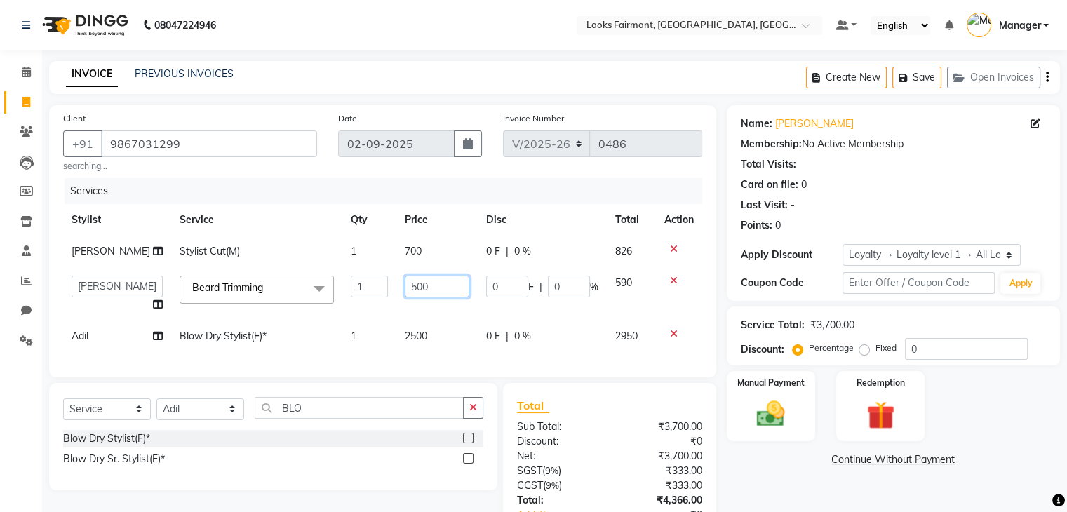
drag, startPoint x: 427, startPoint y: 295, endPoint x: 380, endPoint y: 293, distance: 46.4
click at [380, 293] on tr "Adil Anisa Counter_Sales Deepak_asst Manager Nisha Preeti Rais Soring_mgr Sunit…" at bounding box center [382, 293] width 639 height 53
type input "2000"
click at [419, 251] on td "700" at bounding box center [437, 252] width 81 height 32
select select "76348"
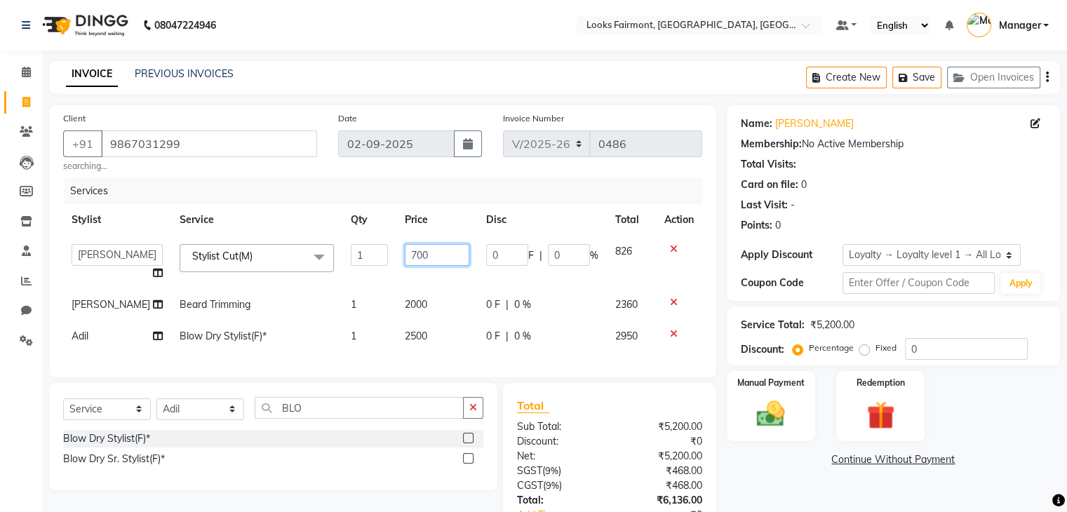
drag, startPoint x: 426, startPoint y: 252, endPoint x: 302, endPoint y: 242, distance: 124.6
click at [302, 242] on tr "Adil Anisa Counter_Sales Deepak_asst Manager Nisha Preeti Rais Soring_mgr Sunit…" at bounding box center [382, 262] width 639 height 53
type input "2500"
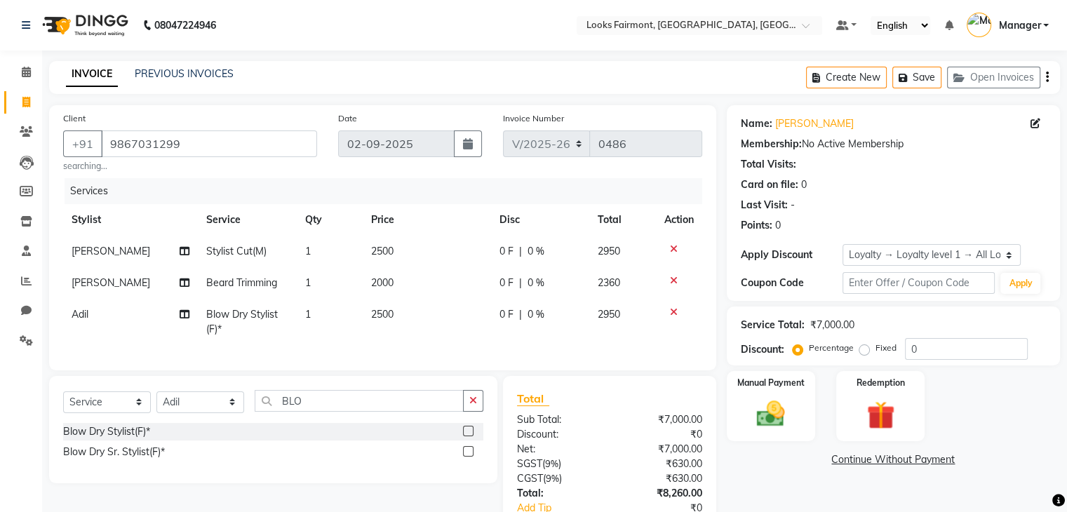
click at [766, 477] on div "Name: Azar Menani Membership: No Active Membership Total Visits: Card on file: …" at bounding box center [899, 343] width 344 height 477
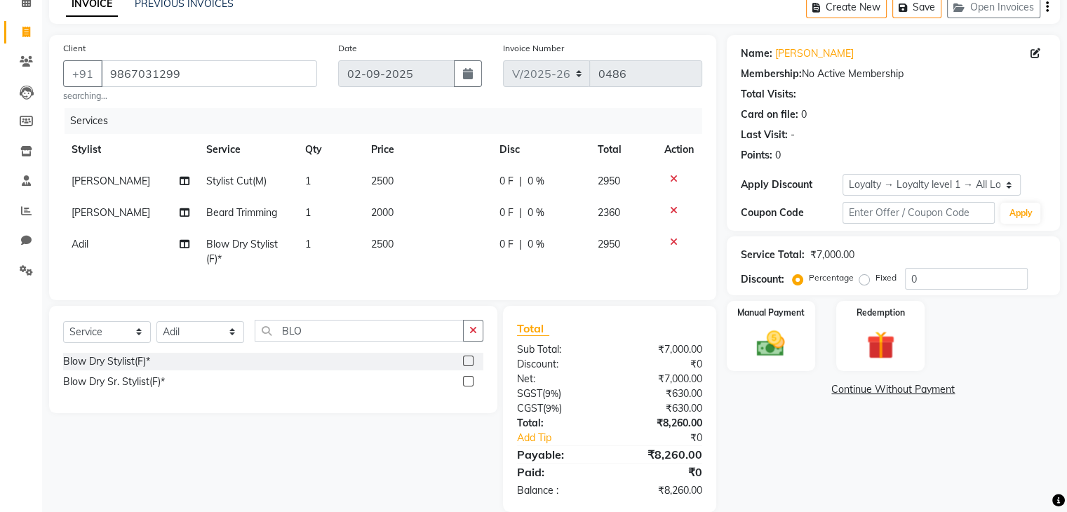
scroll to position [102, 0]
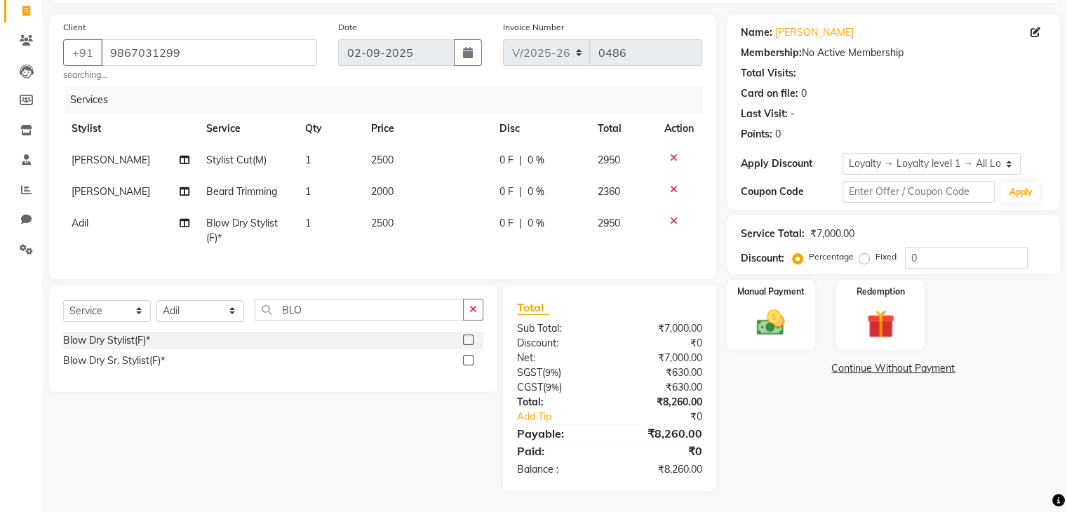
click at [747, 387] on div "Name: Azar Menani Membership: No Active Membership Total Visits: Card on file: …" at bounding box center [899, 252] width 344 height 477
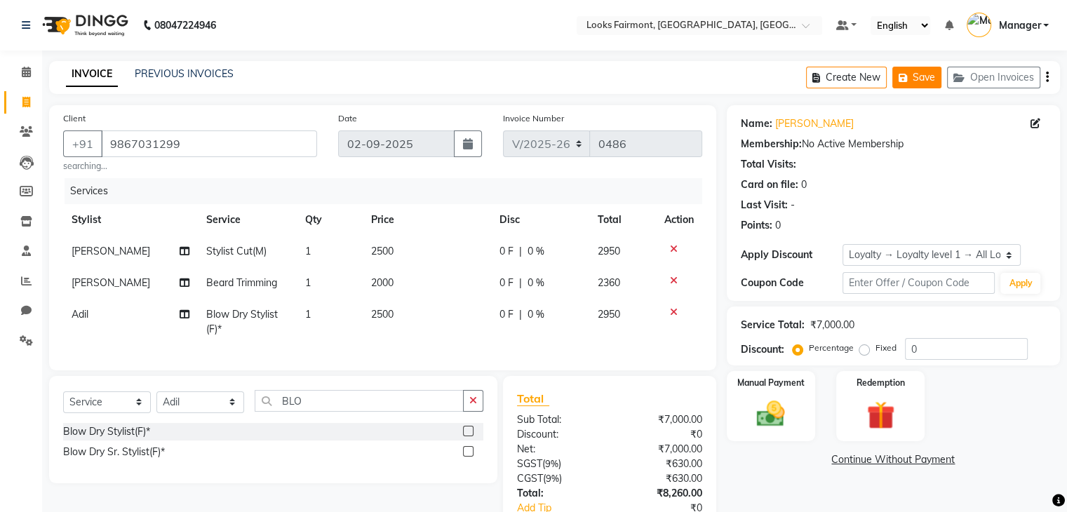
click at [919, 79] on button "Save" at bounding box center [917, 78] width 49 height 22
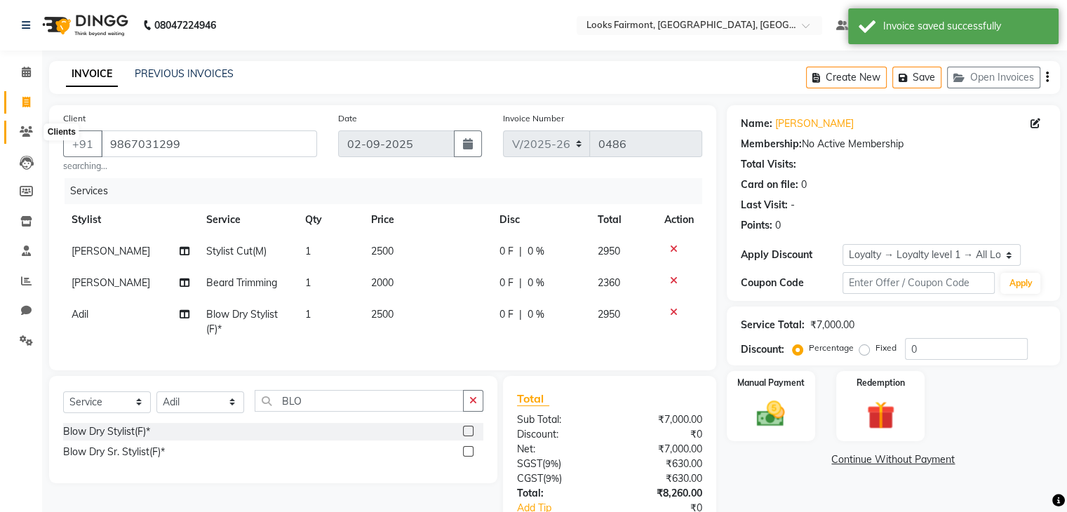
click at [18, 128] on span at bounding box center [26, 132] width 25 height 16
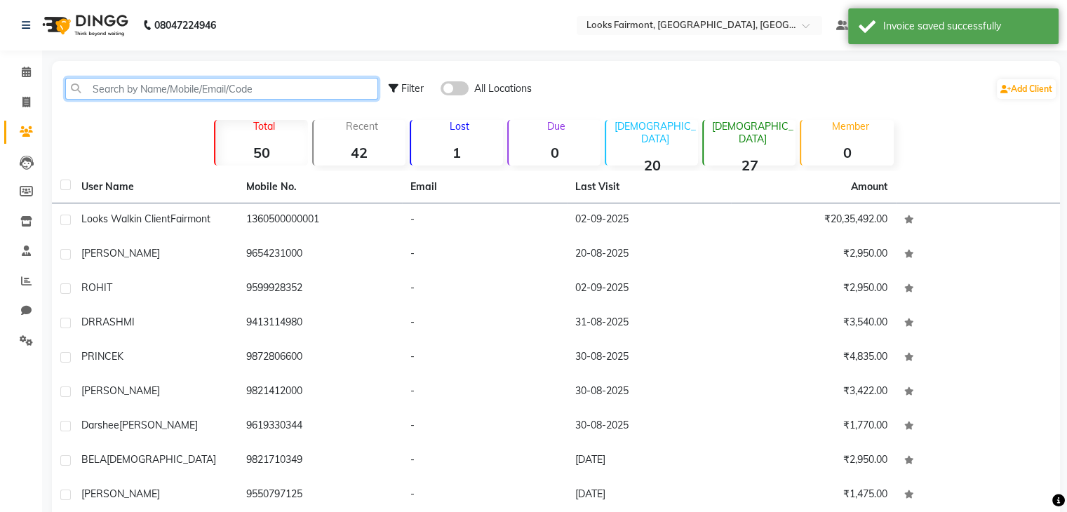
click at [131, 88] on input "text" at bounding box center [221, 89] width 313 height 22
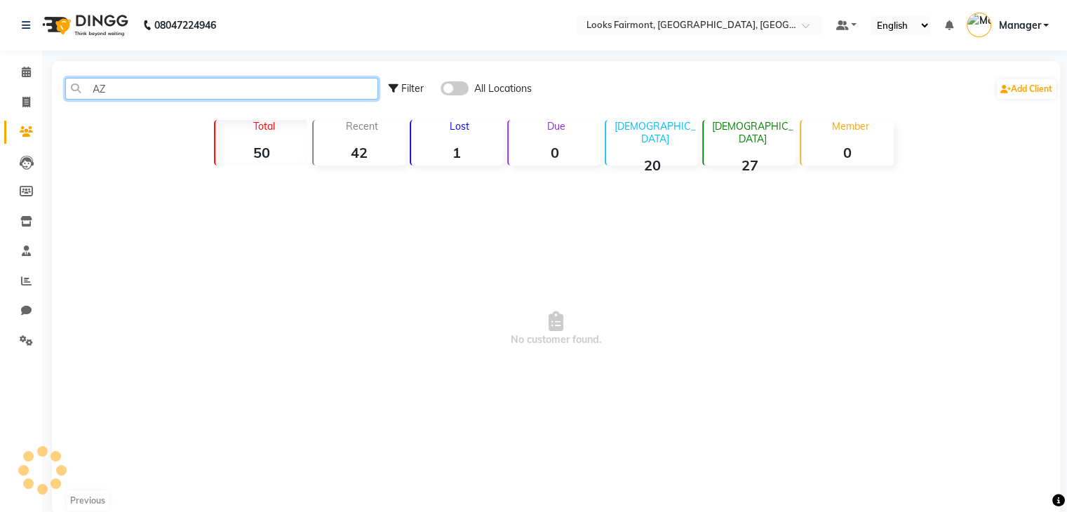
type input "A"
type input "9867031299"
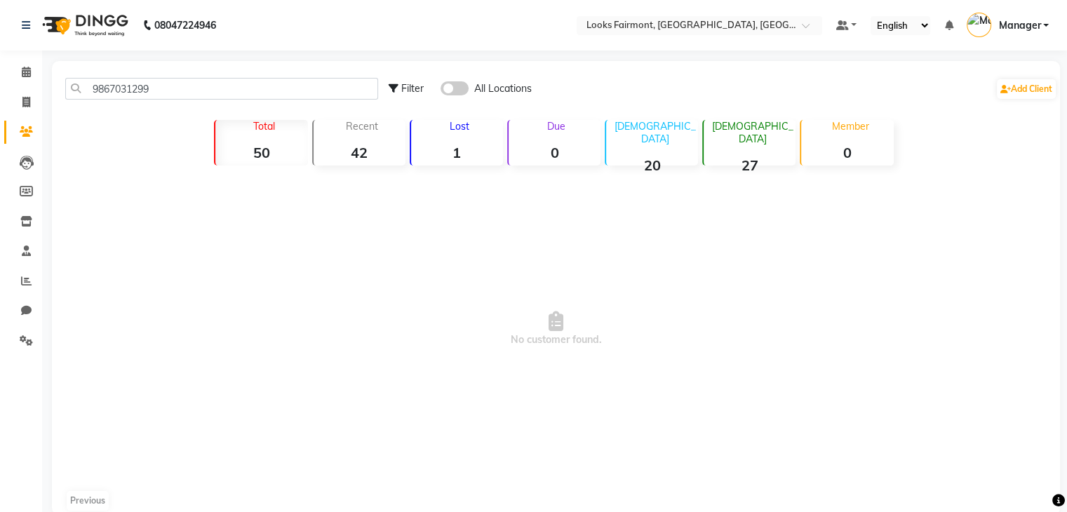
click at [455, 85] on span at bounding box center [455, 88] width 28 height 14
click at [441, 91] on input "checkbox" at bounding box center [441, 91] width 0 height 0
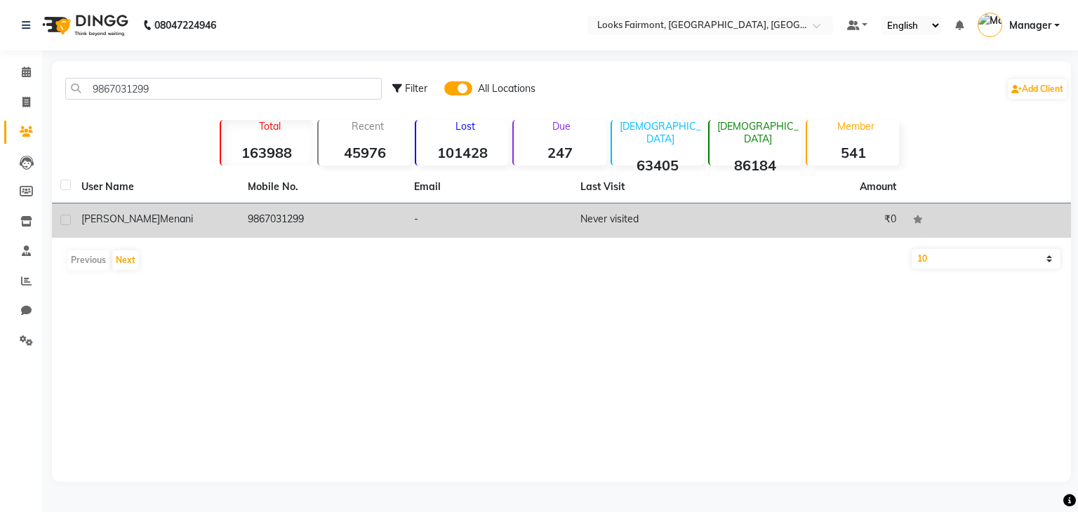
drag, startPoint x: 209, startPoint y: 222, endPoint x: 232, endPoint y: 222, distance: 23.2
click at [210, 222] on div "azar menani" at bounding box center [155, 219] width 149 height 15
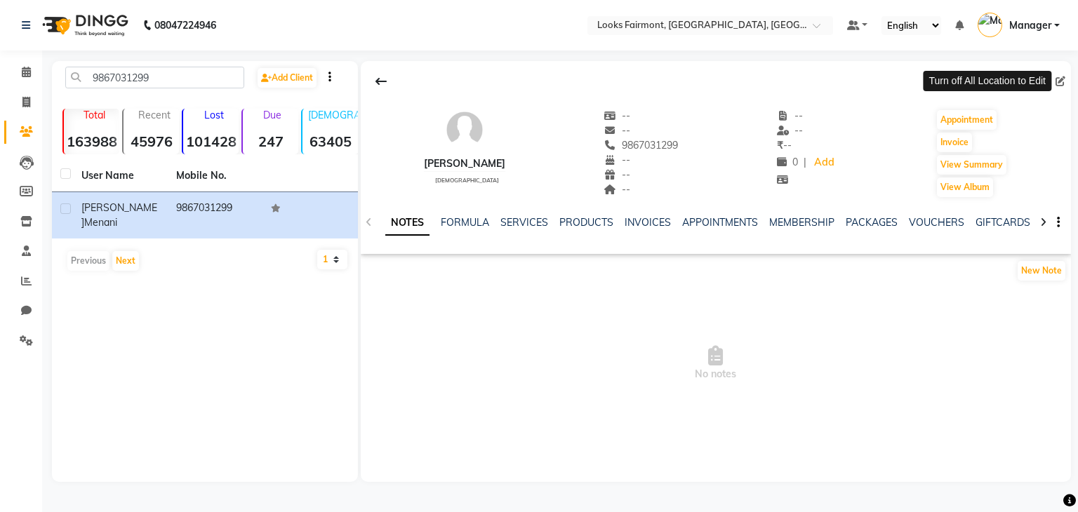
click at [1056, 84] on span at bounding box center [1063, 81] width 15 height 15
click at [1058, 77] on span at bounding box center [1063, 81] width 15 height 15
click at [1059, 83] on span at bounding box center [1063, 81] width 15 height 15
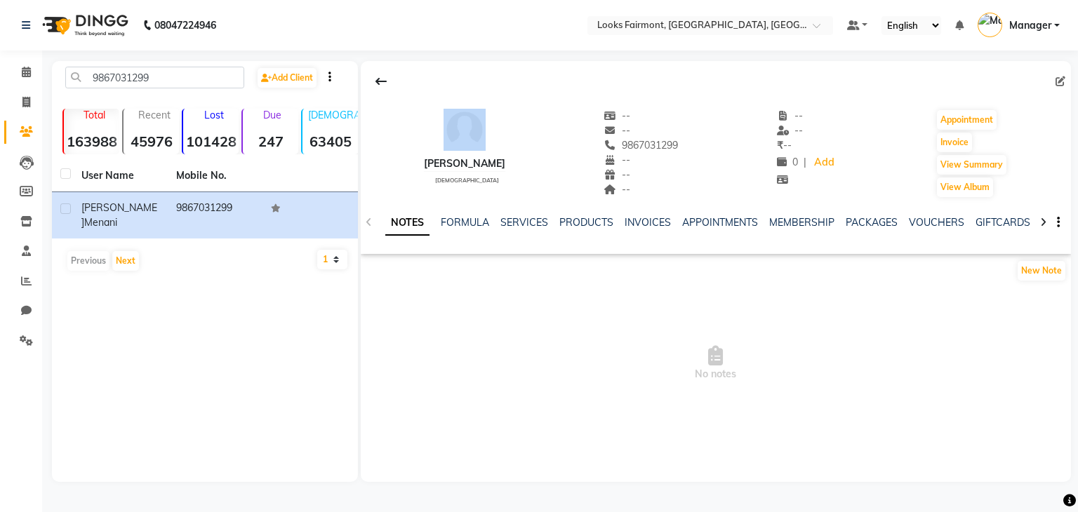
click at [1064, 80] on span at bounding box center [1063, 81] width 15 height 15
click at [399, 273] on div "New Note" at bounding box center [716, 274] width 710 height 28
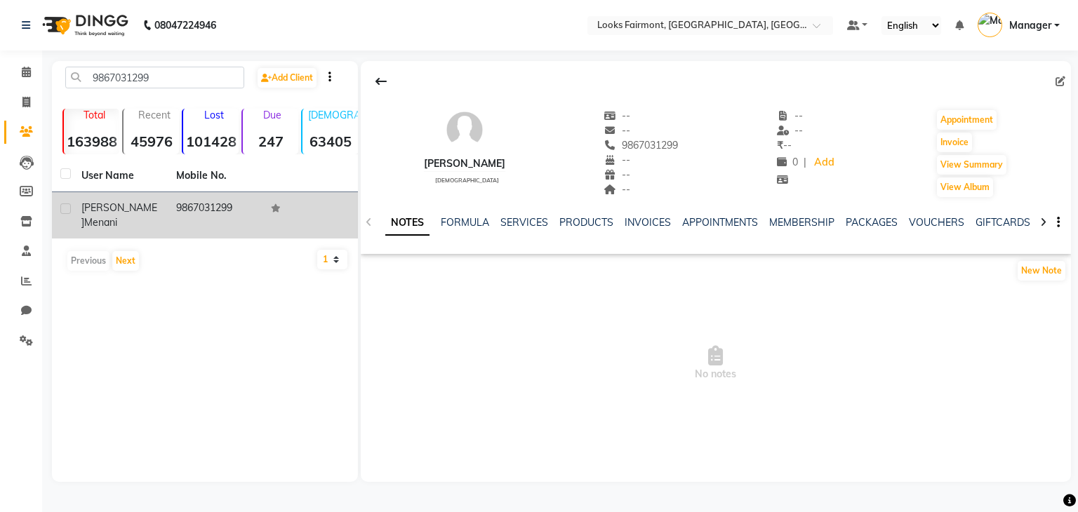
click at [232, 210] on td "9867031299" at bounding box center [215, 215] width 95 height 46
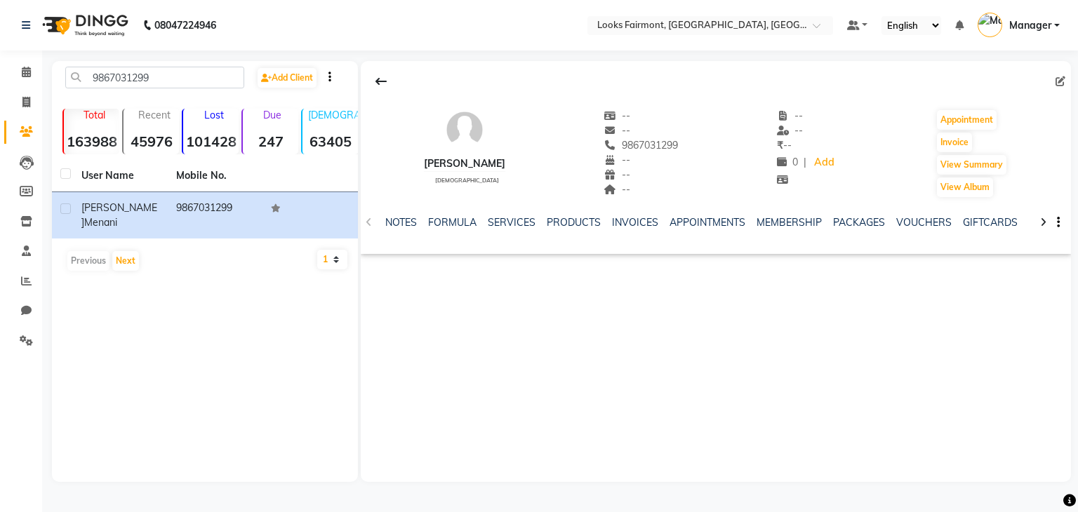
click at [463, 165] on div "azar menani" at bounding box center [464, 164] width 81 height 15
click at [1062, 82] on span at bounding box center [1063, 81] width 15 height 15
drag, startPoint x: 1059, startPoint y: 82, endPoint x: 1048, endPoint y: 87, distance: 12.3
click at [1059, 82] on span at bounding box center [1063, 81] width 15 height 15
drag, startPoint x: 945, startPoint y: 131, endPoint x: 963, endPoint y: 130, distance: 18.3
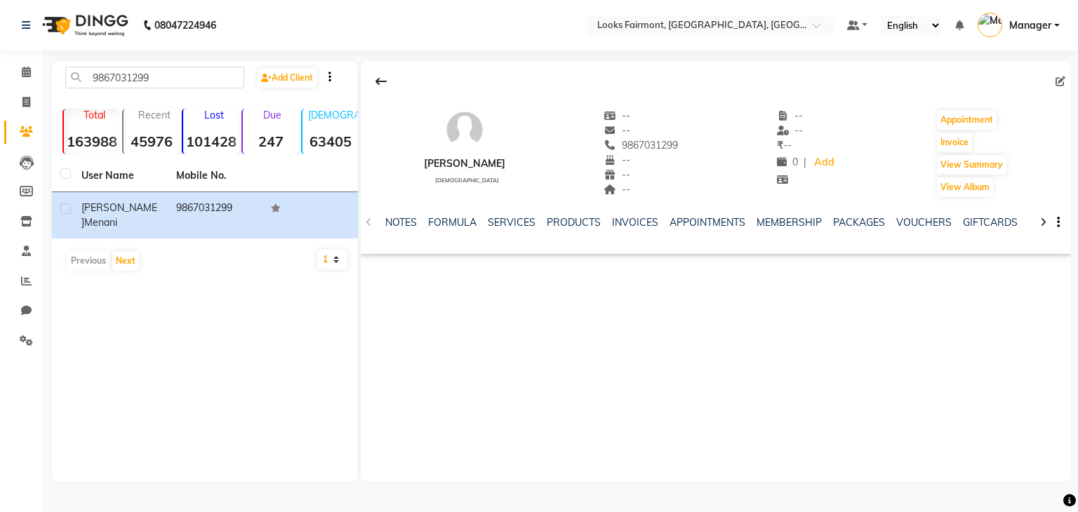
click at [945, 130] on div "Appointment Invoice View Summary View Album" at bounding box center [972, 154] width 72 height 90
click at [21, 100] on span at bounding box center [26, 103] width 25 height 16
select select "8139"
select select "service"
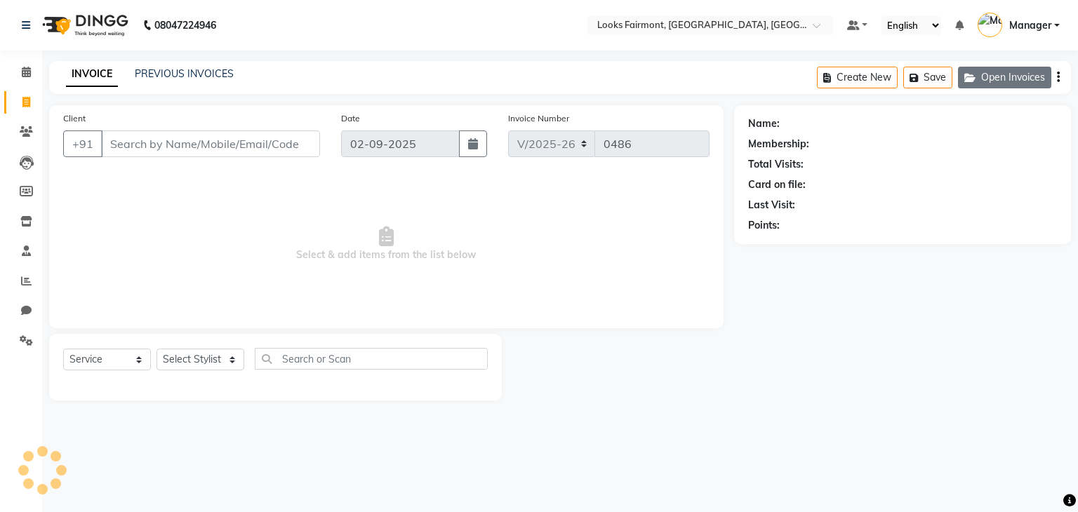
click at [1033, 73] on button "Open Invoices" at bounding box center [1004, 78] width 93 height 22
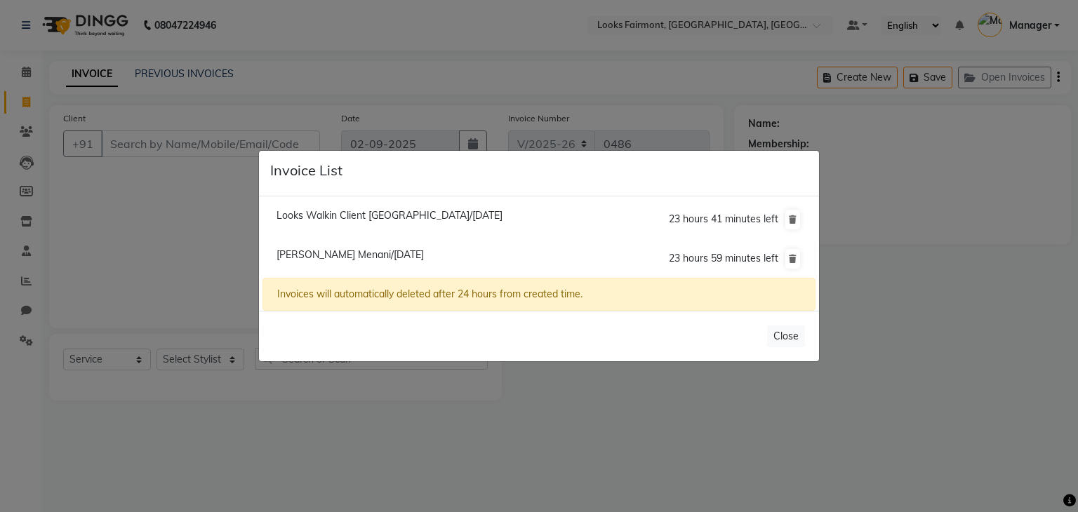
click at [328, 257] on span "Azar Menani/02 September 2025" at bounding box center [350, 254] width 147 height 13
type input "9867031299"
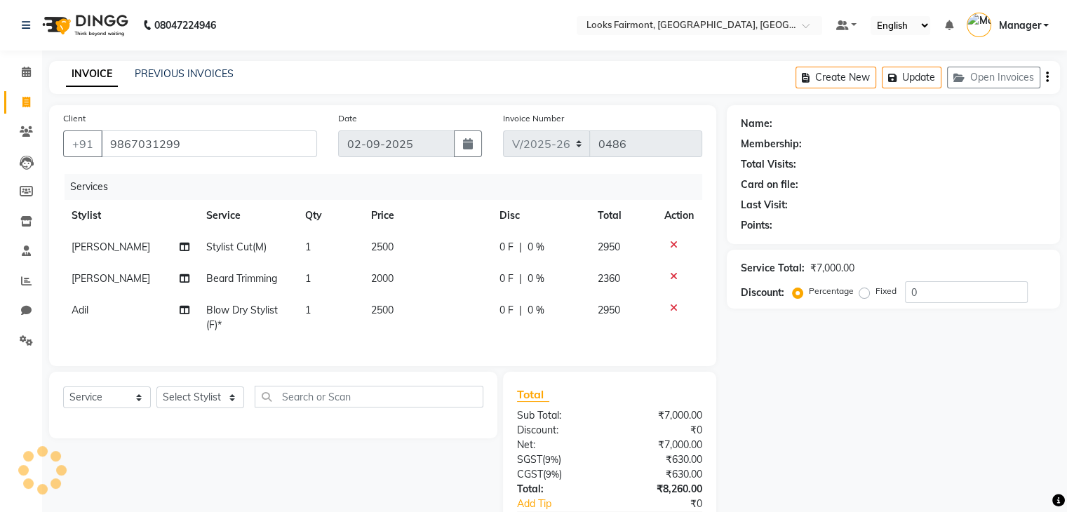
select select "1: Object"
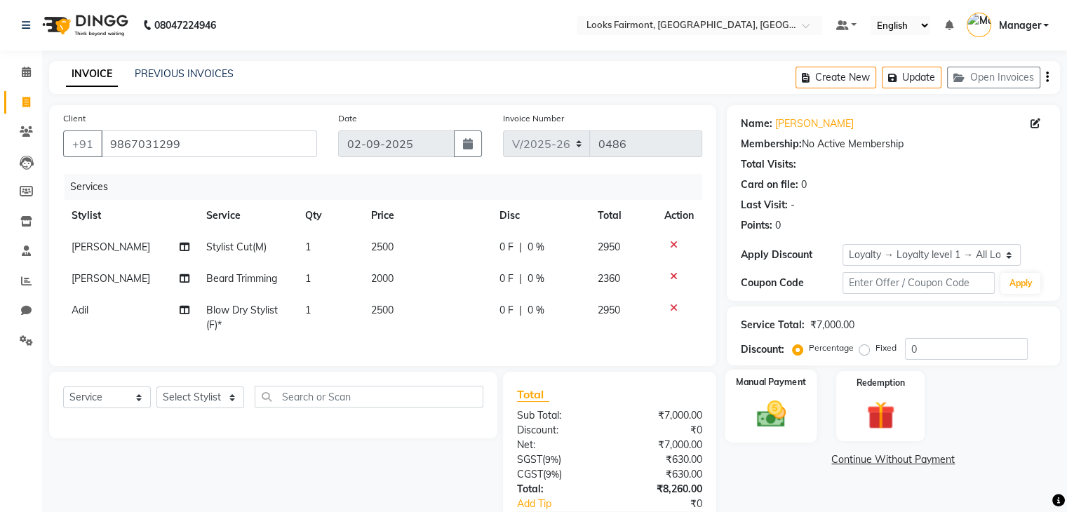
scroll to position [98, 0]
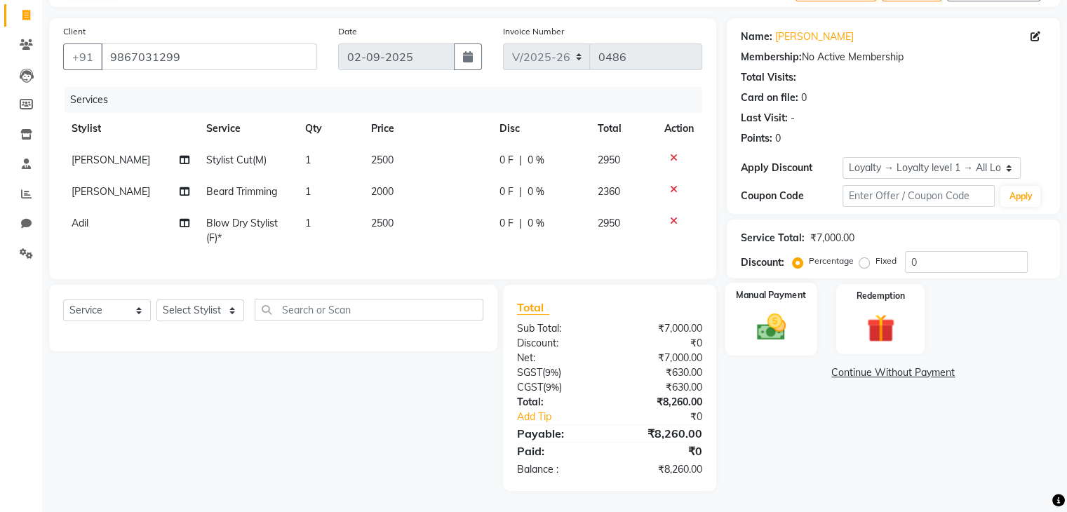
click at [769, 317] on img at bounding box center [770, 328] width 47 height 34
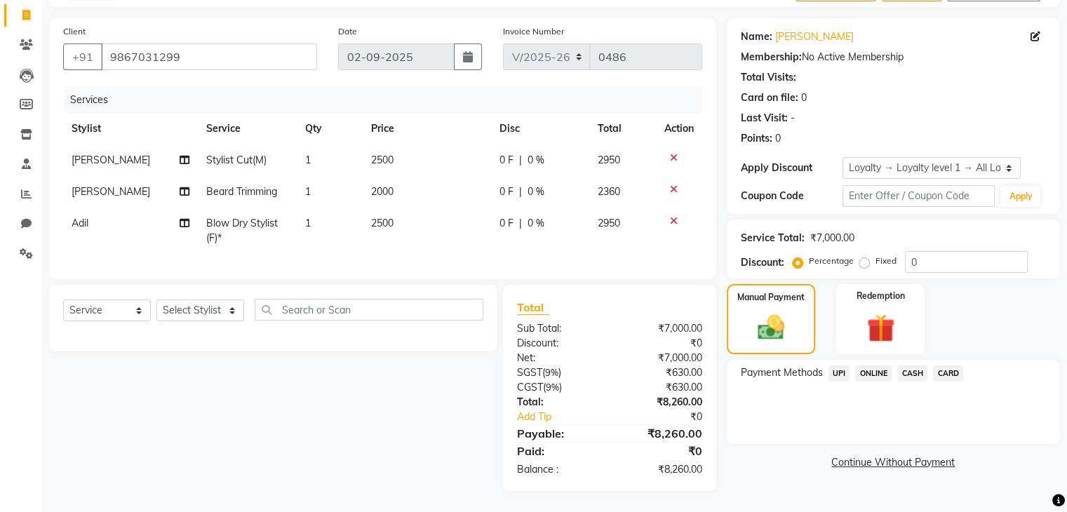
drag, startPoint x: 914, startPoint y: 364, endPoint x: 912, endPoint y: 373, distance: 9.2
click at [915, 366] on span "CASH" at bounding box center [913, 374] width 30 height 16
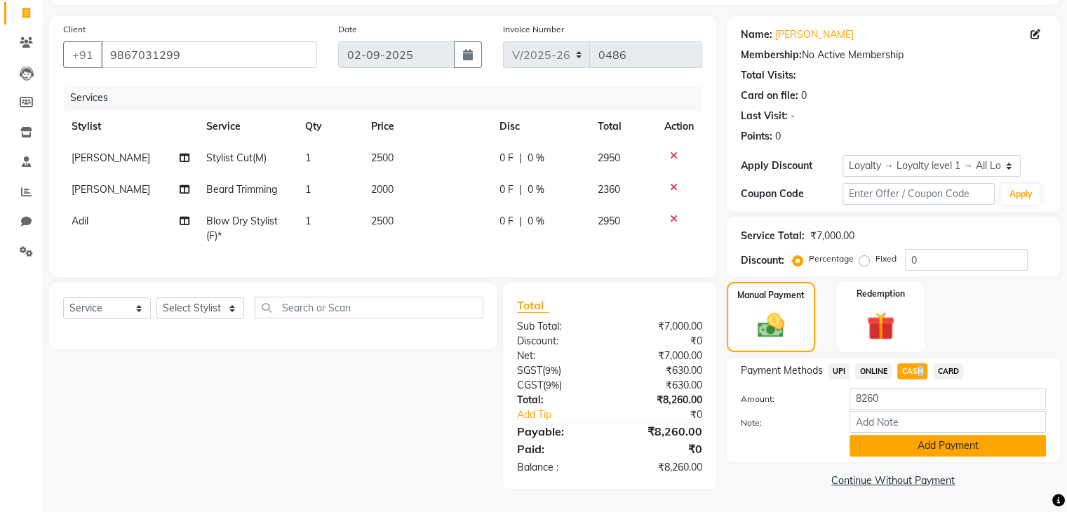
click at [918, 435] on button "Add Payment" at bounding box center [948, 446] width 197 height 22
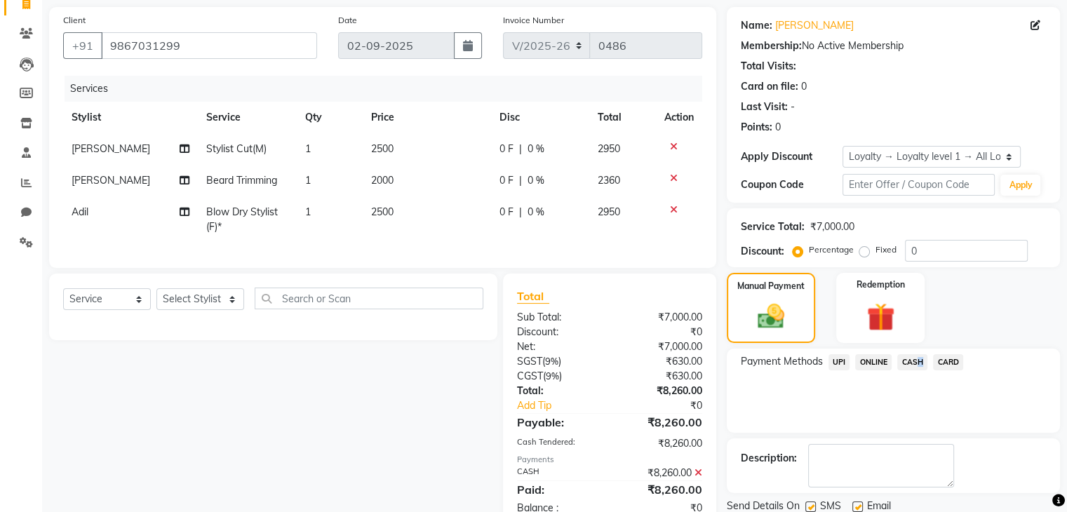
scroll to position [218, 0]
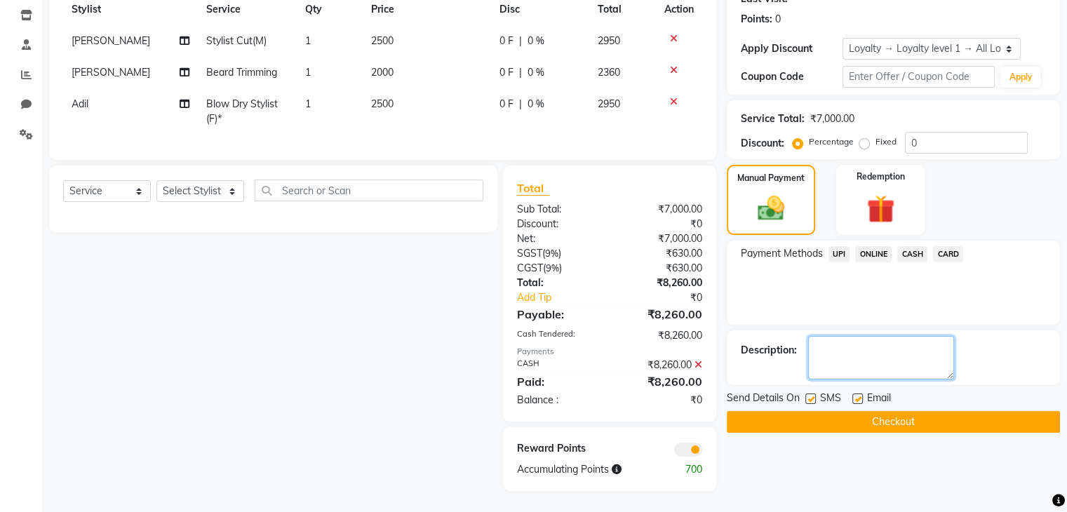
drag, startPoint x: 864, startPoint y: 352, endPoint x: 871, endPoint y: 351, distance: 7.1
click at [870, 352] on textarea at bounding box center [881, 358] width 146 height 44
type textarea "CARD 7195"
click at [932, 411] on button "Checkout" at bounding box center [893, 422] width 333 height 22
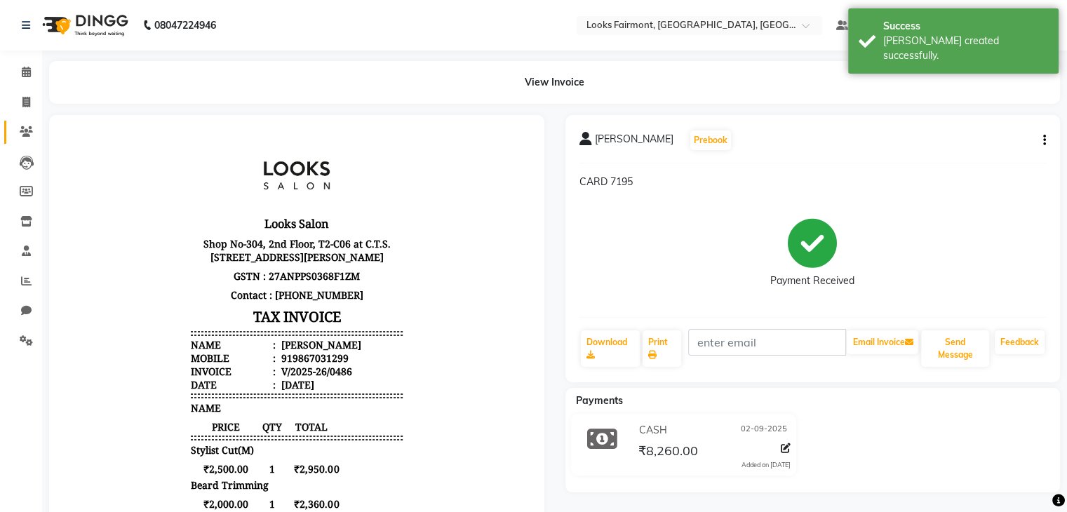
click at [25, 135] on icon at bounding box center [26, 131] width 13 height 11
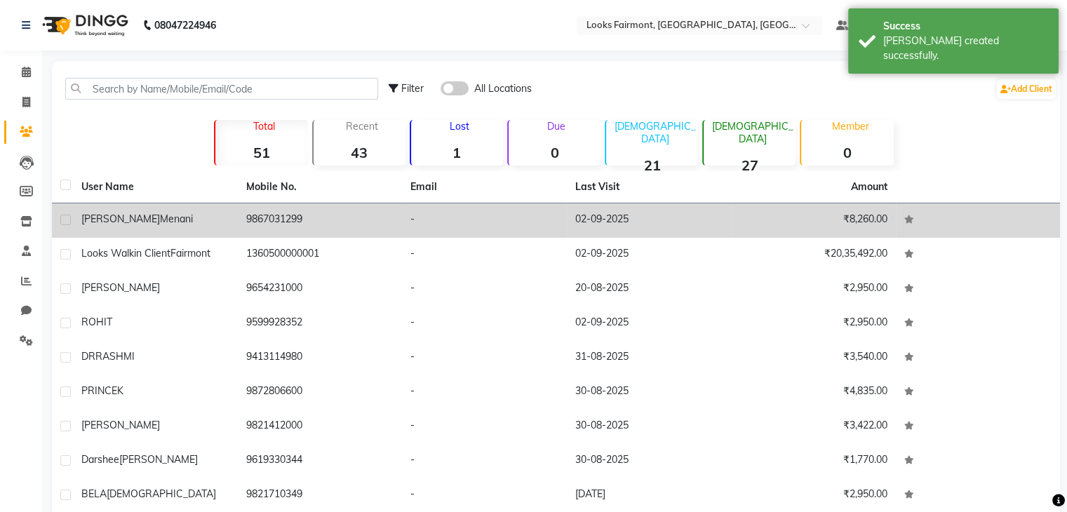
click at [140, 229] on td "azar menani" at bounding box center [155, 221] width 165 height 34
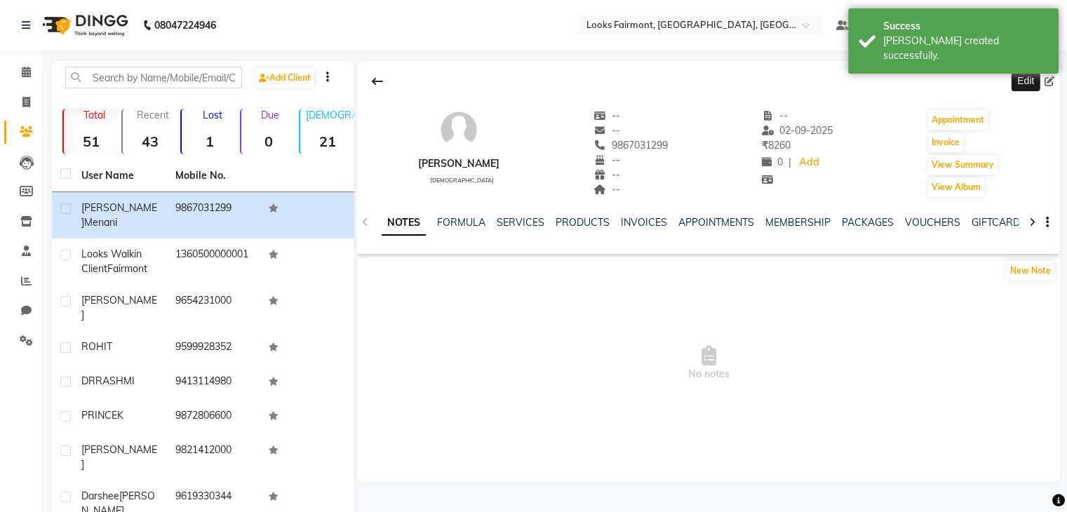
drag, startPoint x: 1050, startPoint y: 81, endPoint x: 1013, endPoint y: 89, distance: 37.5
click at [1049, 81] on icon at bounding box center [1050, 81] width 10 height 10
select select "male"
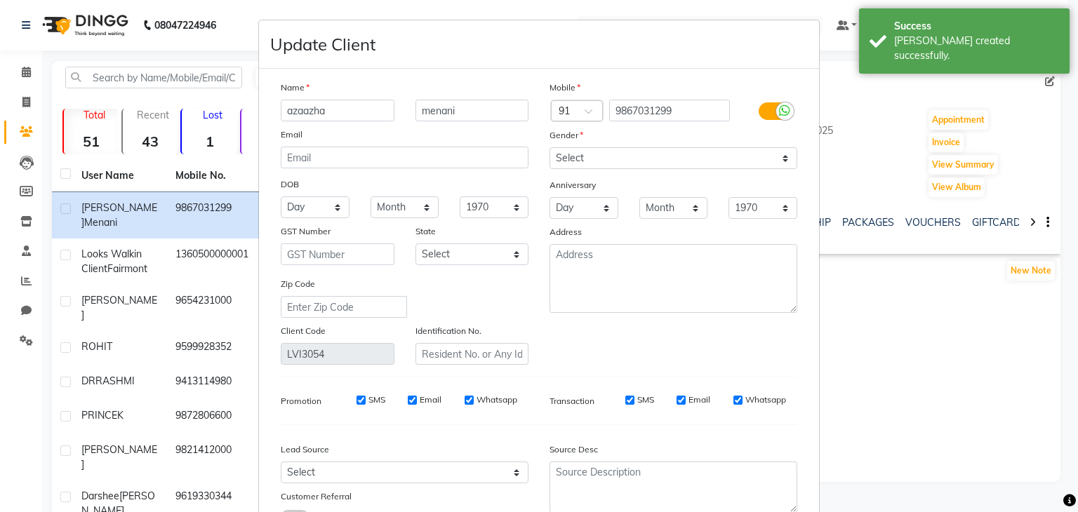
type input "azaazhar"
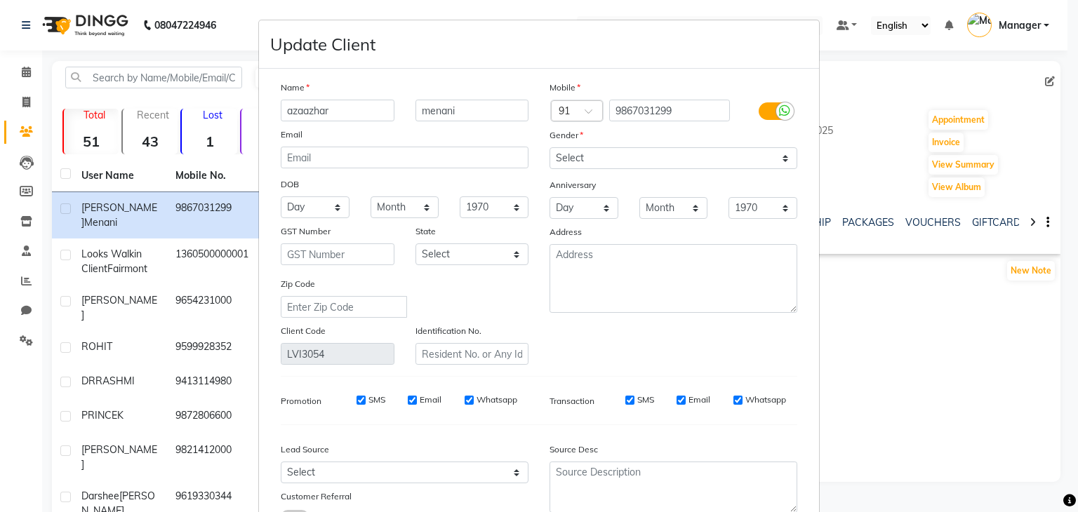
drag, startPoint x: 334, startPoint y: 107, endPoint x: 226, endPoint y: 100, distance: 108.4
click at [226, 100] on ngb-modal-window "Update Client Name azaazhar menani Email DOB Day 01 02 03 04 05 06 07 08 09 10 …" at bounding box center [539, 256] width 1078 height 512
type input "AZHRA"
drag, startPoint x: 451, startPoint y: 113, endPoint x: 399, endPoint y: 107, distance: 52.3
click at [399, 107] on div "AZHRA menani" at bounding box center [404, 111] width 269 height 22
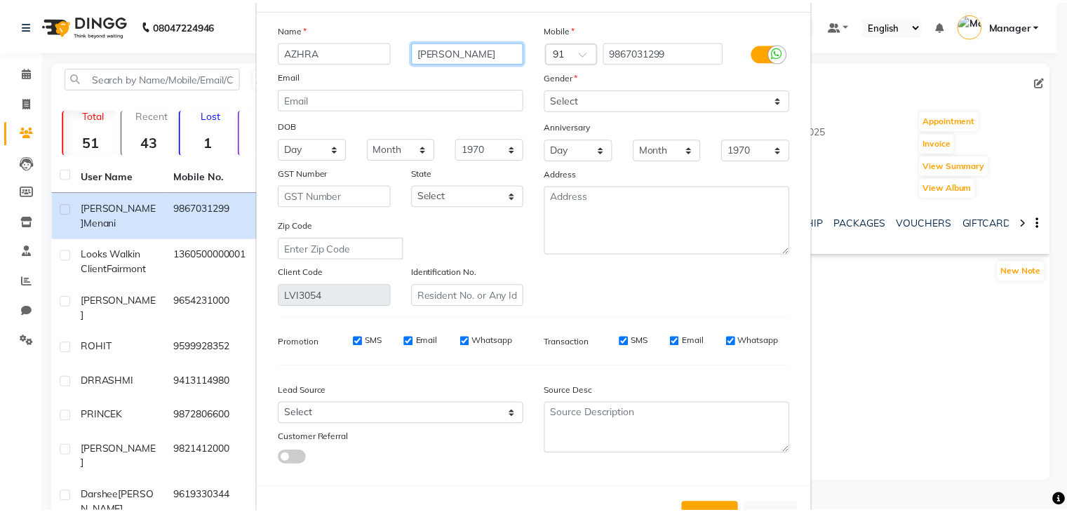
scroll to position [118, 0]
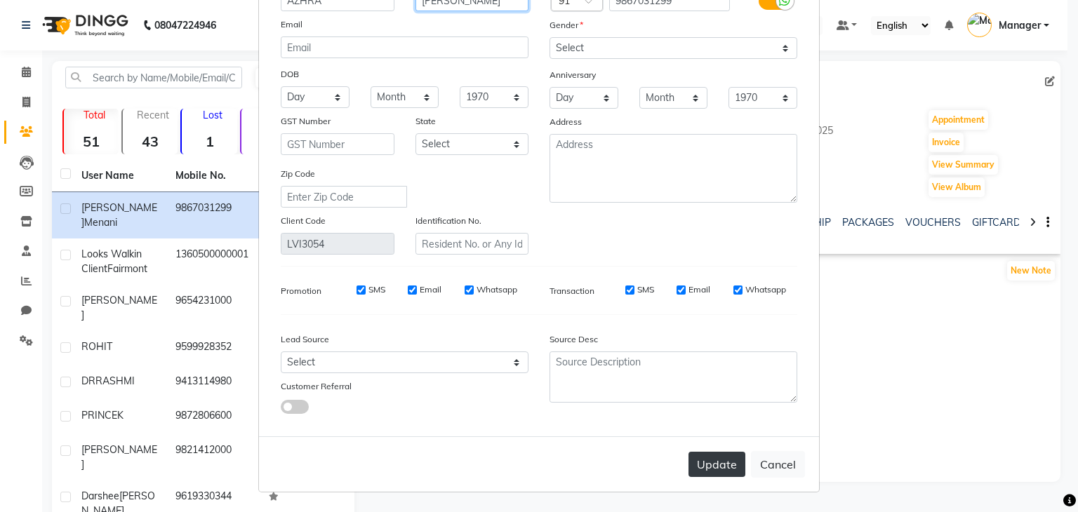
type input "MORANI"
click at [703, 457] on button "Update" at bounding box center [716, 464] width 57 height 25
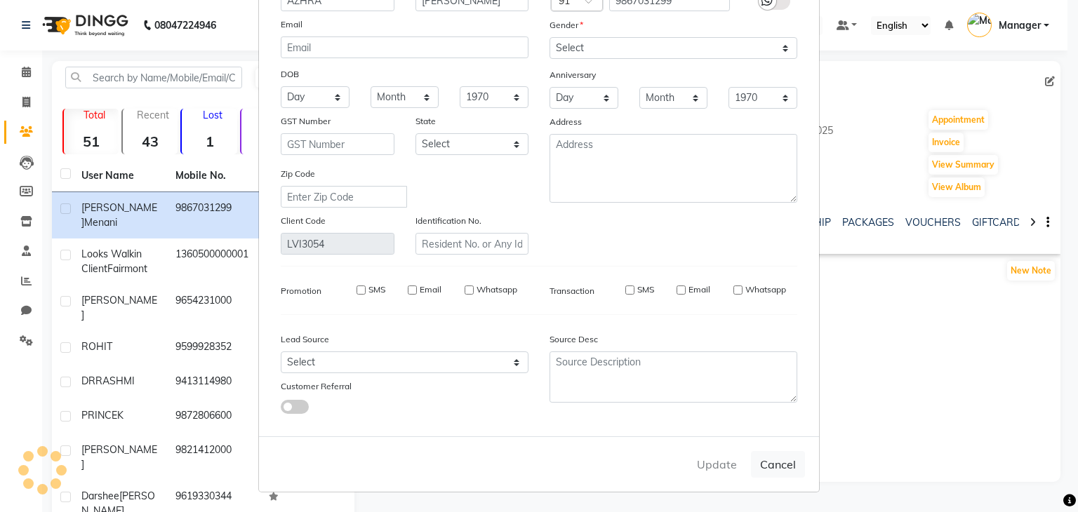
select select
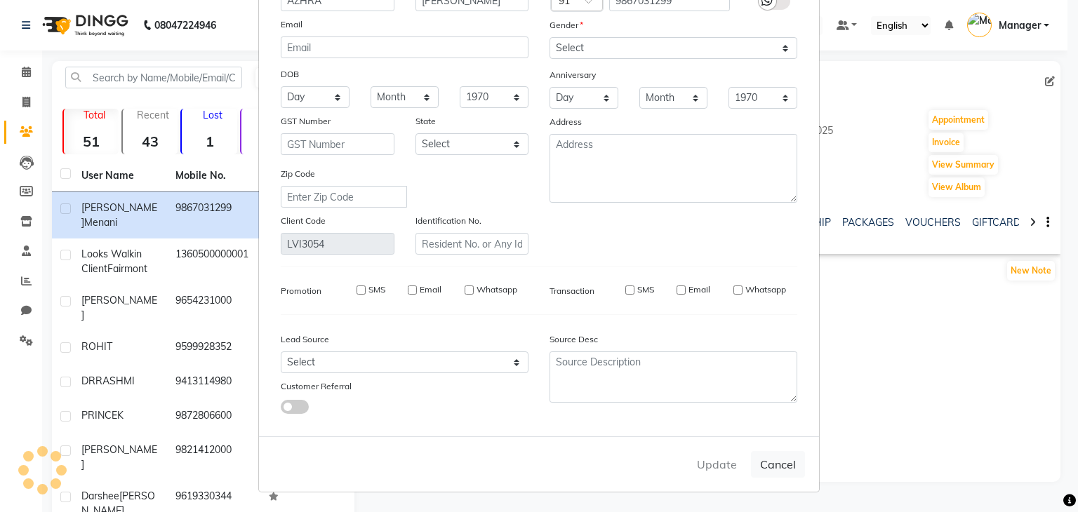
select select
checkbox input "false"
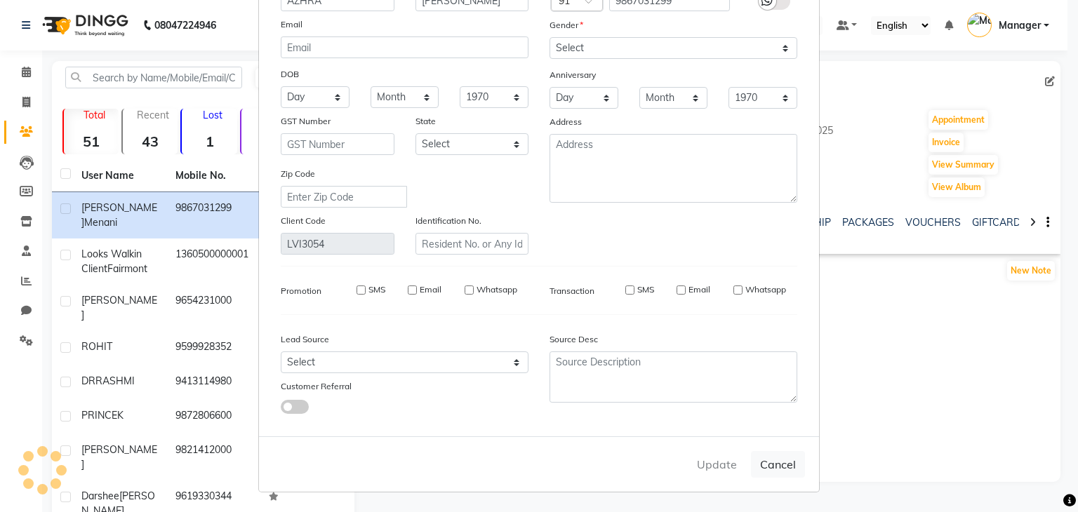
checkbox input "false"
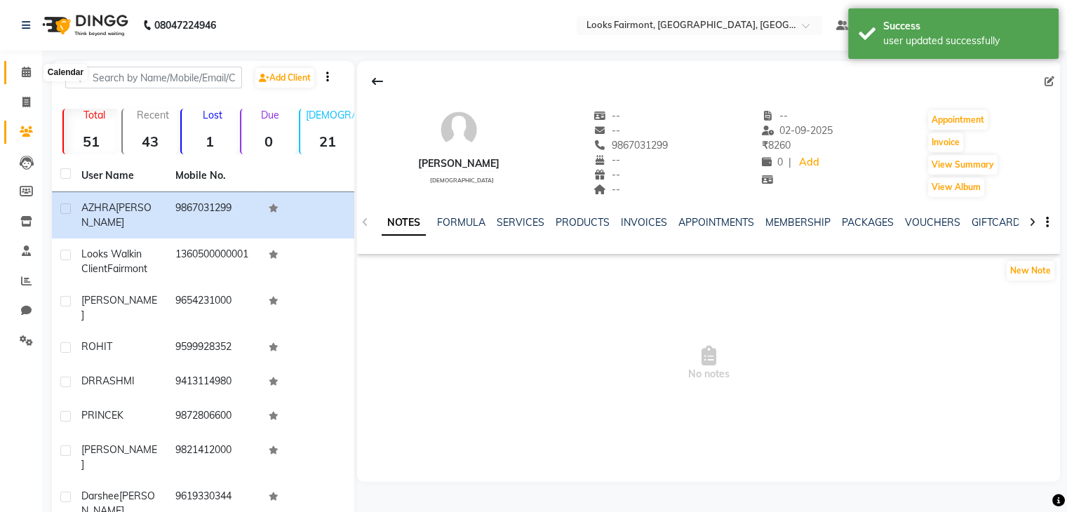
click at [22, 69] on icon at bounding box center [26, 72] width 9 height 11
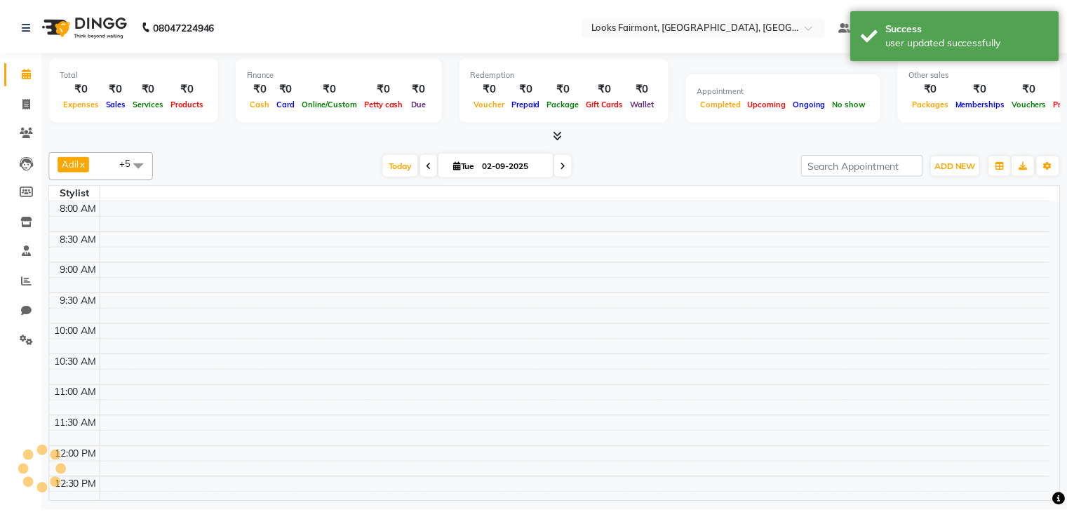
scroll to position [499, 0]
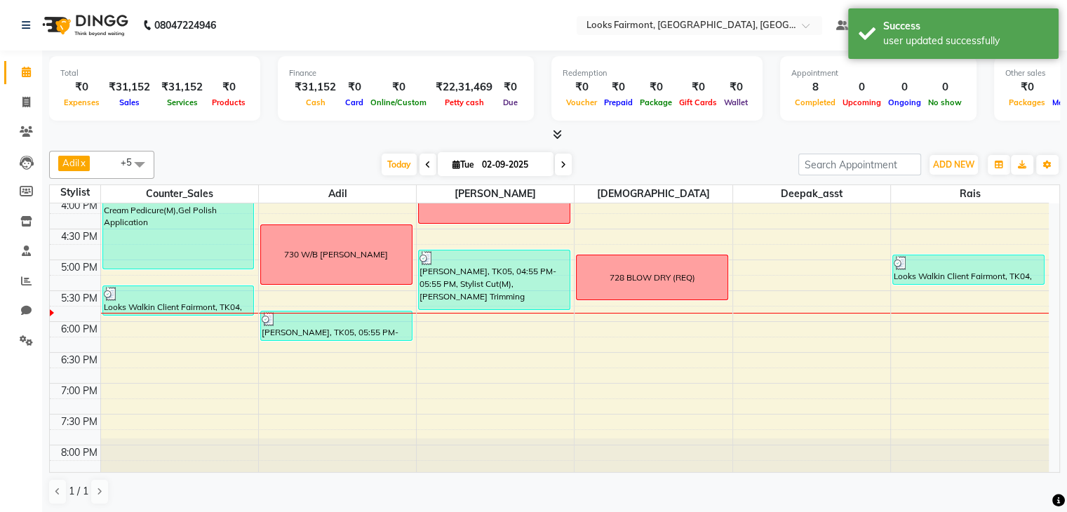
click at [550, 130] on span at bounding box center [554, 135] width 15 height 15
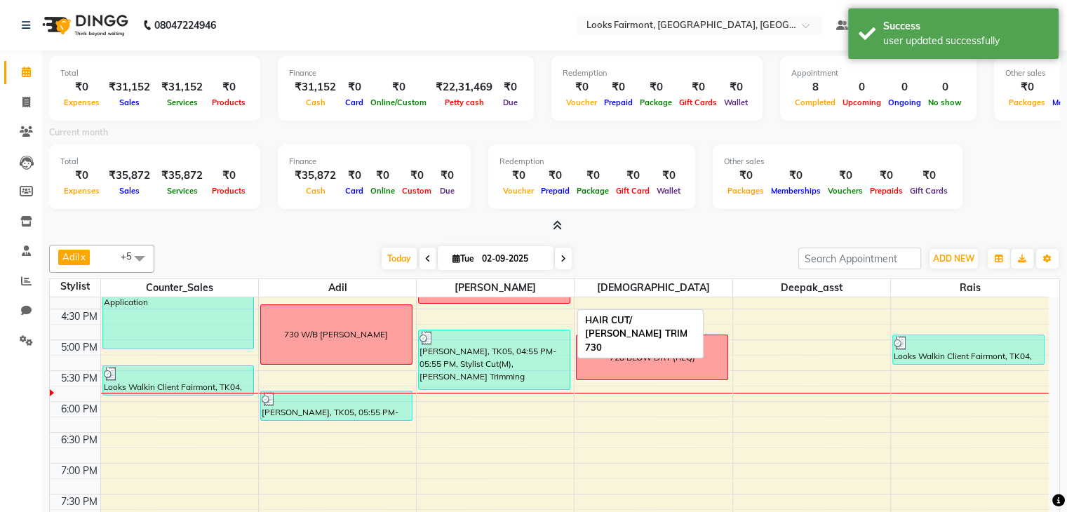
scroll to position [526, 0]
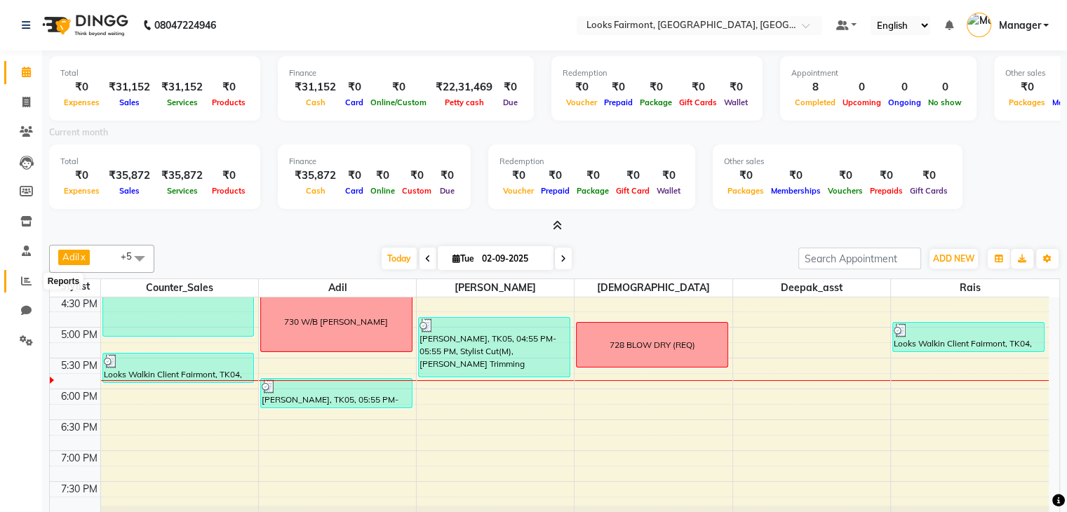
click at [21, 277] on icon at bounding box center [26, 281] width 11 height 11
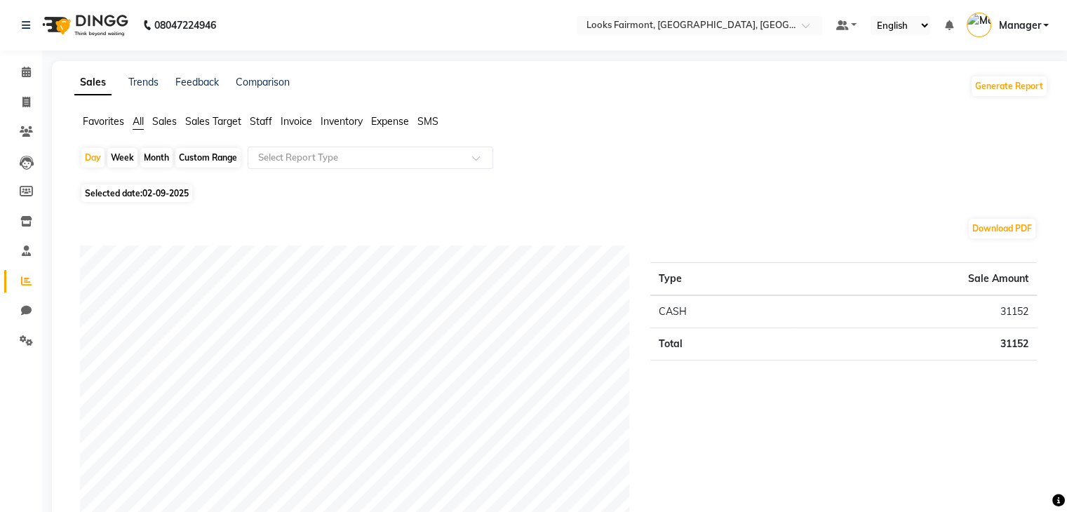
click at [171, 126] on span "Sales" at bounding box center [164, 121] width 25 height 13
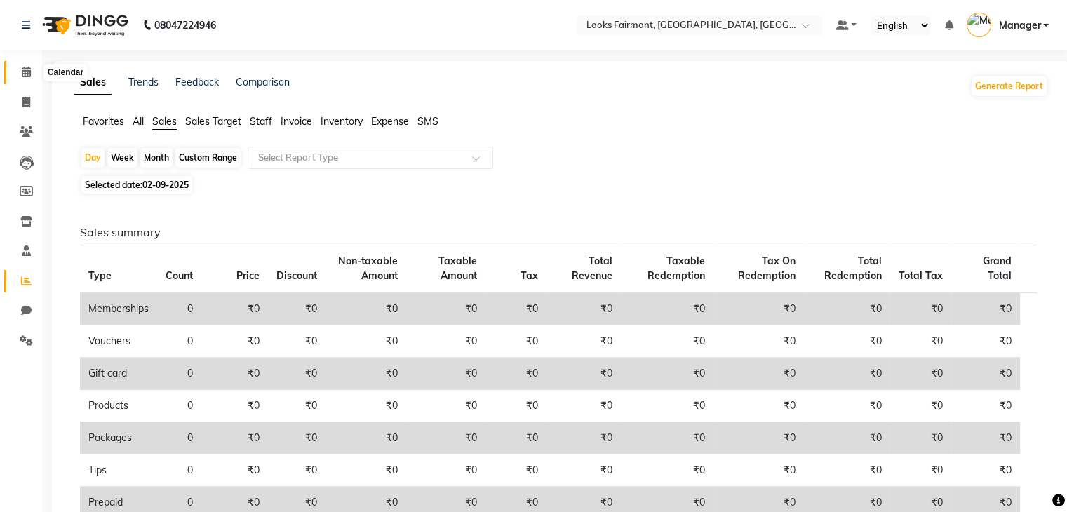
click at [29, 72] on icon at bounding box center [26, 72] width 9 height 11
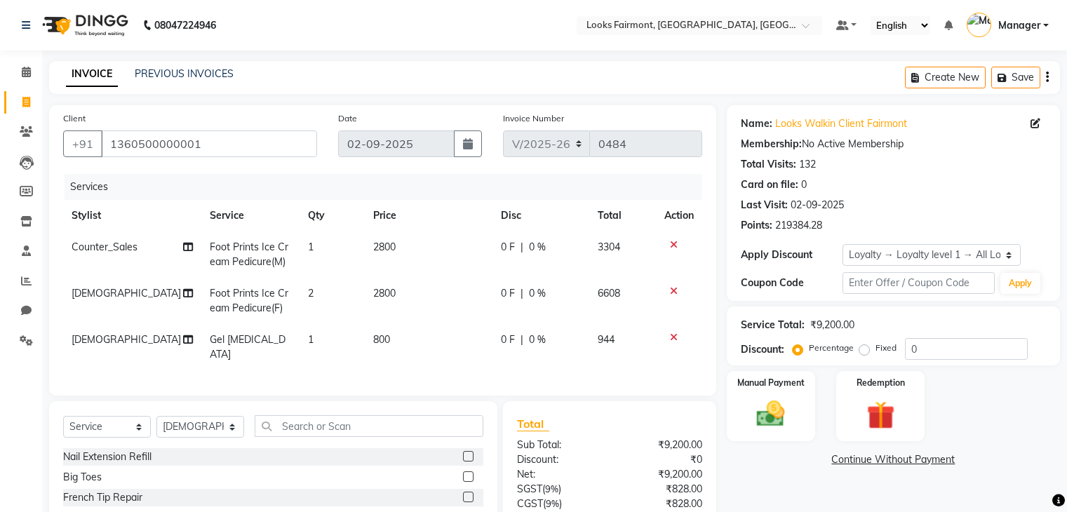
select select "8139"
select select "service"
select select "76349"
select select "1: Object"
click at [7, 74] on link "Calendar" at bounding box center [21, 72] width 34 height 23
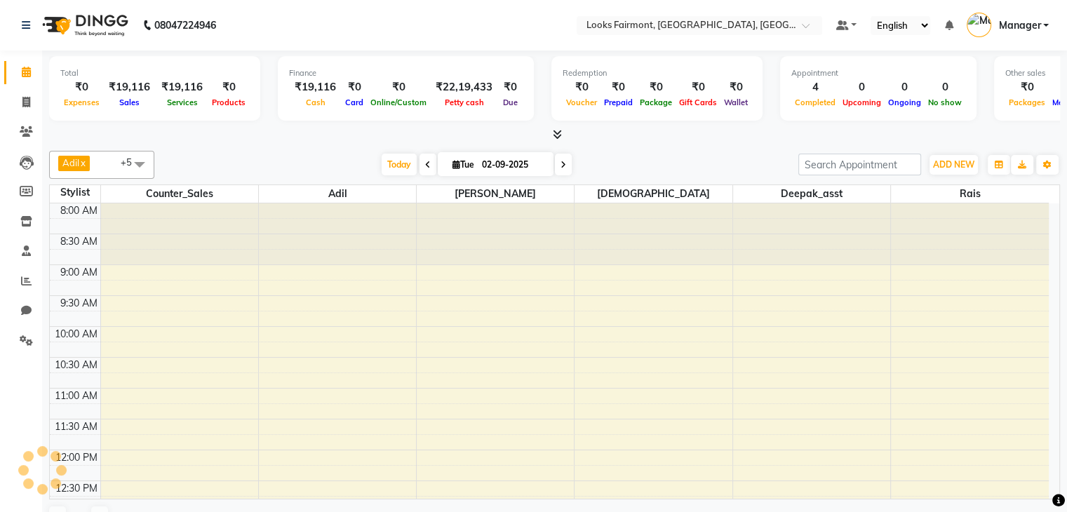
scroll to position [499, 0]
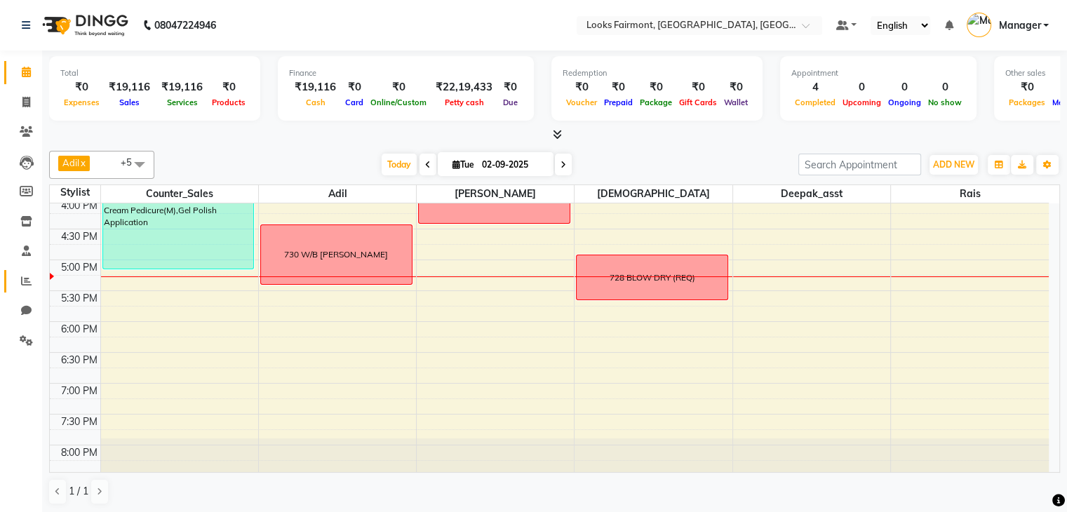
click at [16, 272] on link "Reports" at bounding box center [21, 281] width 34 height 23
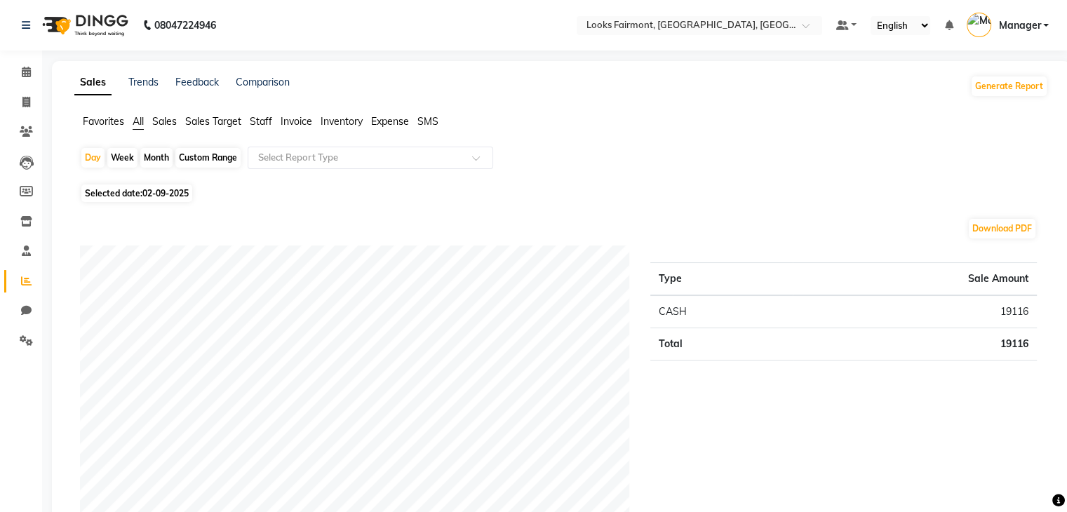
click at [265, 123] on span "Staff" at bounding box center [261, 121] width 22 height 13
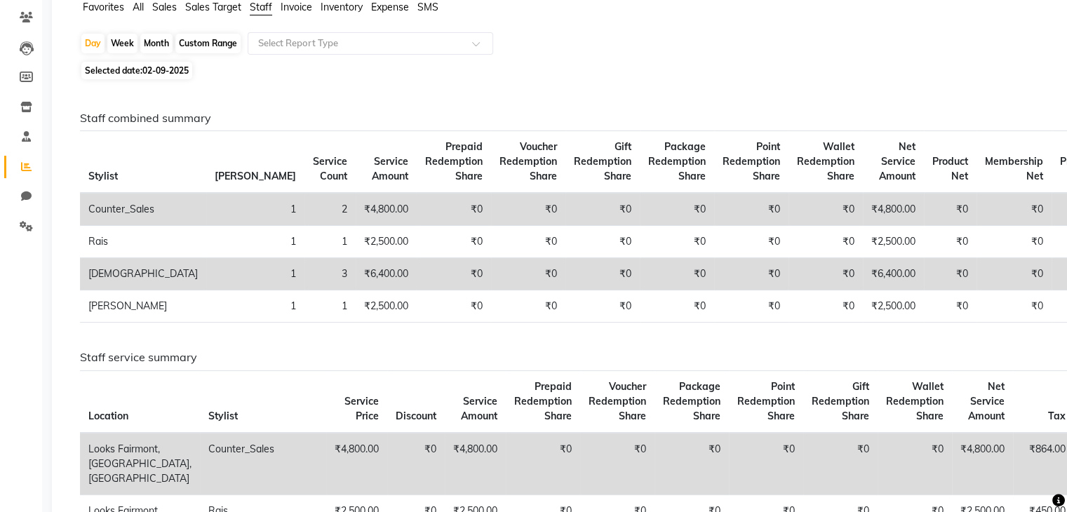
scroll to position [70, 0]
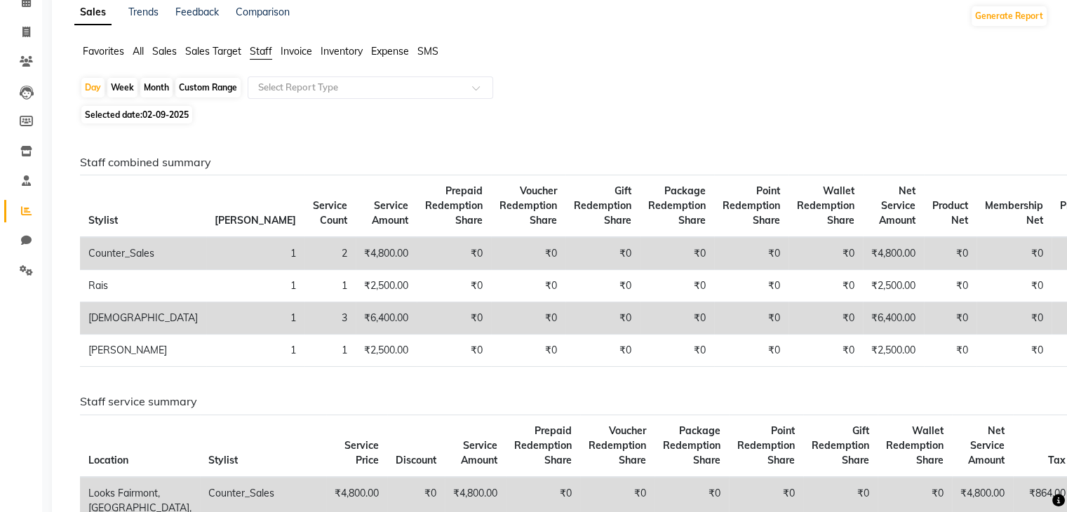
click at [164, 53] on span "Sales" at bounding box center [164, 51] width 25 height 13
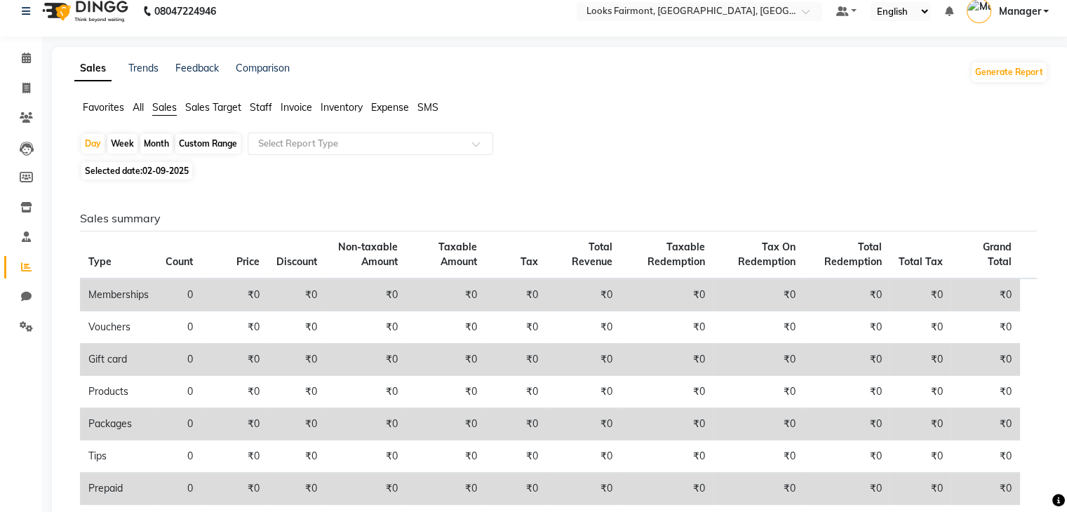
scroll to position [0, 0]
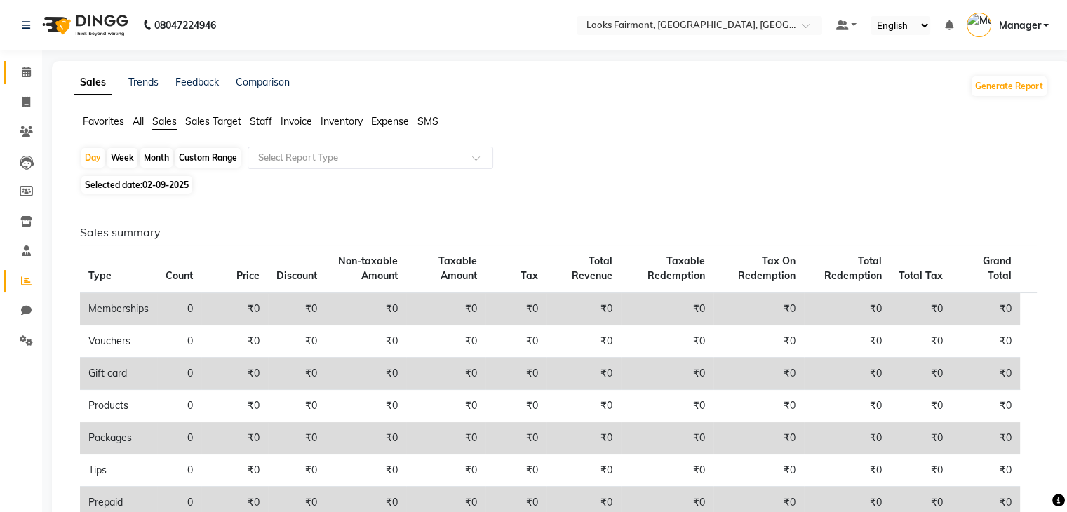
click at [13, 74] on link "Calendar" at bounding box center [21, 72] width 34 height 23
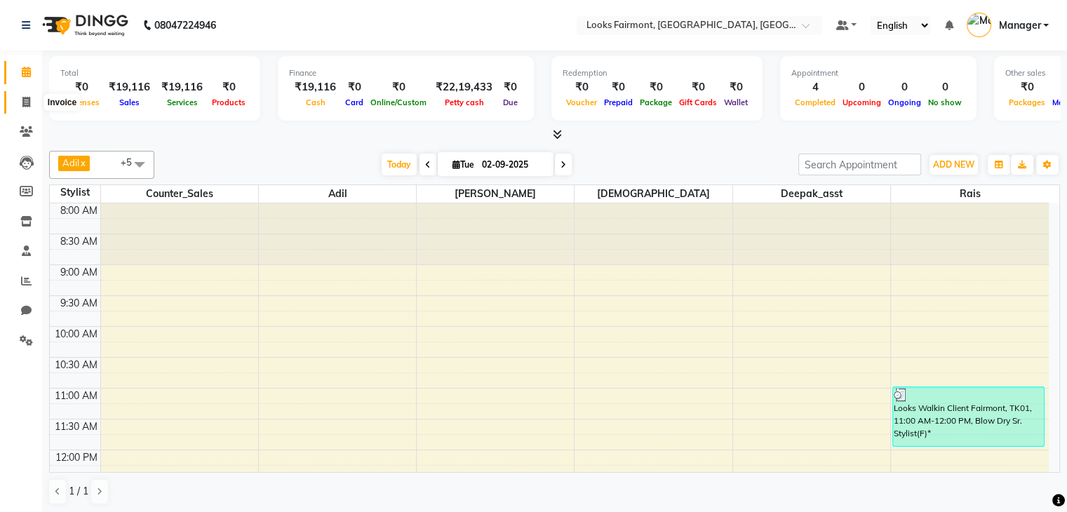
click at [22, 101] on icon at bounding box center [26, 102] width 8 height 11
select select "service"
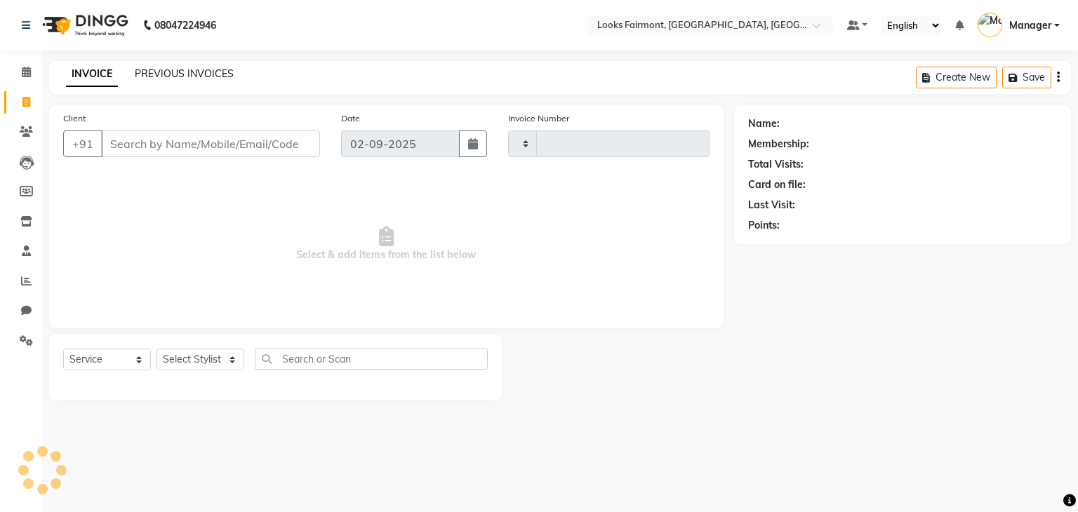
click at [157, 70] on link "PREVIOUS INVOICES" at bounding box center [184, 73] width 99 height 13
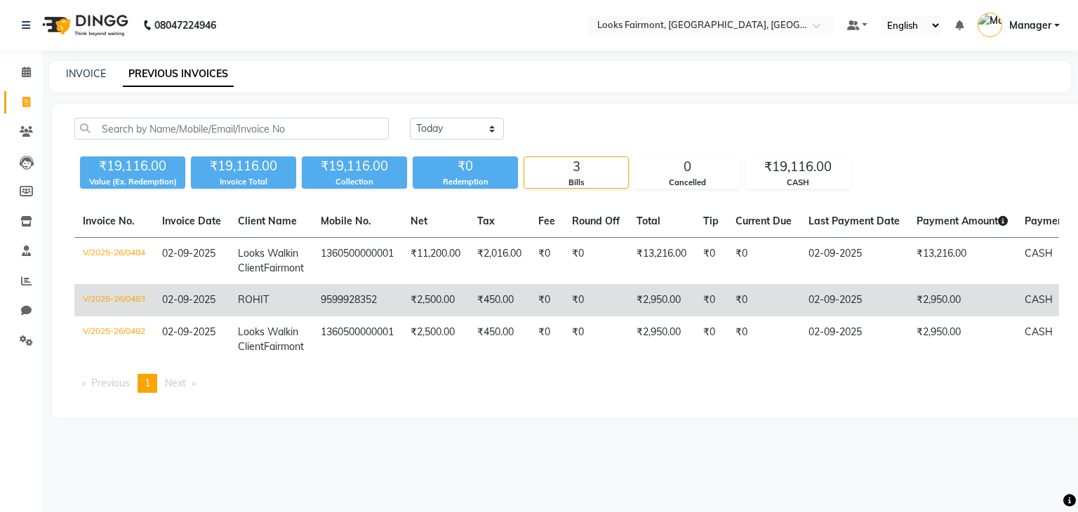
click at [338, 317] on td "9599928352" at bounding box center [357, 300] width 90 height 32
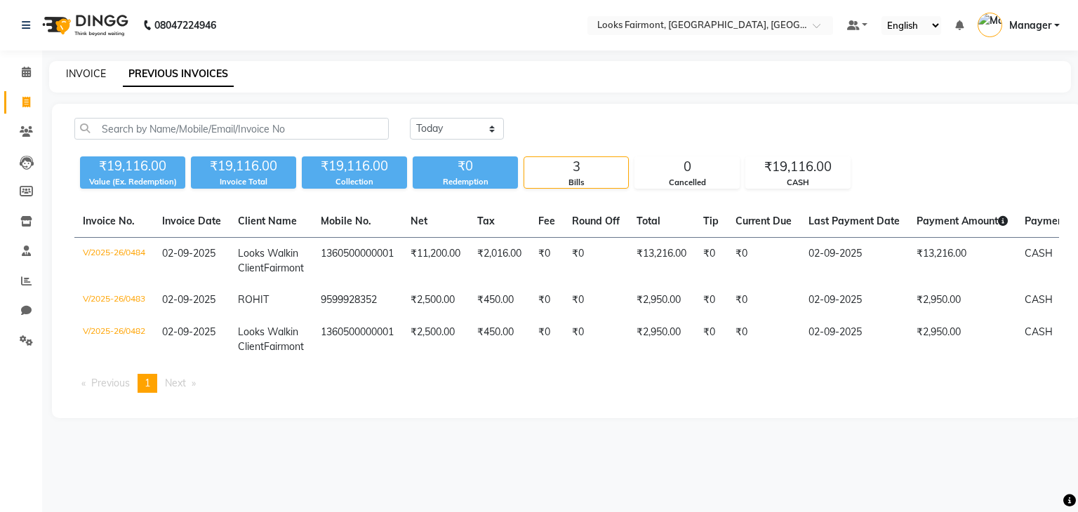
click at [81, 70] on link "INVOICE" at bounding box center [86, 73] width 40 height 13
select select "8139"
select select "service"
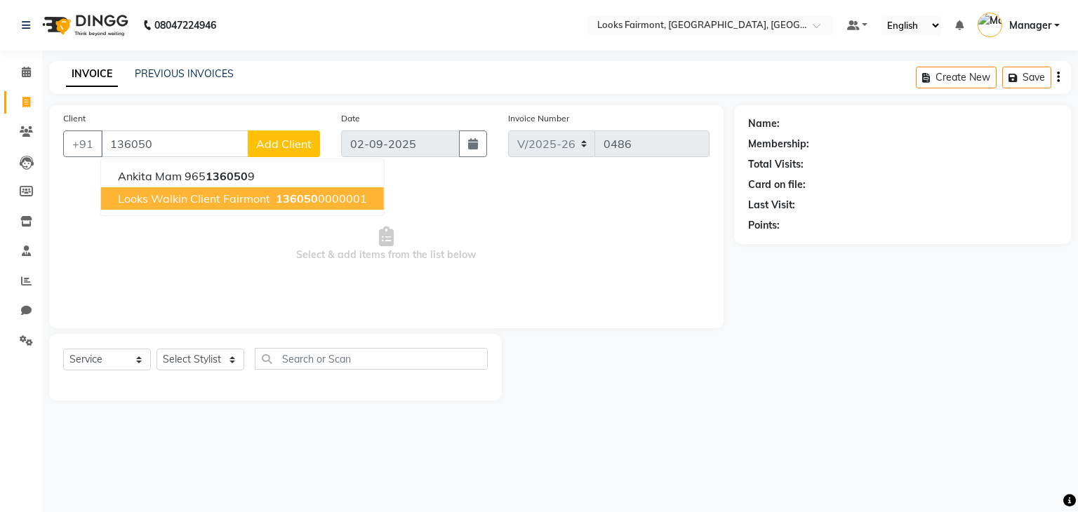
click at [194, 203] on span "Looks Walkin Client Fairmont" at bounding box center [194, 199] width 152 height 14
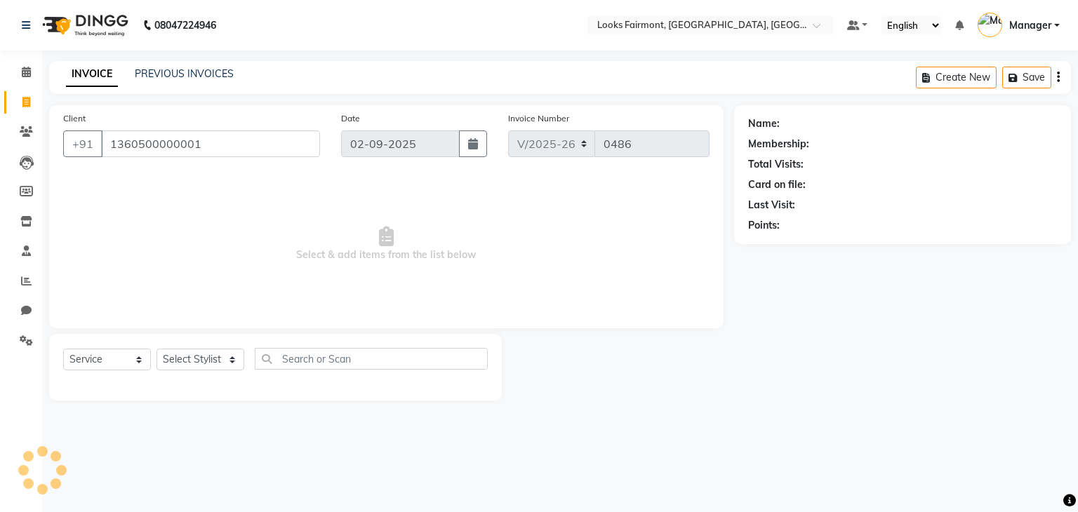
type input "1360500000001"
select select "1: Object"
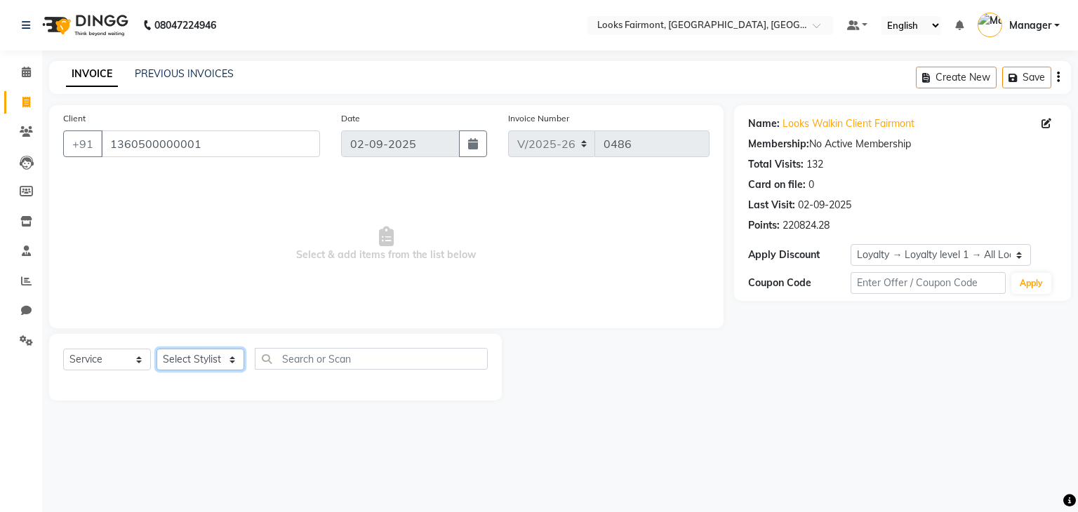
click at [197, 369] on select "Select Stylist [PERSON_NAME] Counter_Sales Deepak_asst Manager [PERSON_NAME] So…" at bounding box center [201, 360] width 88 height 22
select select "76349"
click at [157, 350] on select "Select Stylist [PERSON_NAME] Counter_Sales Deepak_asst Manager [PERSON_NAME] So…" at bounding box center [201, 360] width 88 height 22
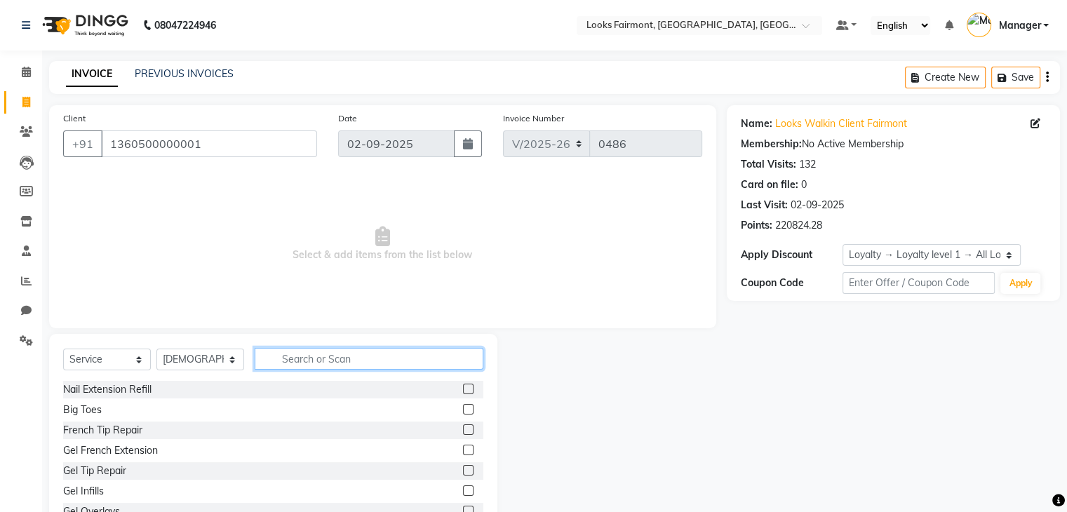
click at [291, 368] on input "text" at bounding box center [369, 359] width 229 height 22
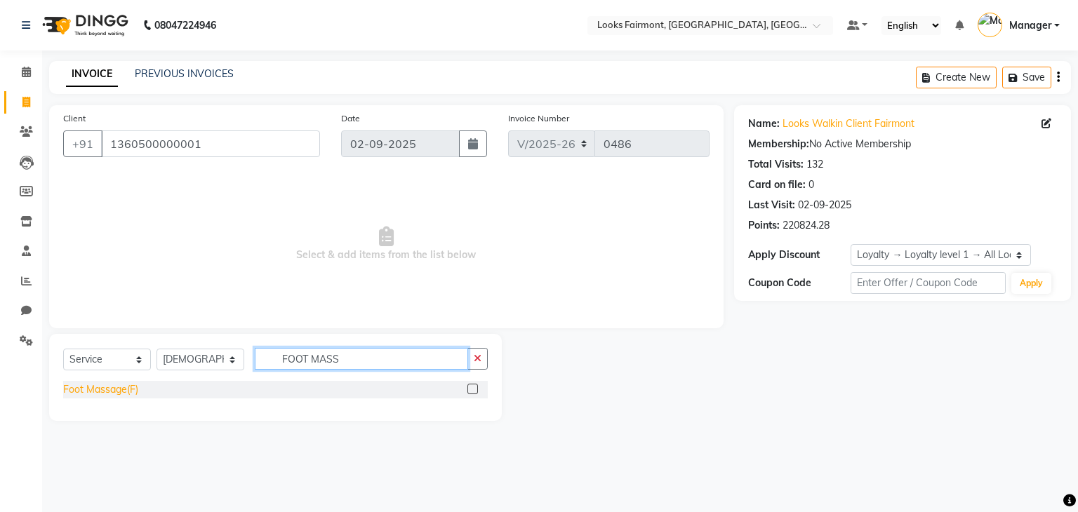
type input "FOOT MASS"
click at [119, 390] on div "Foot Massage(F)" at bounding box center [100, 389] width 75 height 15
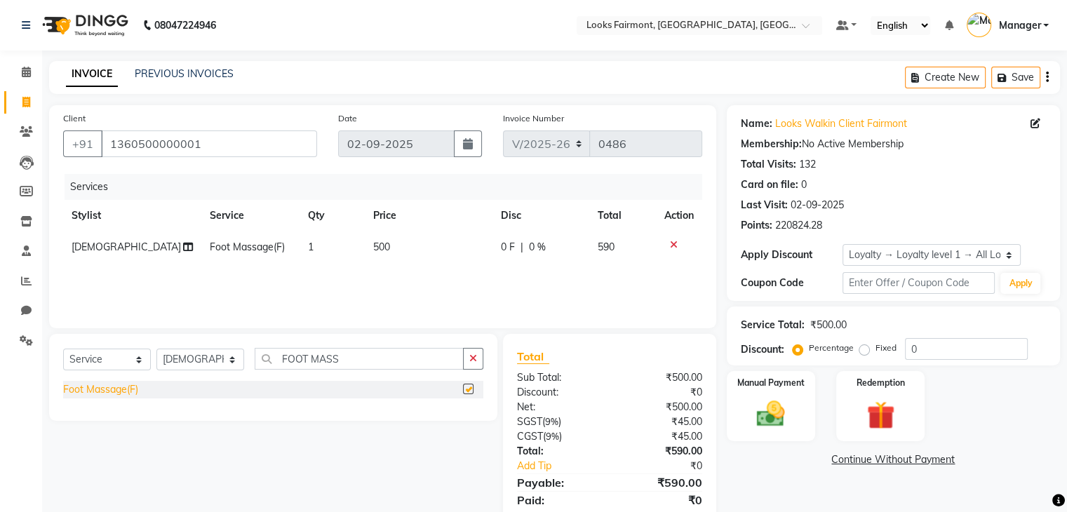
checkbox input "false"
click at [418, 252] on td "500" at bounding box center [428, 248] width 127 height 32
select select "76349"
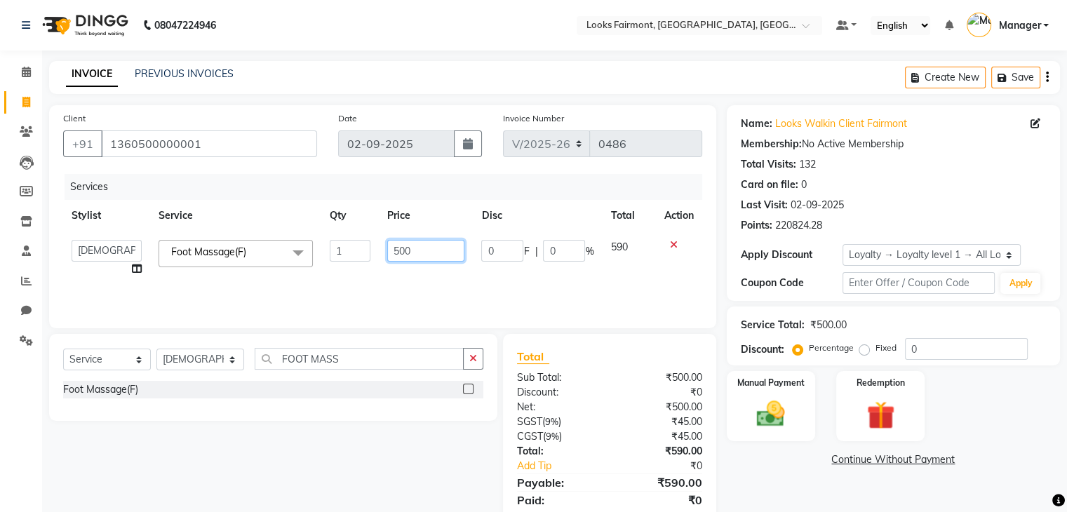
click at [394, 251] on input "500" at bounding box center [425, 251] width 77 height 22
type input "3500"
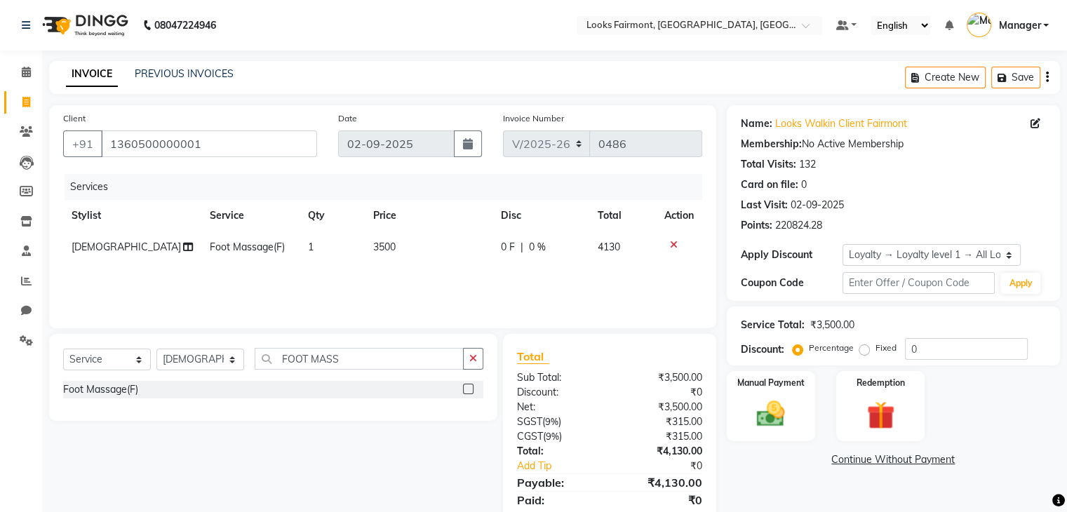
click at [738, 474] on div "Name: Looks Walkin Client Fairmont Membership: No Active Membership Total Visit…" at bounding box center [899, 322] width 344 height 435
click at [1006, 79] on icon "button" at bounding box center [1005, 78] width 14 height 10
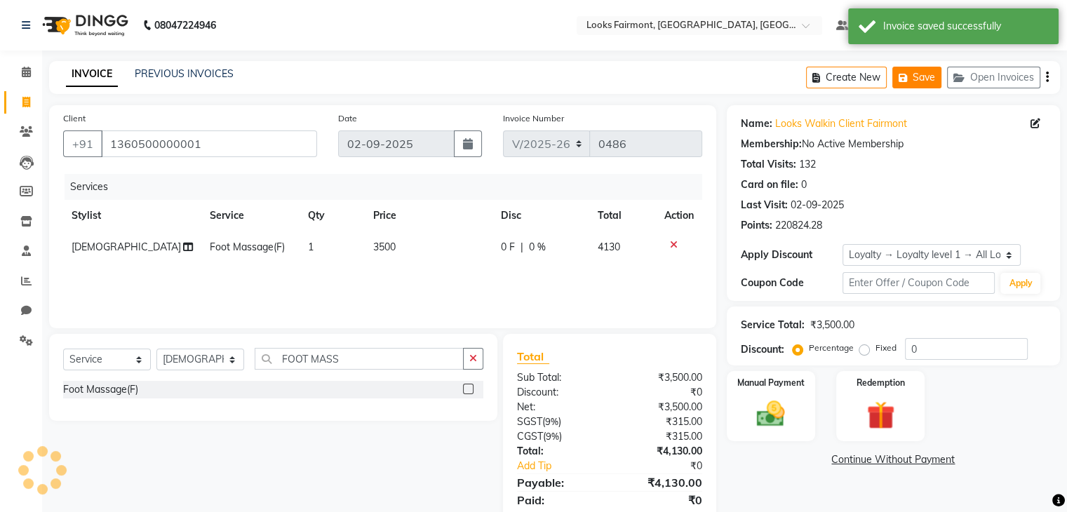
click at [1006, 79] on button "Open Invoices" at bounding box center [993, 78] width 93 height 22
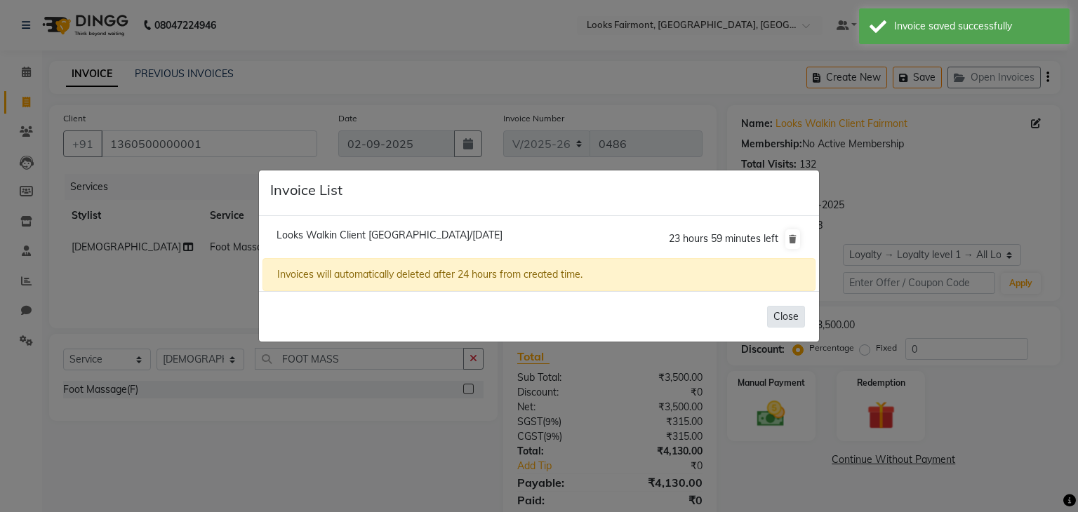
click at [783, 321] on button "Close" at bounding box center [786, 317] width 38 height 22
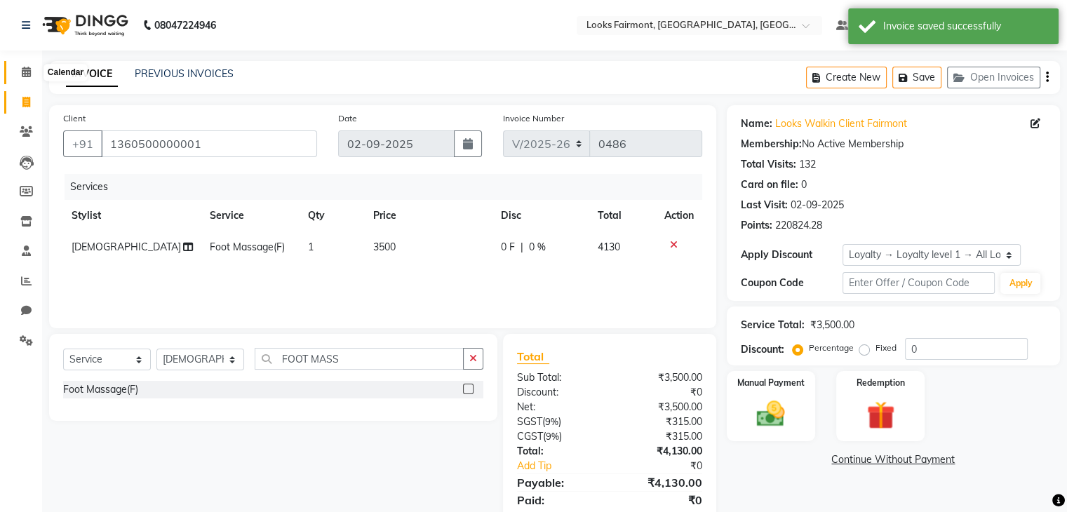
click at [26, 71] on icon at bounding box center [26, 72] width 9 height 11
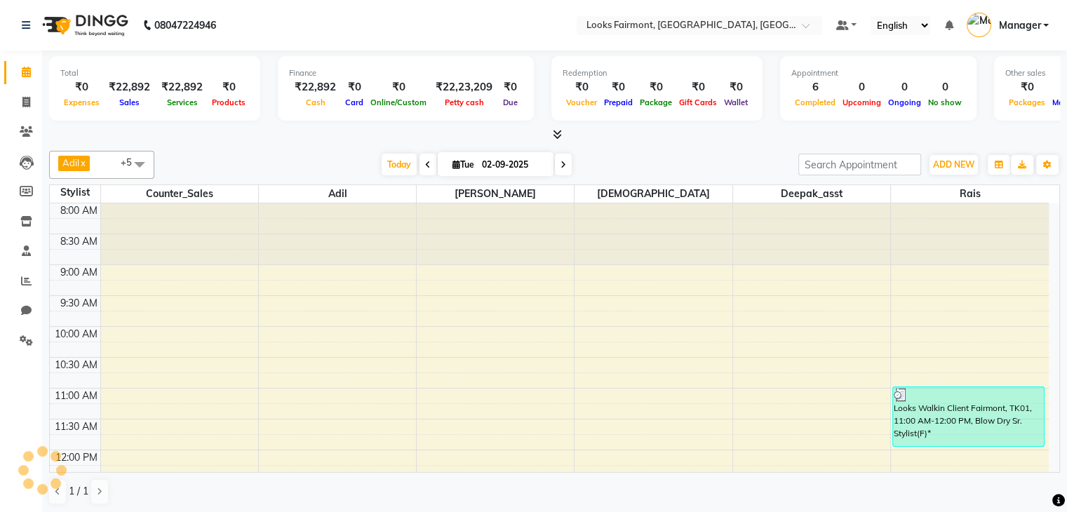
click at [559, 135] on icon at bounding box center [557, 134] width 9 height 11
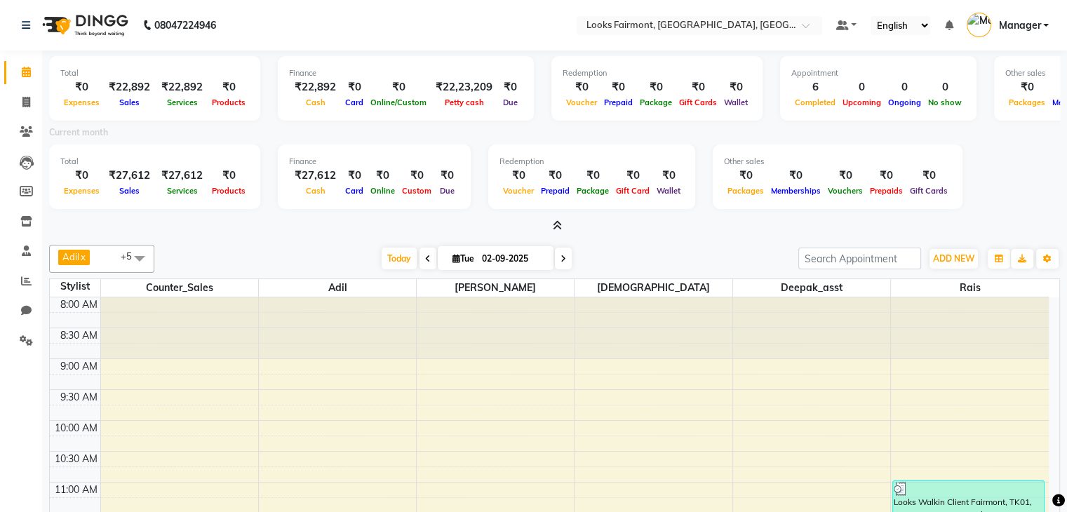
click at [559, 135] on div "Current month" at bounding box center [555, 135] width 1032 height 20
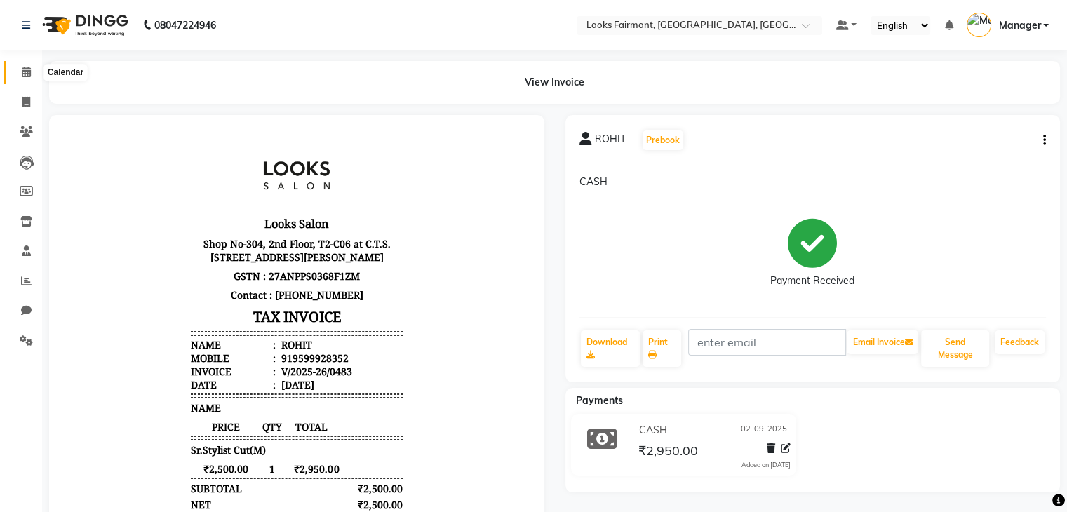
click at [29, 71] on icon at bounding box center [26, 72] width 9 height 11
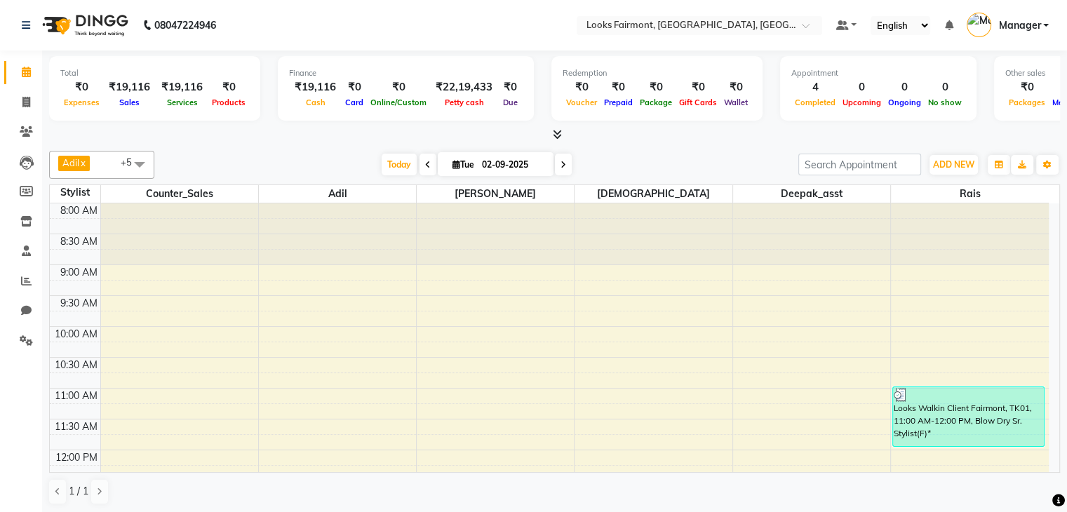
click at [553, 133] on icon at bounding box center [557, 134] width 9 height 11
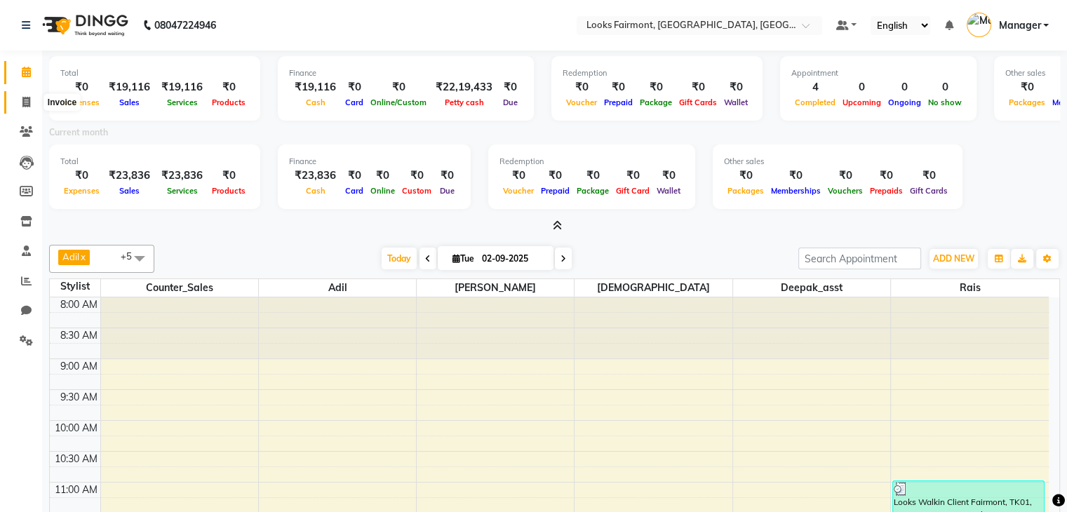
drag, startPoint x: 33, startPoint y: 100, endPoint x: 60, endPoint y: 91, distance: 29.1
click at [33, 100] on span at bounding box center [26, 103] width 25 height 16
select select "8139"
select select "service"
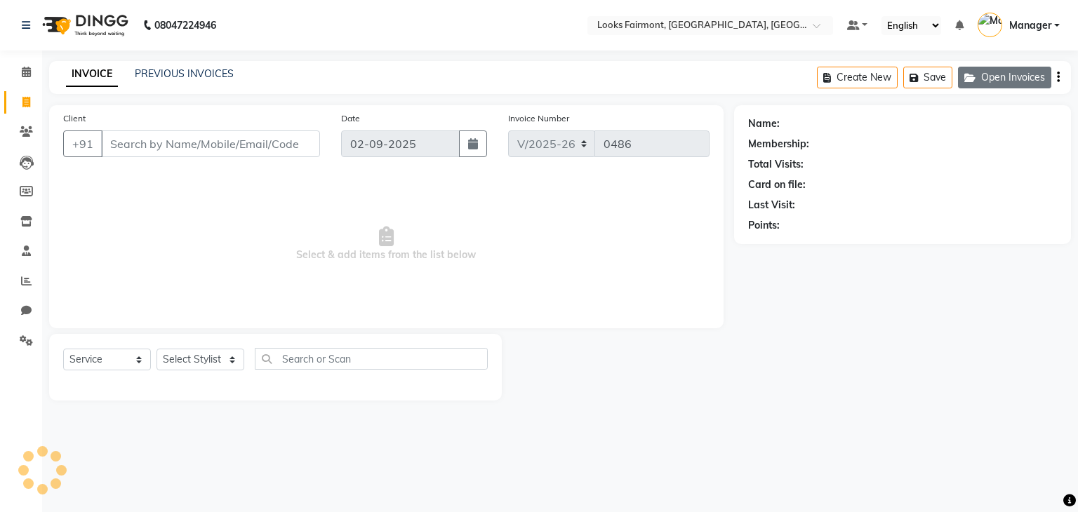
click at [1022, 77] on button "Open Invoices" at bounding box center [1004, 78] width 93 height 22
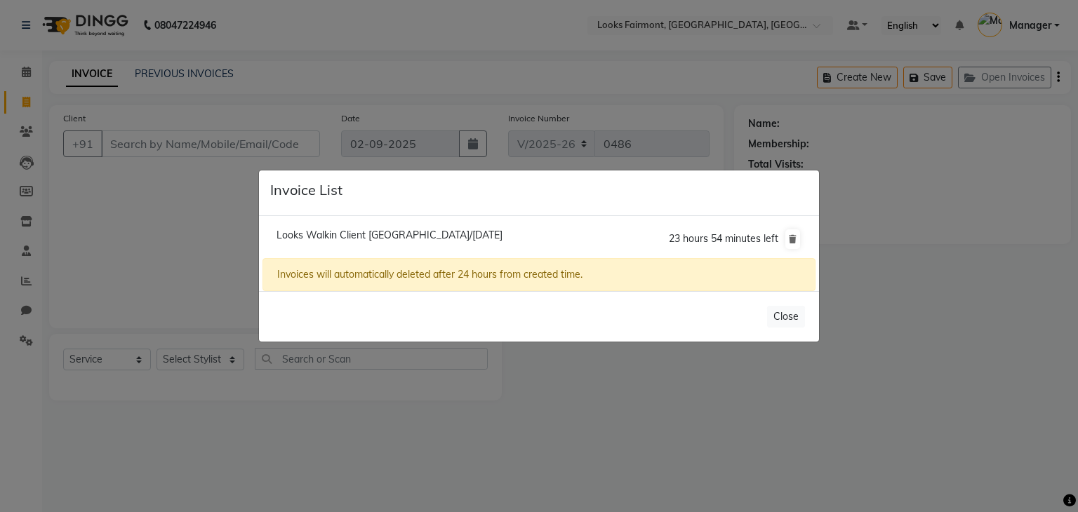
drag, startPoint x: 455, startPoint y: 239, endPoint x: 477, endPoint y: 239, distance: 21.8
click at [455, 238] on span "Looks Walkin Client [GEOGRAPHIC_DATA]/[DATE]" at bounding box center [390, 235] width 226 height 13
type input "1360500000001"
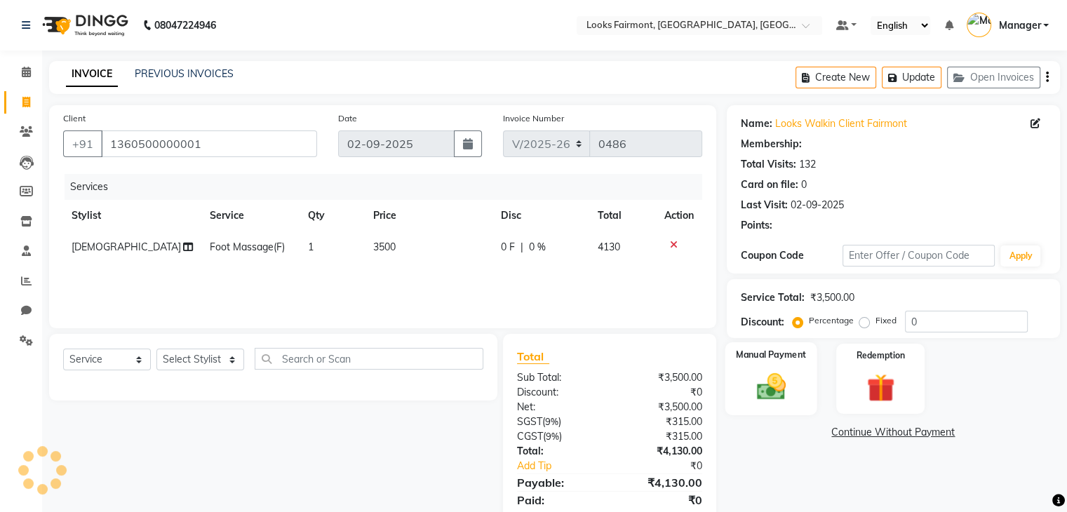
select select "1: Object"
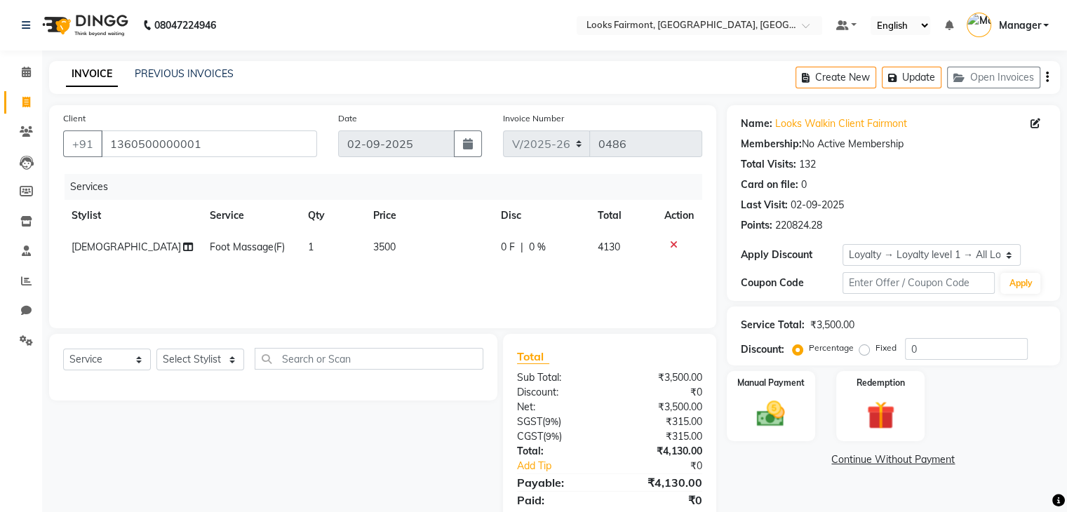
click at [387, 259] on td "3500" at bounding box center [428, 248] width 127 height 32
select select "76349"
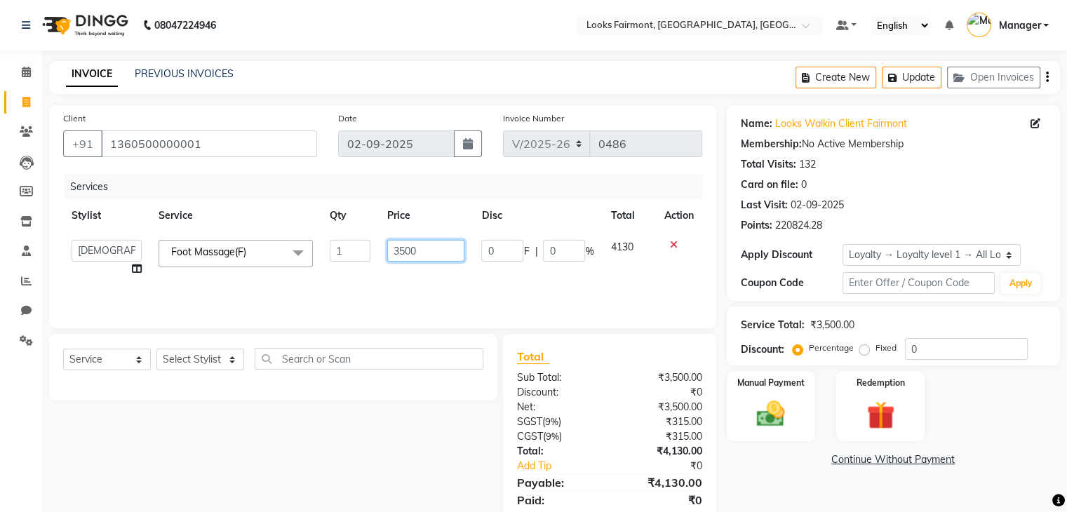
click at [401, 255] on input "3500" at bounding box center [425, 251] width 77 height 22
type input "2500"
click at [326, 478] on div "Select Service Product Membership Package Voucher Prepaid Gift Card Select Styl…" at bounding box center [268, 437] width 459 height 206
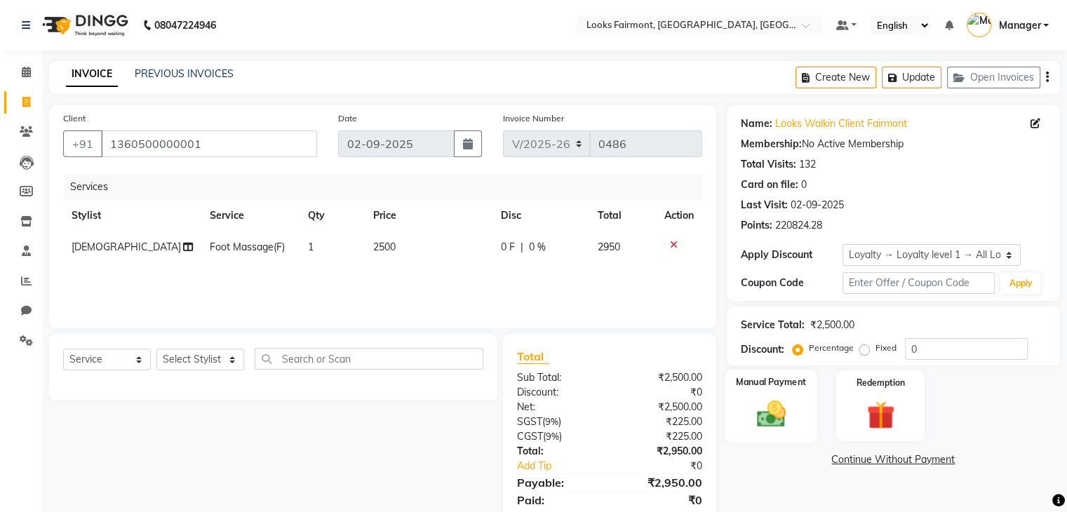
click at [770, 413] on img at bounding box center [770, 415] width 47 height 34
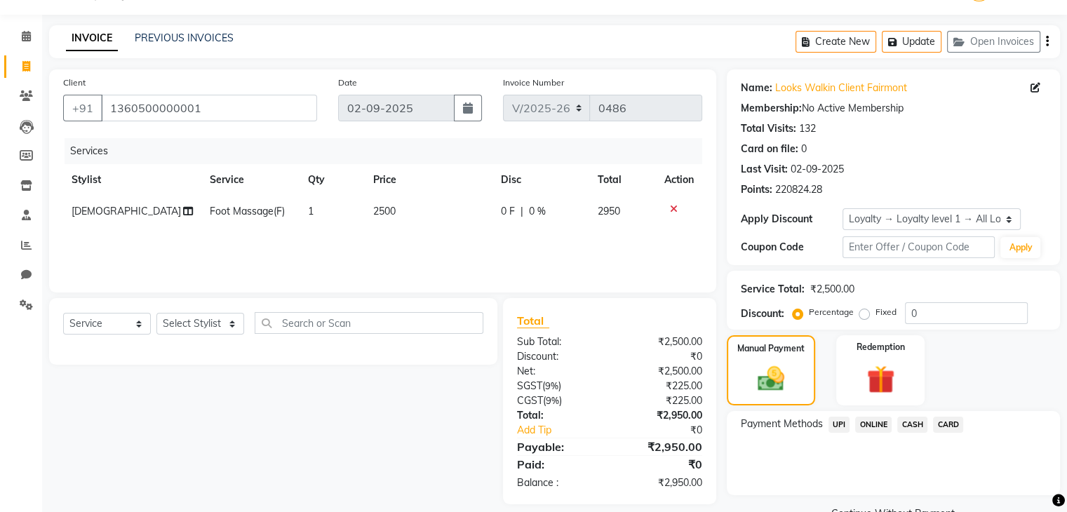
scroll to position [68, 0]
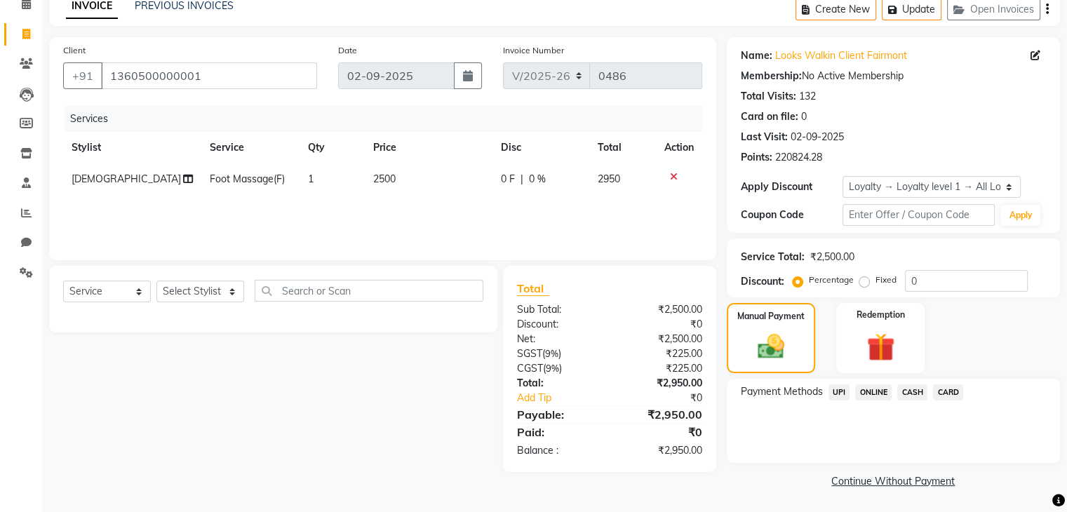
click at [905, 394] on span "CASH" at bounding box center [913, 393] width 30 height 16
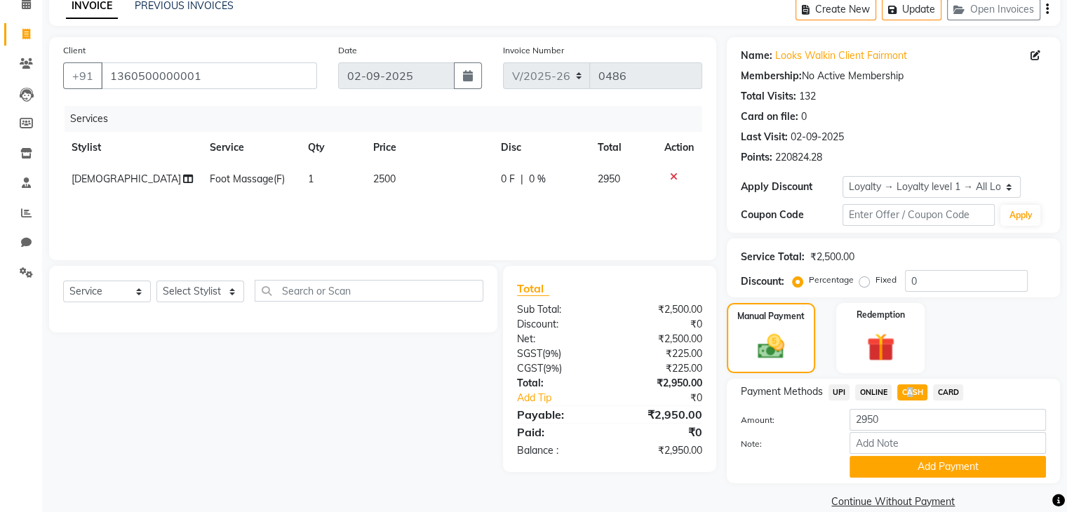
click at [930, 465] on button "Add Payment" at bounding box center [948, 467] width 197 height 22
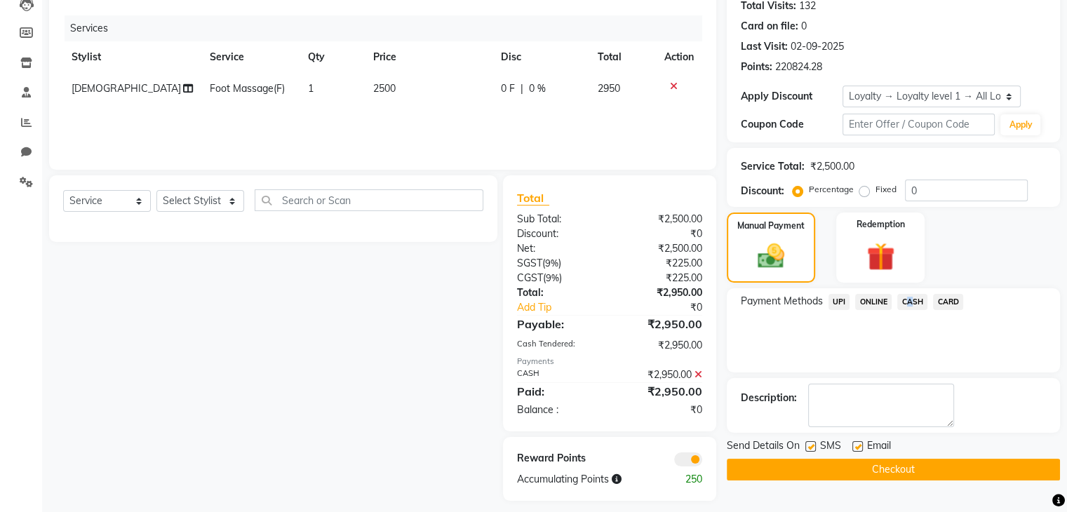
scroll to position [170, 0]
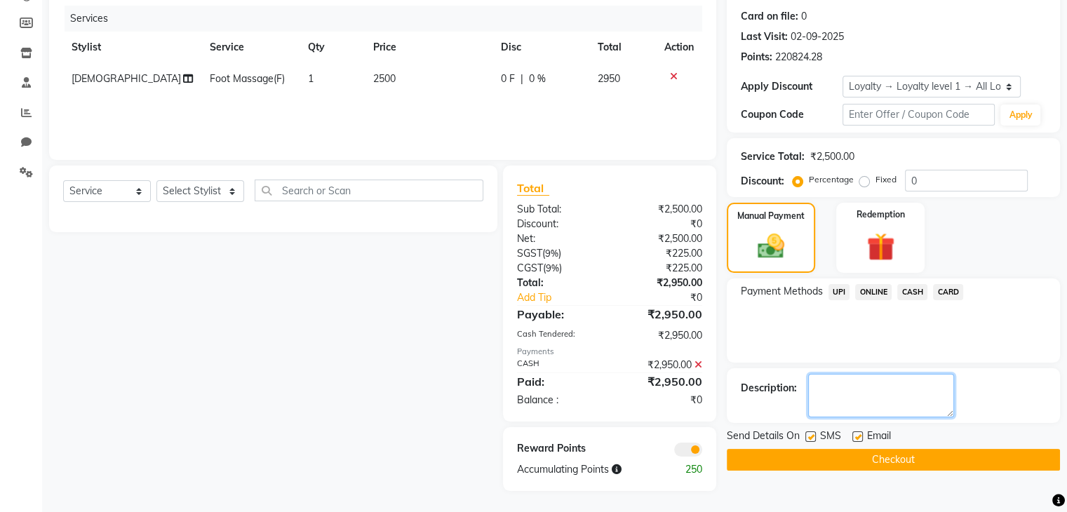
click at [864, 405] on textarea at bounding box center [881, 396] width 146 height 44
type textarea "CARD 9605"
click at [807, 458] on button "Checkout" at bounding box center [893, 460] width 333 height 22
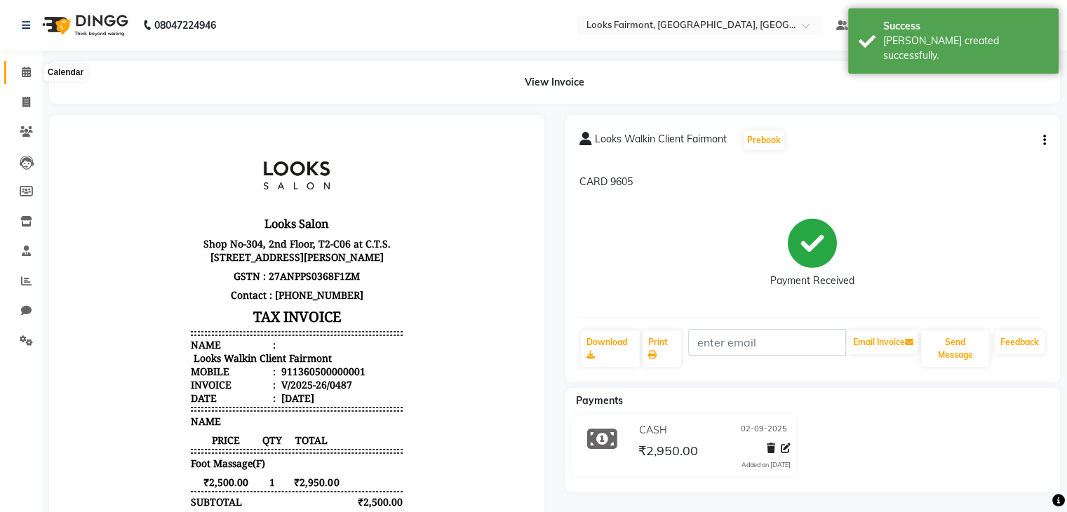
click at [23, 79] on span at bounding box center [26, 73] width 25 height 16
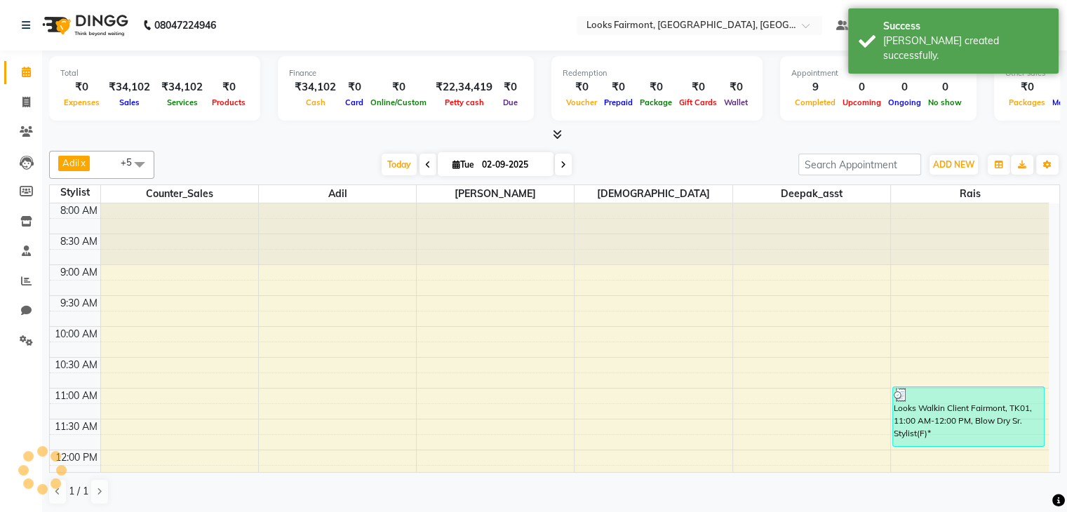
scroll to position [499, 0]
